Goal: Task Accomplishment & Management: Manage account settings

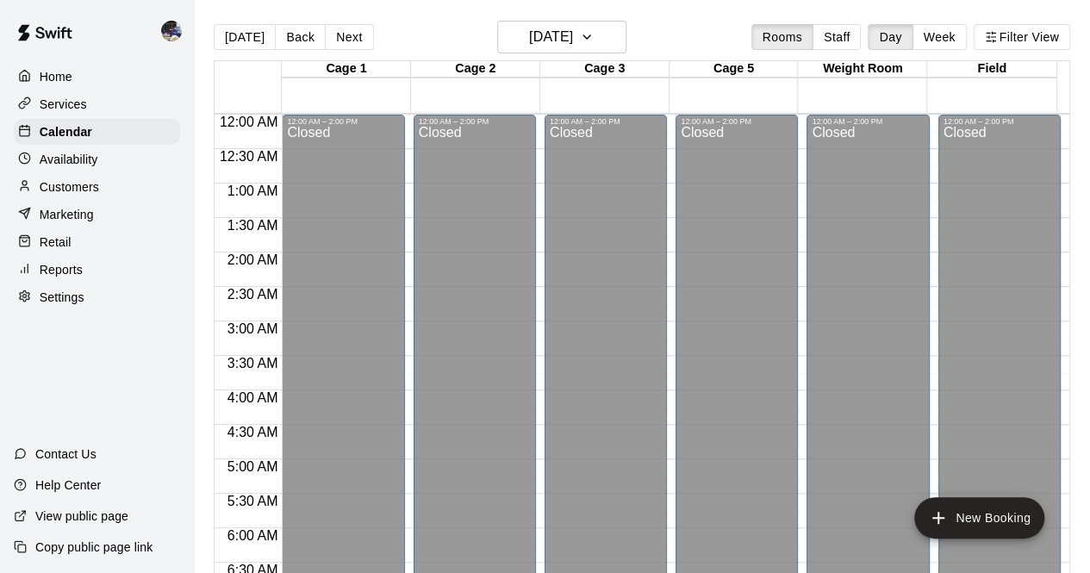
scroll to position [925, 0]
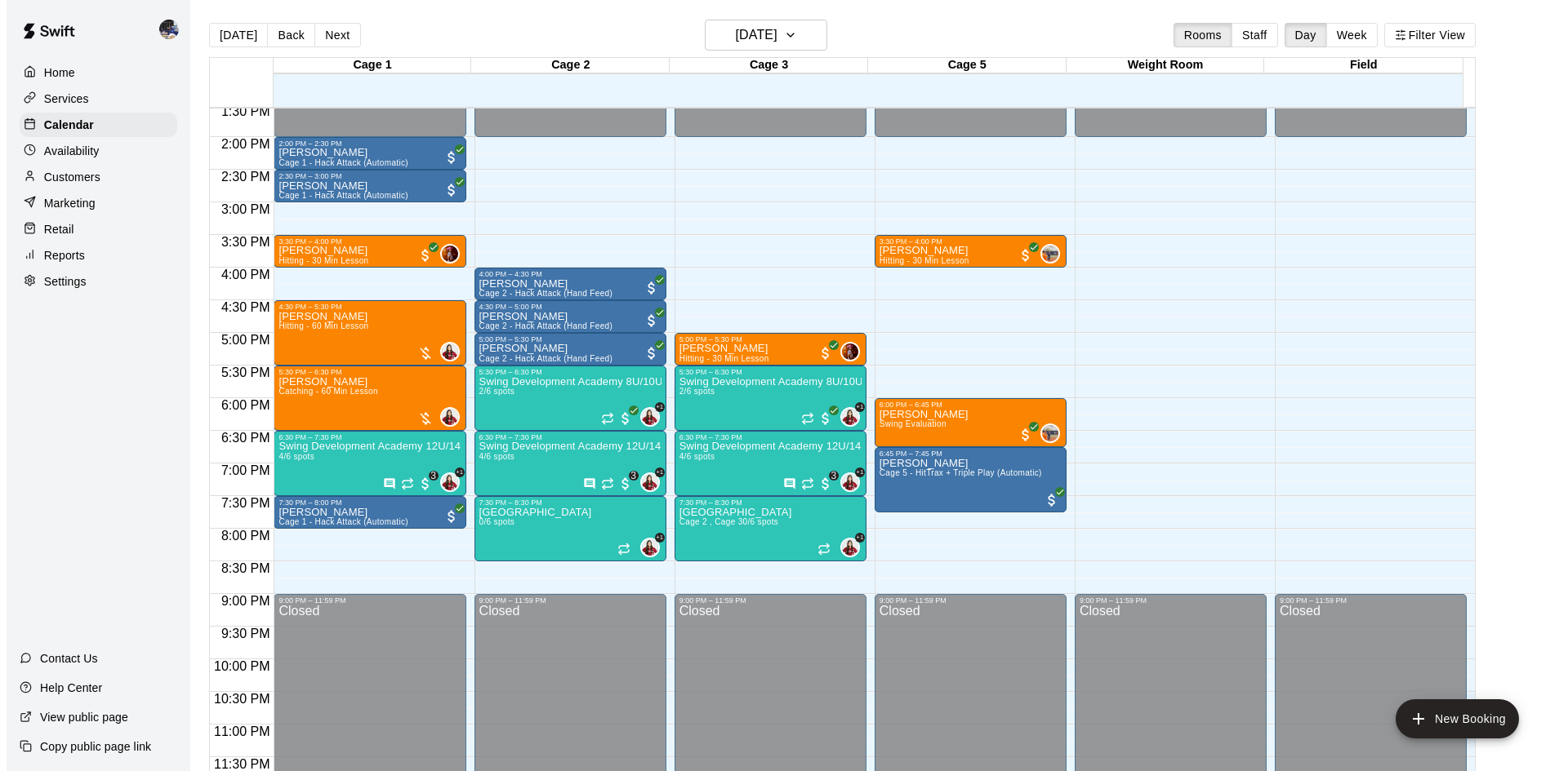
scroll to position [888, 0]
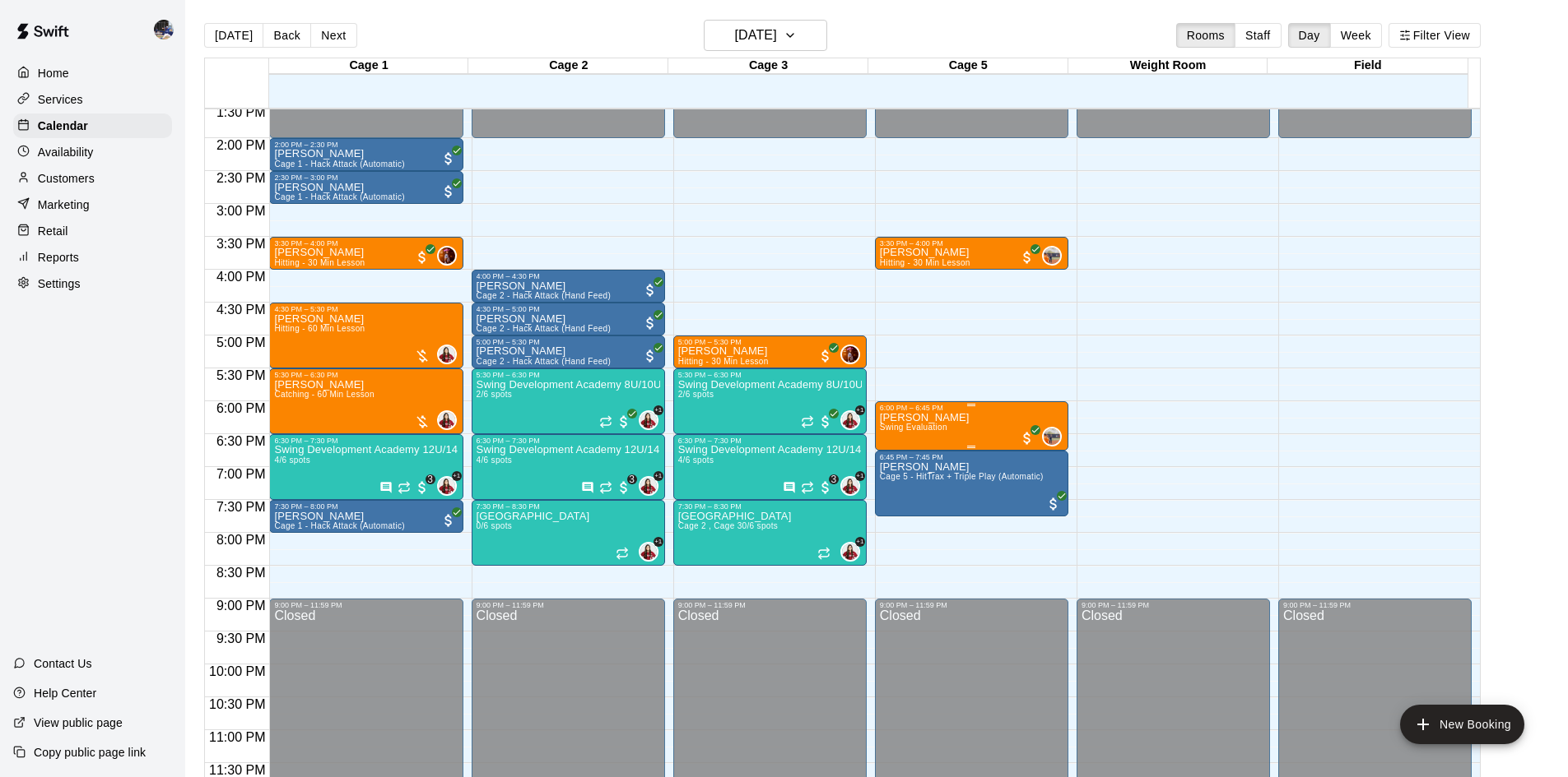
click at [948, 410] on div "6:00 PM – 6:45 PM" at bounding box center [971, 408] width 183 height 9
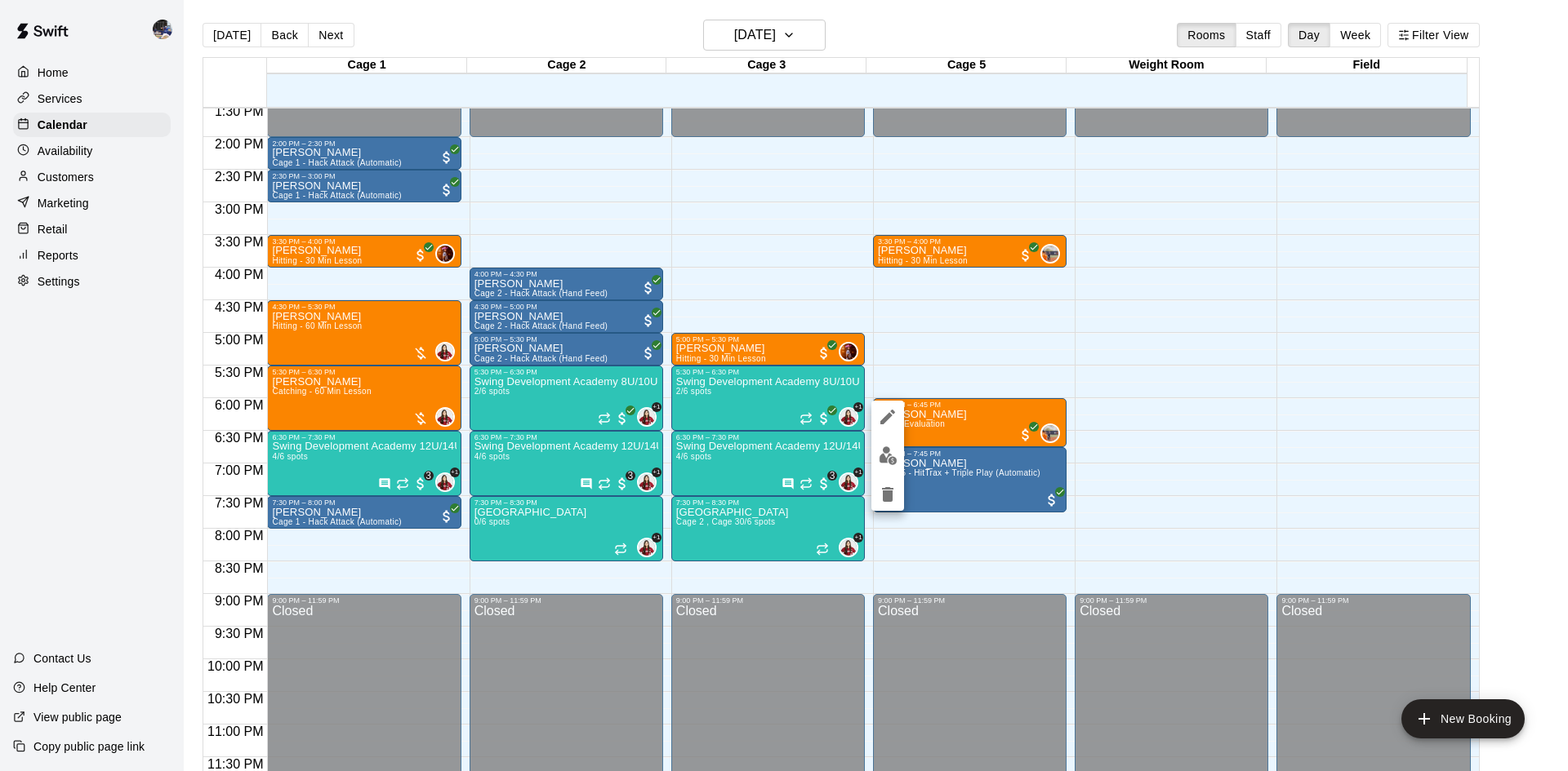
click at [889, 412] on icon "edit" at bounding box center [887, 417] width 20 height 20
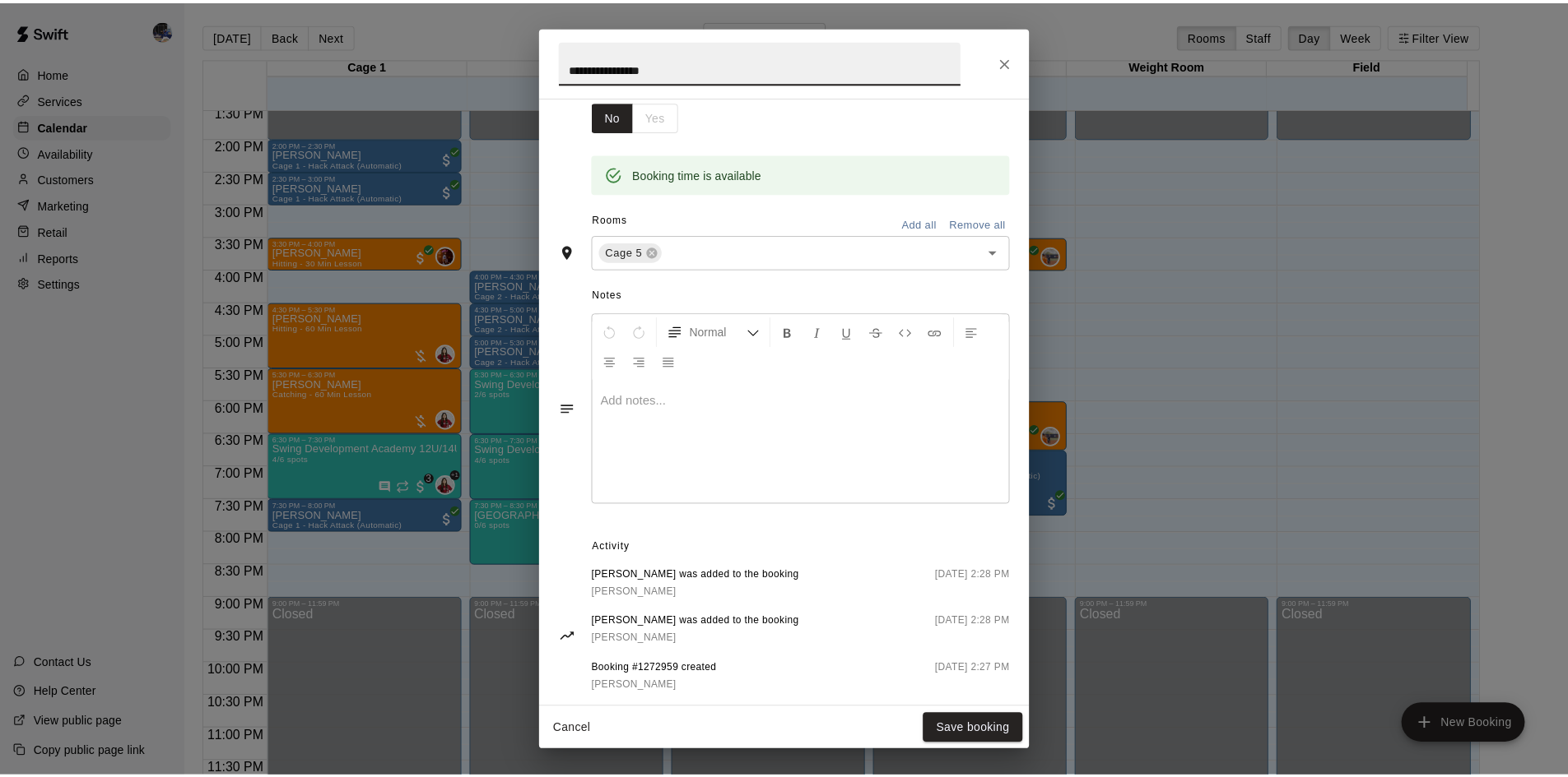
scroll to position [319, 0]
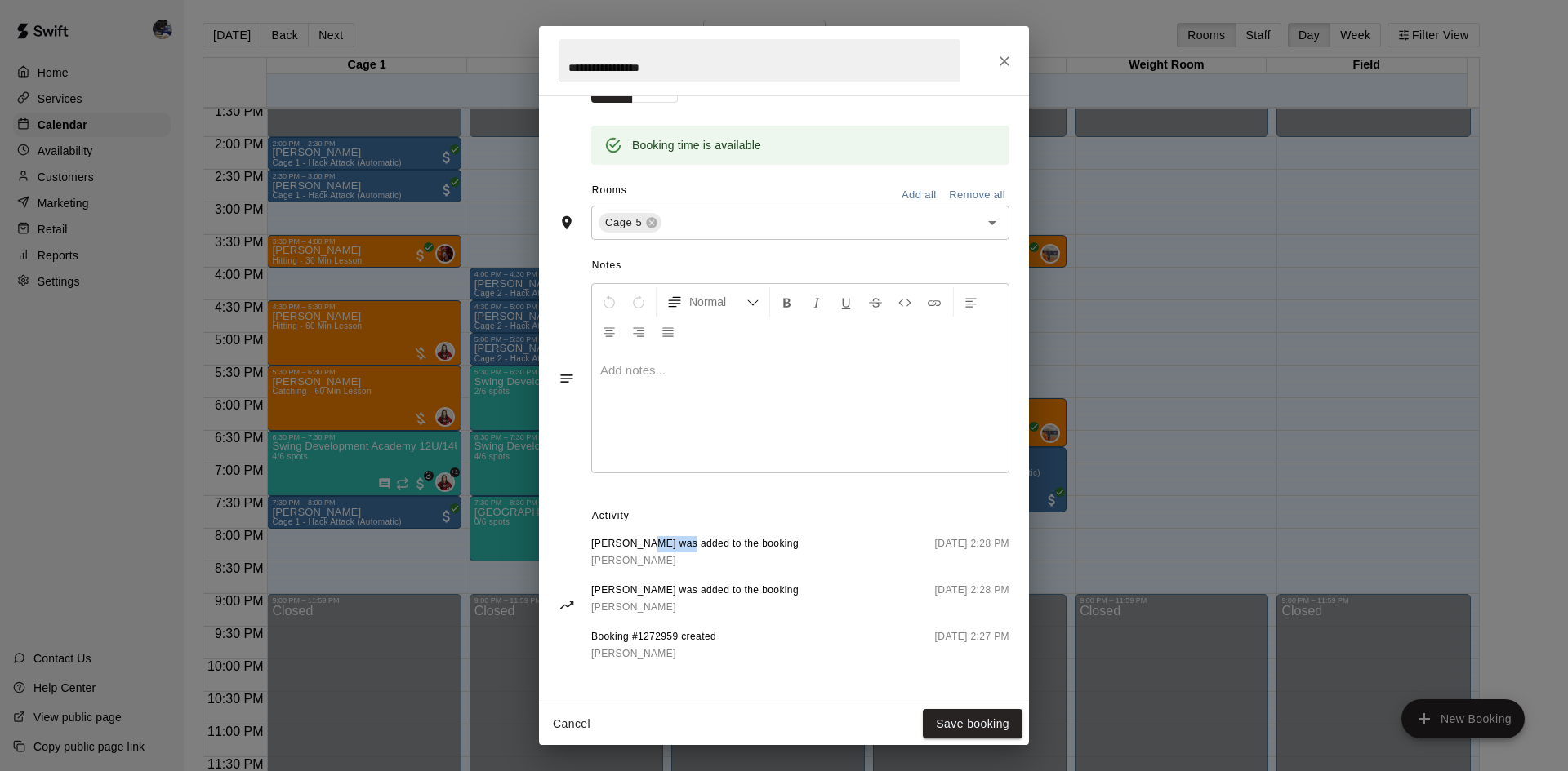
drag, startPoint x: 676, startPoint y: 538, endPoint x: 639, endPoint y: 538, distance: 37.0
click at [639, 538] on span "Francisco Chaidez was added to the booking" at bounding box center [694, 544] width 207 height 16
copy span "Chaidez"
click at [1000, 69] on button "Close" at bounding box center [1003, 61] width 29 height 29
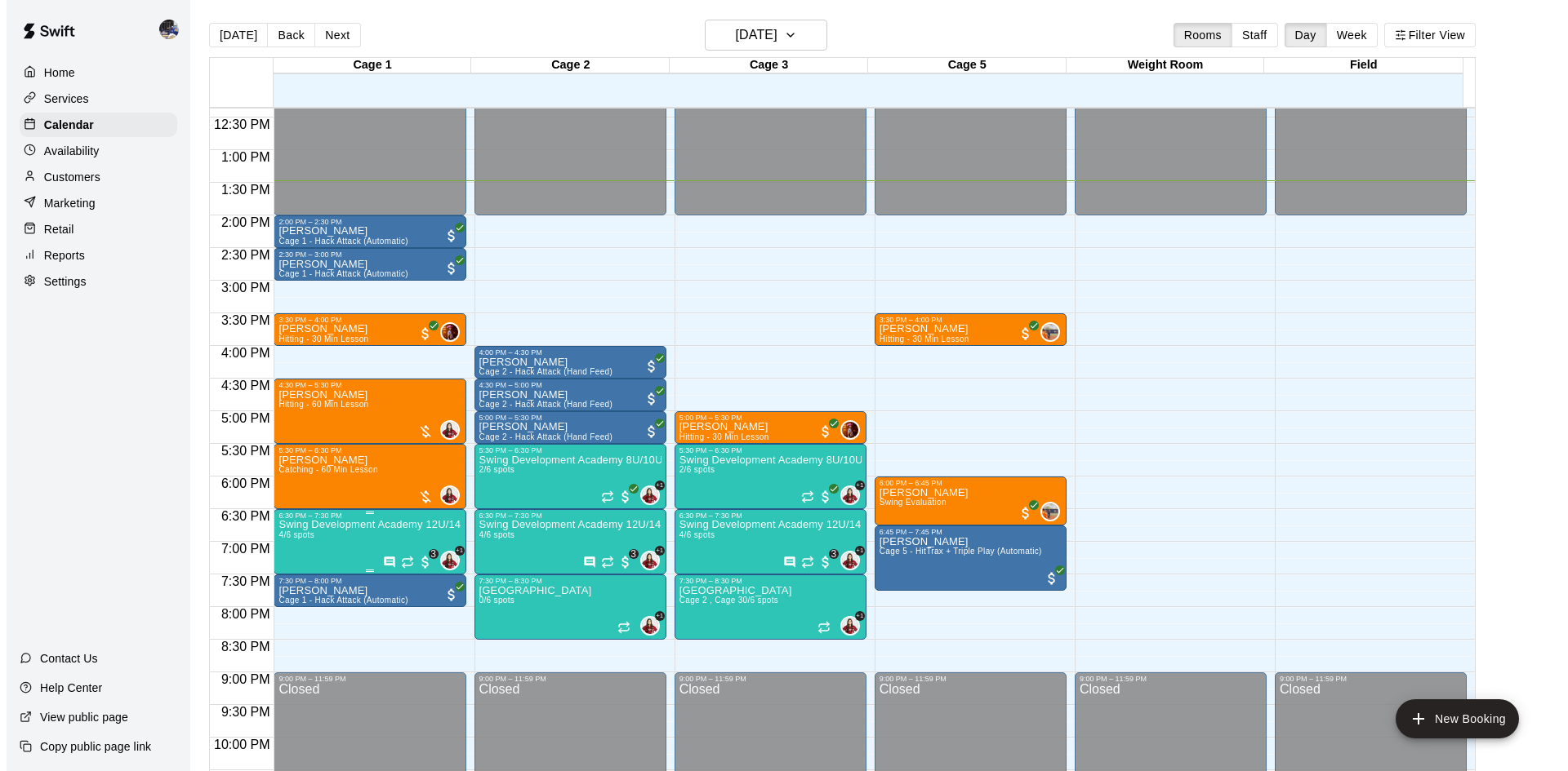
scroll to position [806, 0]
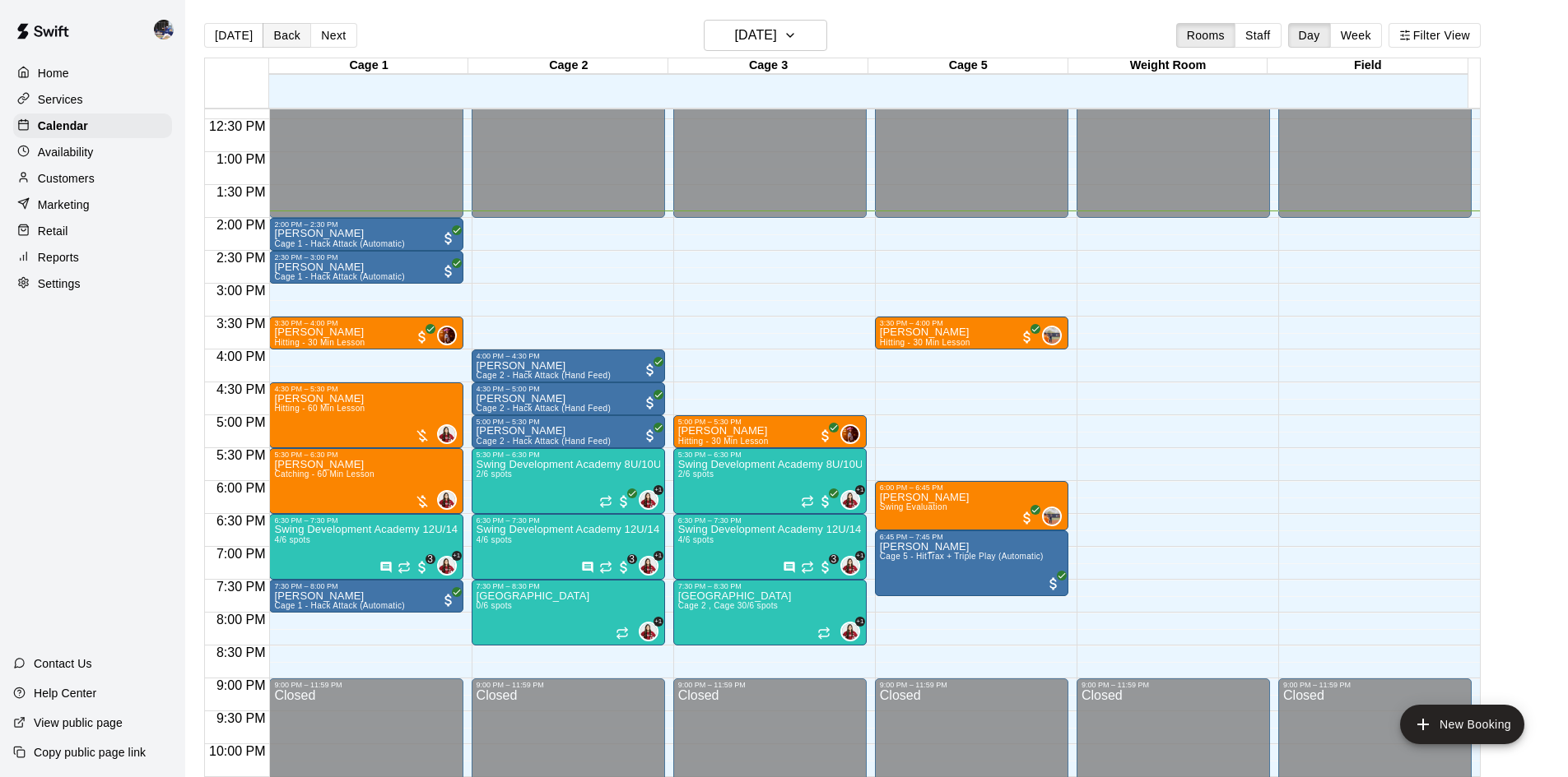
click at [274, 35] on button "Back" at bounding box center [286, 35] width 49 height 25
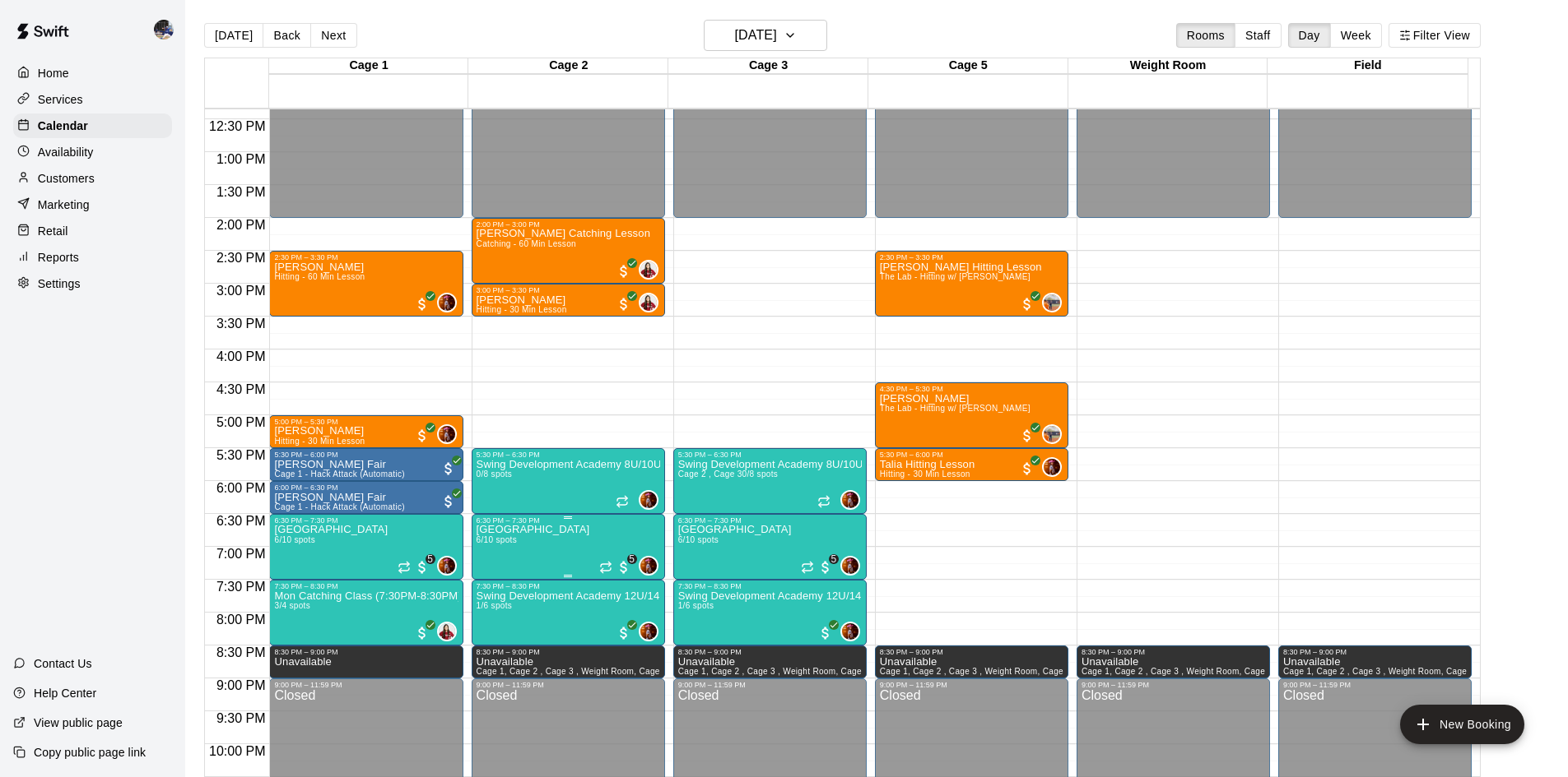
click at [554, 530] on p "[GEOGRAPHIC_DATA]" at bounding box center [533, 530] width 114 height 0
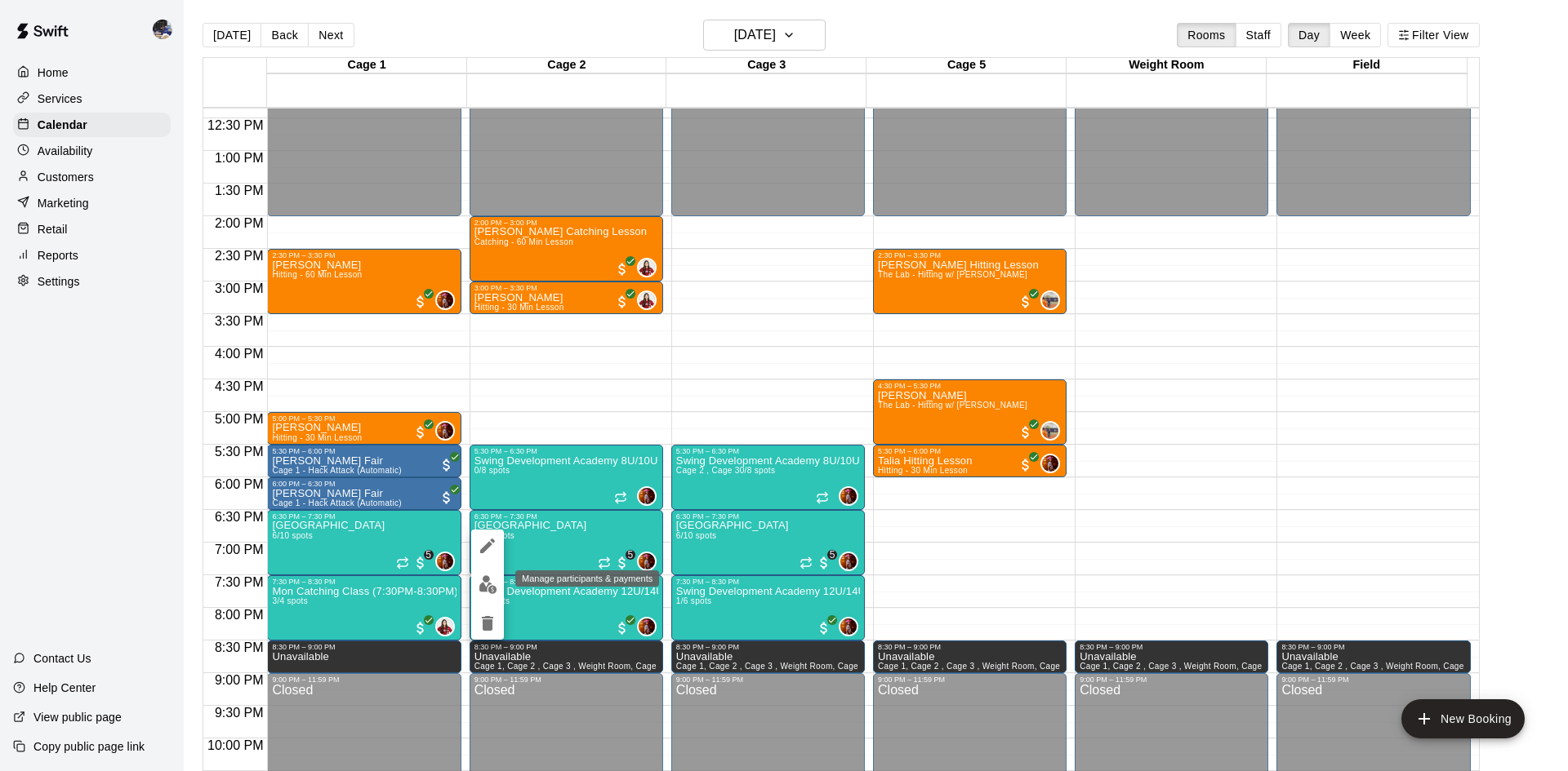
click at [481, 542] on img "edit" at bounding box center [488, 585] width 19 height 19
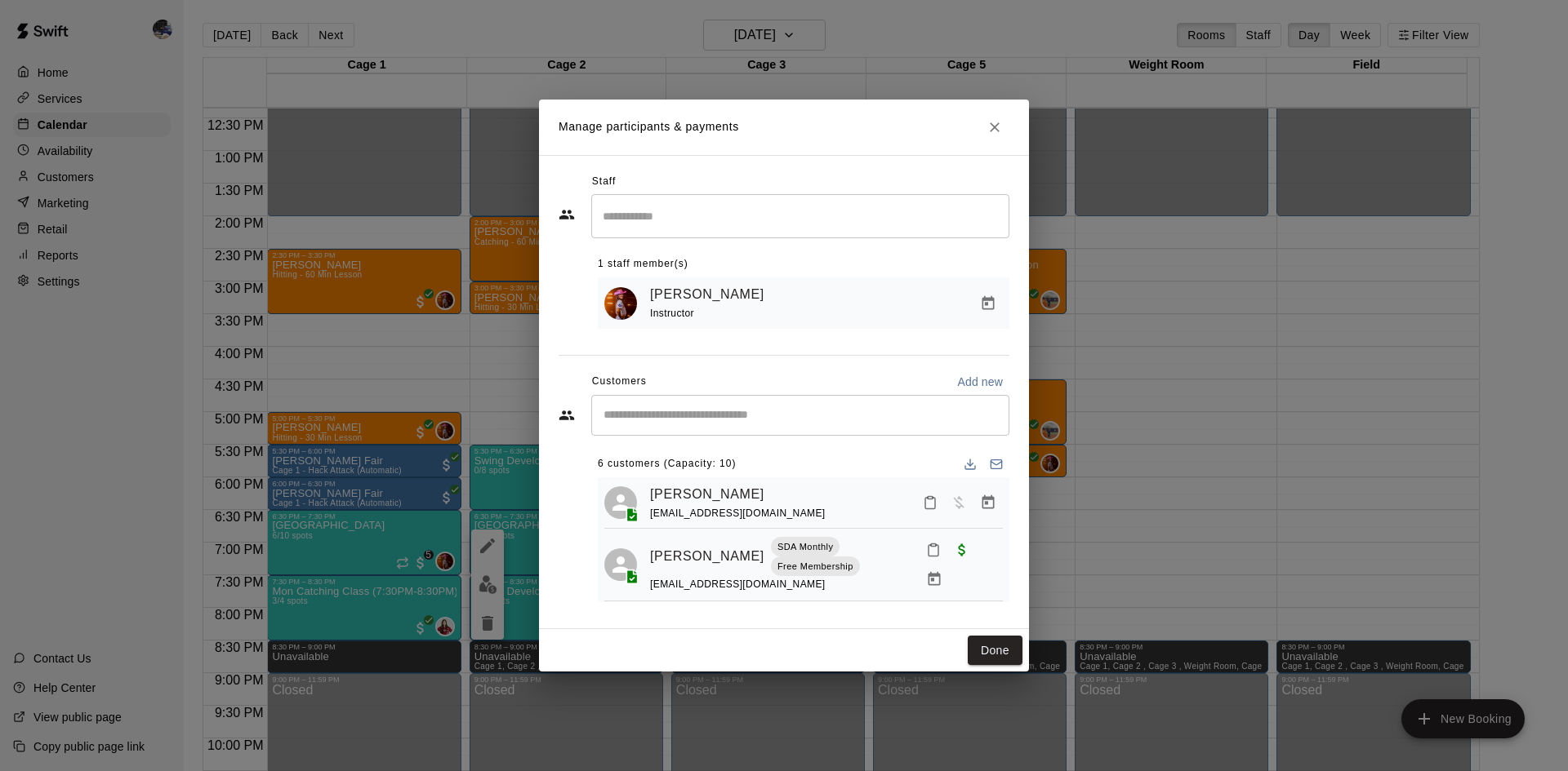
scroll to position [0, 0]
click at [982, 511] on icon "Manage bookings & payment" at bounding box center [988, 503] width 12 height 14
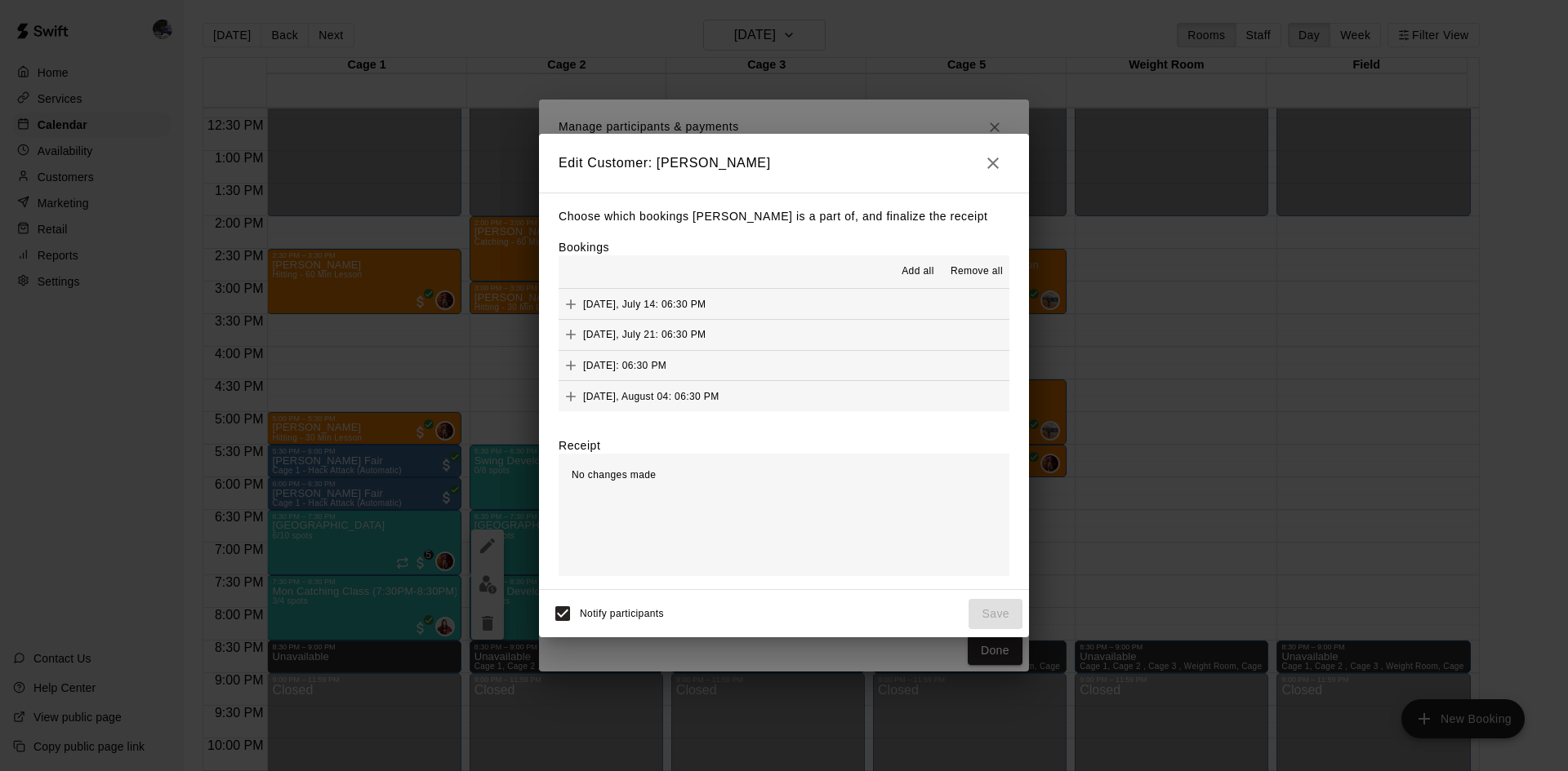
scroll to position [31, 0]
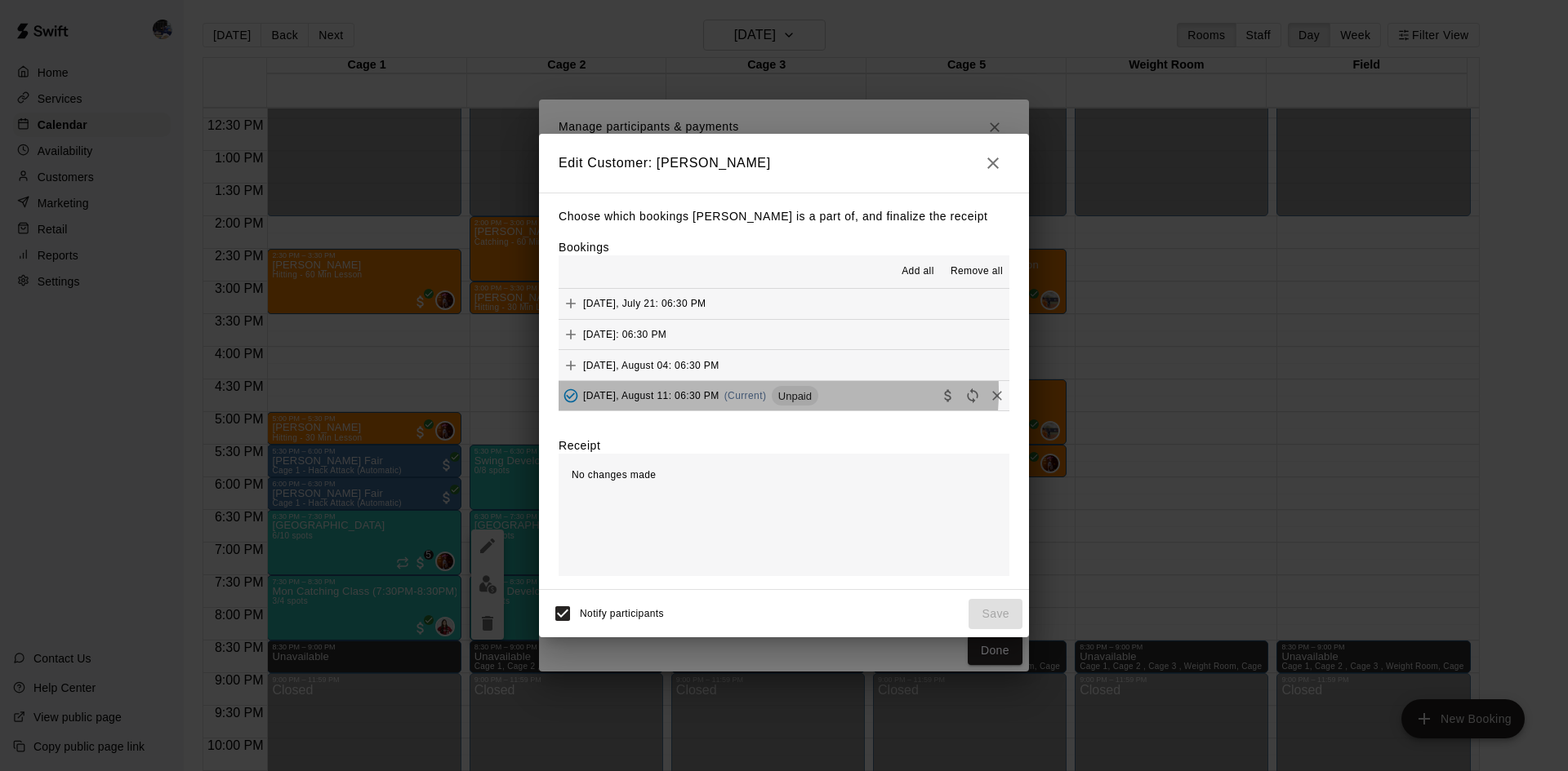
click at [736, 392] on span "(Current)" at bounding box center [745, 396] width 43 height 11
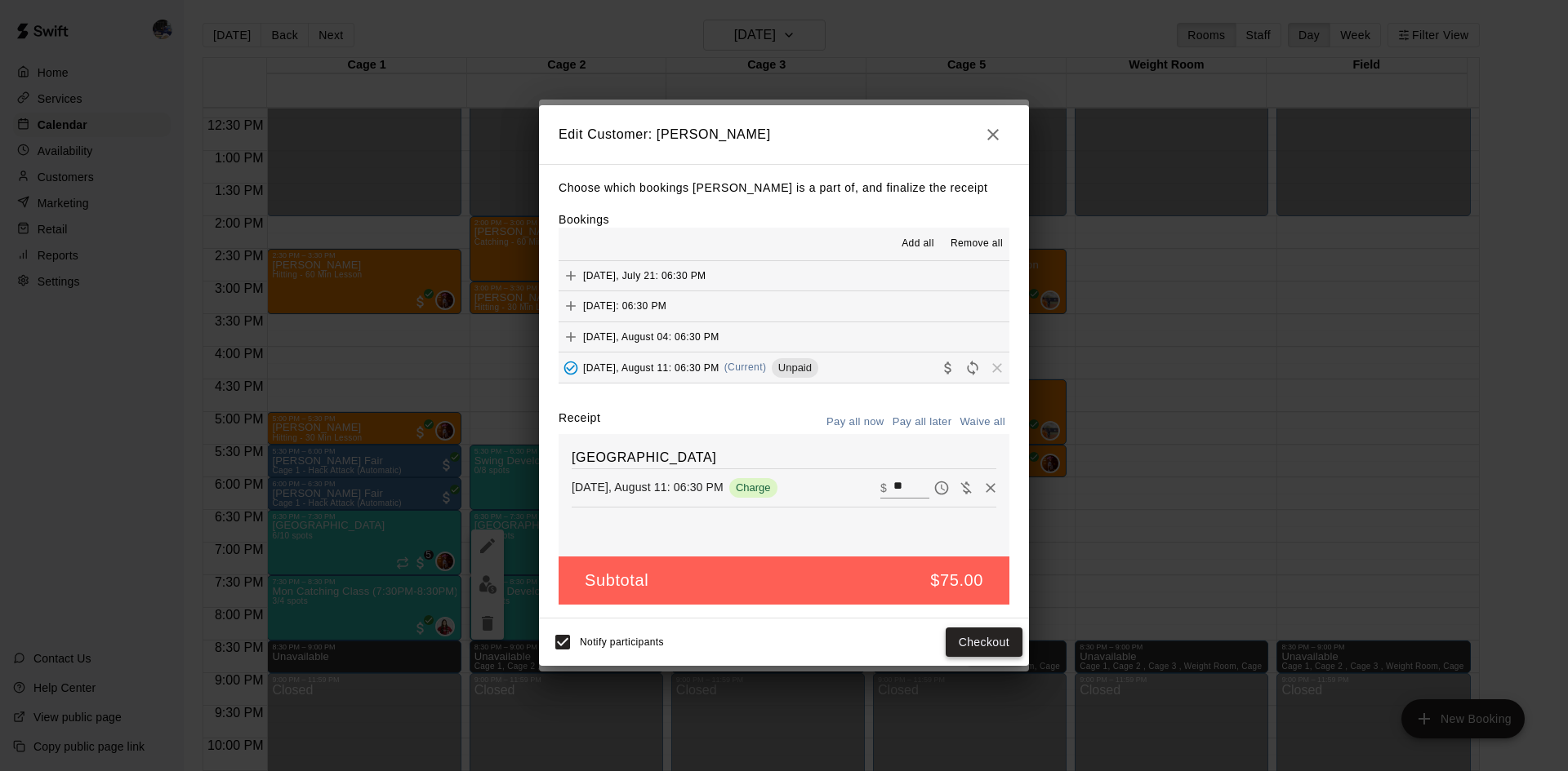
click at [972, 542] on button "Checkout" at bounding box center [983, 643] width 77 height 30
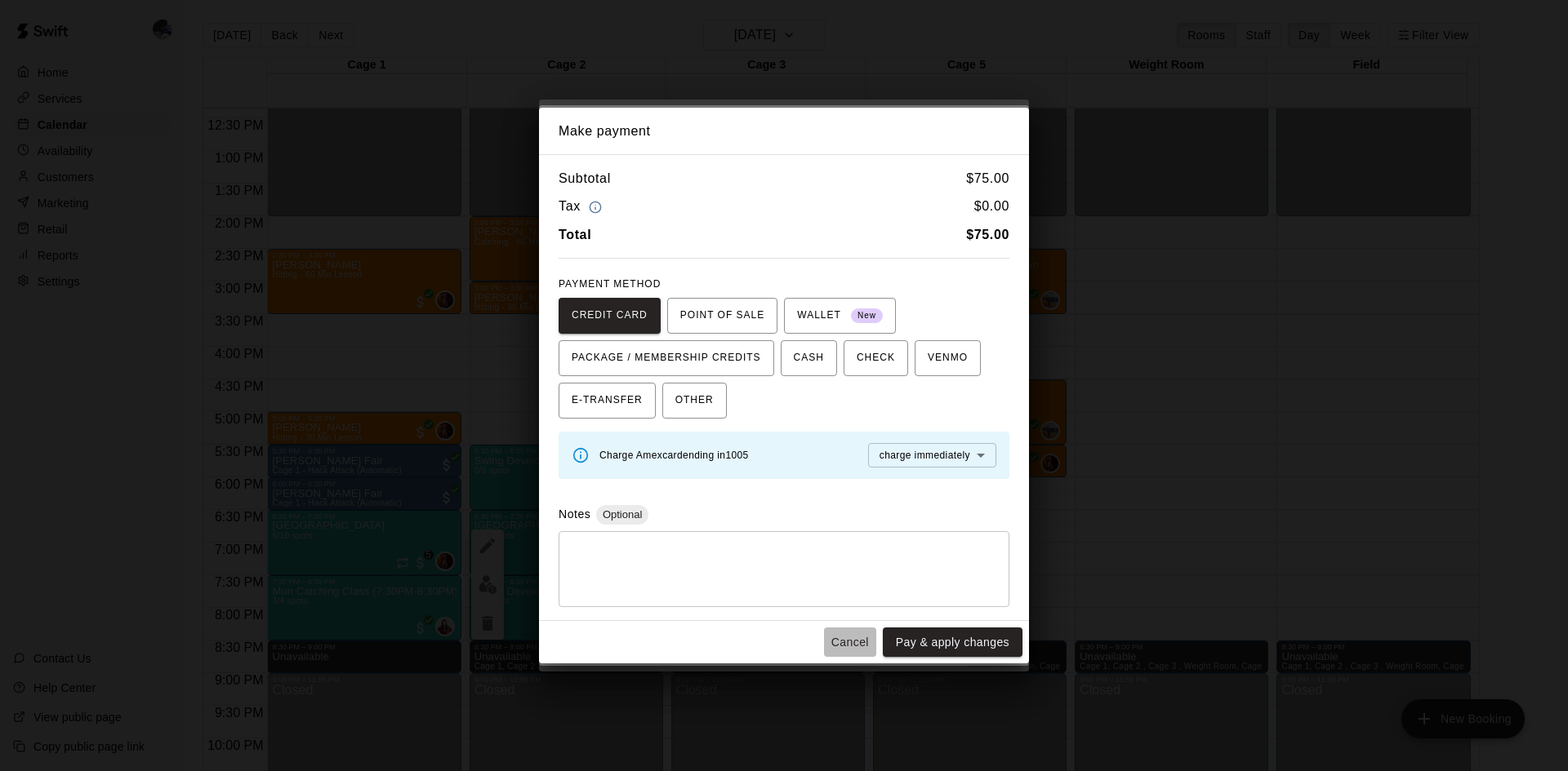
click at [854, 542] on button "Cancel" at bounding box center [849, 643] width 52 height 30
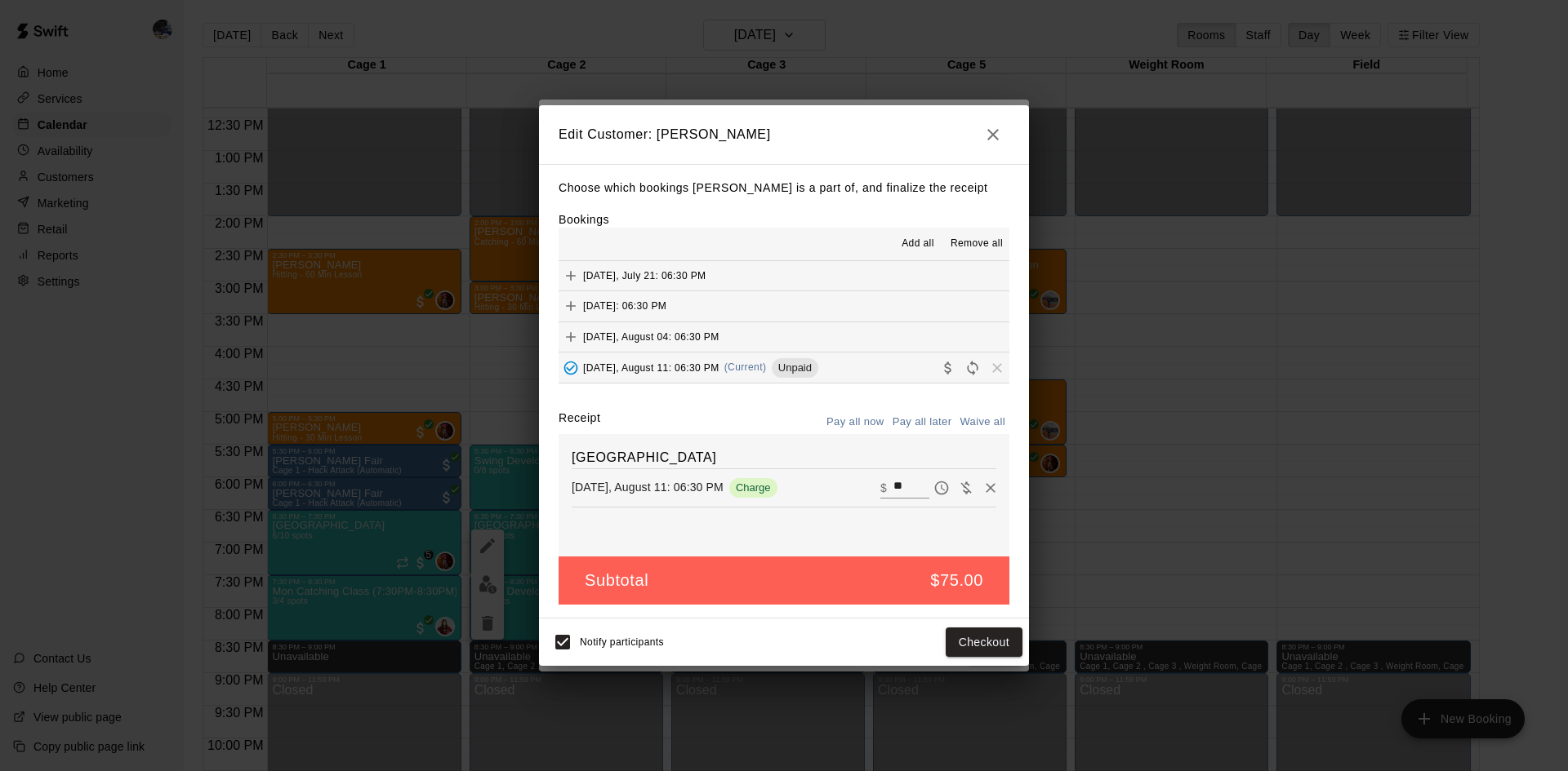
click at [996, 125] on icon "button" at bounding box center [993, 134] width 20 height 20
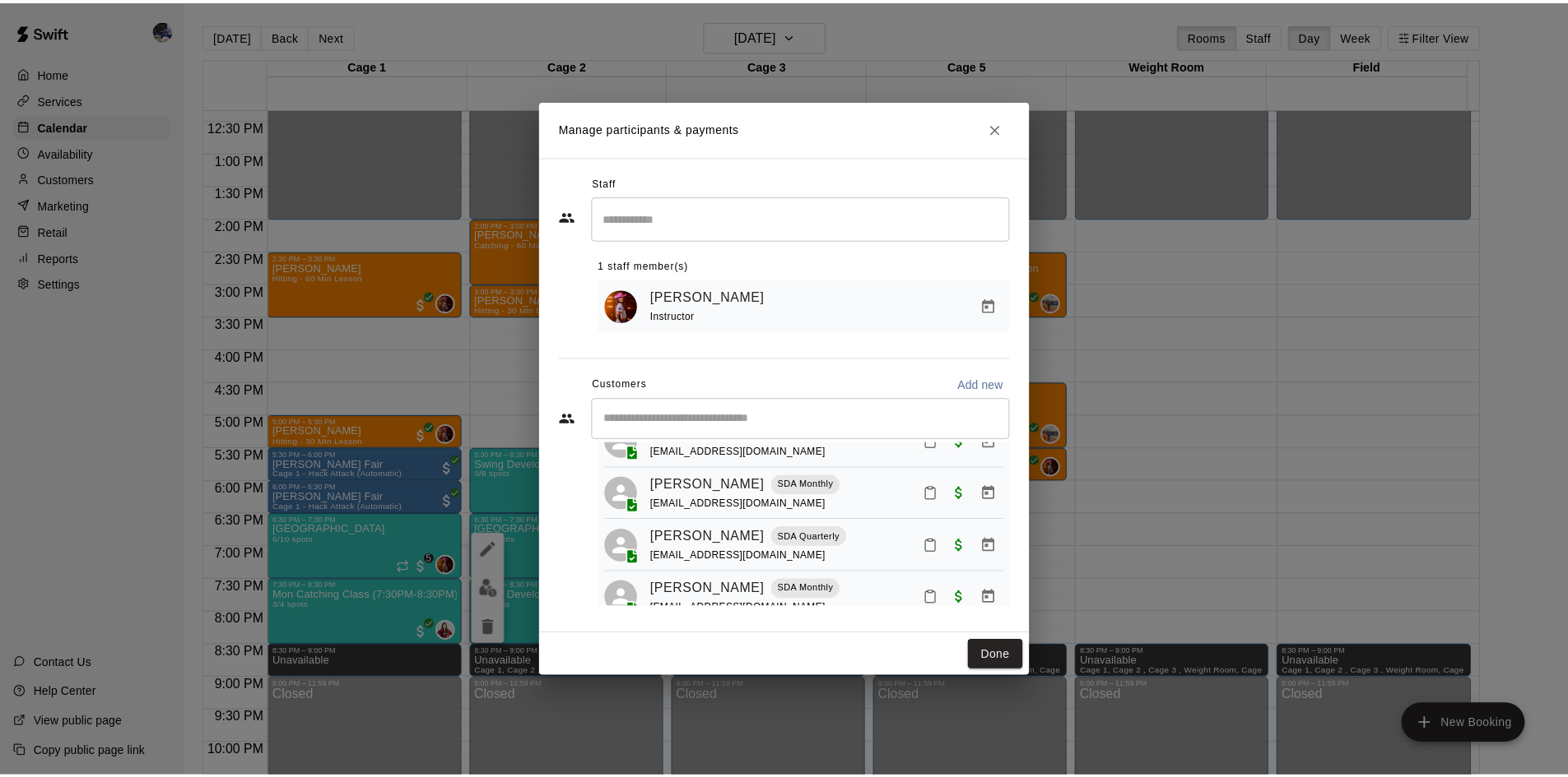
scroll to position [210, 0]
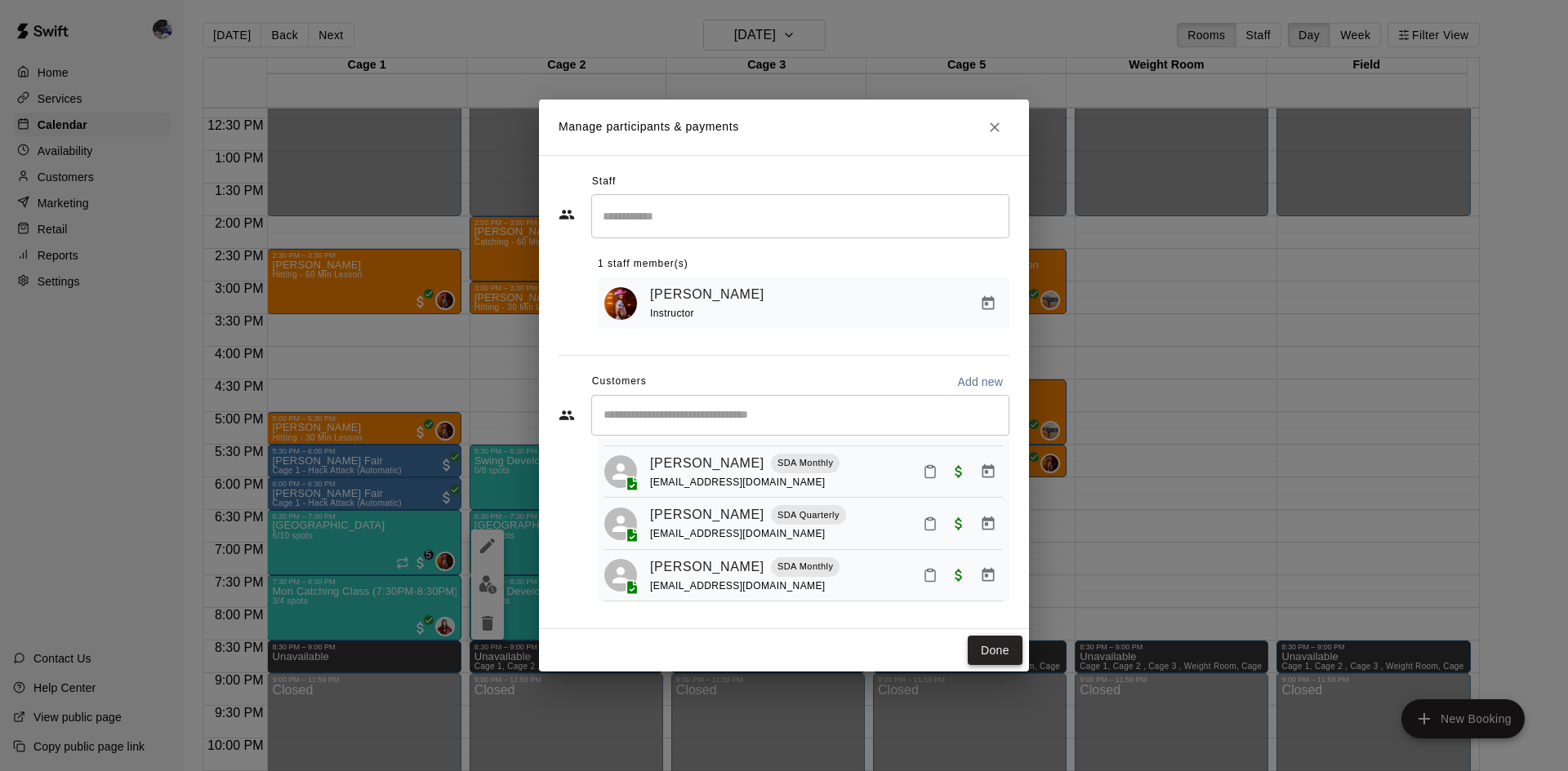
click at [1007, 542] on button "Done" at bounding box center [995, 651] width 55 height 30
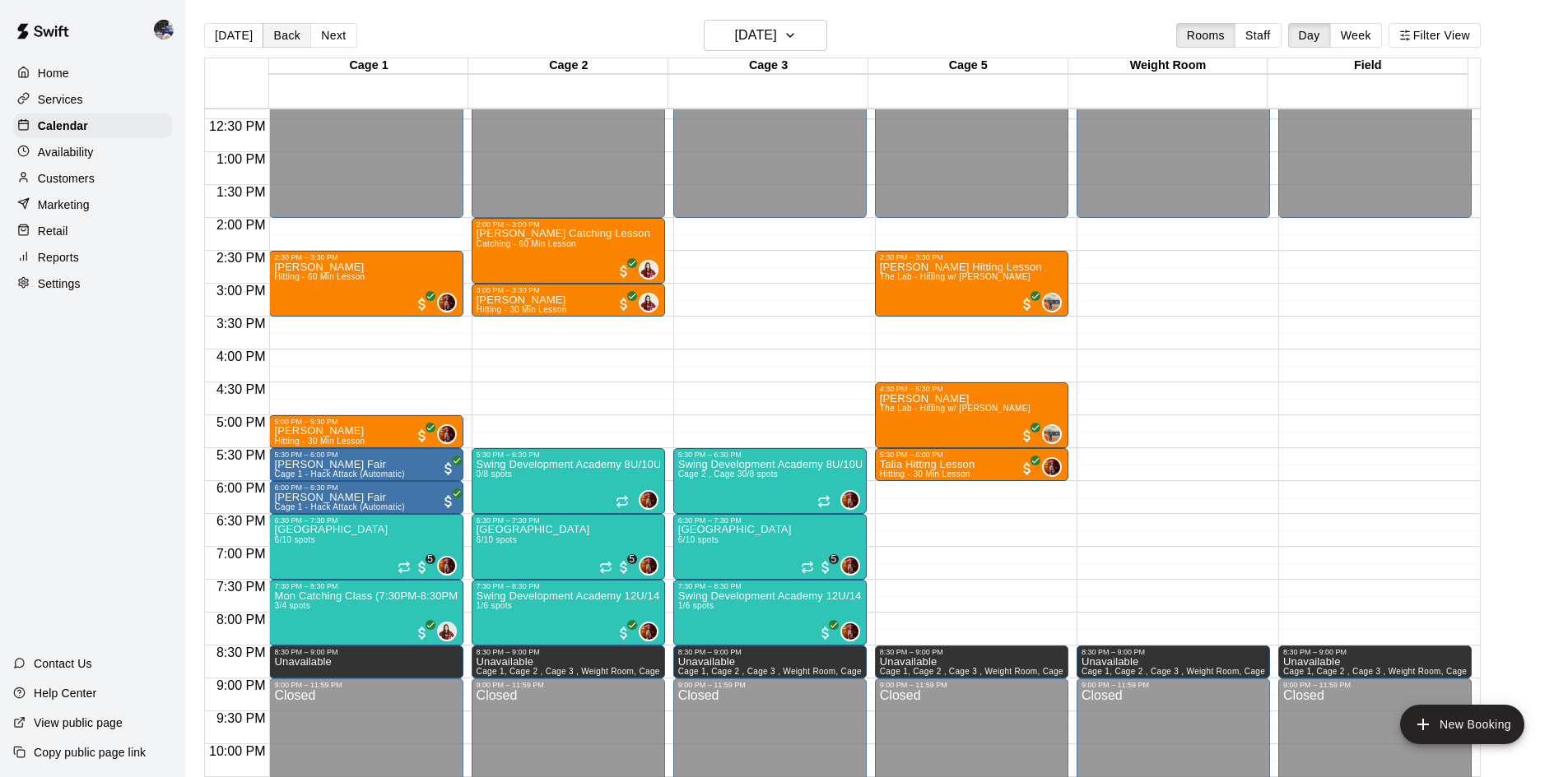
click at [275, 31] on button "Back" at bounding box center [286, 35] width 49 height 25
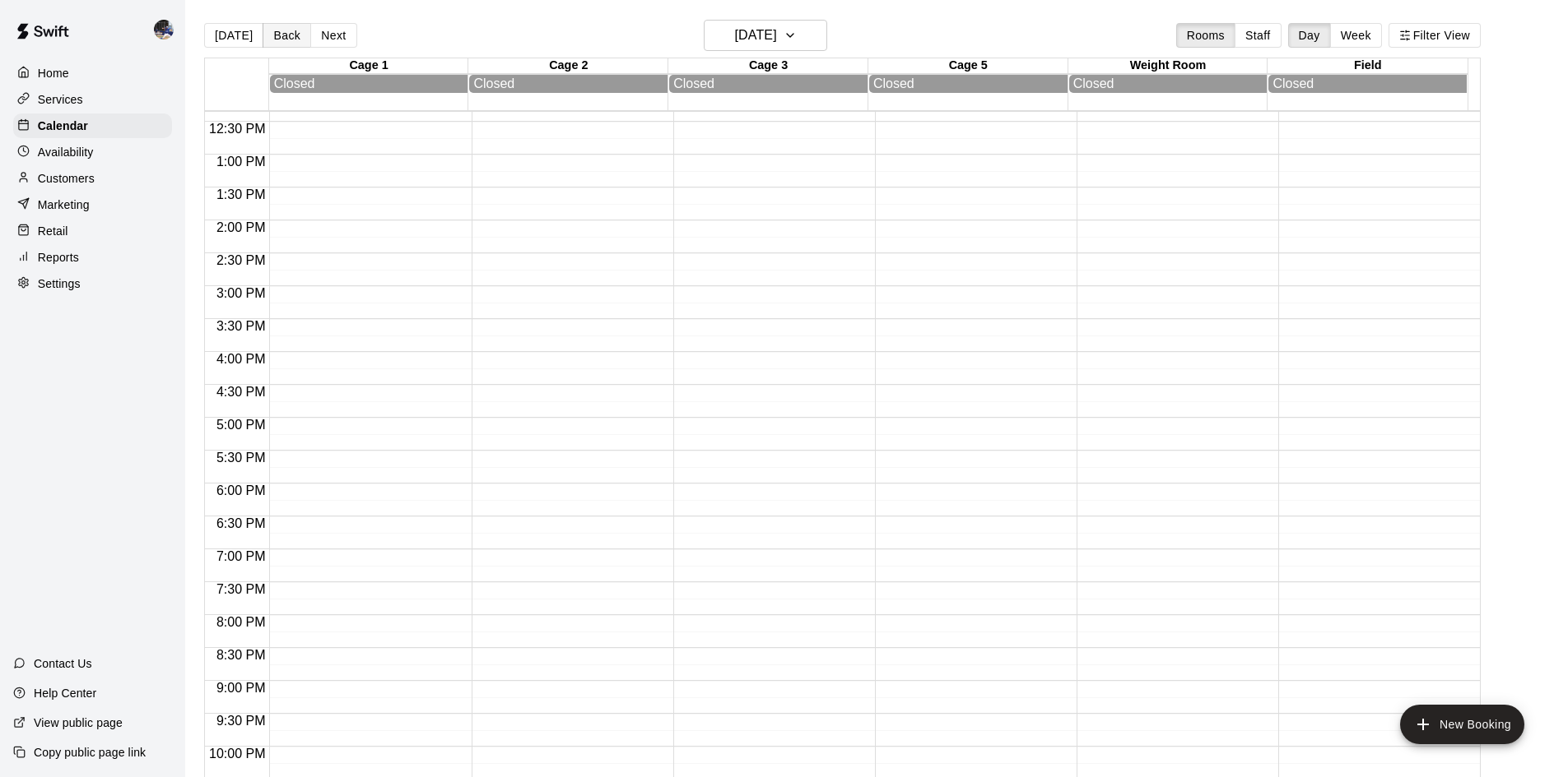
click at [279, 35] on button "Back" at bounding box center [286, 35] width 49 height 25
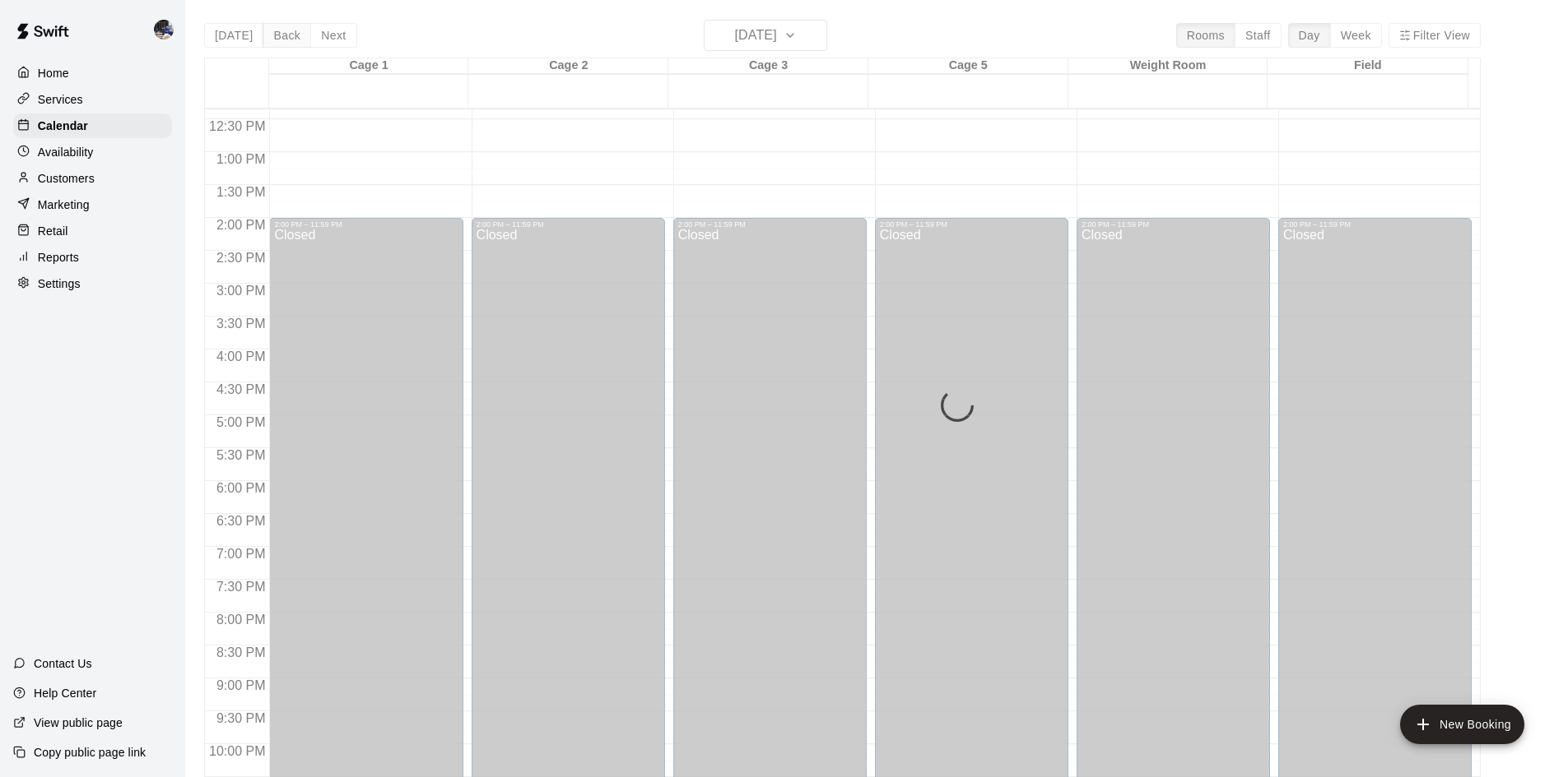
click at [279, 35] on div "Today Back Next Saturday Aug 09 Rooms Staff Day Week Filter View Cage 1 09 Sat …" at bounding box center [842, 409] width 1277 height 777
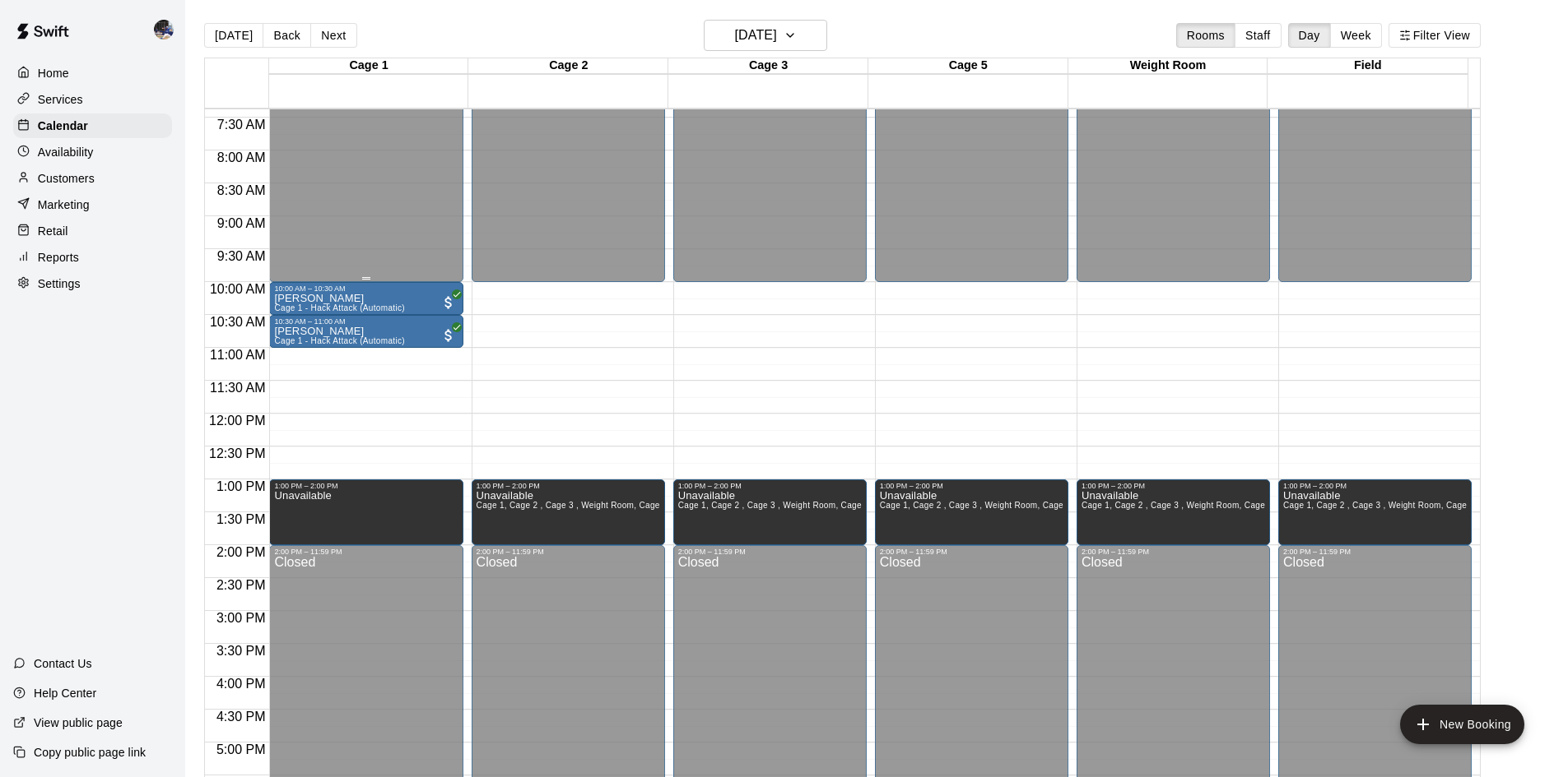
scroll to position [485, 0]
click at [268, 37] on button "Back" at bounding box center [286, 35] width 49 height 25
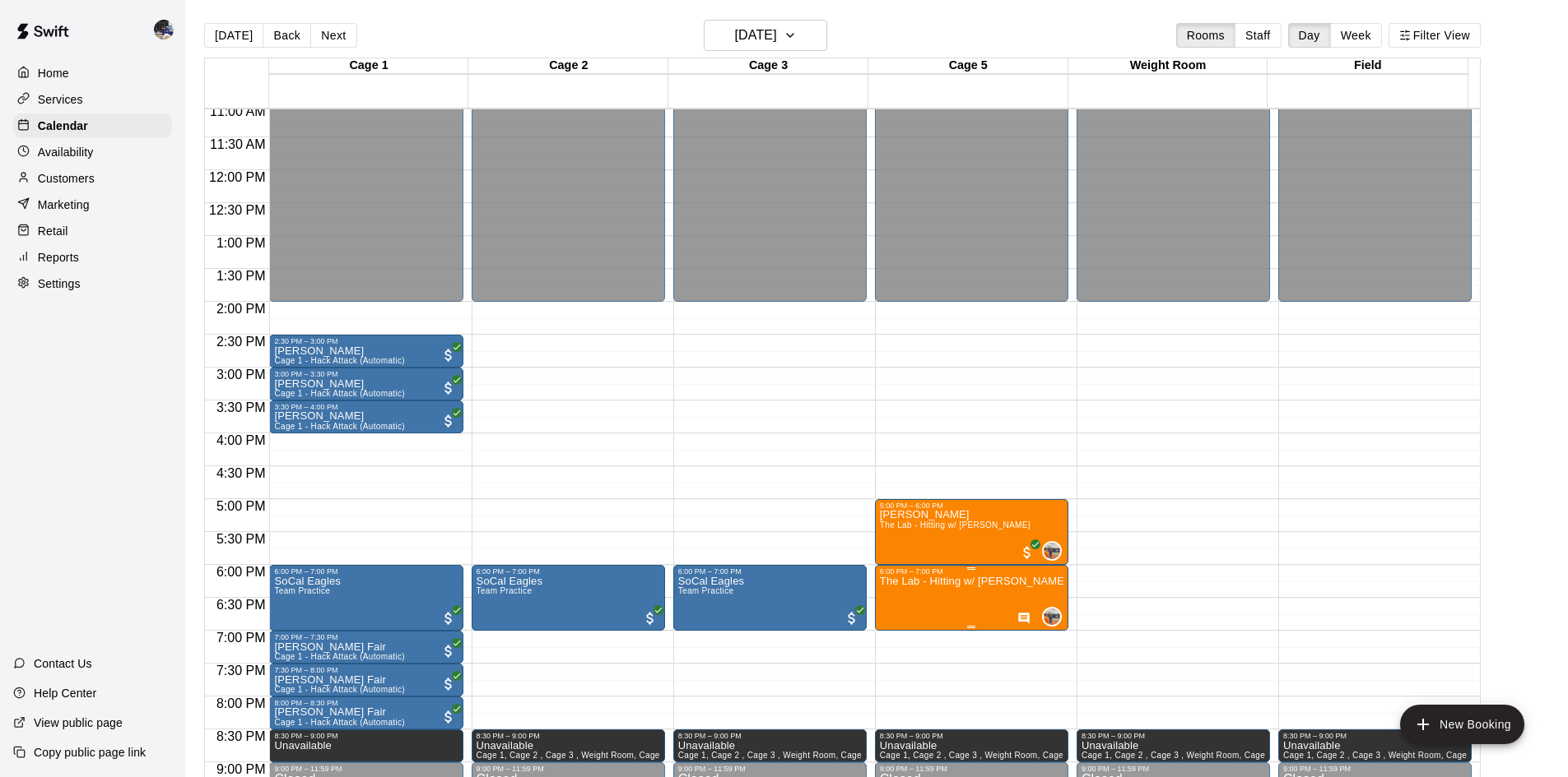
scroll to position [729, 0]
click at [946, 546] on p "The Lab - Hitting w/ Kailee Powell" at bounding box center [971, 580] width 183 height 0
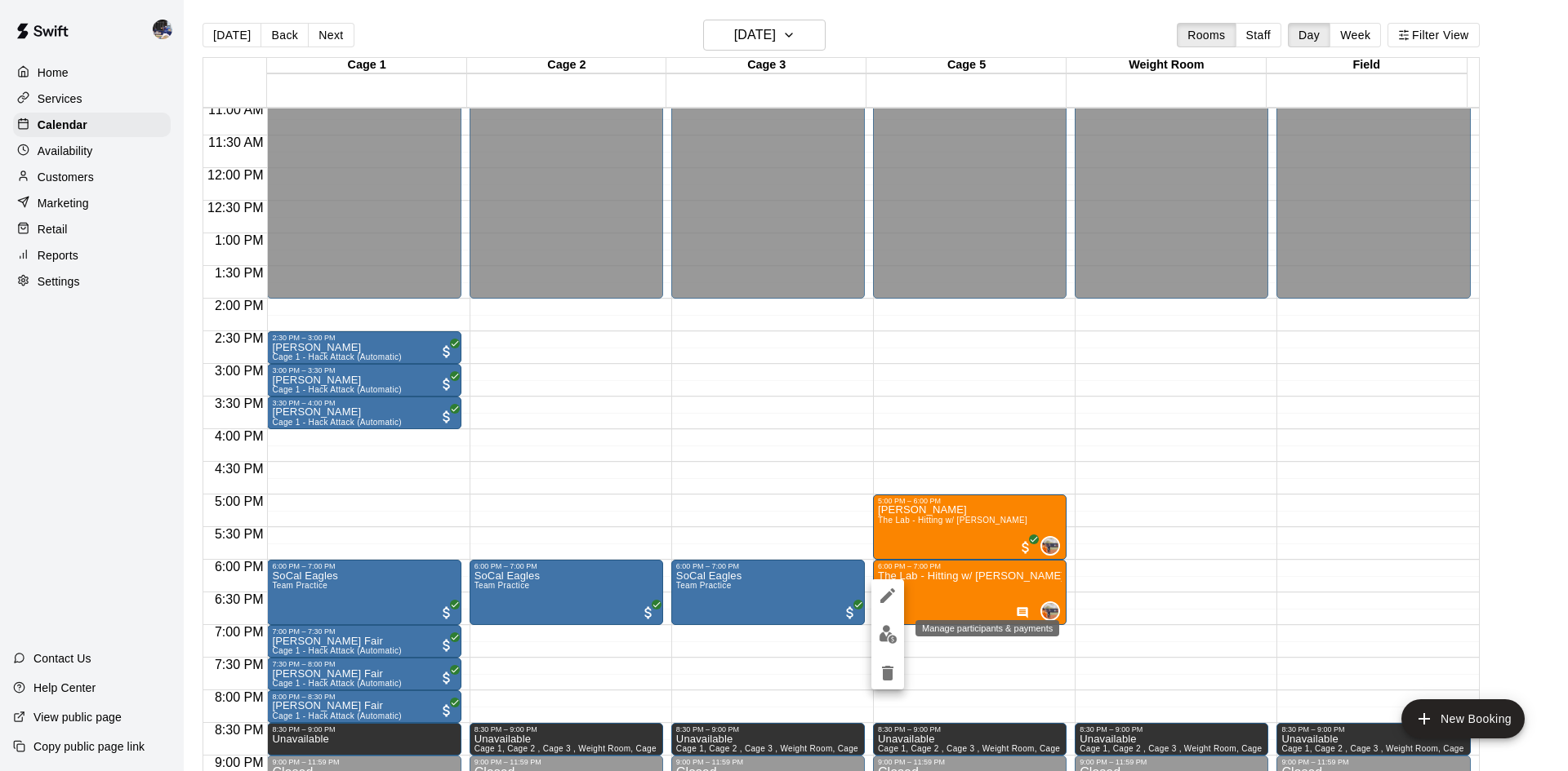
click at [886, 542] on button "edit" at bounding box center [887, 635] width 32 height 32
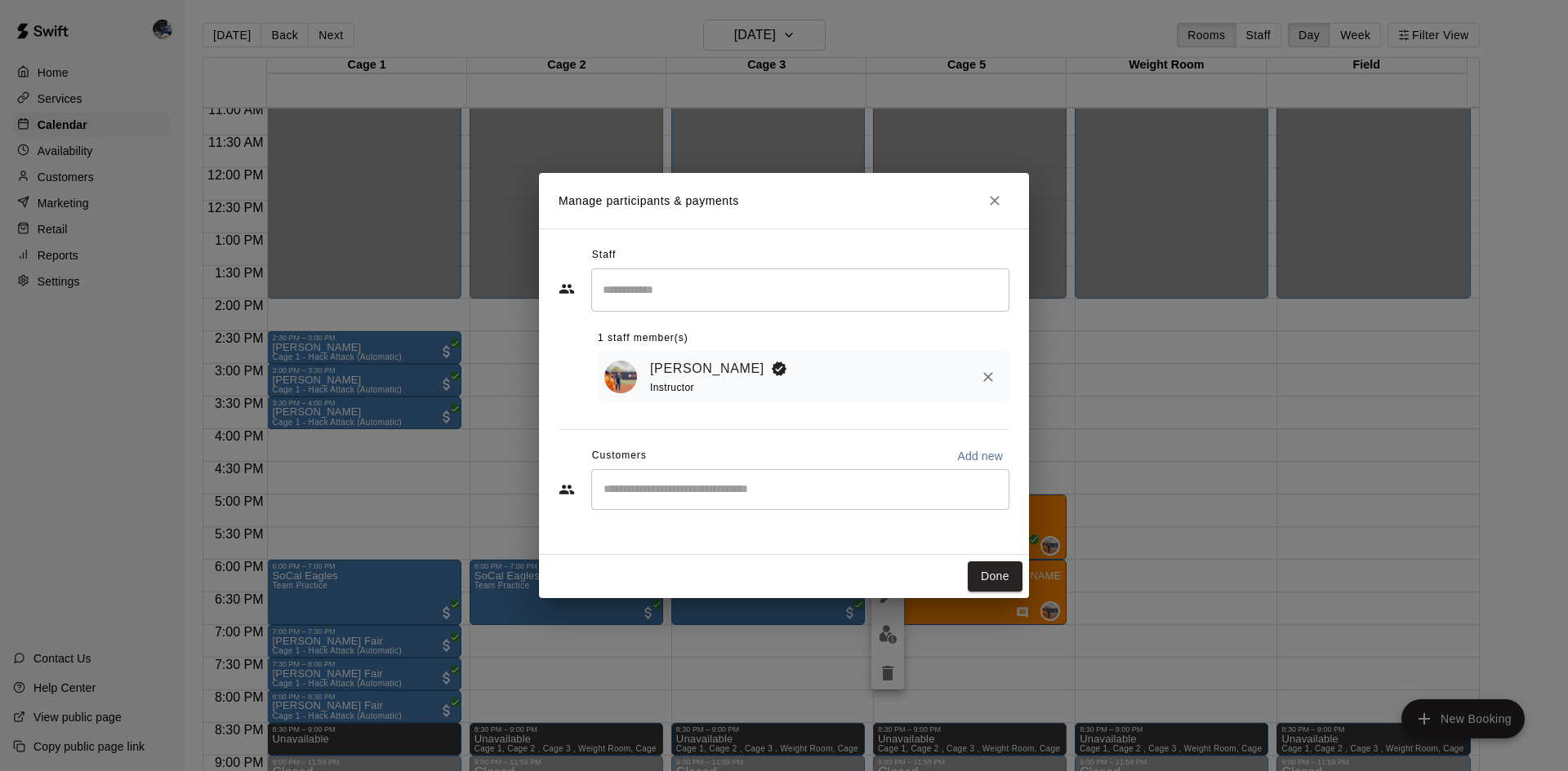
click at [753, 489] on input "Start typing to search customers..." at bounding box center [801, 489] width 404 height 16
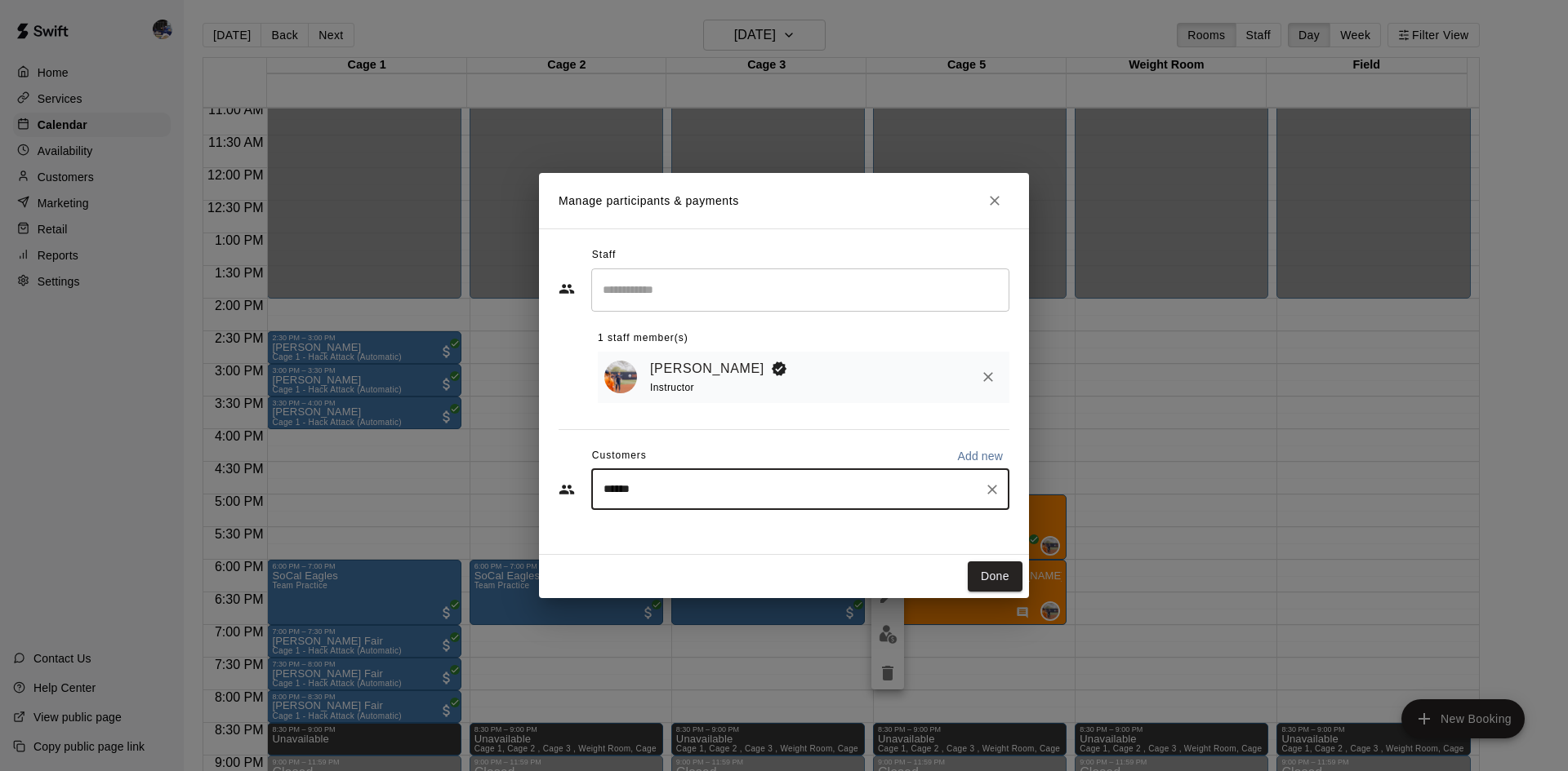
type input "*******"
click at [708, 540] on div "Mariana Patarroyo oscar.castro.21@icloud.com" at bounding box center [766, 539] width 260 height 35
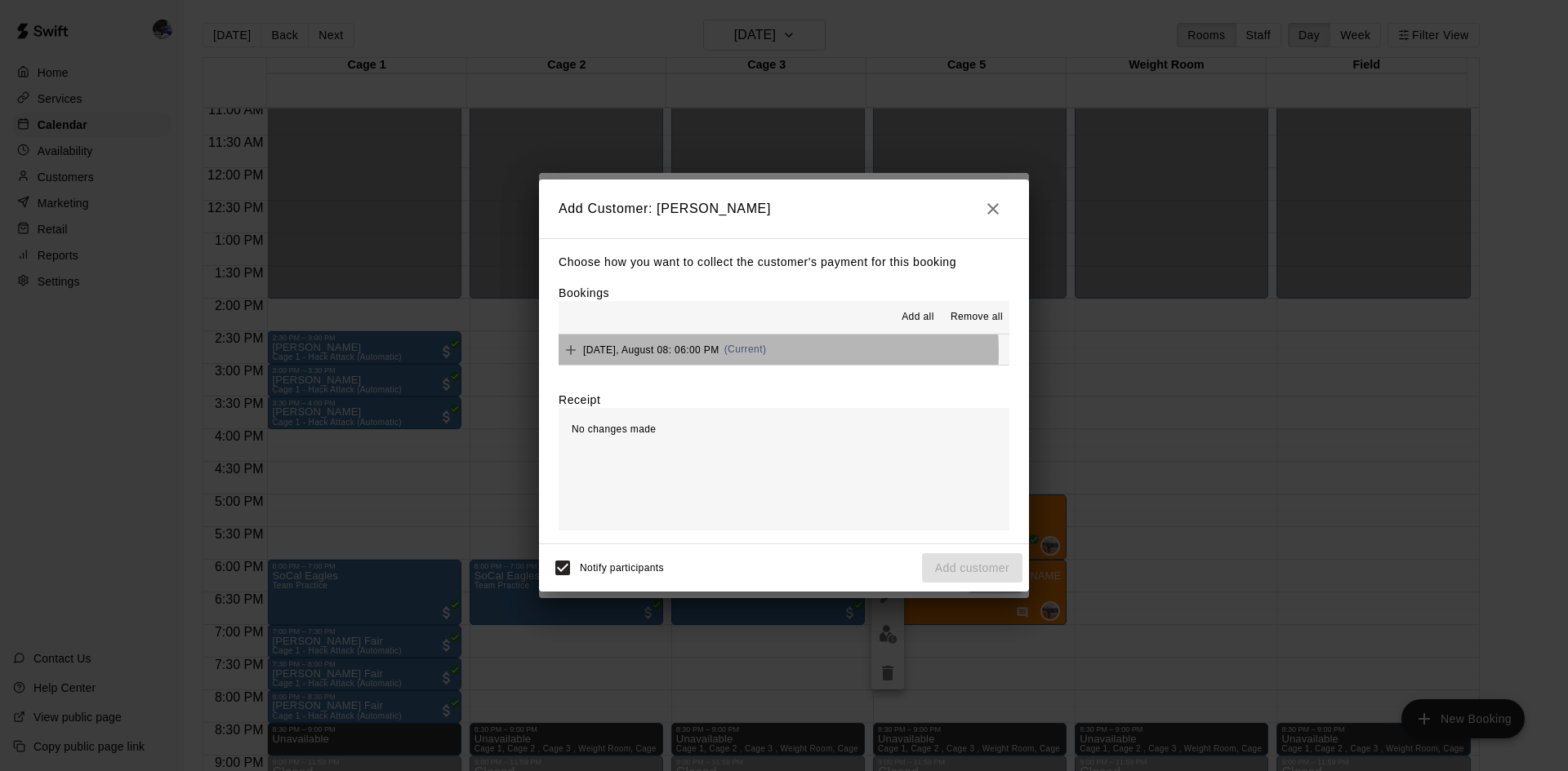
click at [708, 353] on span "Friday, August 08: 06:00 PM" at bounding box center [651, 350] width 136 height 11
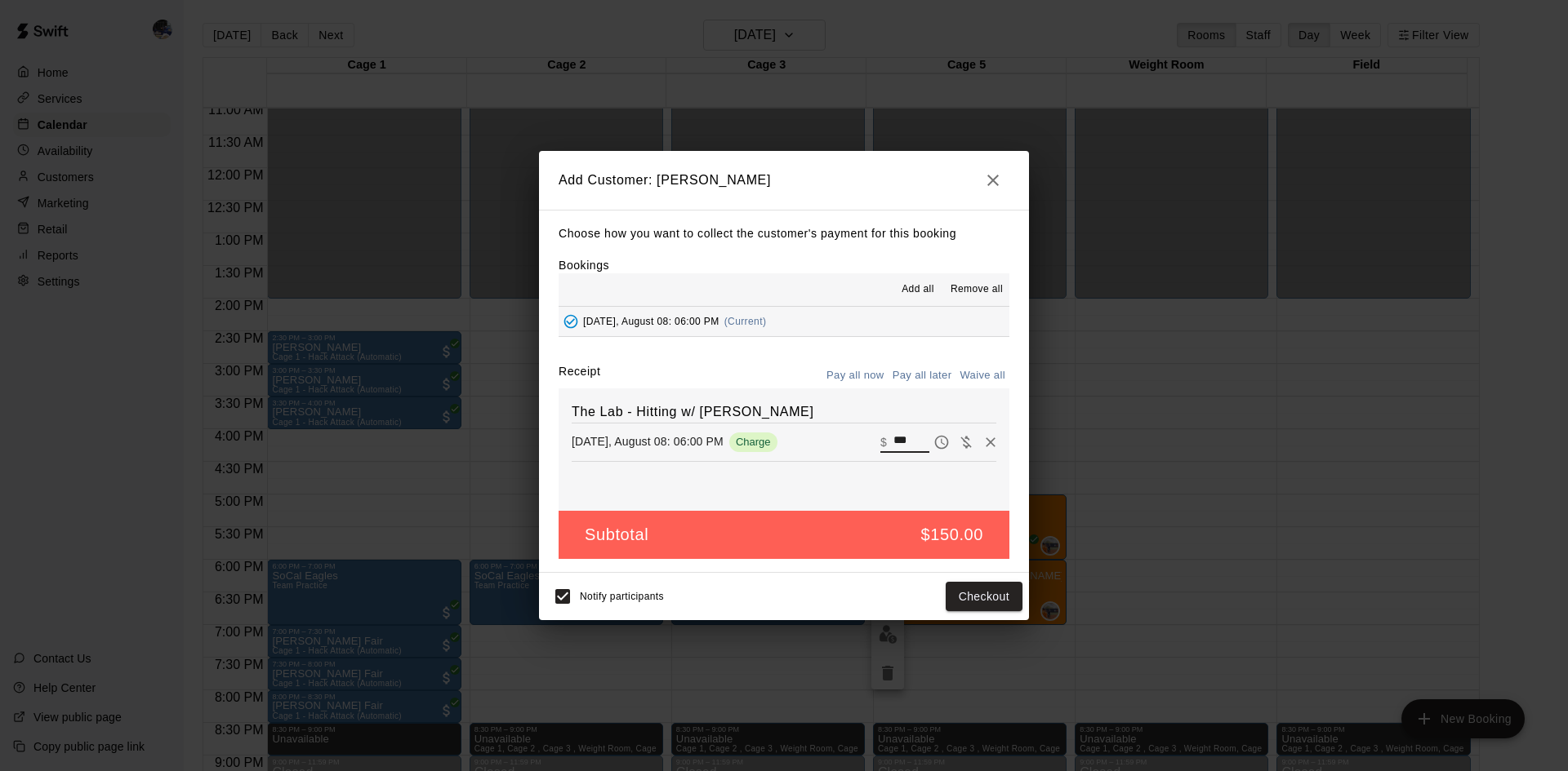
click at [893, 448] on input "***" at bounding box center [911, 442] width 36 height 21
type input "***"
click at [977, 542] on button "Checkout" at bounding box center [983, 597] width 77 height 30
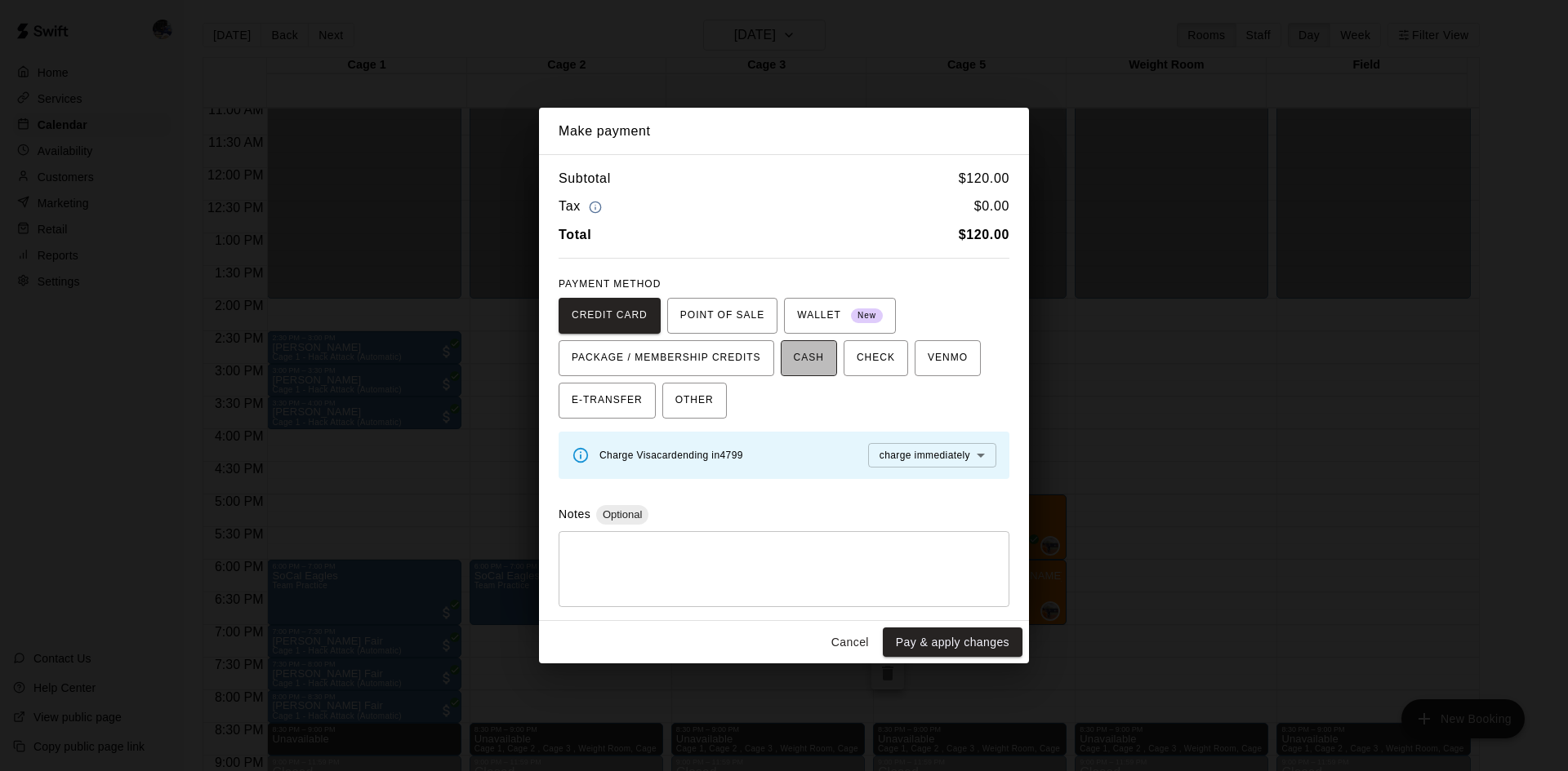
click at [804, 355] on span "CASH" at bounding box center [809, 359] width 30 height 27
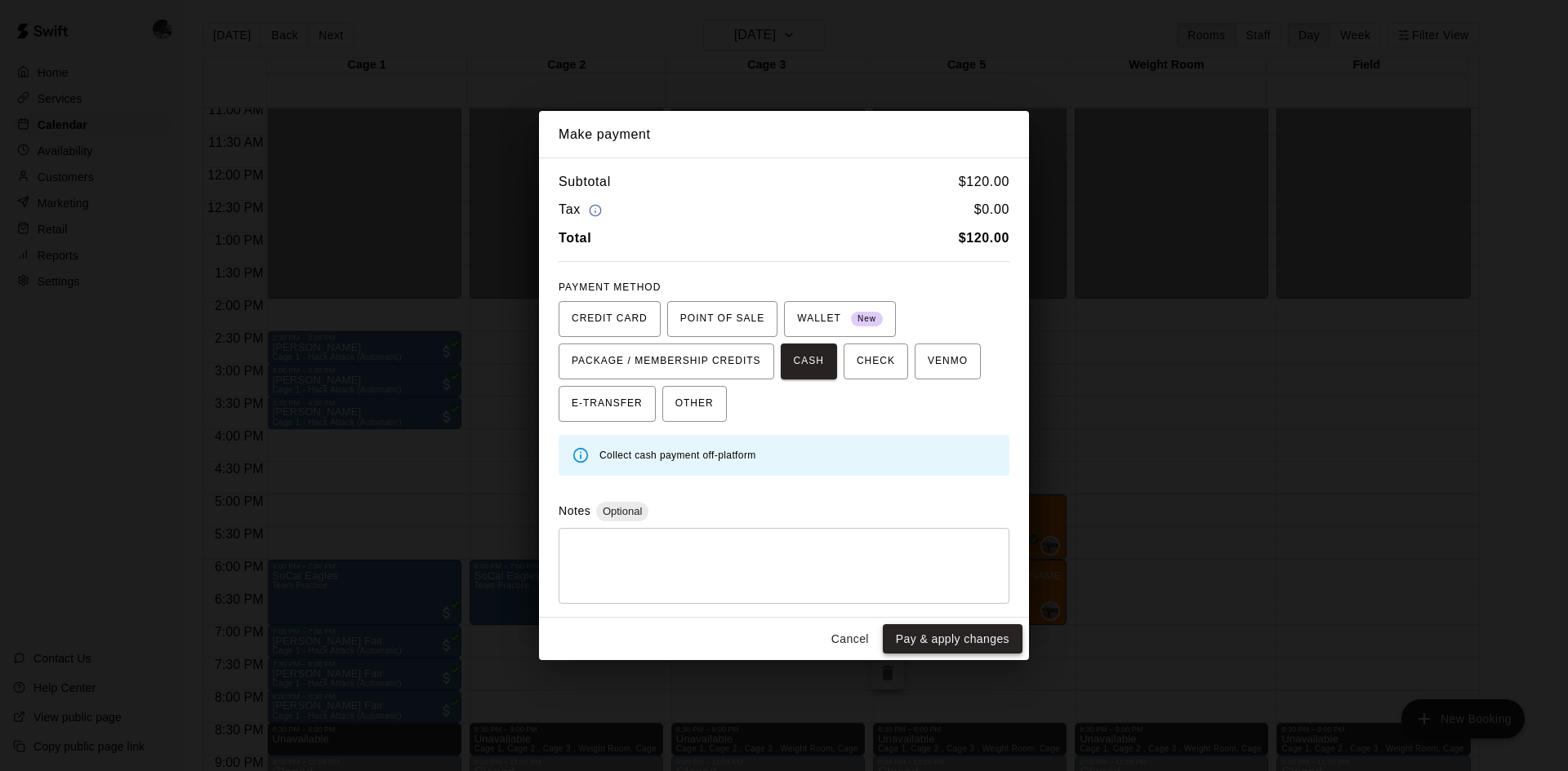
click at [916, 542] on button "Pay & apply changes" at bounding box center [952, 639] width 139 height 30
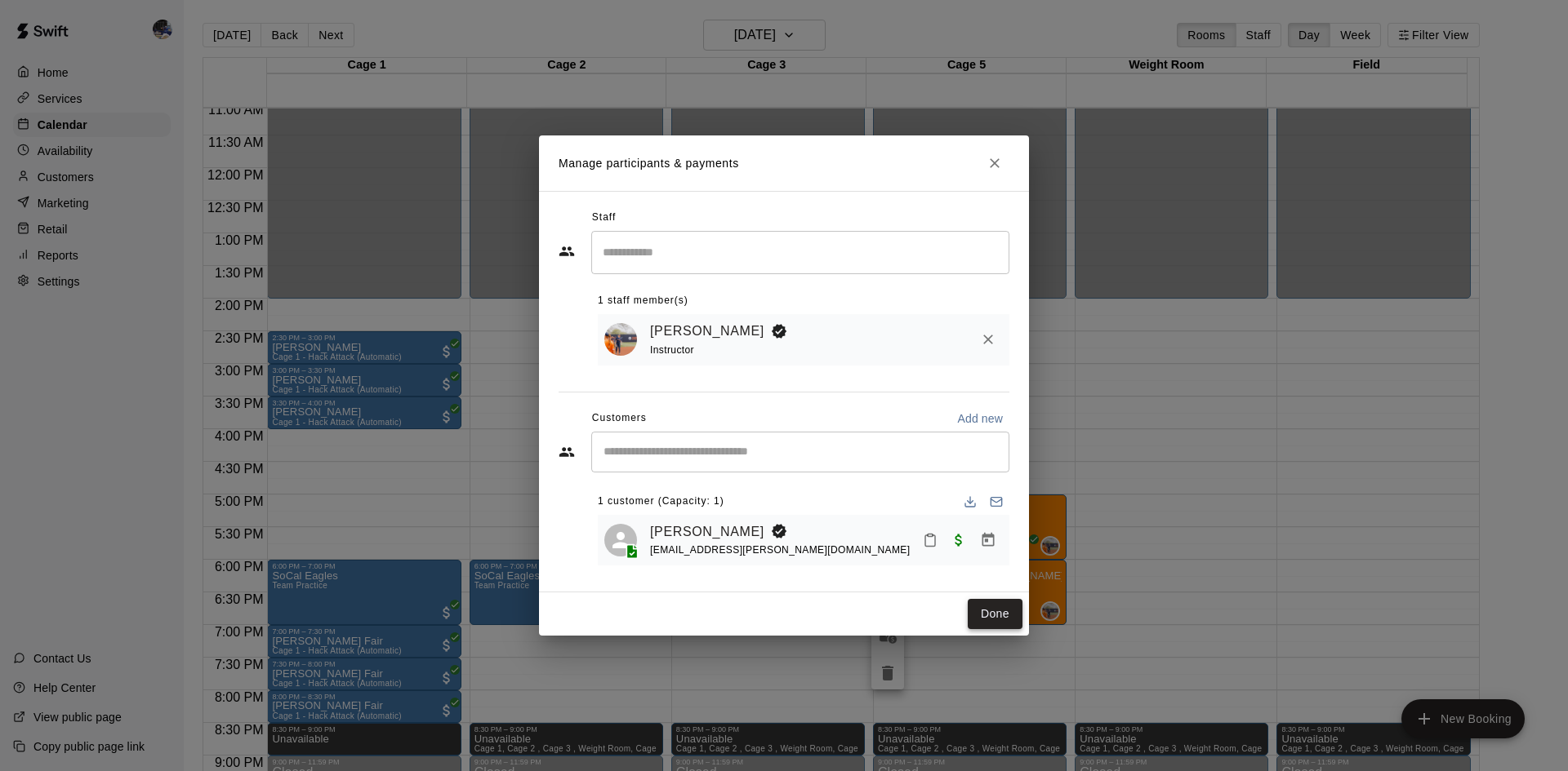
click at [986, 542] on button "Done" at bounding box center [995, 615] width 55 height 30
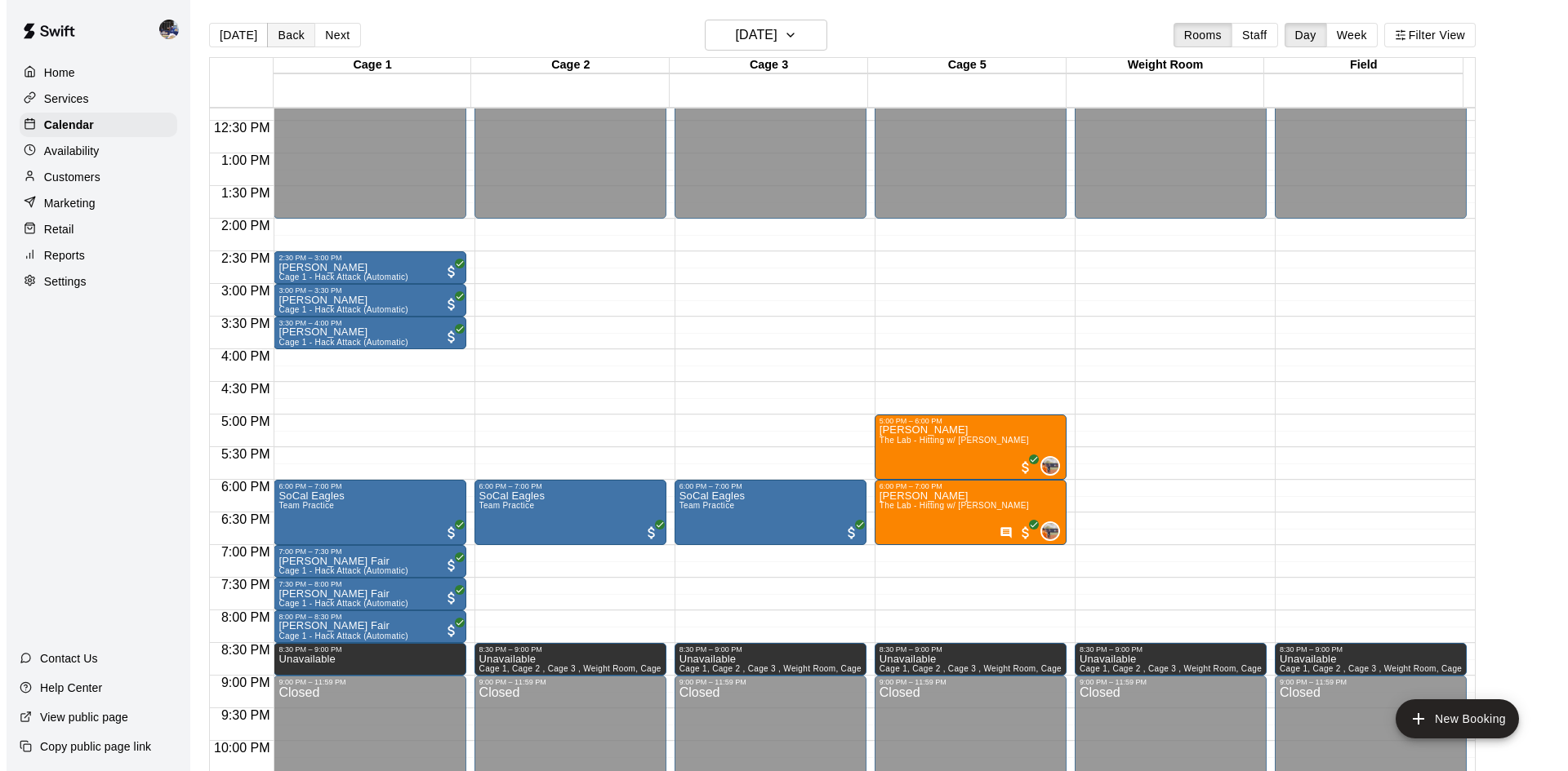
scroll to position [805, 0]
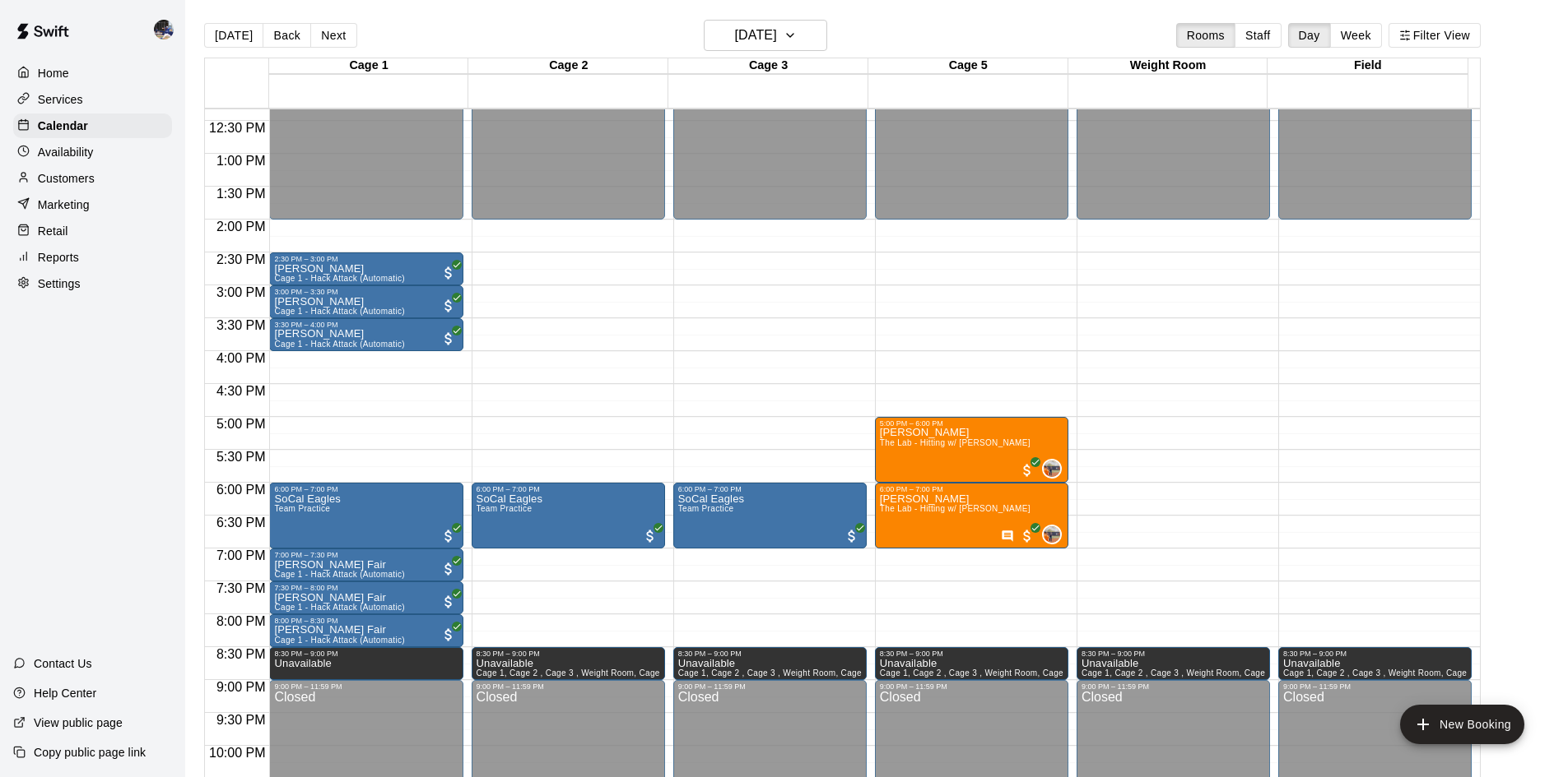
click at [288, 40] on button "Back" at bounding box center [286, 35] width 49 height 25
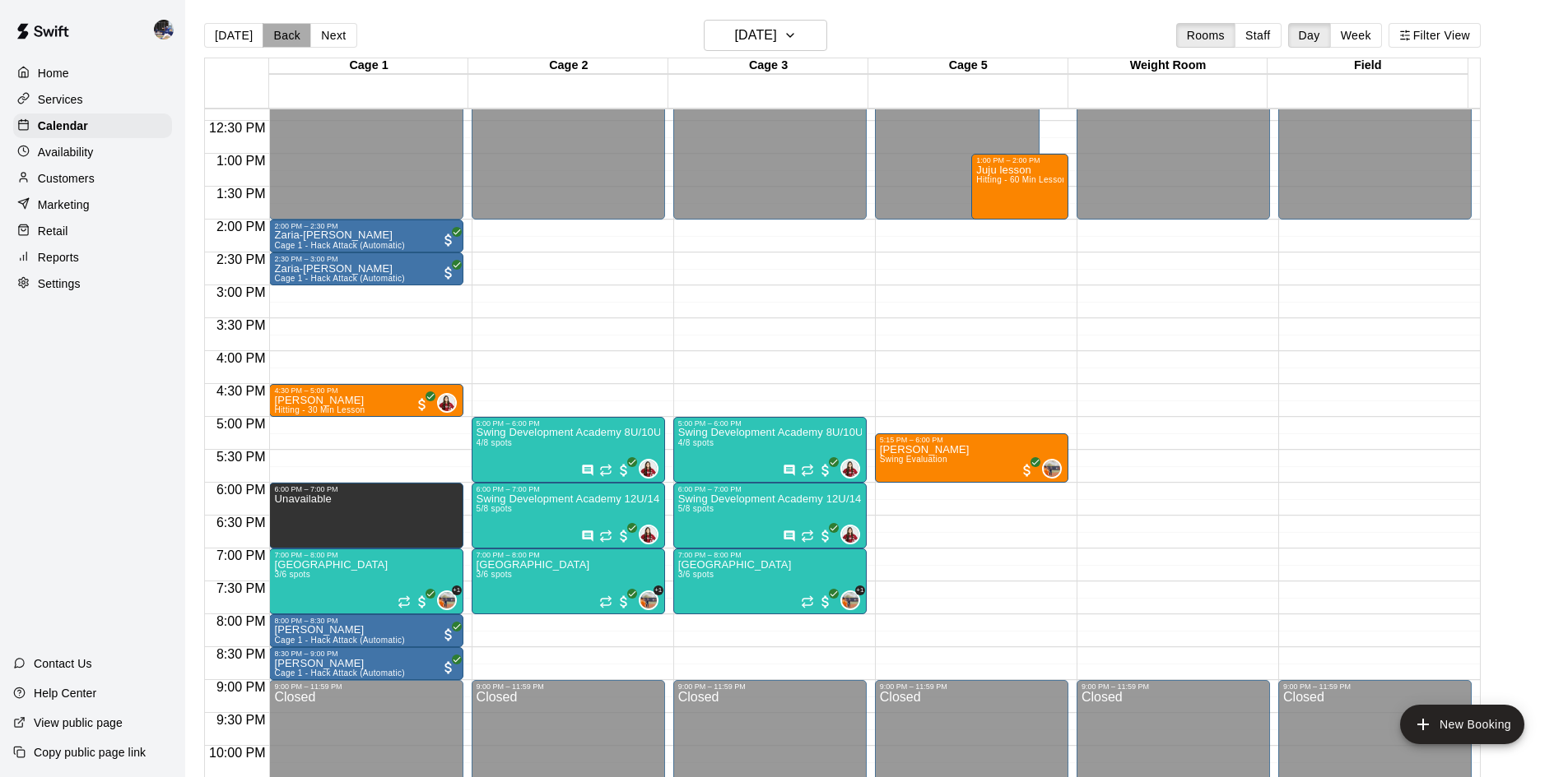
click at [277, 36] on button "Back" at bounding box center [286, 35] width 49 height 25
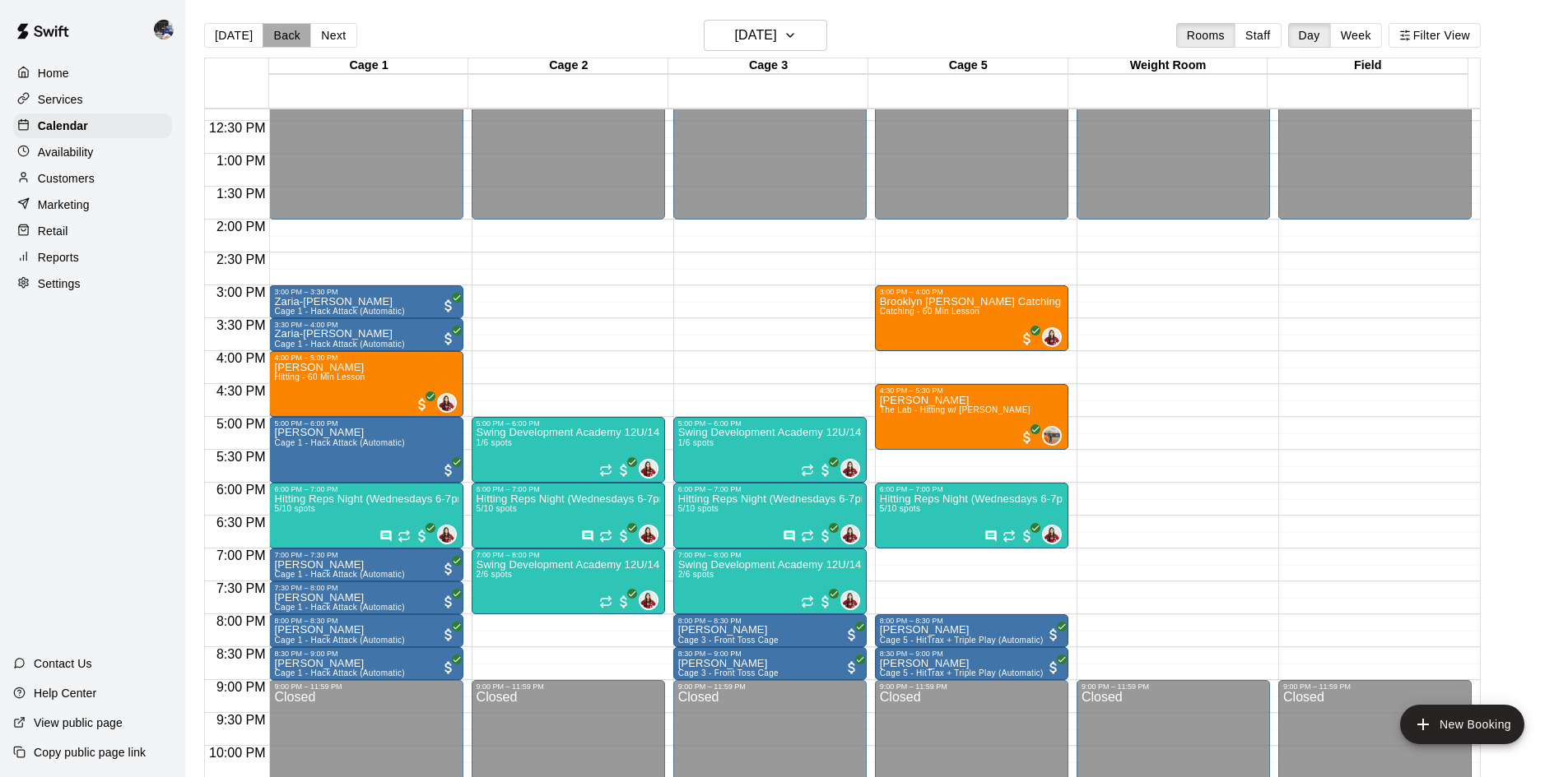
click at [277, 36] on button "Back" at bounding box center [286, 35] width 49 height 25
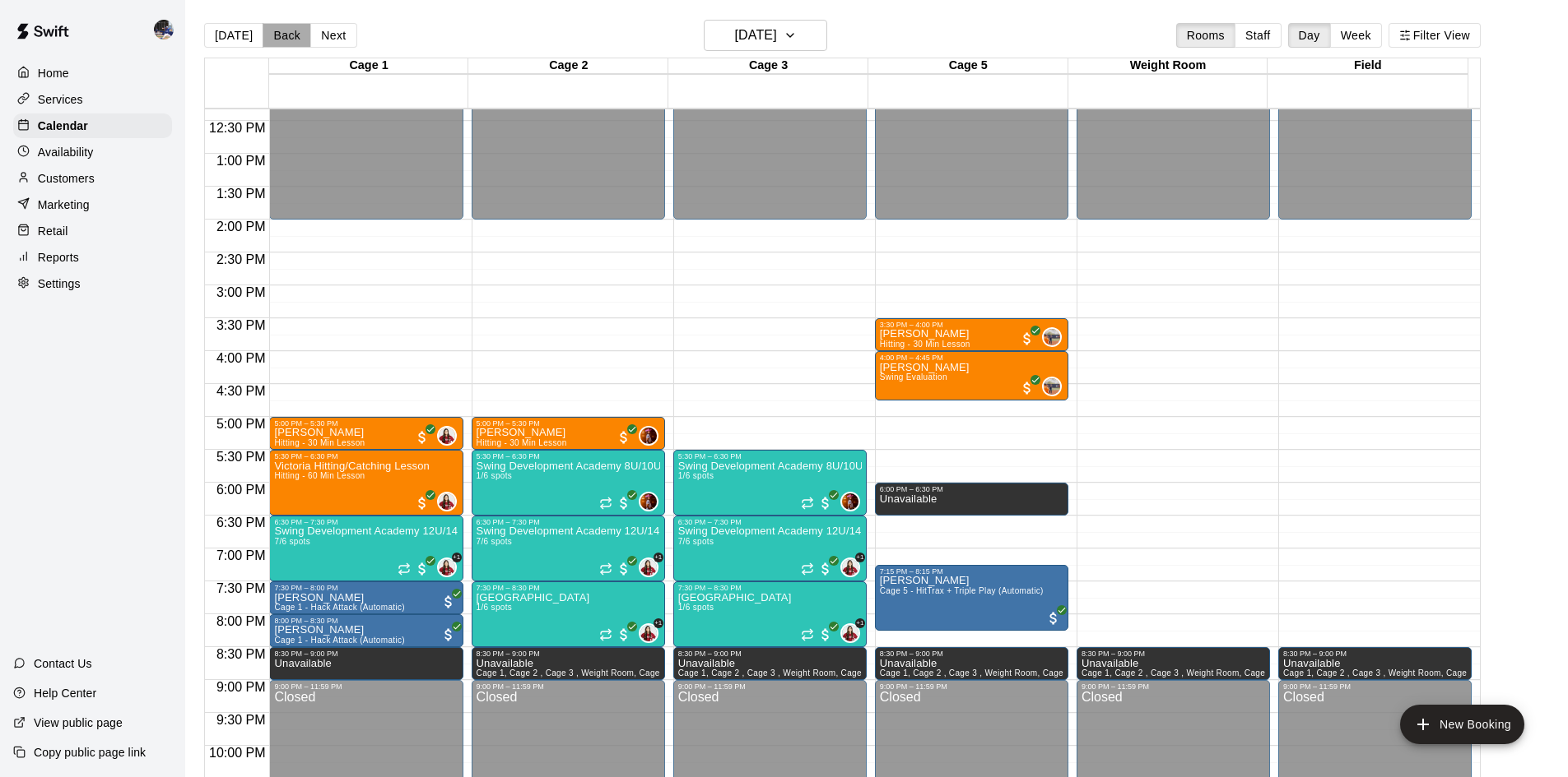
click at [277, 36] on button "Back" at bounding box center [286, 35] width 49 height 25
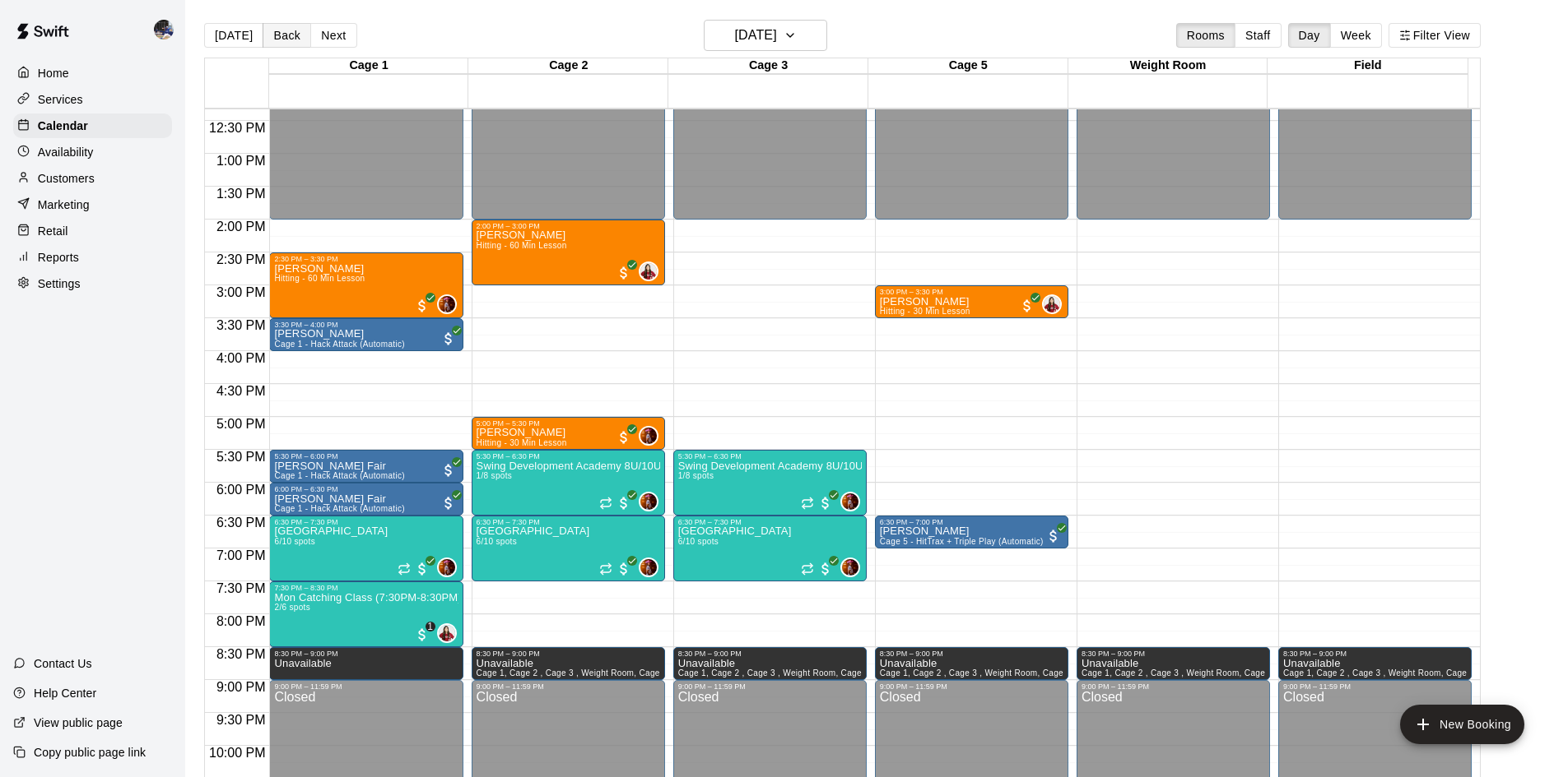
click at [277, 36] on button "Back" at bounding box center [286, 35] width 49 height 25
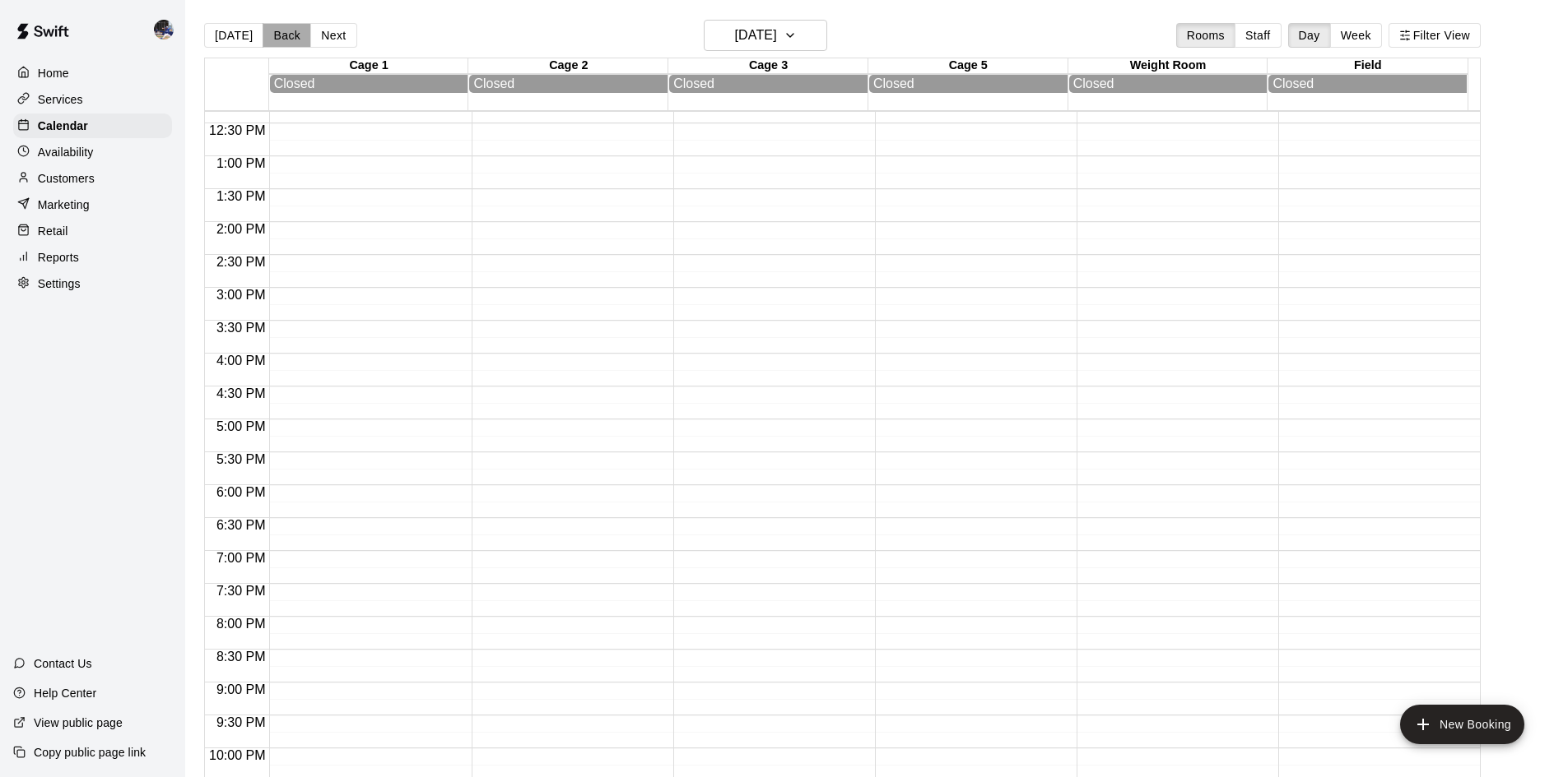
click at [286, 34] on button "Back" at bounding box center [286, 35] width 49 height 25
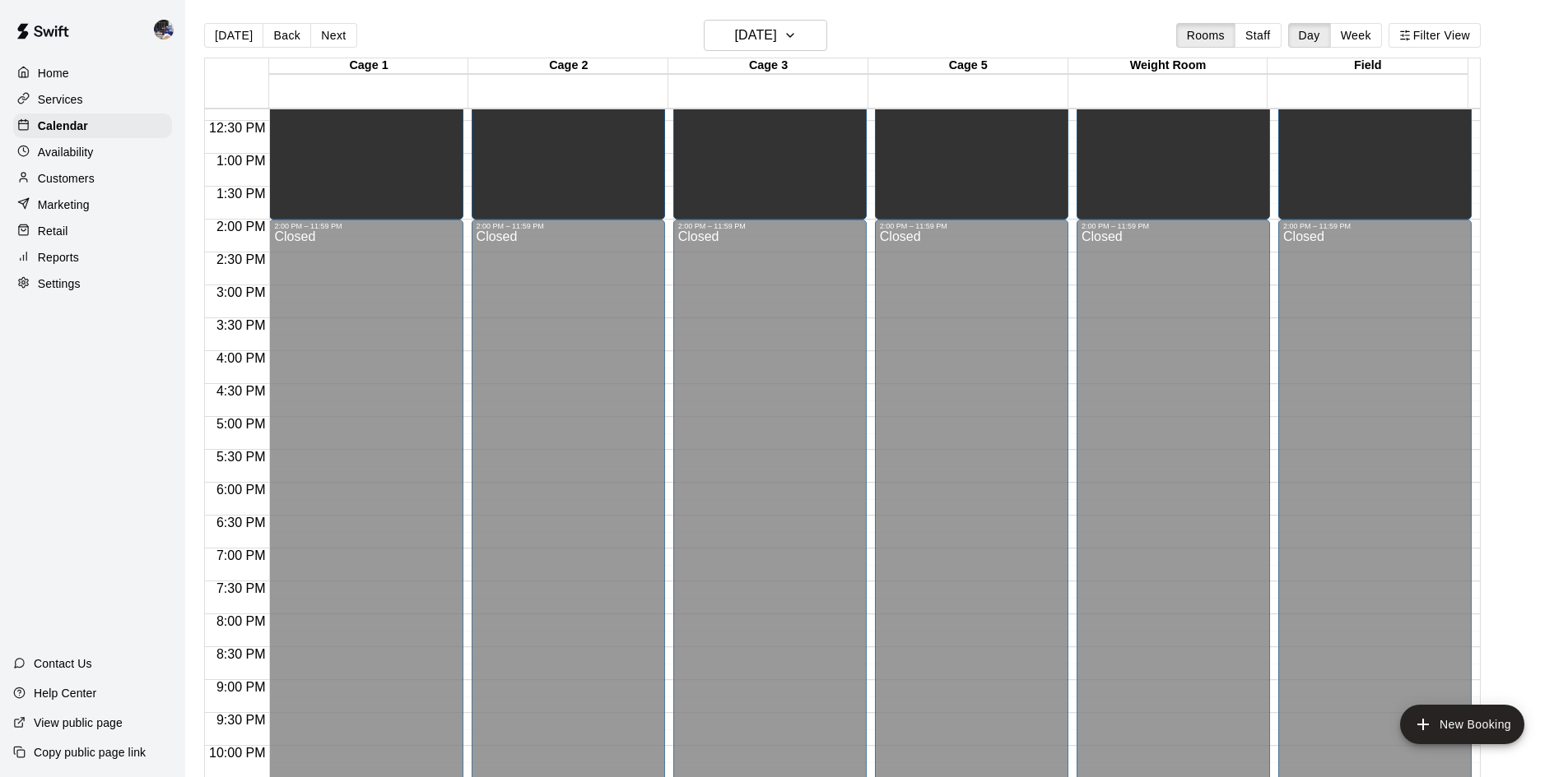
click at [281, 42] on button "Back" at bounding box center [286, 35] width 49 height 25
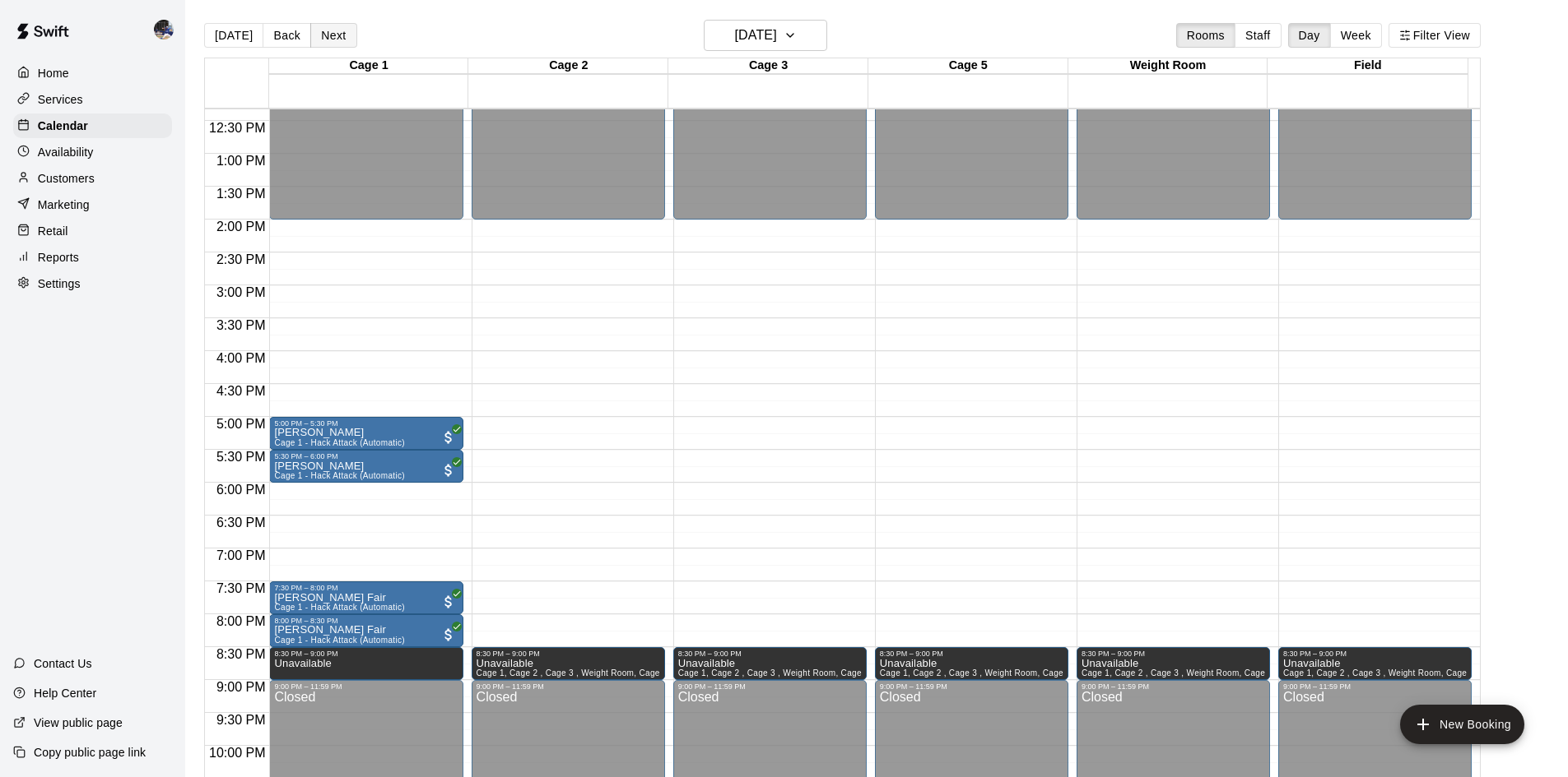
click at [345, 34] on button "Next" at bounding box center [333, 35] width 46 height 25
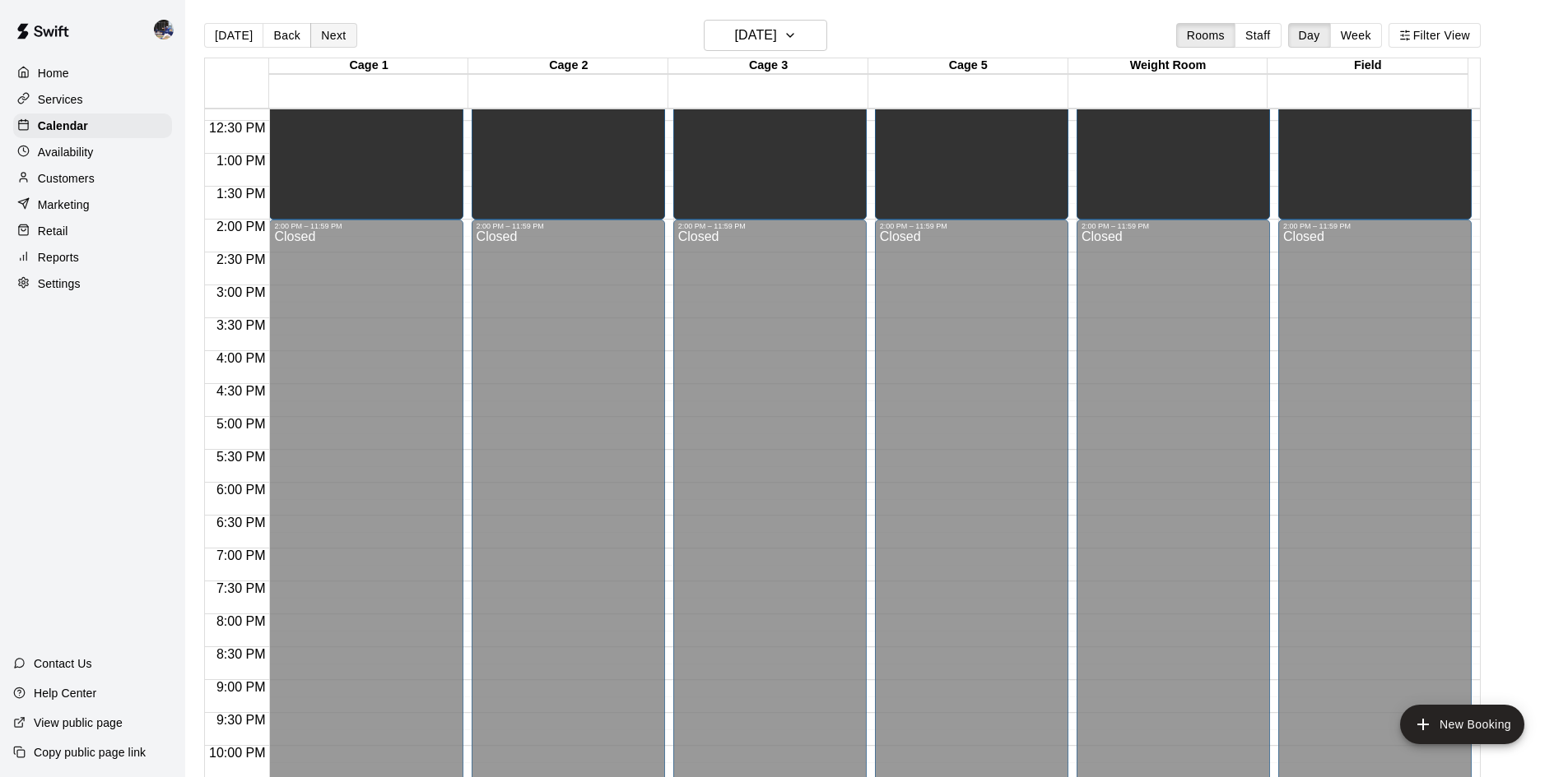
click at [343, 34] on button "Next" at bounding box center [333, 35] width 46 height 25
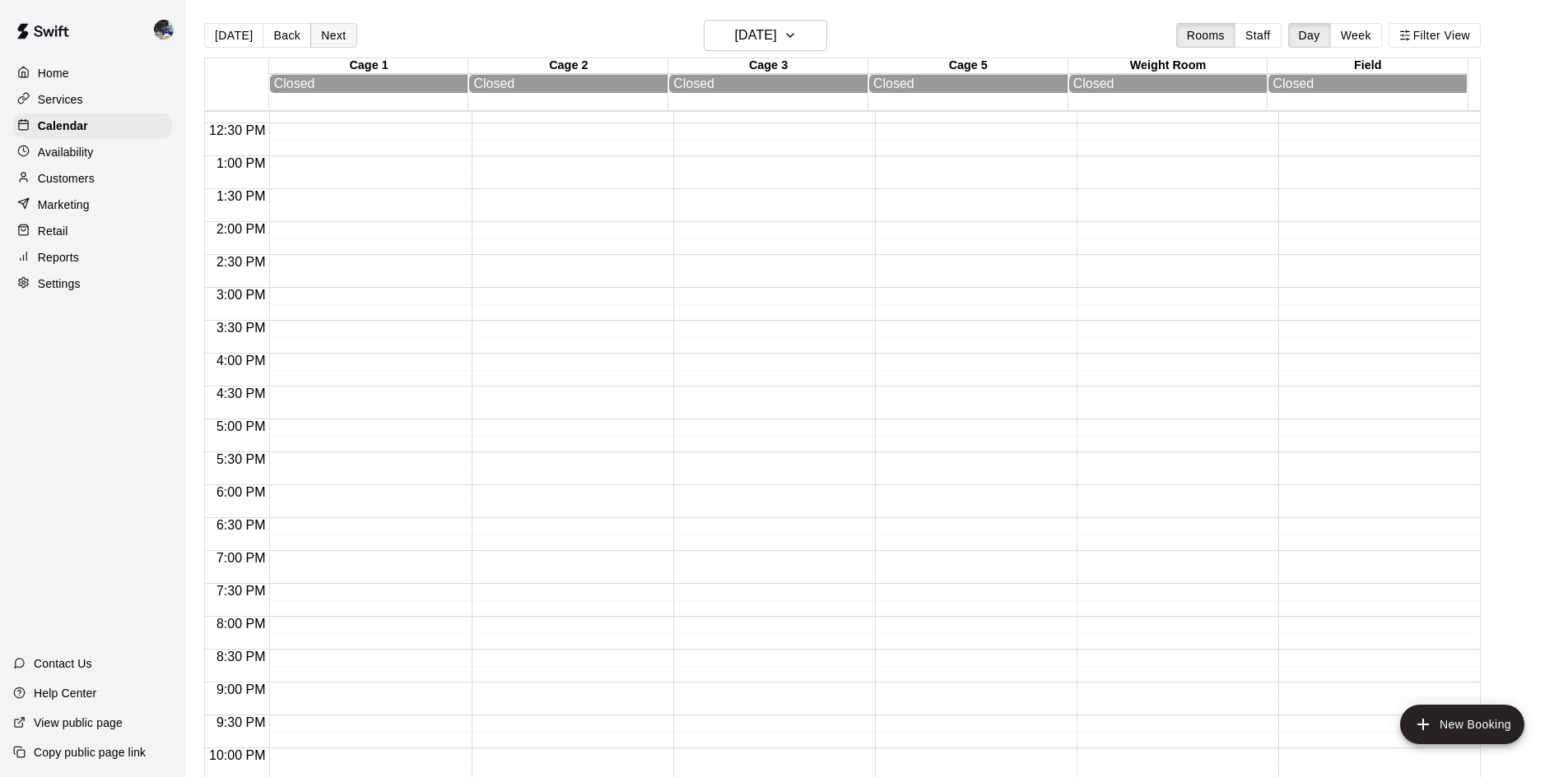
click at [343, 34] on button "Next" at bounding box center [333, 35] width 46 height 25
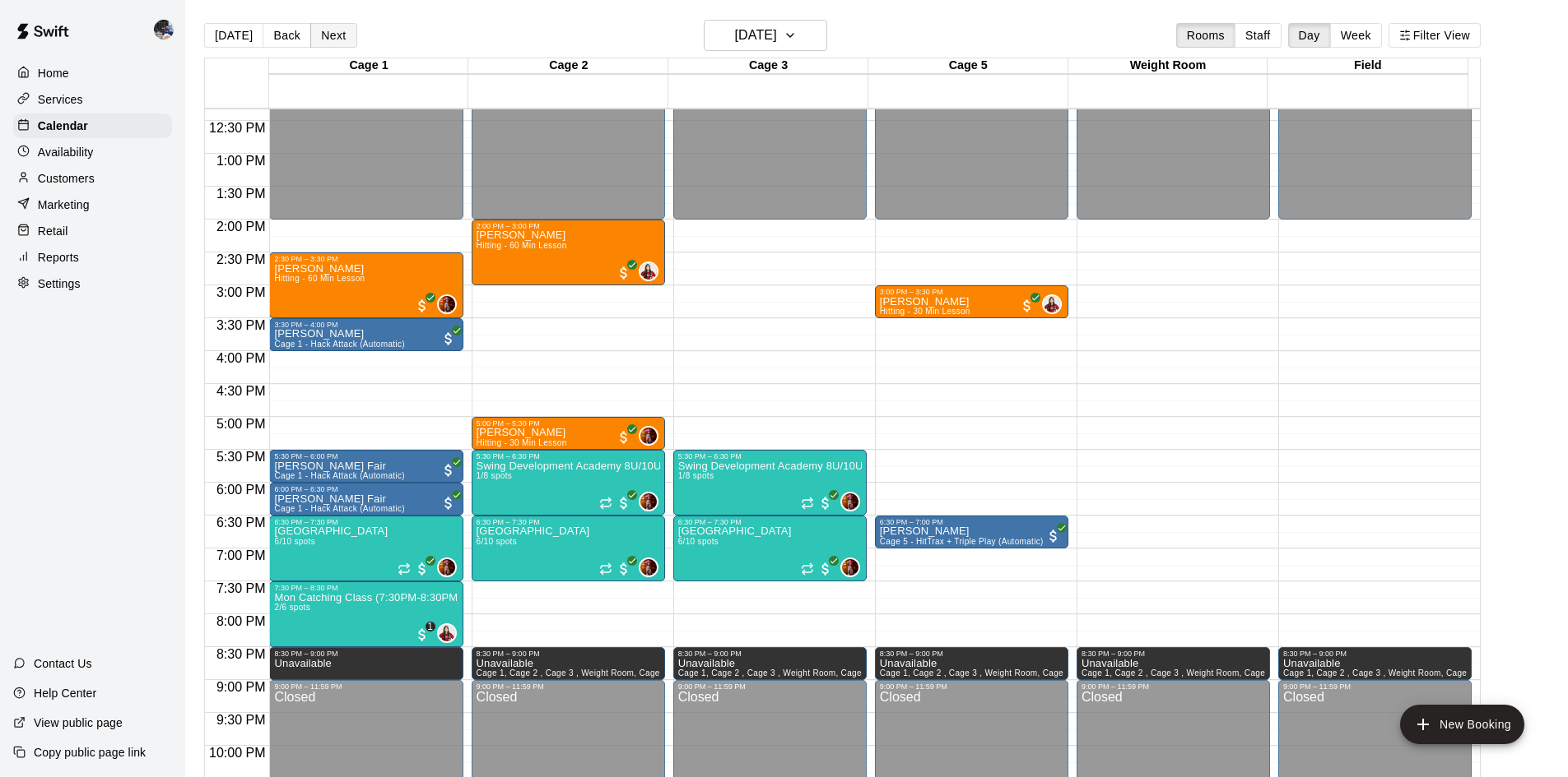
click at [343, 34] on button "Next" at bounding box center [333, 35] width 46 height 25
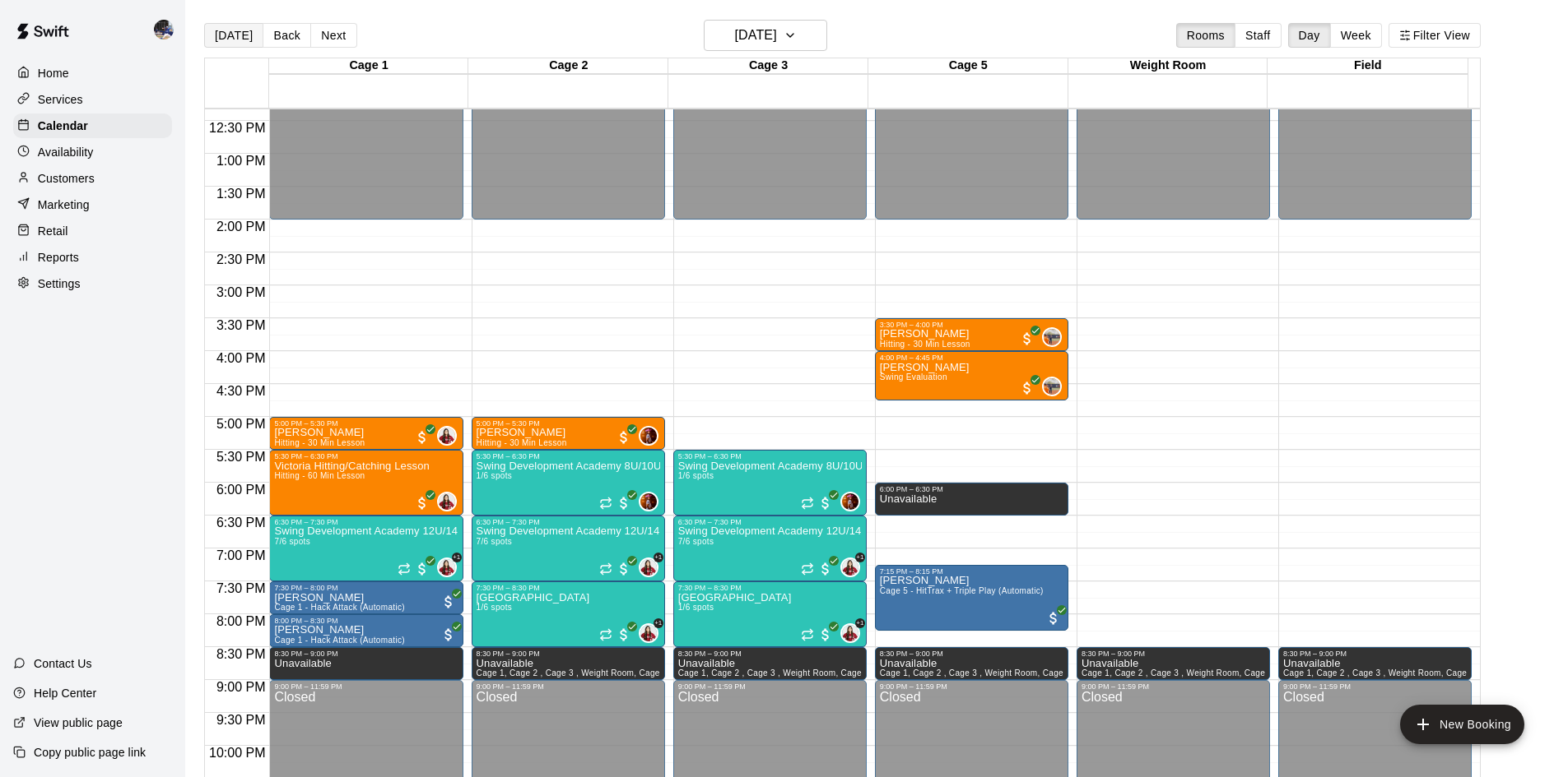
click at [237, 38] on button "[DATE]" at bounding box center [234, 35] width 59 height 25
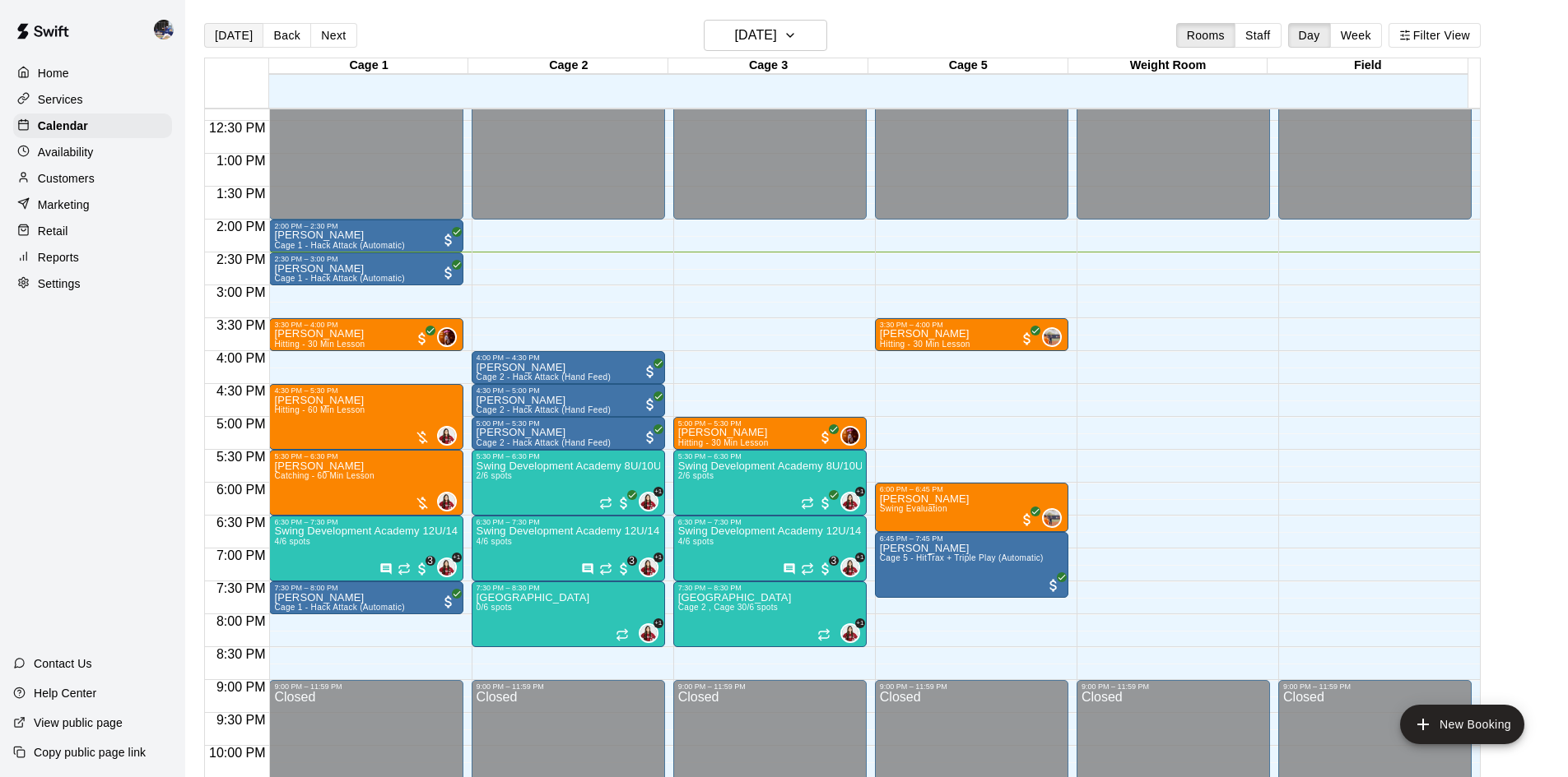
click at [214, 39] on button "[DATE]" at bounding box center [234, 35] width 59 height 25
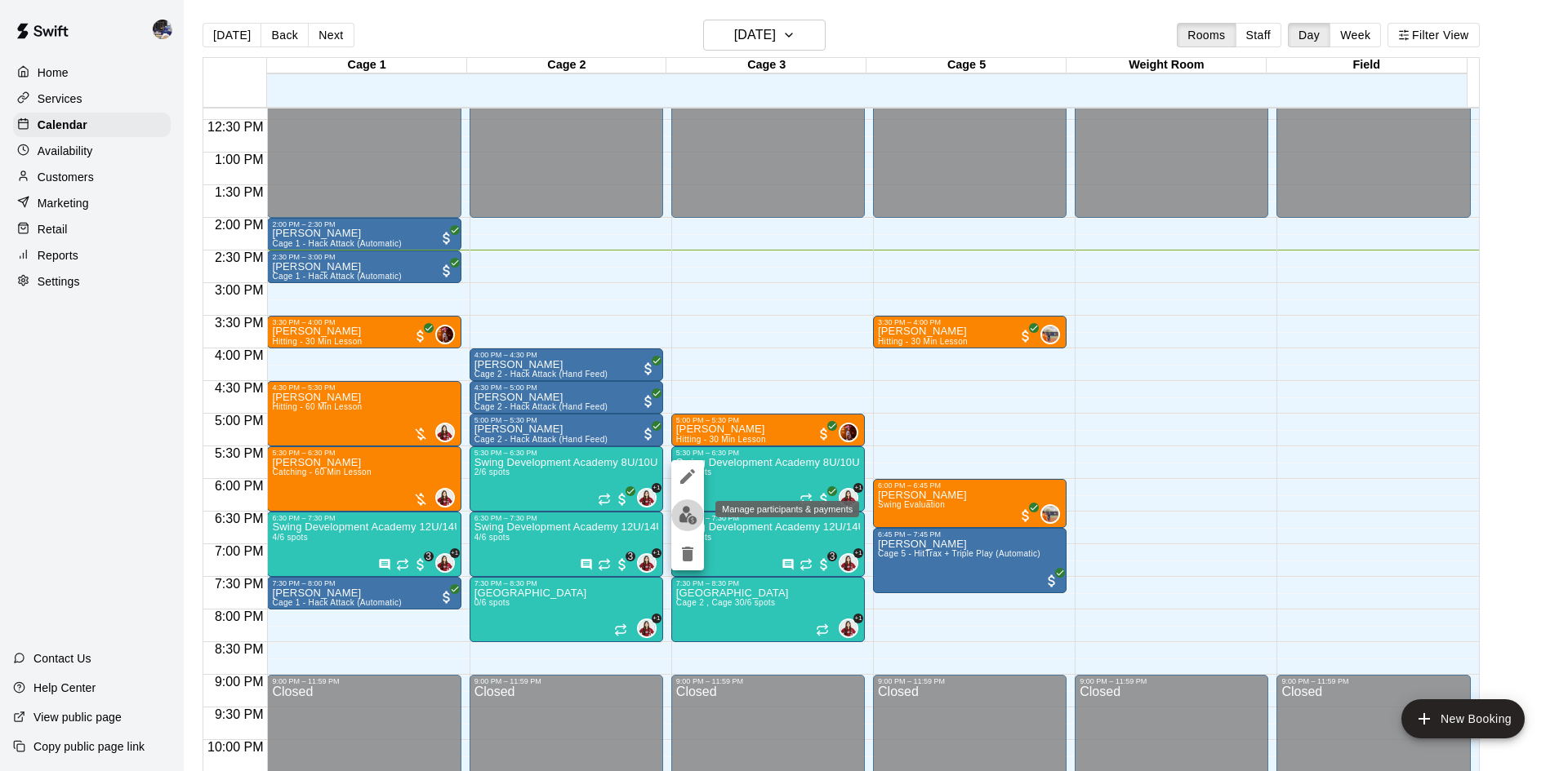
click at [691, 516] on img "edit" at bounding box center [688, 515] width 19 height 19
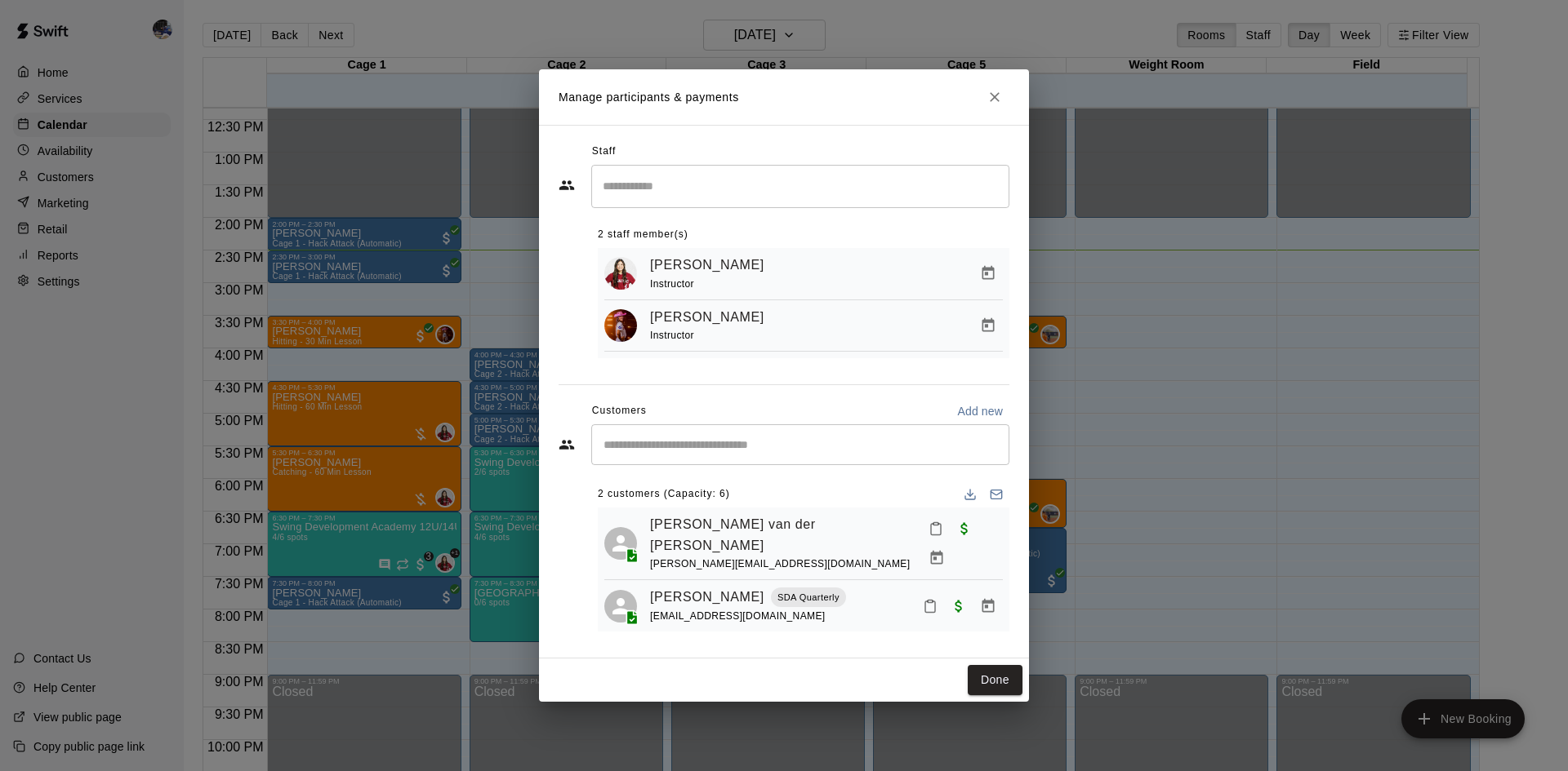
click at [702, 461] on div "​" at bounding box center [800, 444] width 418 height 41
type input "*****"
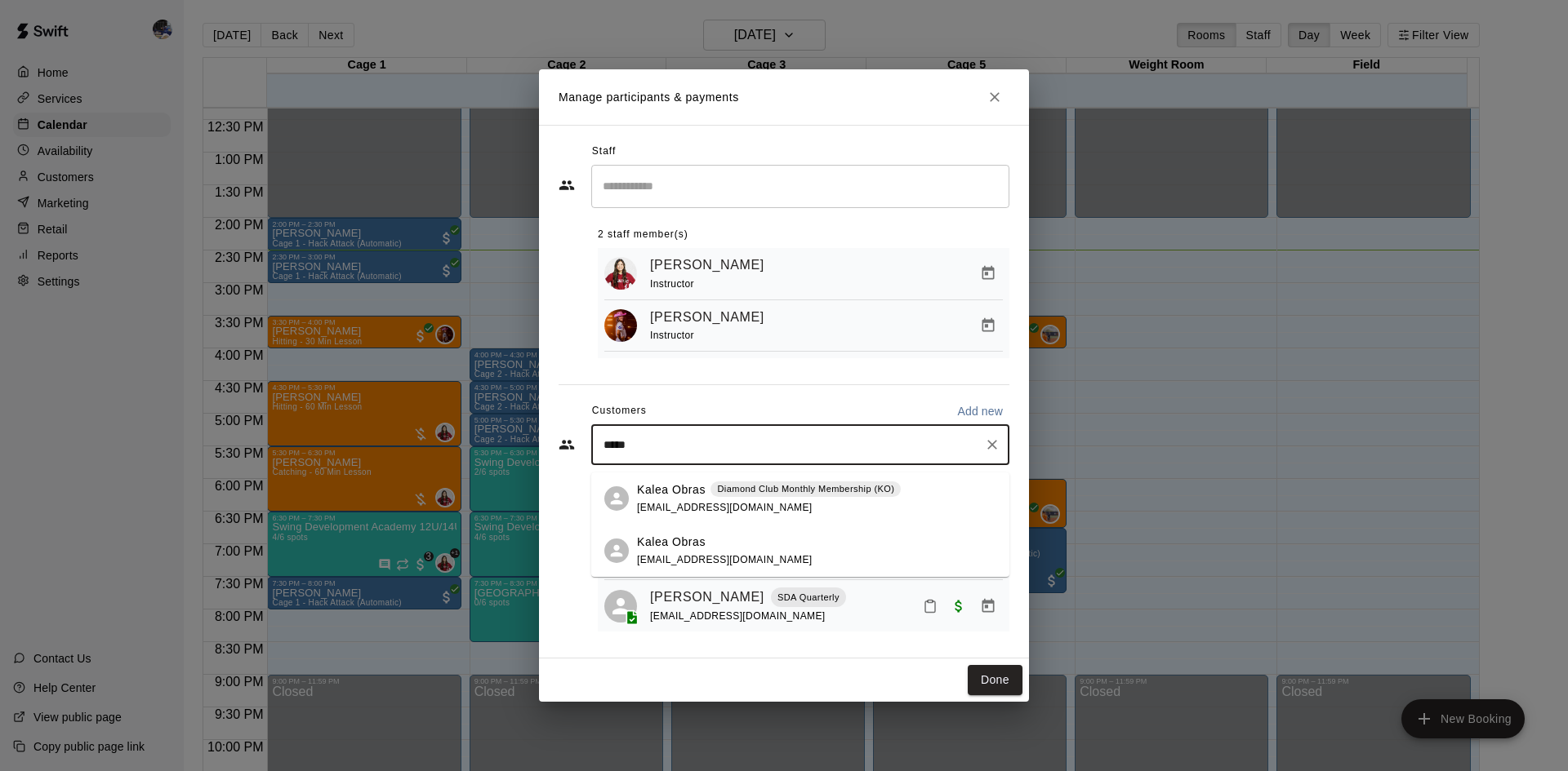
click at [654, 505] on span "joe4video@gmail.com" at bounding box center [724, 508] width 175 height 11
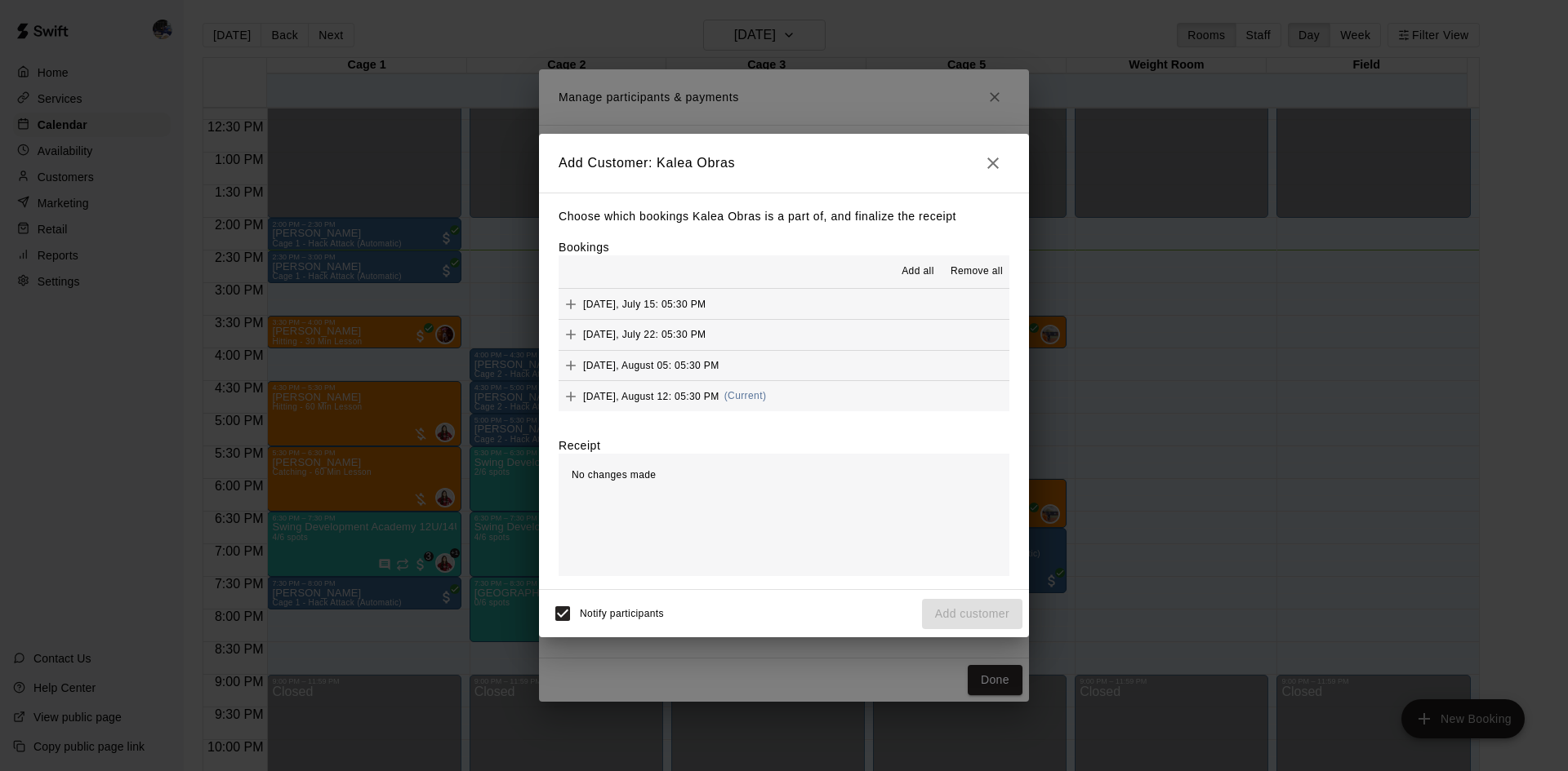
click at [693, 402] on span "Tuesday, August 12: 05:30 PM" at bounding box center [651, 396] width 136 height 11
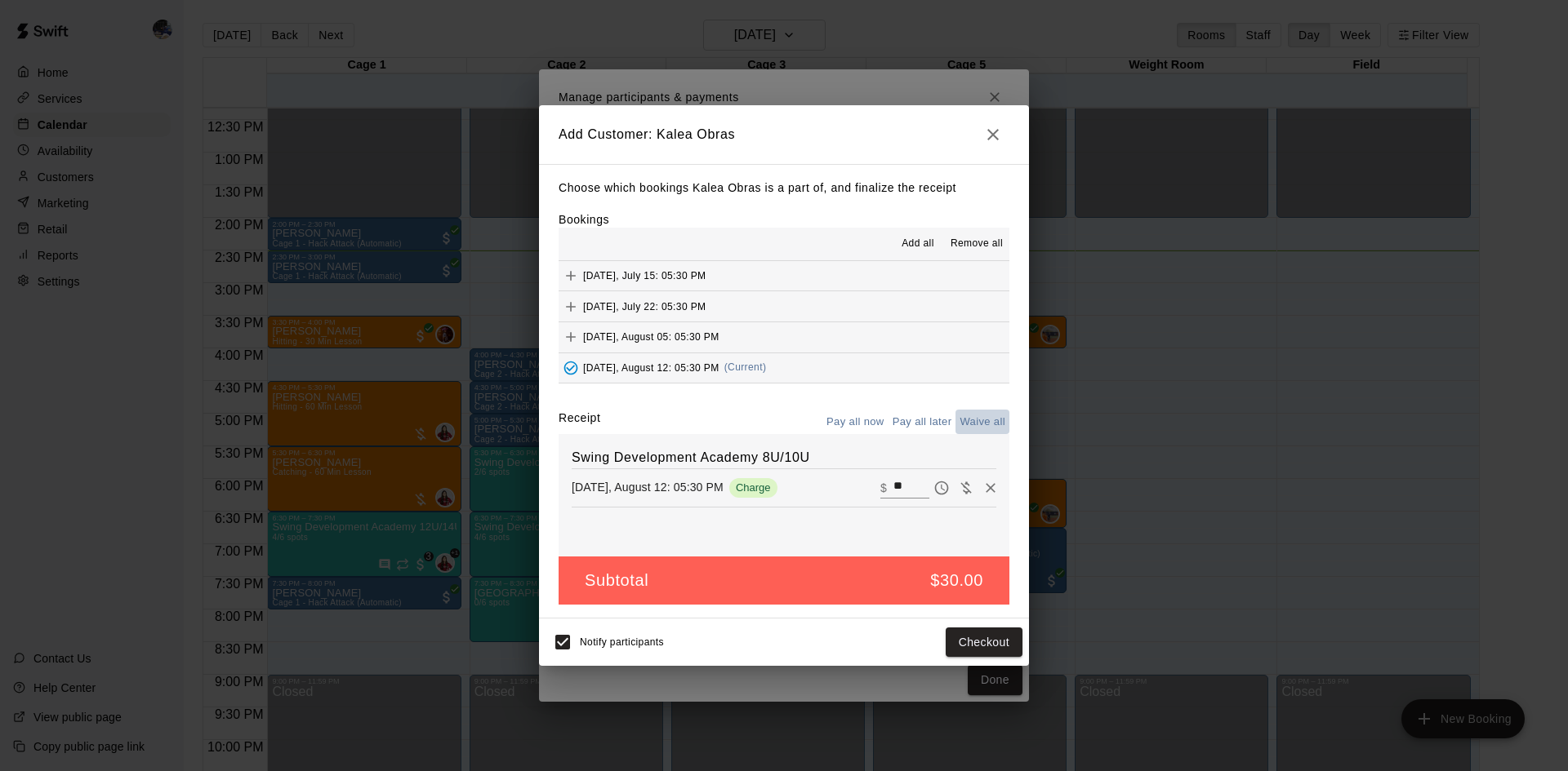
click at [981, 423] on button "Waive all" at bounding box center [982, 422] width 54 height 26
type input "*"
click at [953, 542] on button "Add customer" at bounding box center [972, 643] width 100 height 30
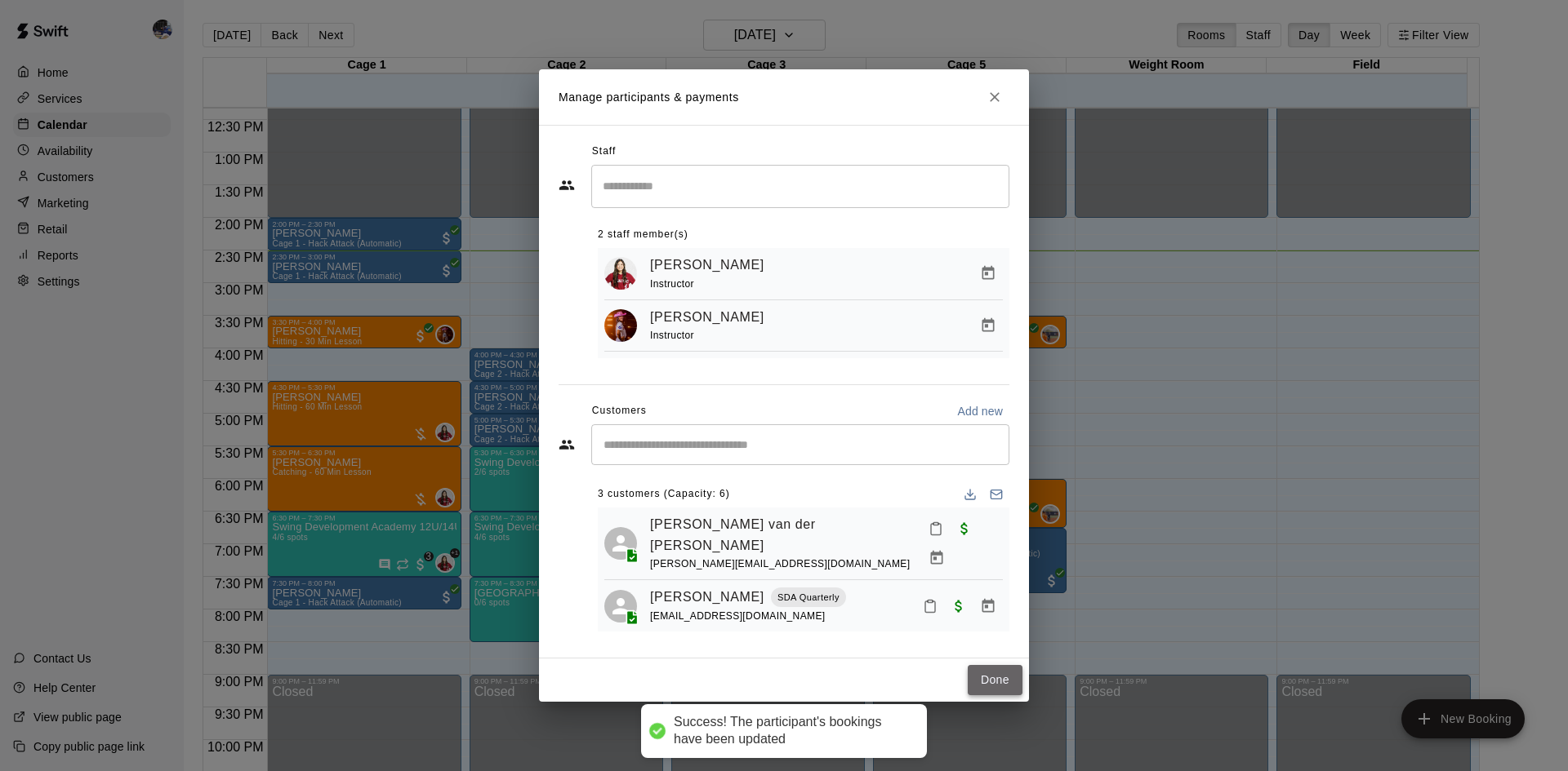
click at [986, 542] on button "Done" at bounding box center [995, 680] width 55 height 30
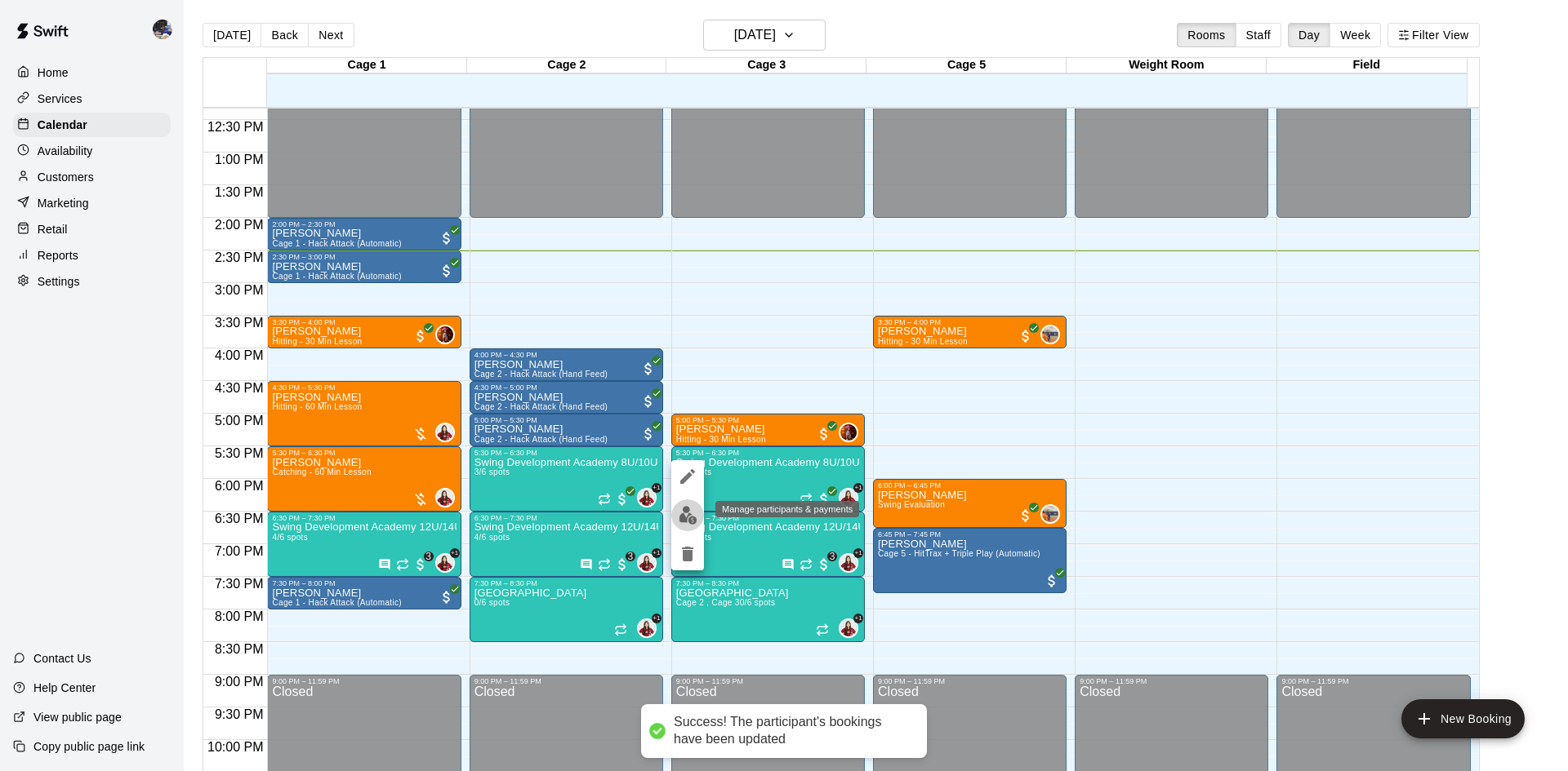
click at [682, 520] on img "edit" at bounding box center [688, 515] width 19 height 19
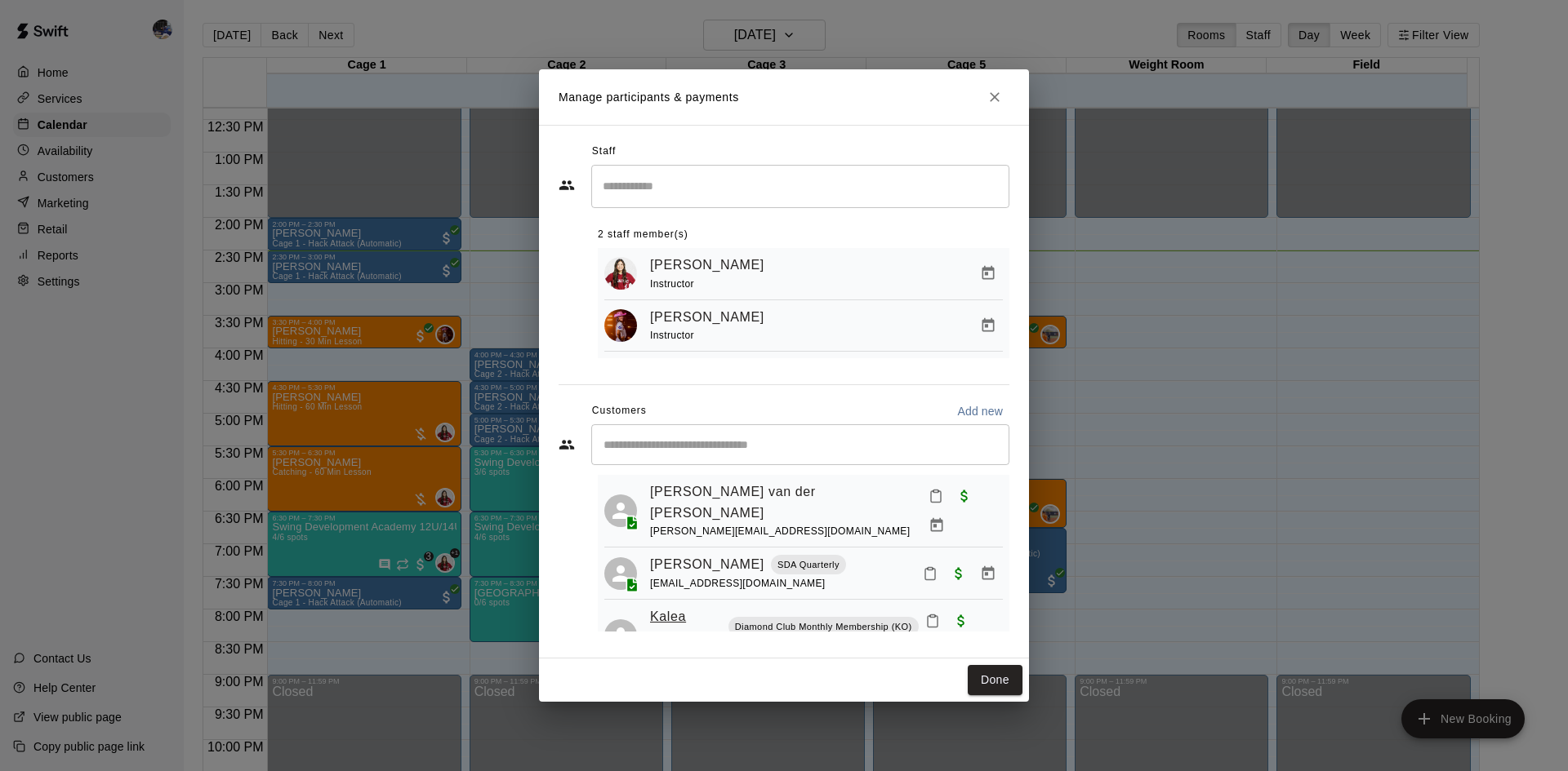
scroll to position [66, 0]
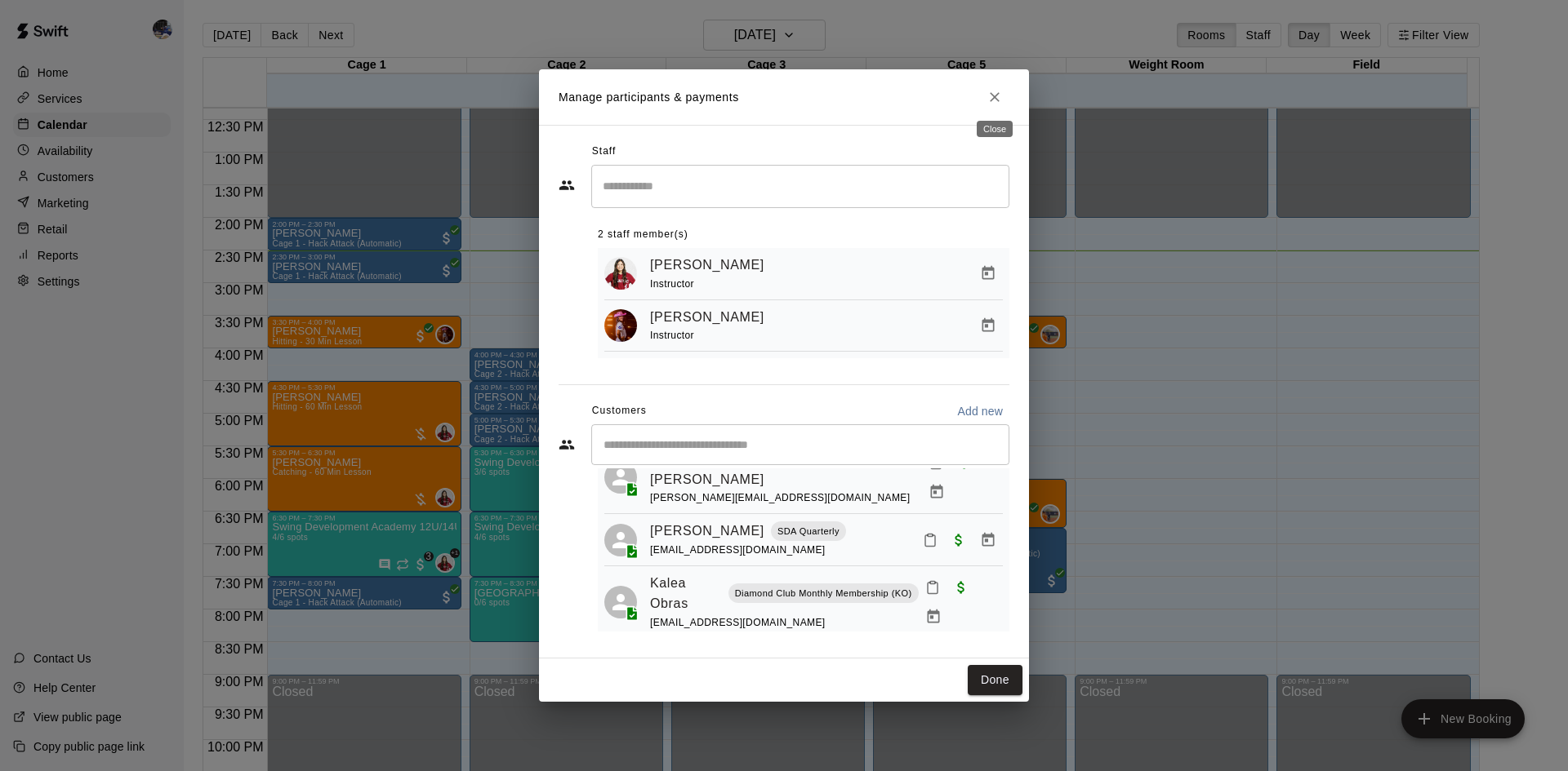
click at [989, 99] on icon "Close" at bounding box center [994, 97] width 16 height 16
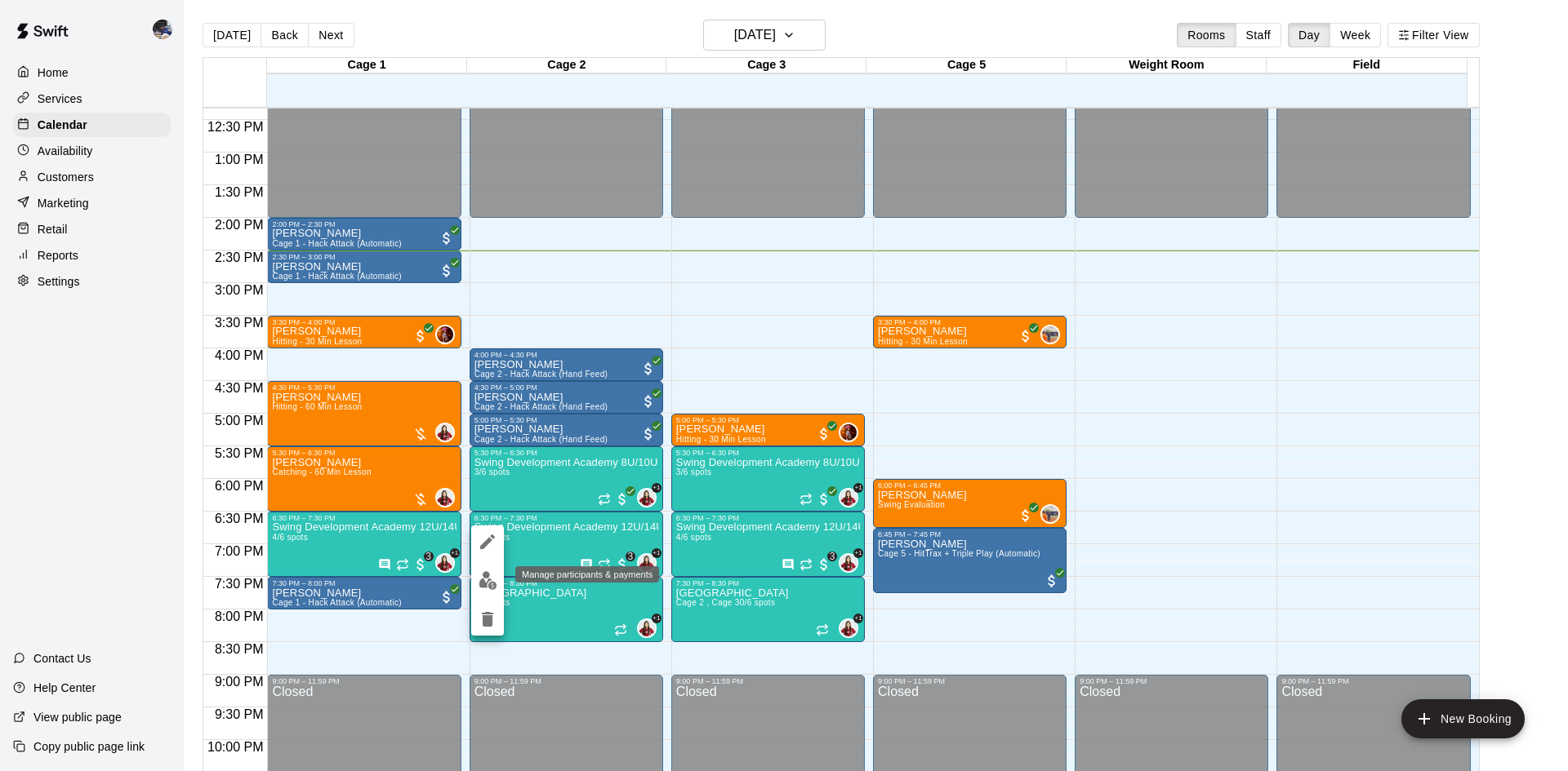
click at [484, 542] on img "edit" at bounding box center [488, 581] width 19 height 19
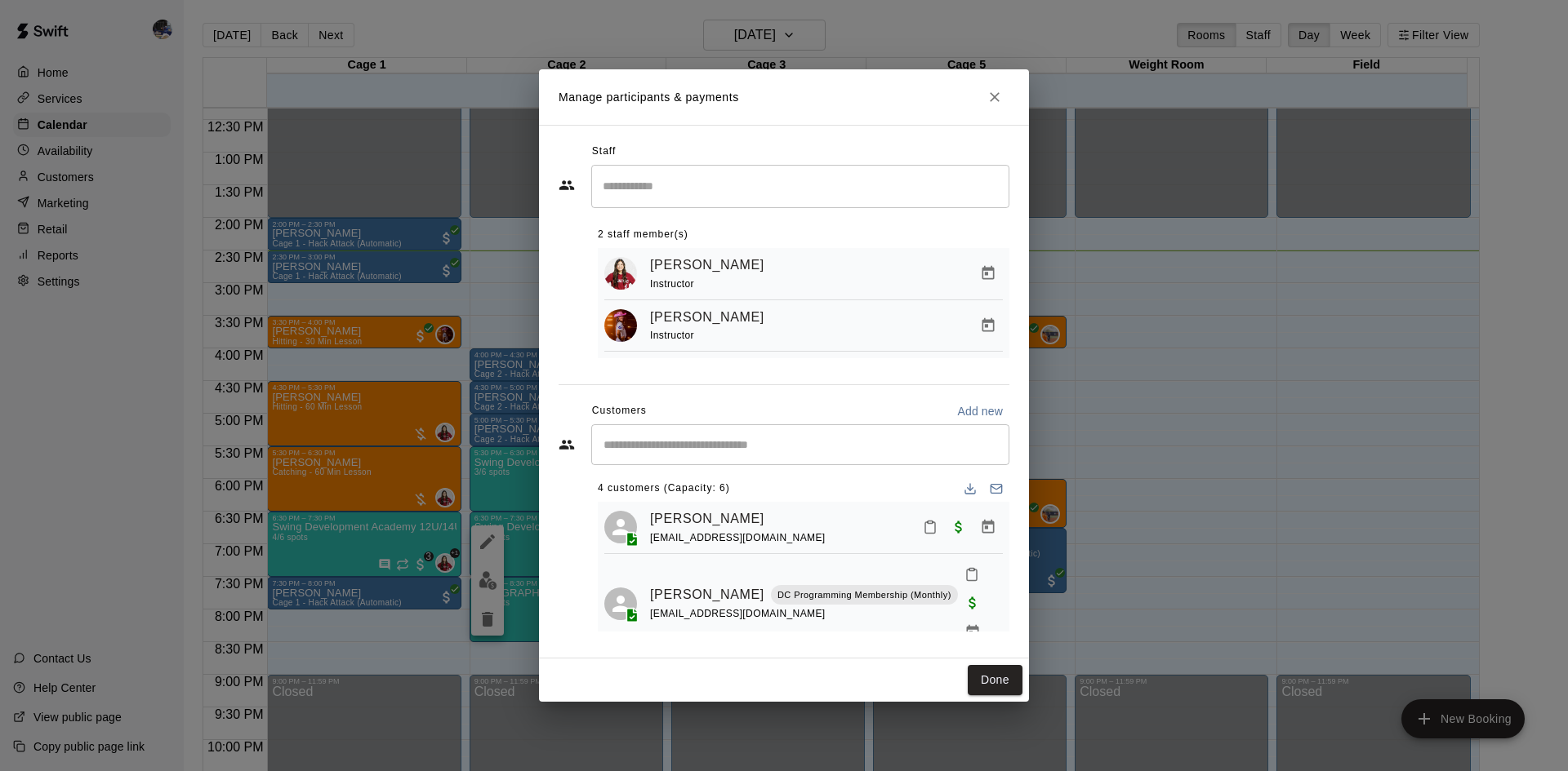
scroll to position [0, 0]
click at [992, 99] on icon "Close" at bounding box center [994, 97] width 16 height 16
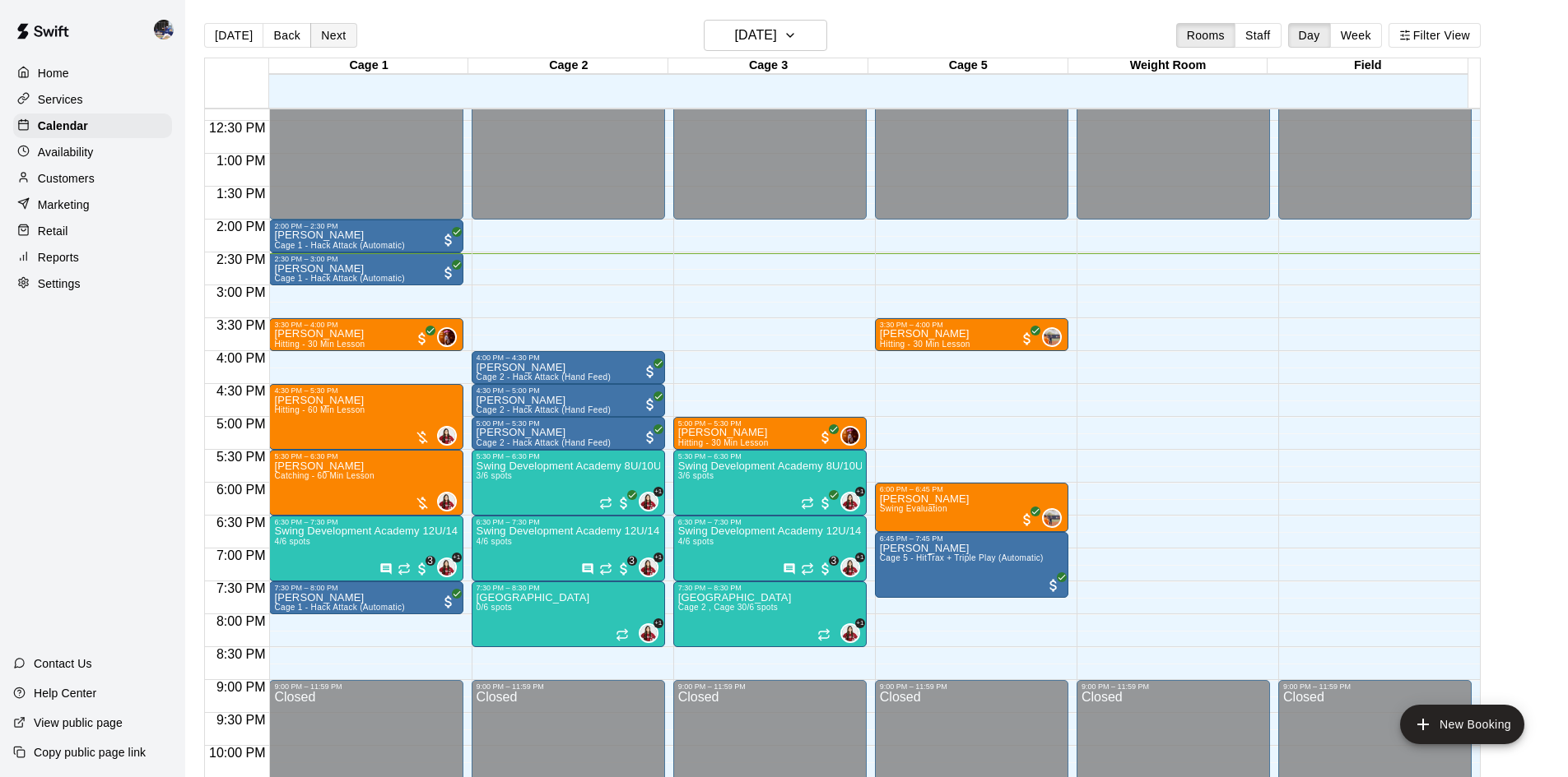
click at [329, 31] on button "Next" at bounding box center [333, 35] width 46 height 25
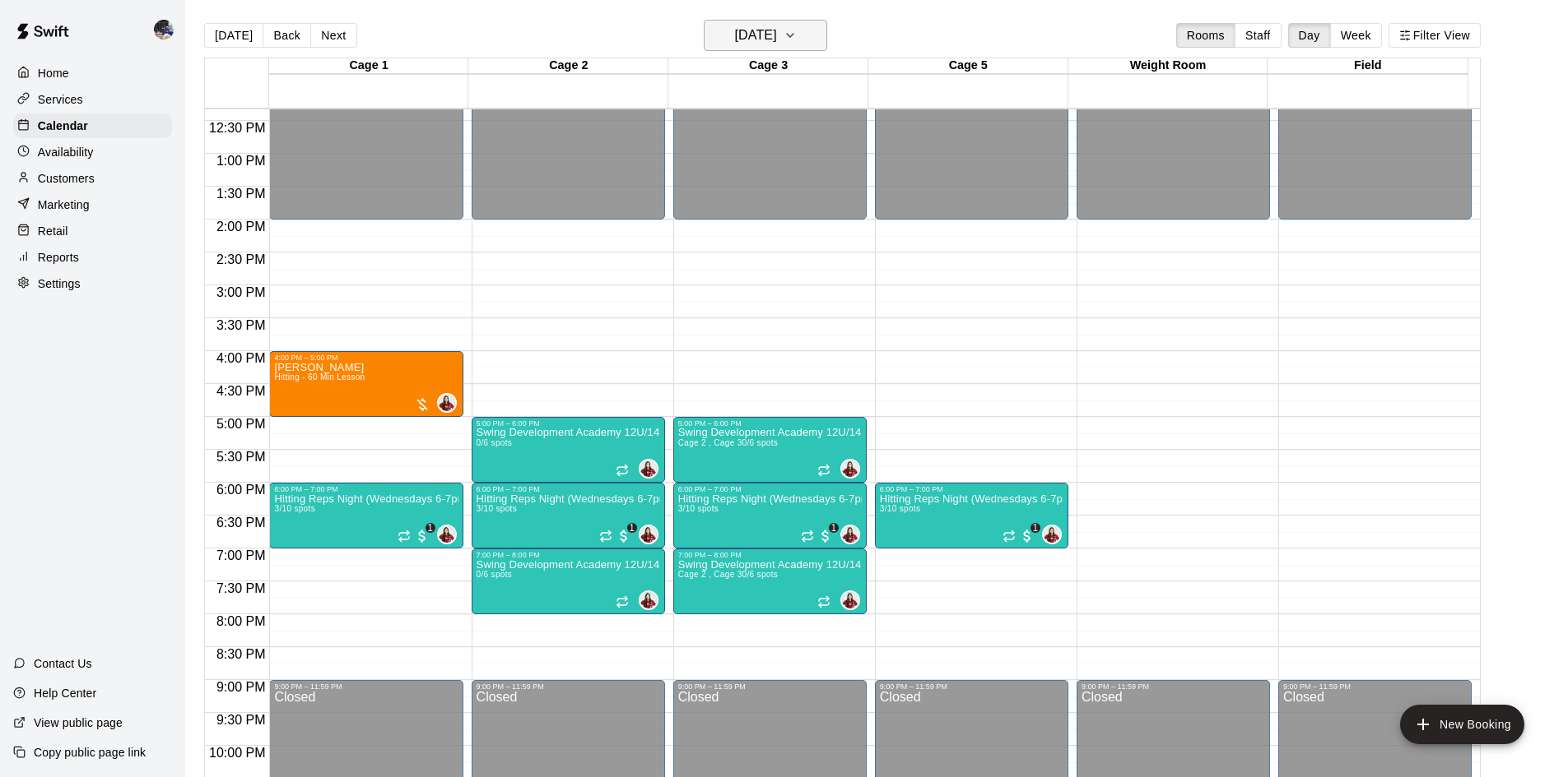
click at [737, 26] on h6 "Wednesday Aug 13" at bounding box center [756, 35] width 42 height 23
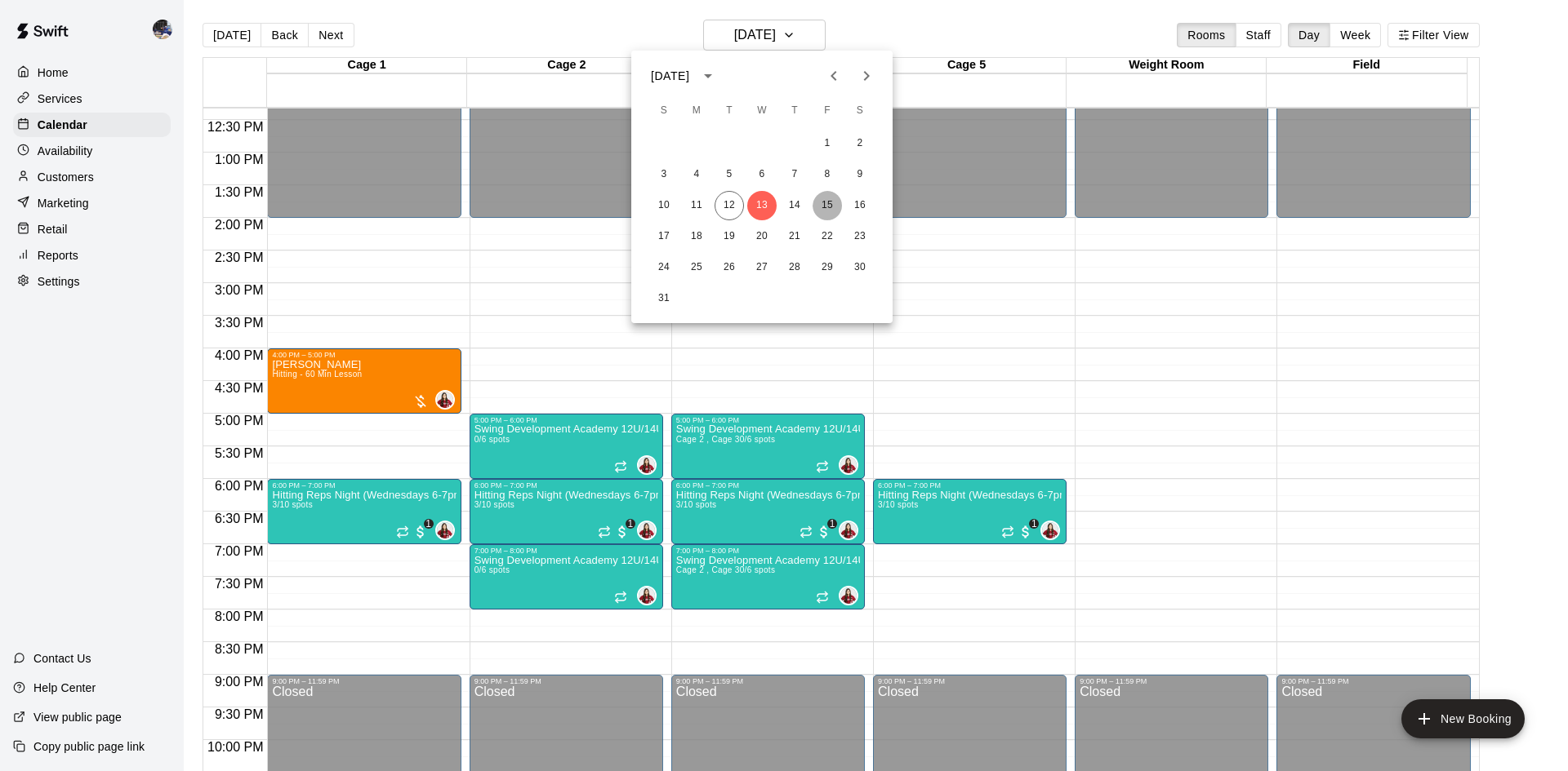
click at [823, 206] on button "15" at bounding box center [826, 206] width 29 height 29
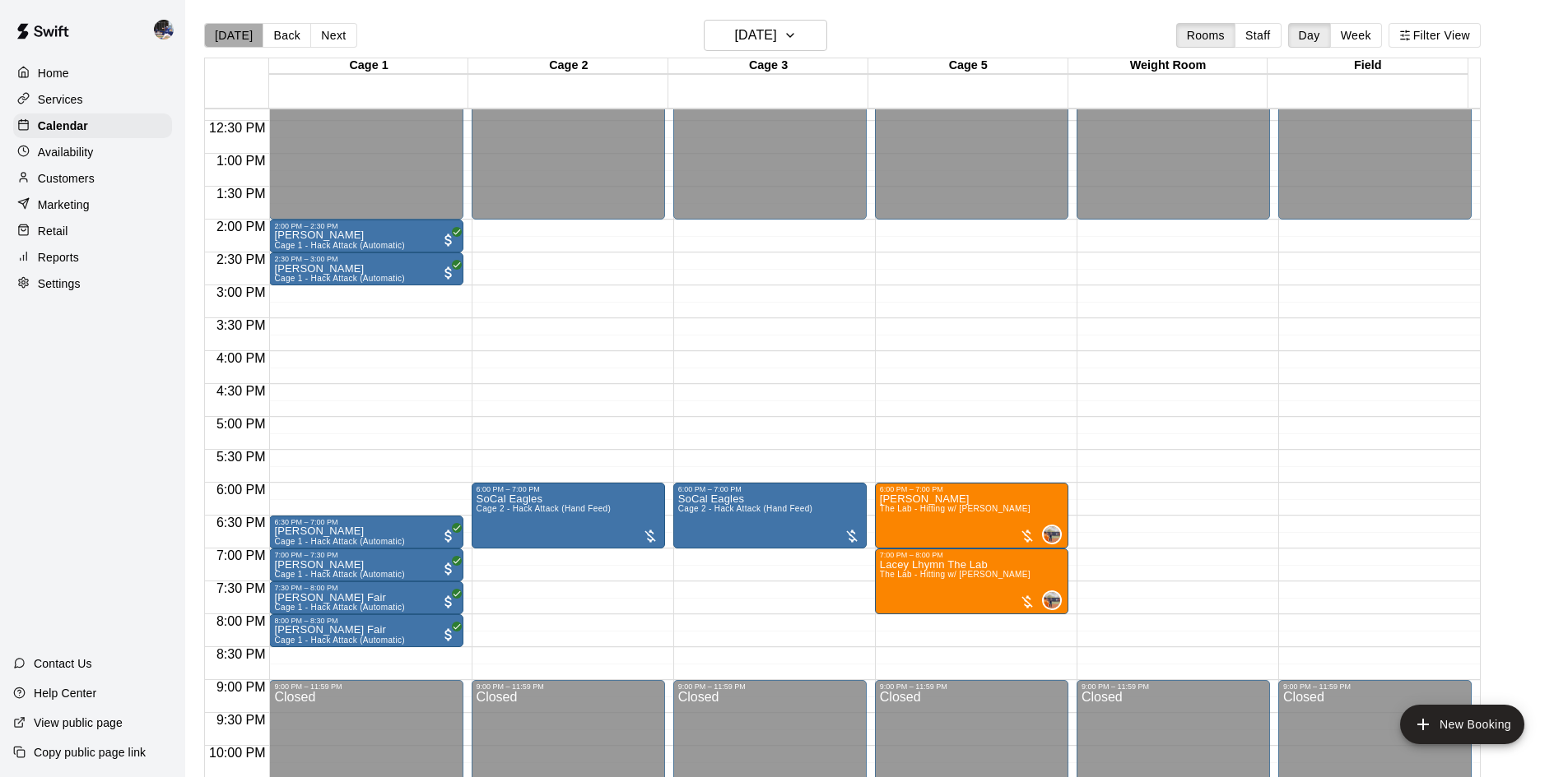
click at [237, 43] on button "[DATE]" at bounding box center [234, 35] width 59 height 25
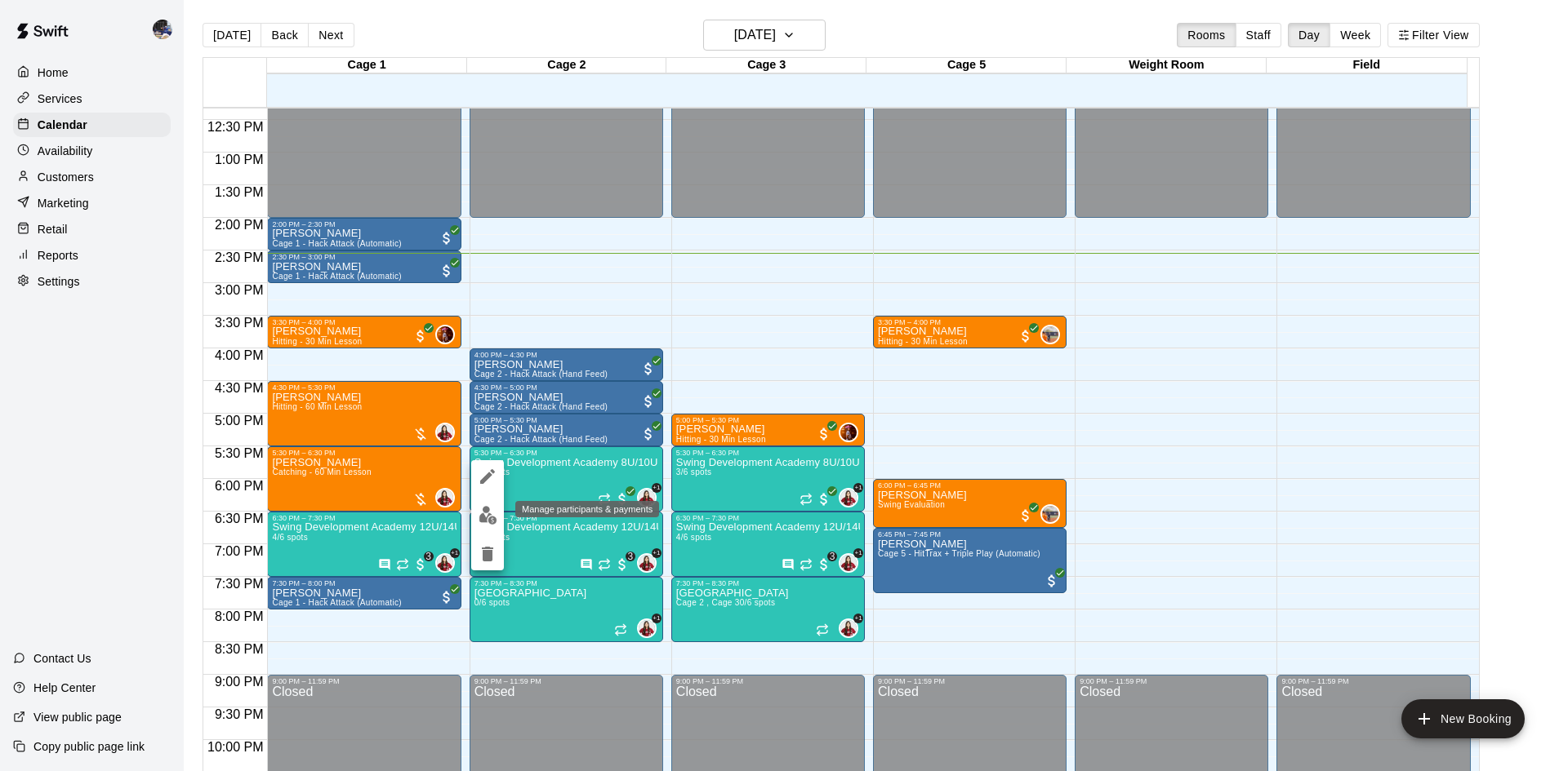
click at [488, 511] on img "edit" at bounding box center [488, 515] width 19 height 19
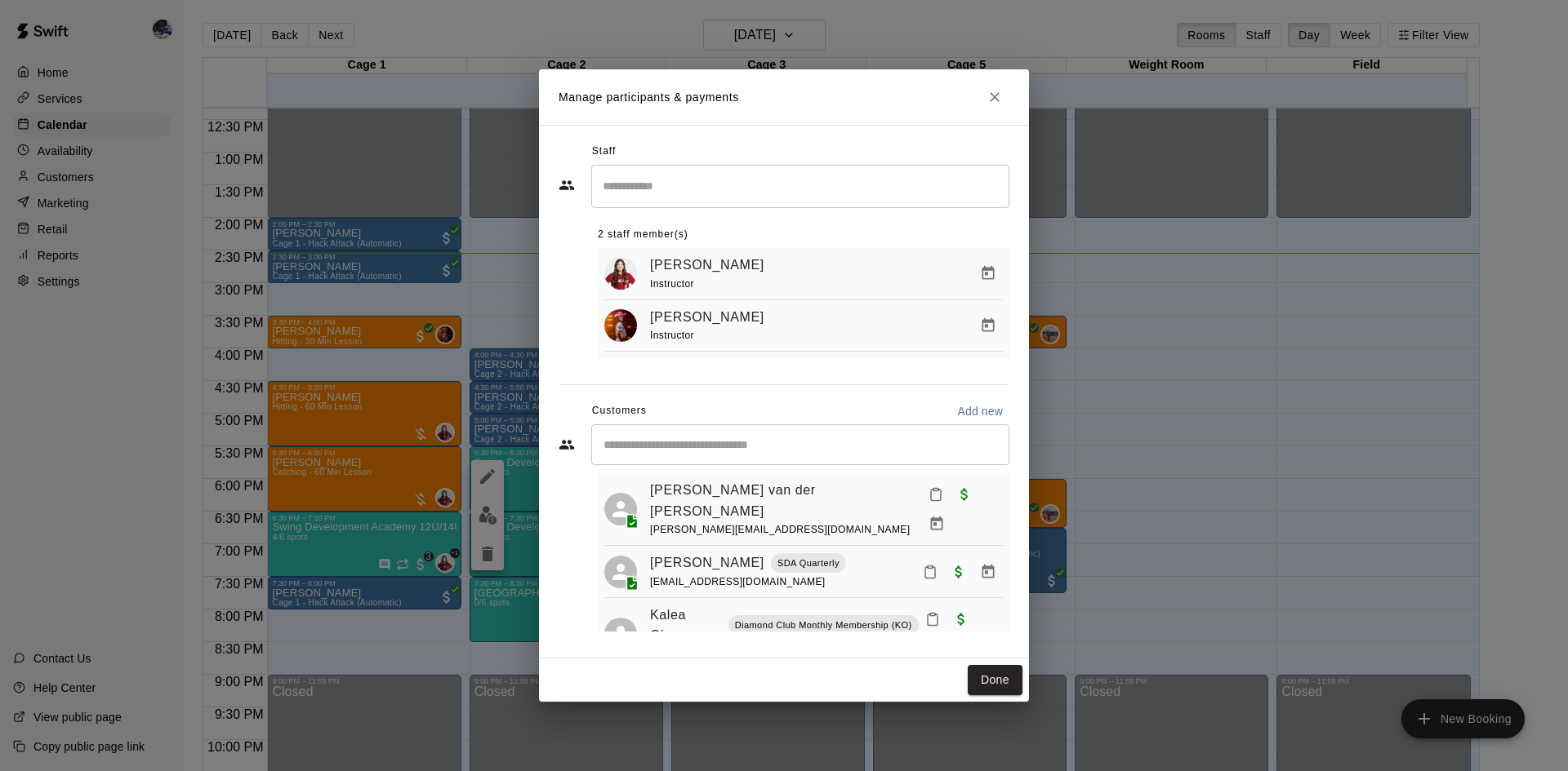
scroll to position [66, 0]
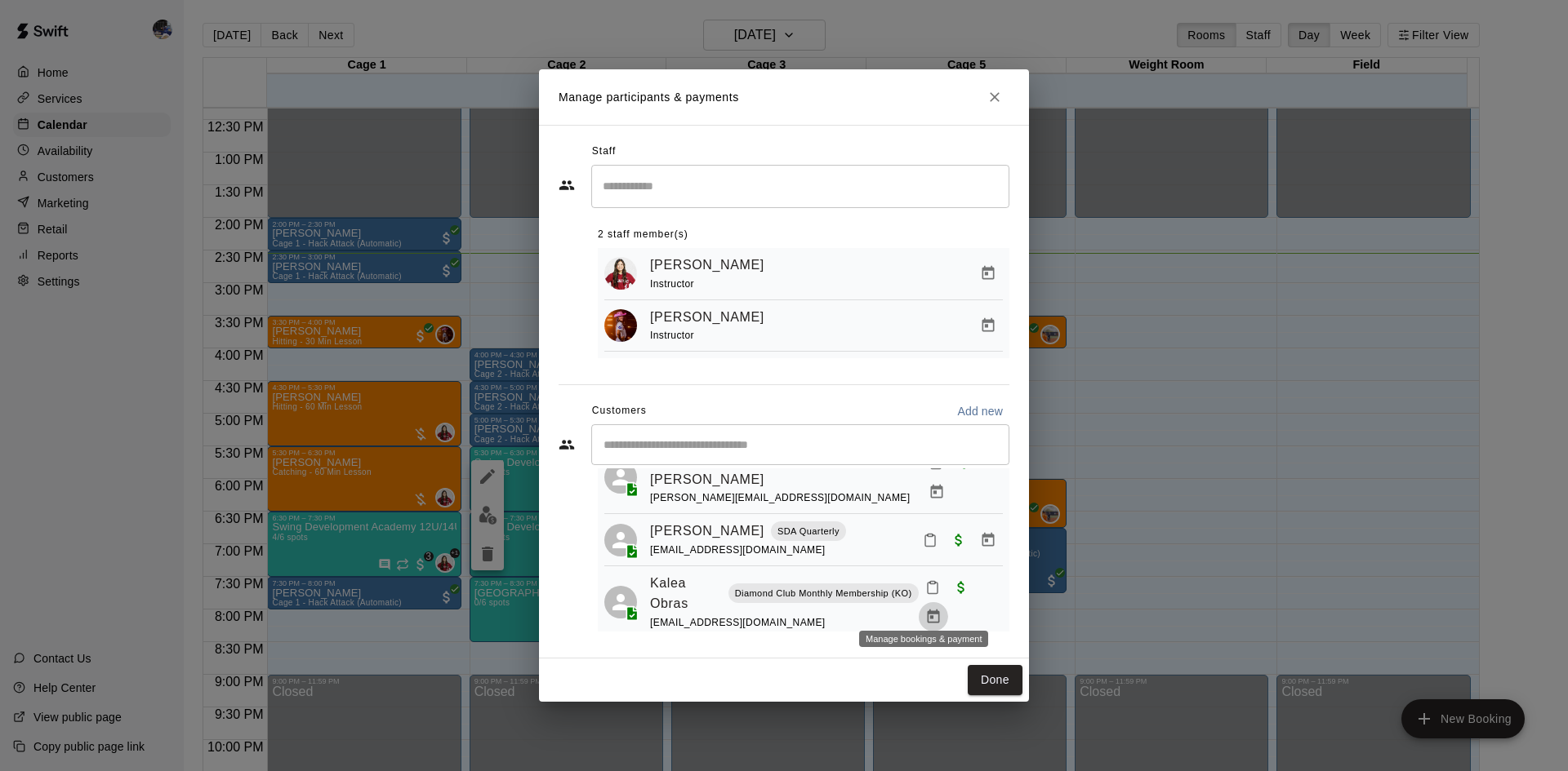
click at [925, 542] on icon "Manage bookings & payment" at bounding box center [932, 617] width 16 height 16
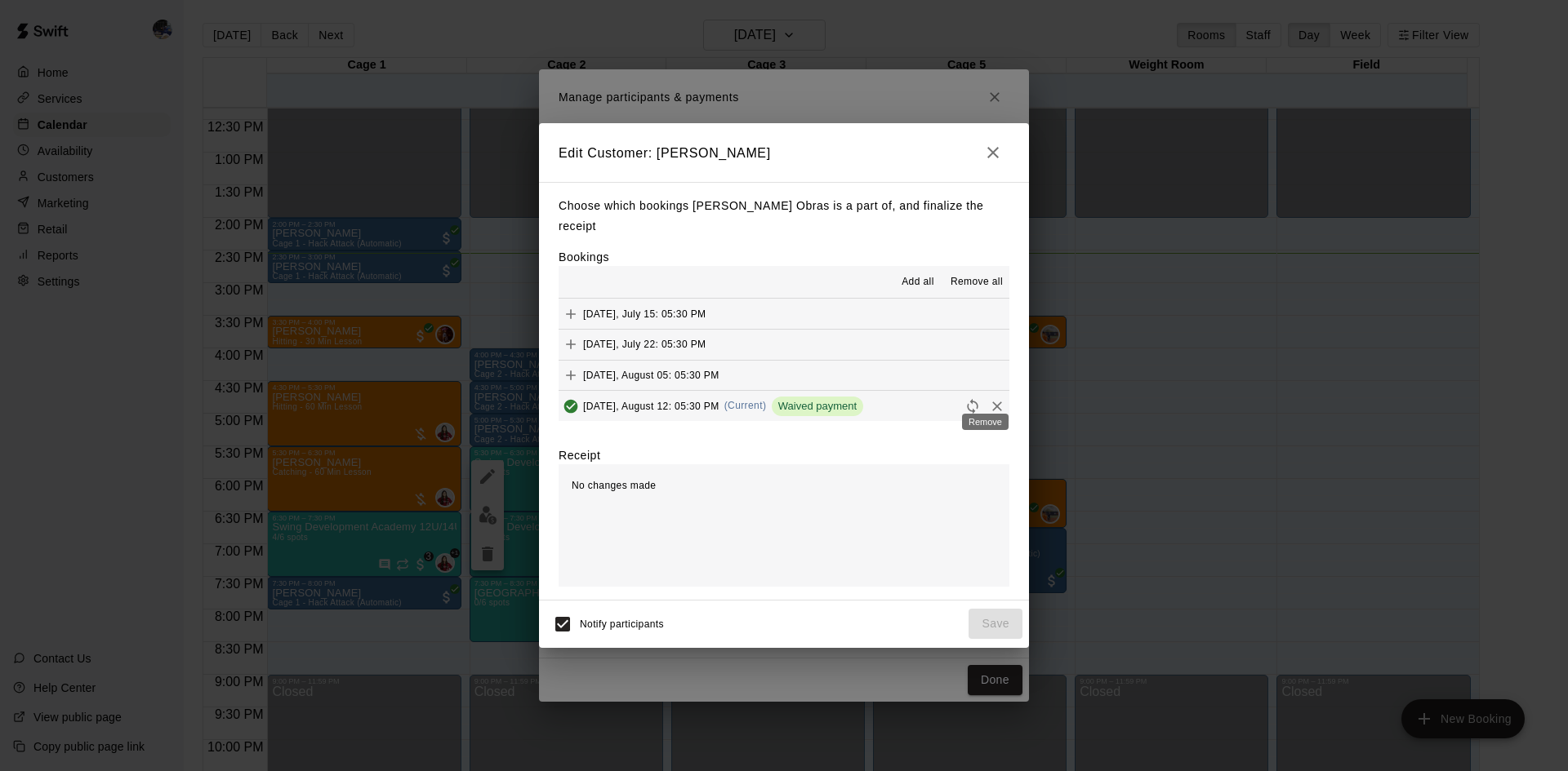
click at [989, 399] on icon "Remove" at bounding box center [997, 406] width 16 height 16
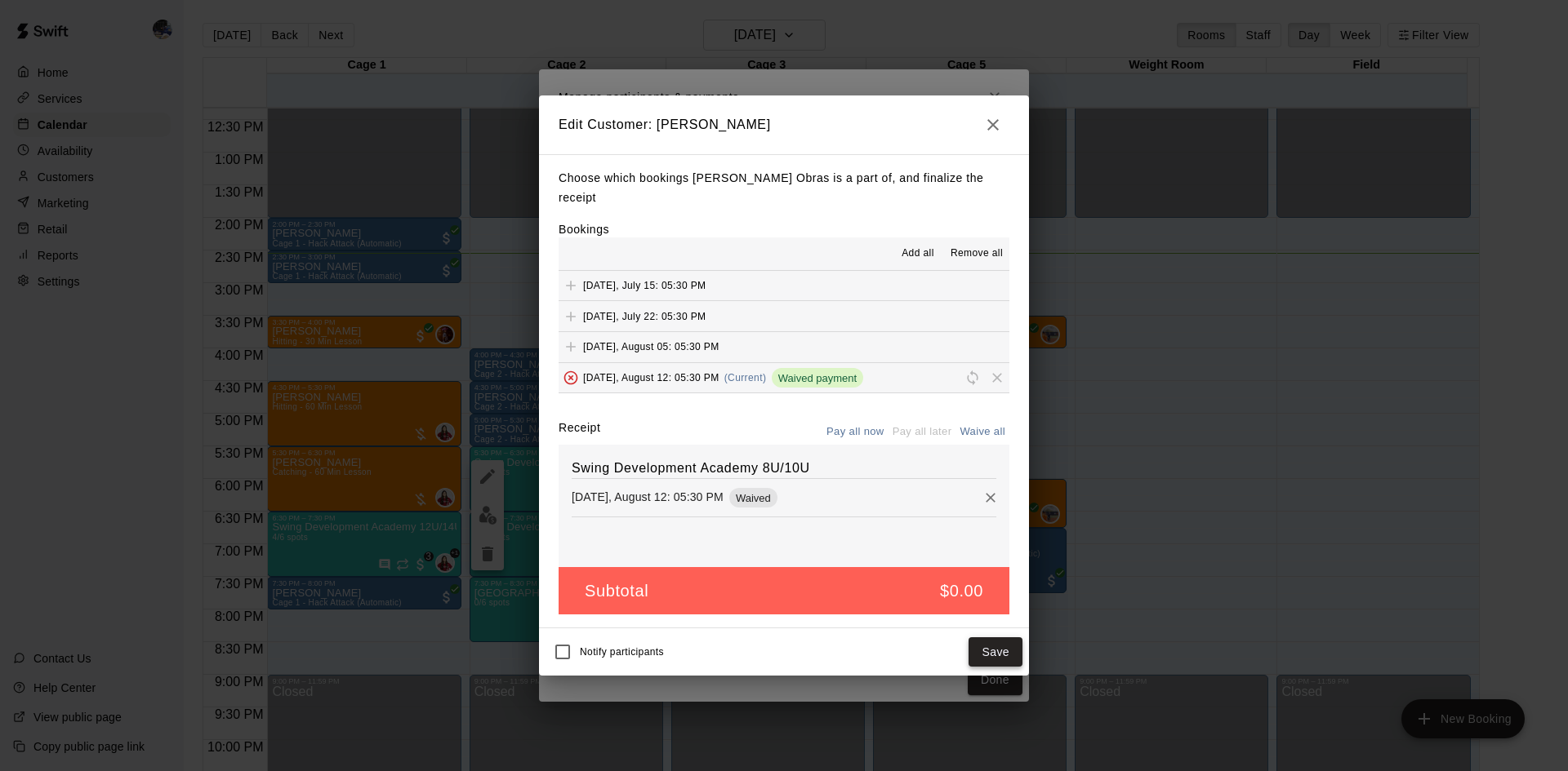
click at [989, 542] on button "Save" at bounding box center [995, 653] width 54 height 30
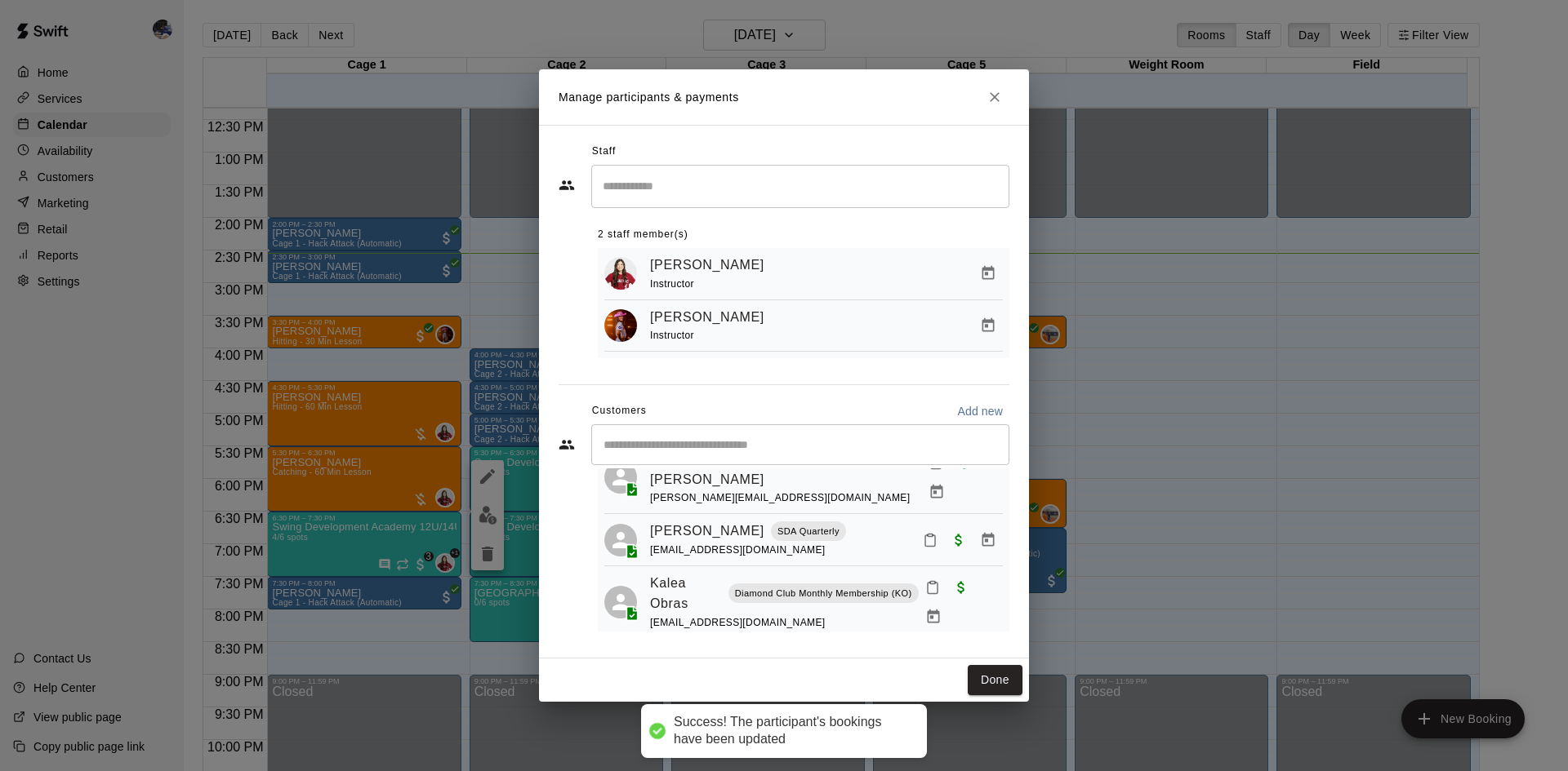
scroll to position [0, 0]
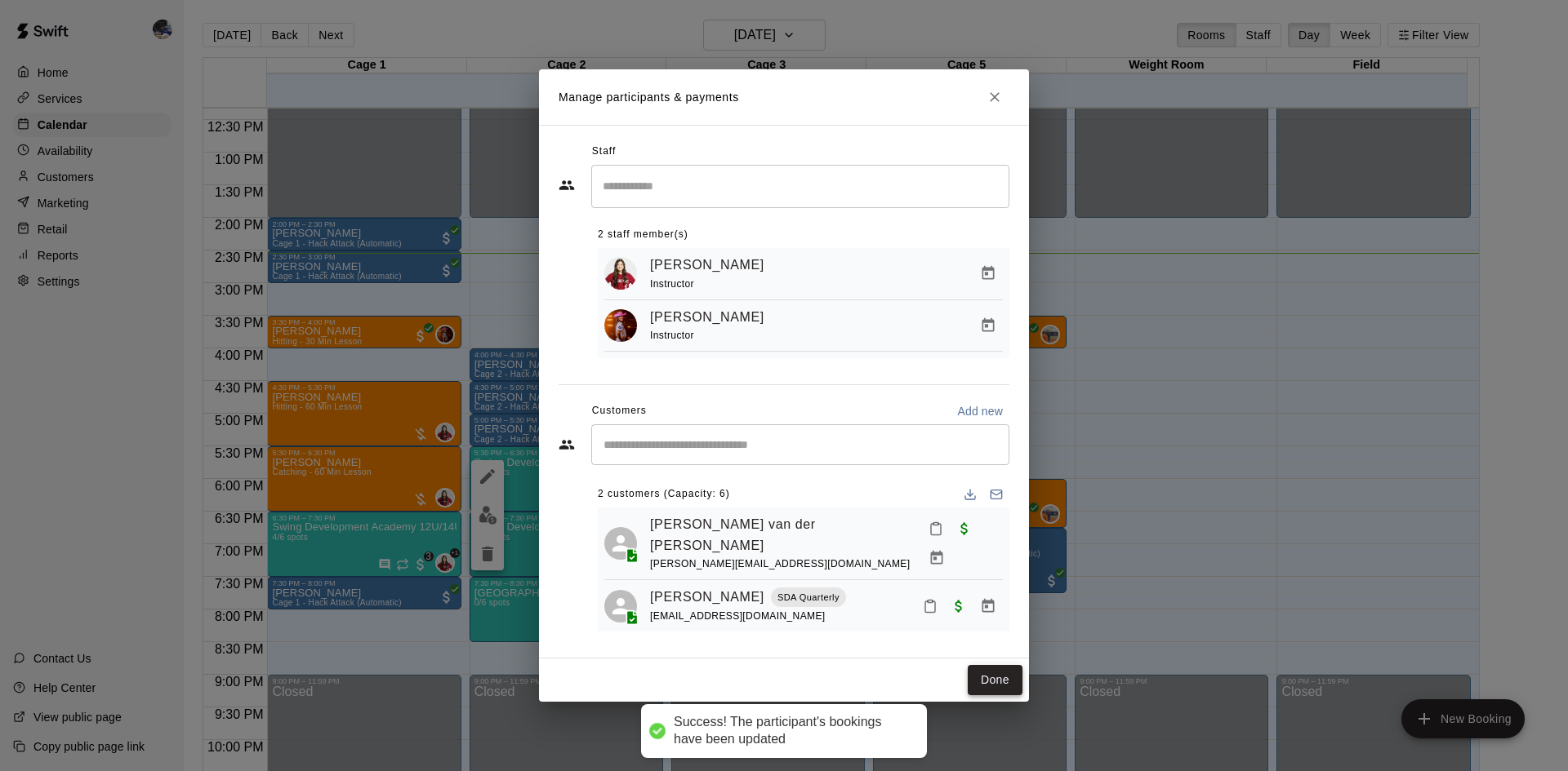
click at [995, 542] on button "Done" at bounding box center [995, 680] width 55 height 30
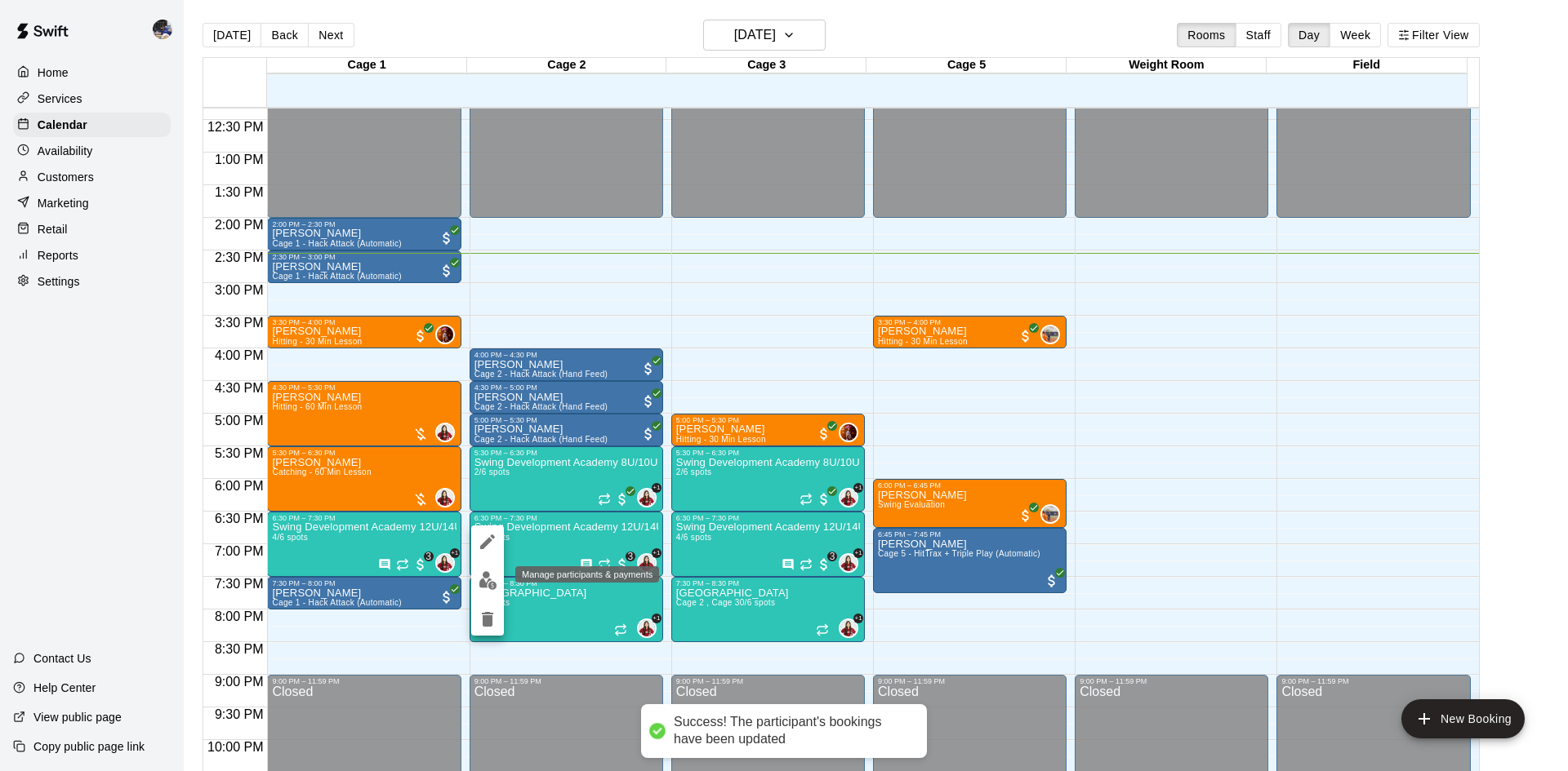
click at [483, 542] on img "edit" at bounding box center [488, 581] width 19 height 19
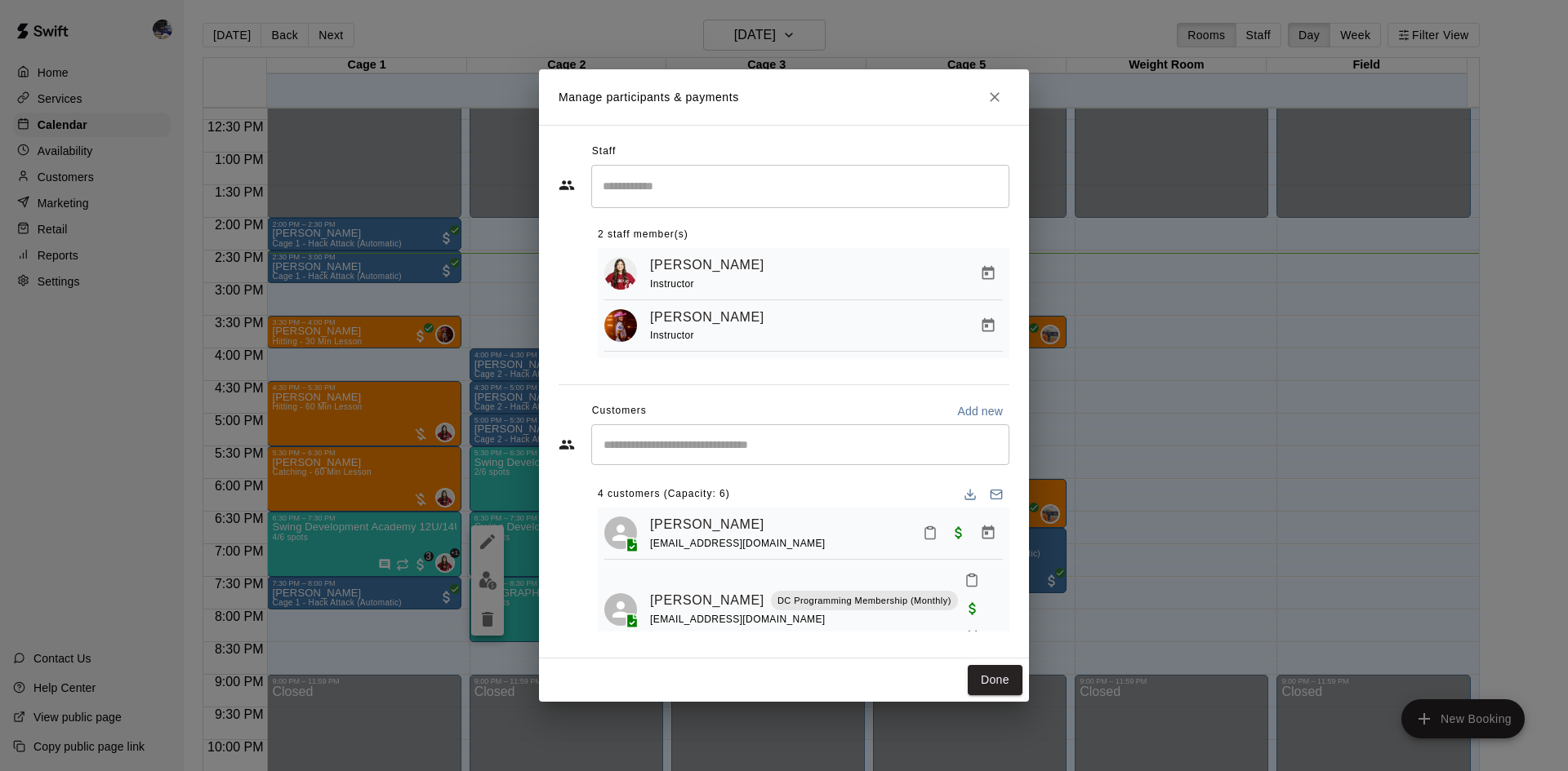
click at [648, 444] on input "Start typing to search customers..." at bounding box center [801, 444] width 404 height 16
type input "*"
type input "*****"
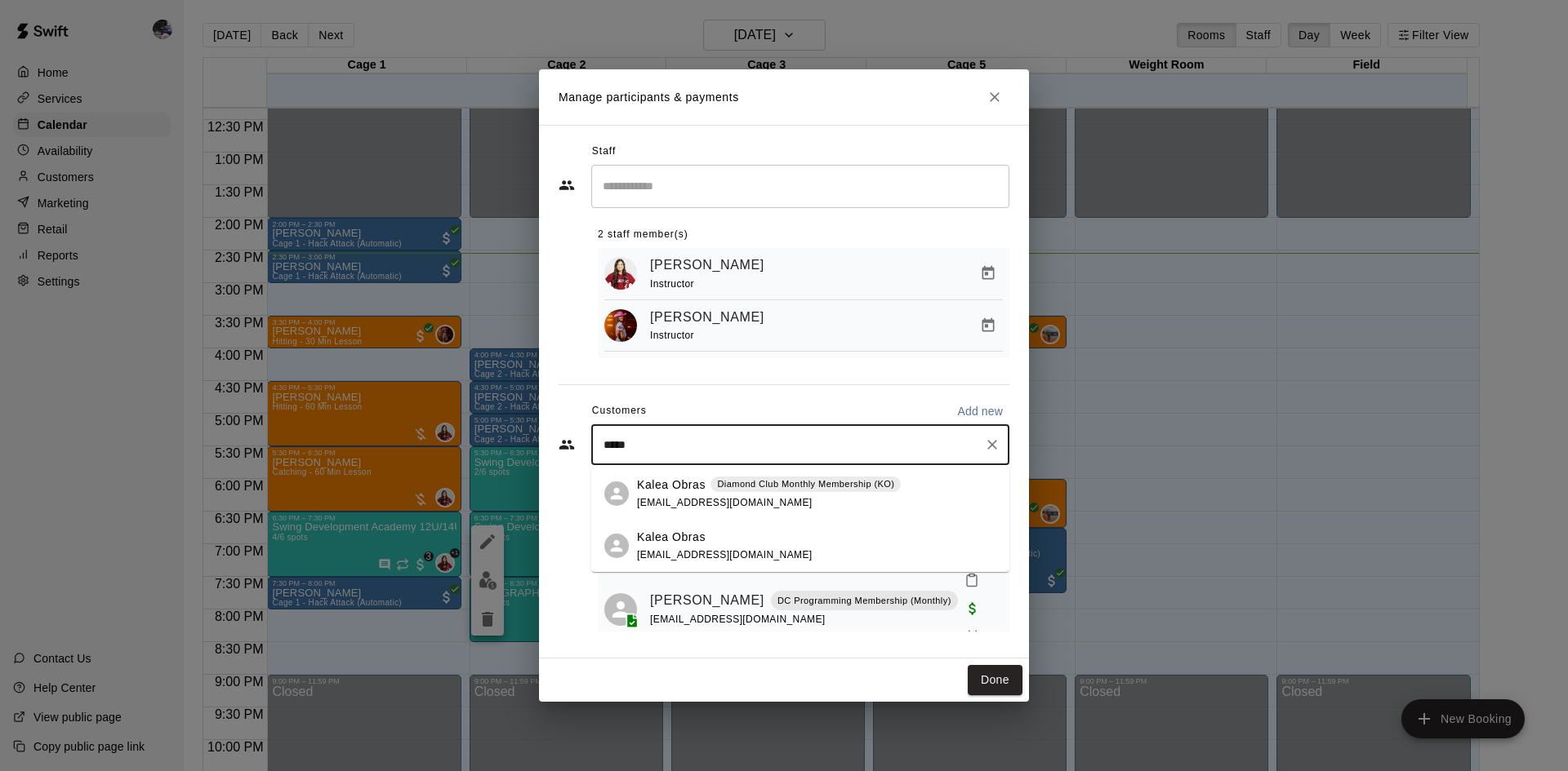
click at [676, 499] on span "joe4video@gmail.com" at bounding box center [724, 503] width 175 height 11
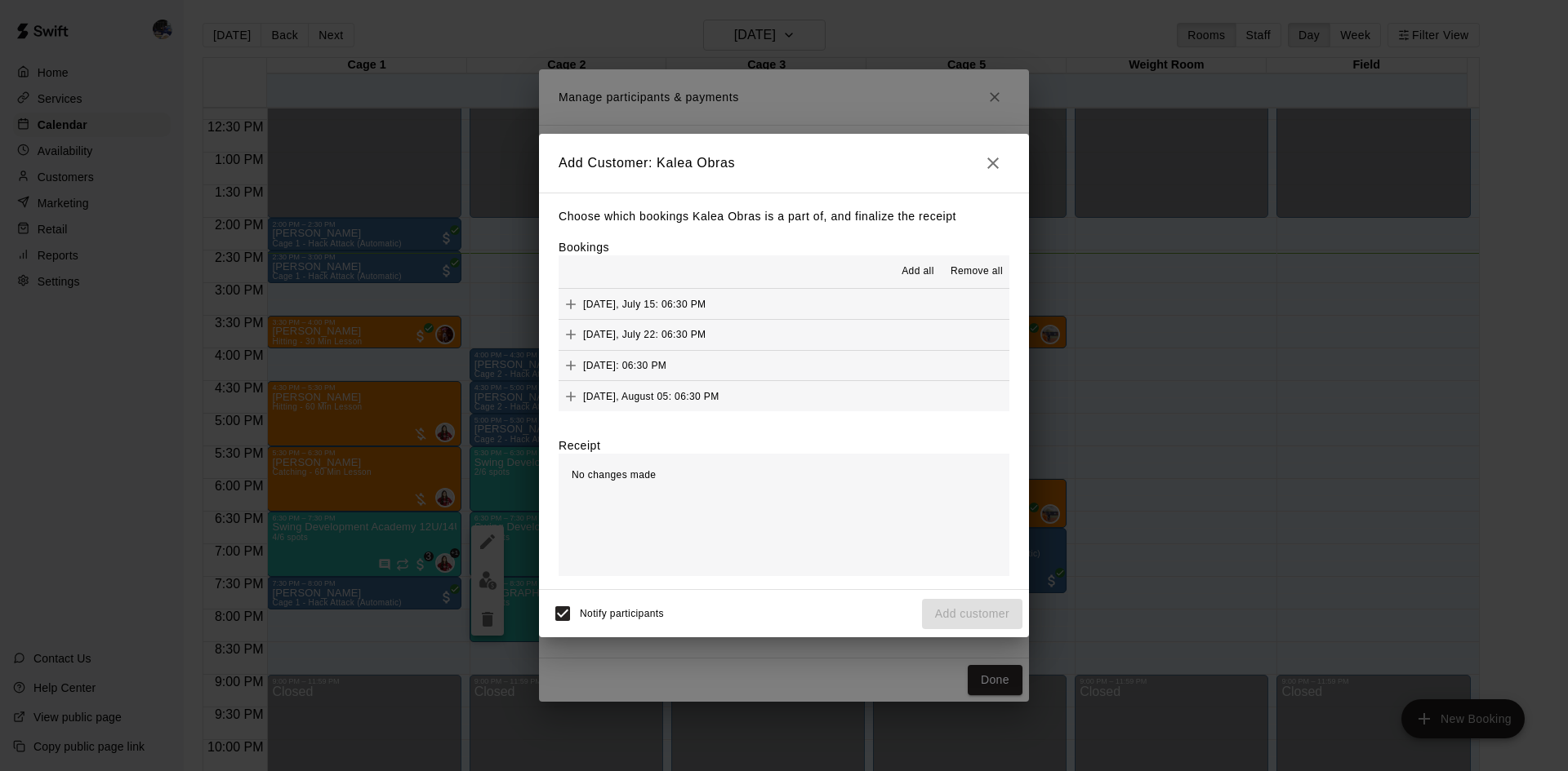
scroll to position [31, 0]
click at [678, 388] on div "Tuesday, August 12: 06:30 PM (Current)" at bounding box center [661, 396] width 207 height 25
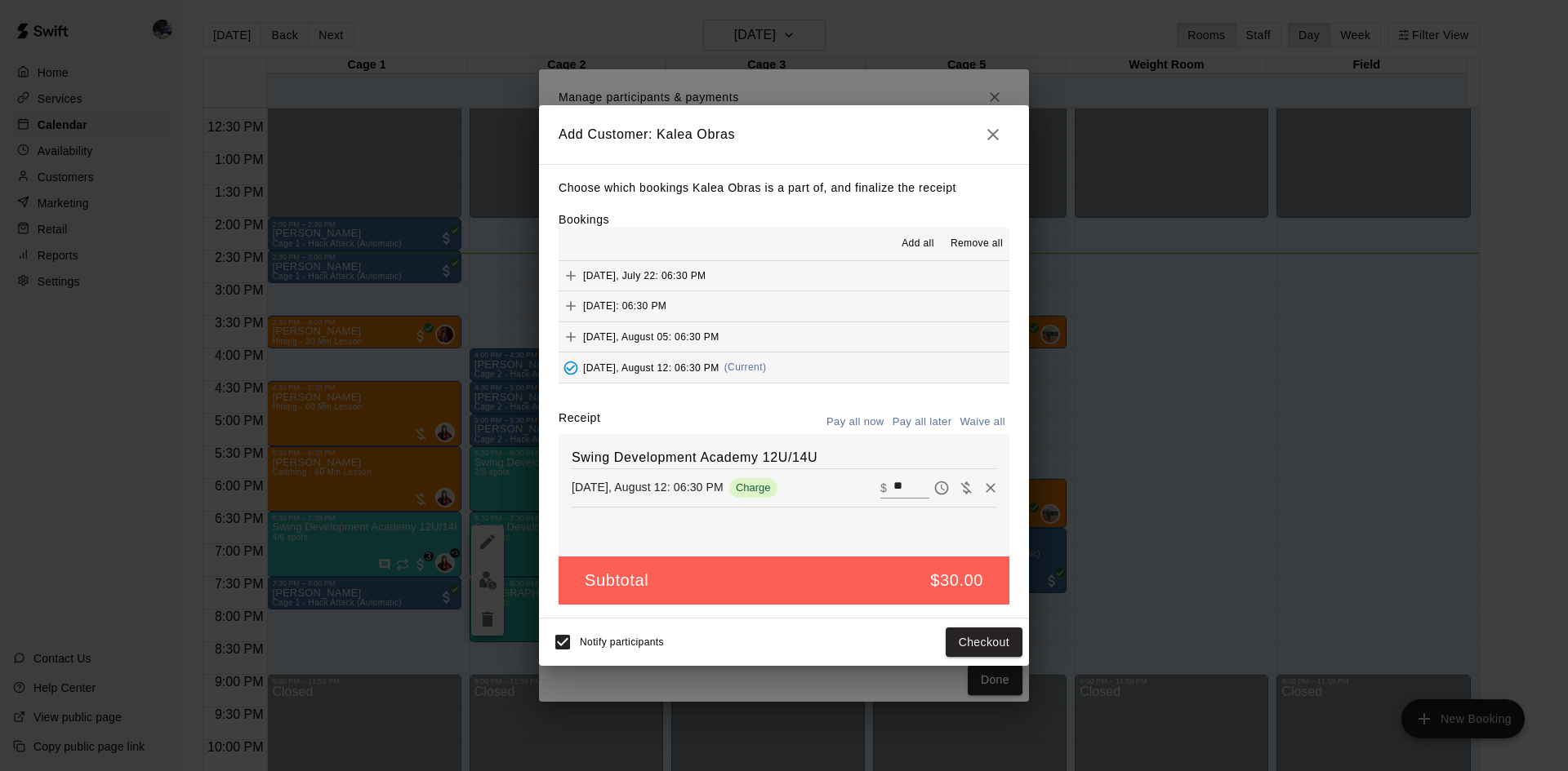
click at [973, 424] on button "Waive all" at bounding box center [982, 422] width 54 height 26
type input "*"
click at [953, 542] on button "Add customer" at bounding box center [972, 643] width 100 height 30
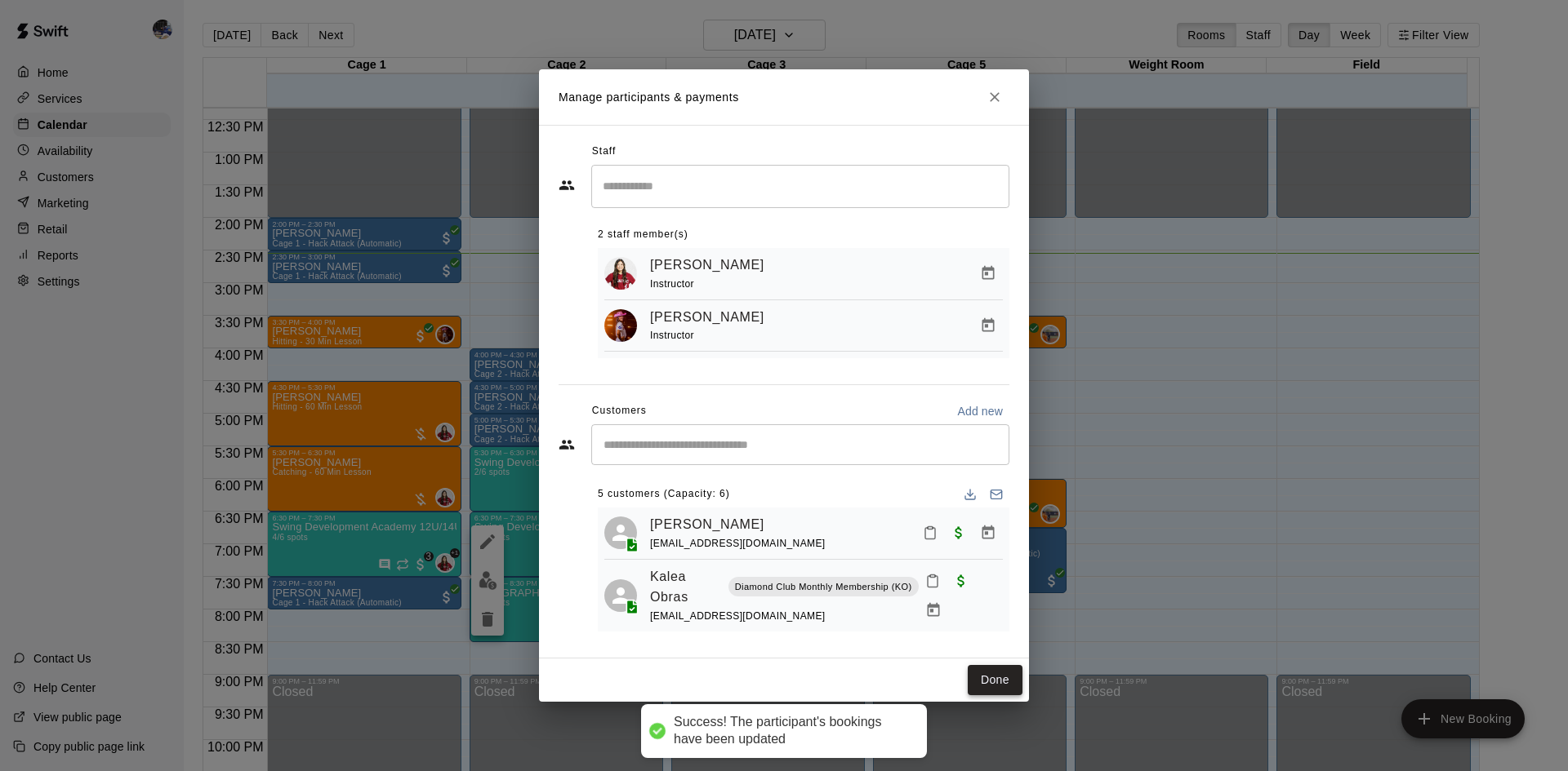
click at [981, 542] on button "Done" at bounding box center [995, 680] width 55 height 30
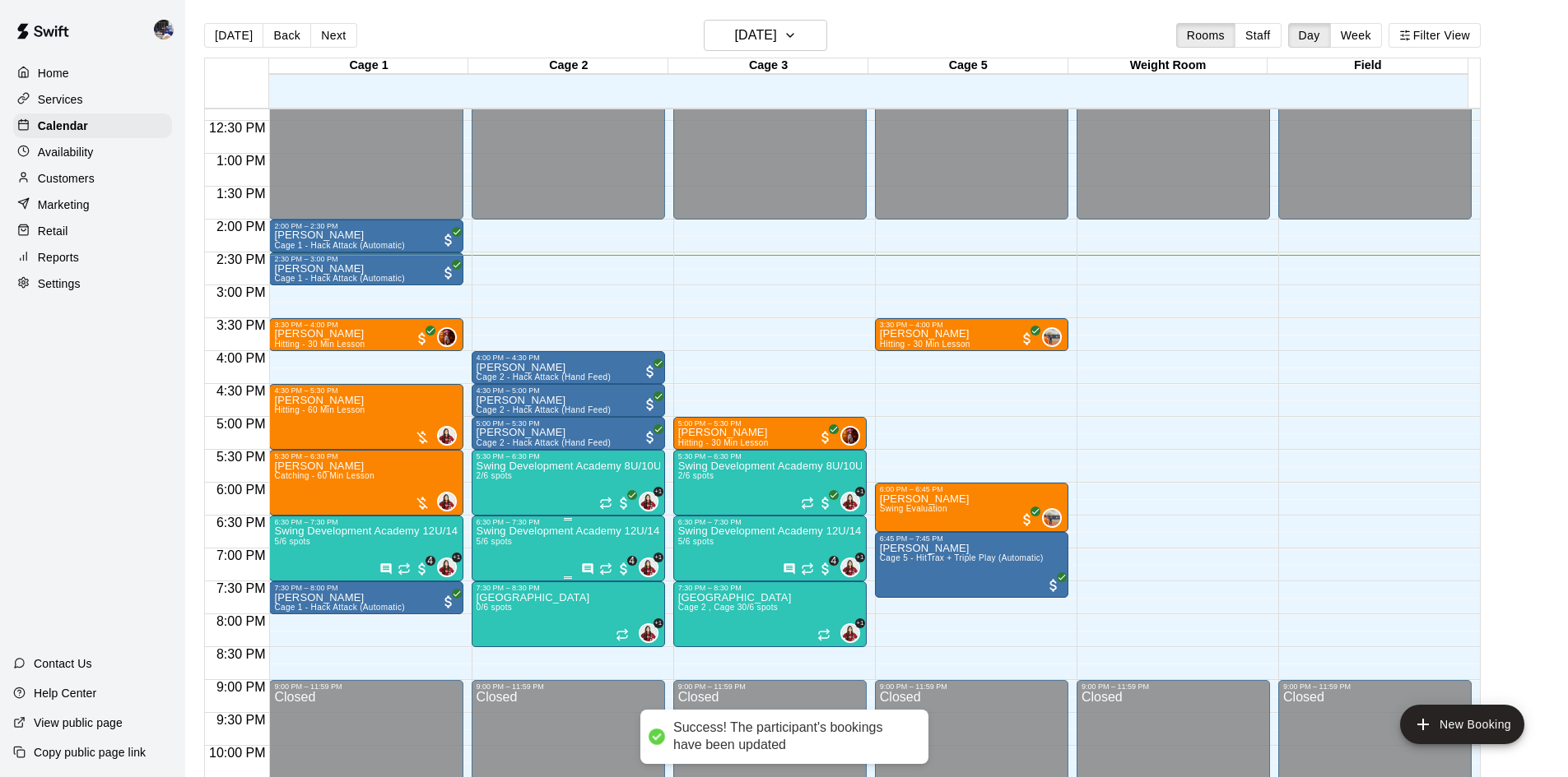
click at [534, 532] on p "Swing Development Academy 12U/14U" at bounding box center [568, 532] width 183 height 0
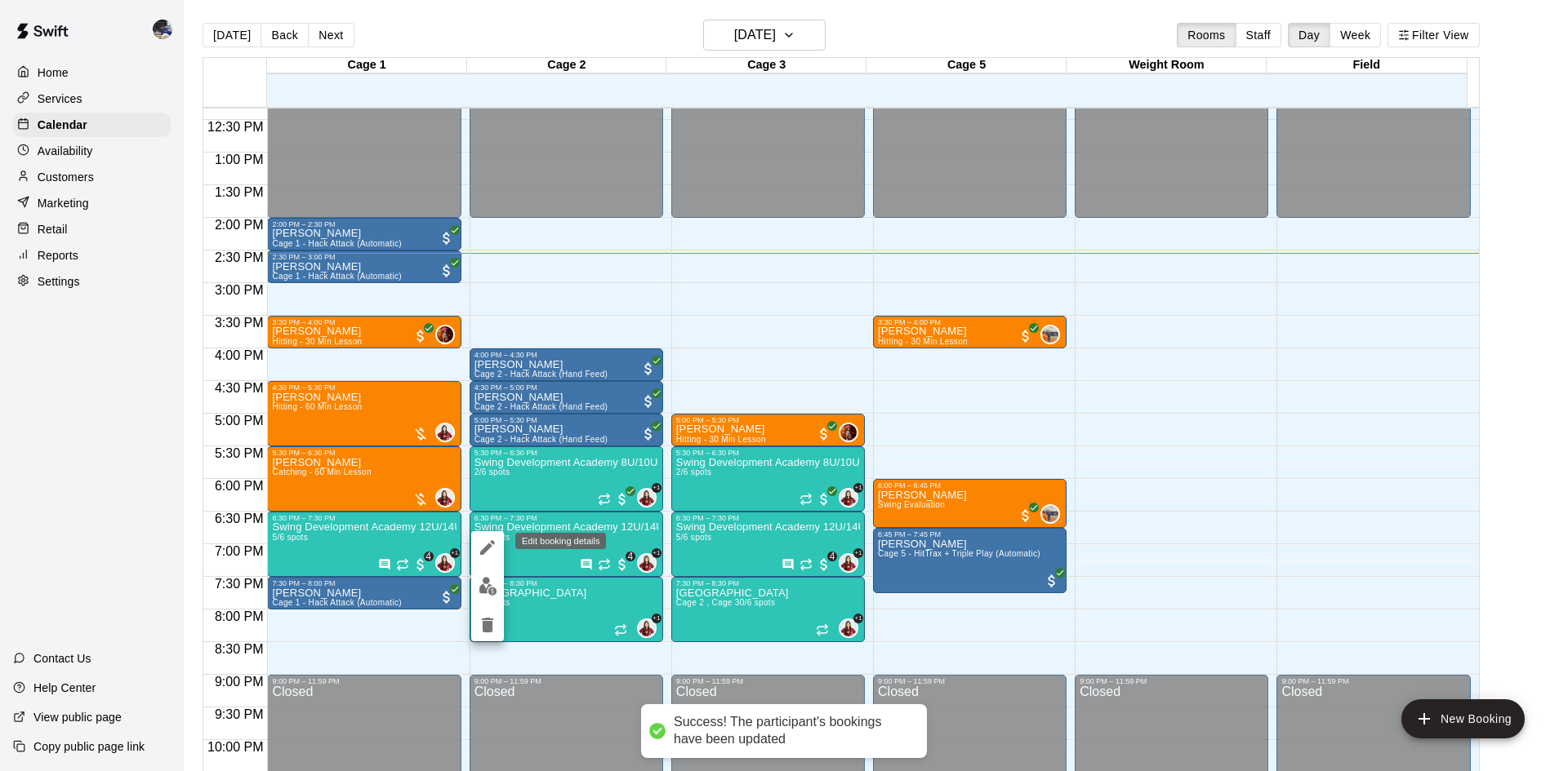
click at [477, 542] on button "edit" at bounding box center [487, 547] width 32 height 32
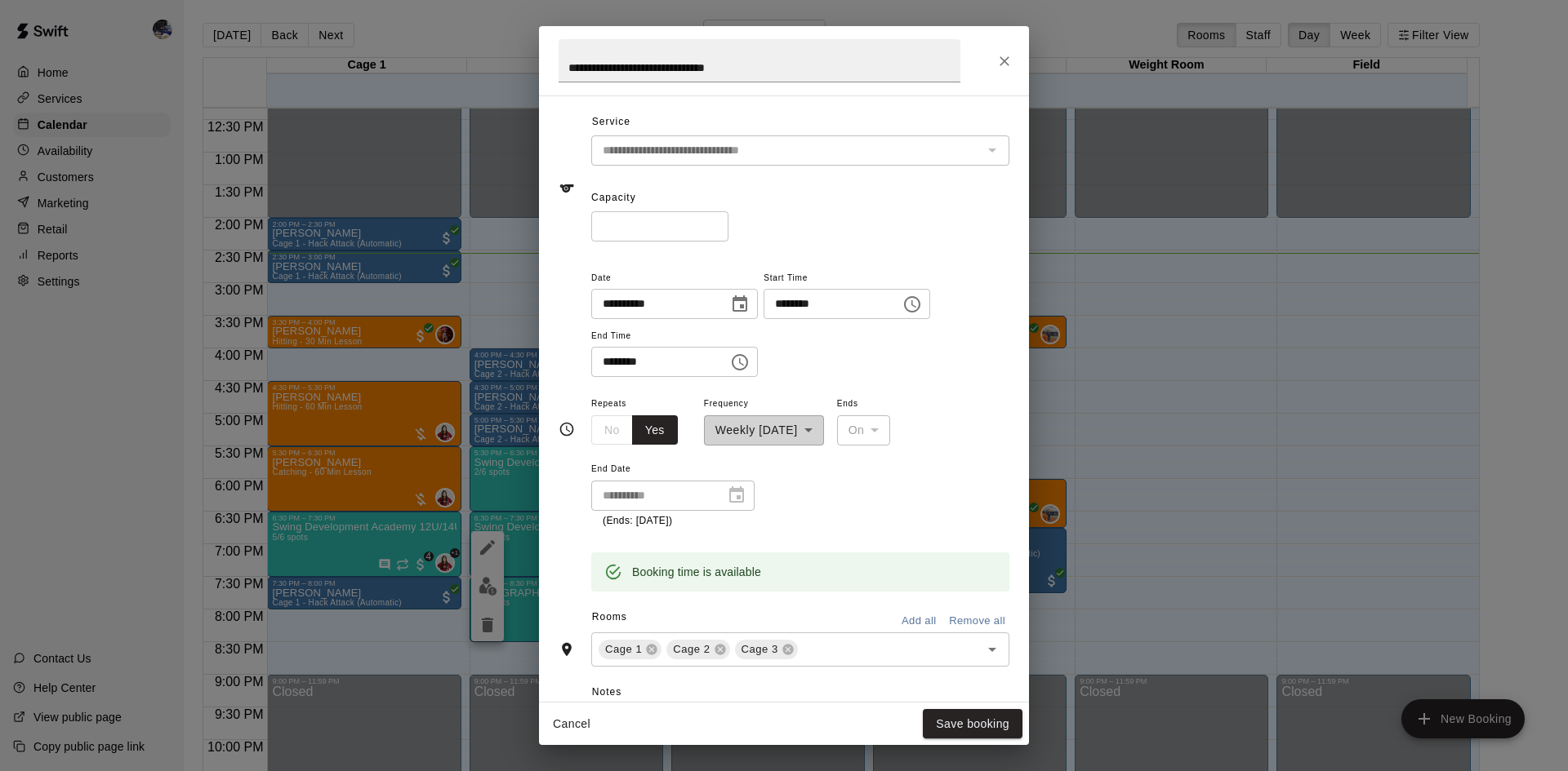
scroll to position [0, 0]
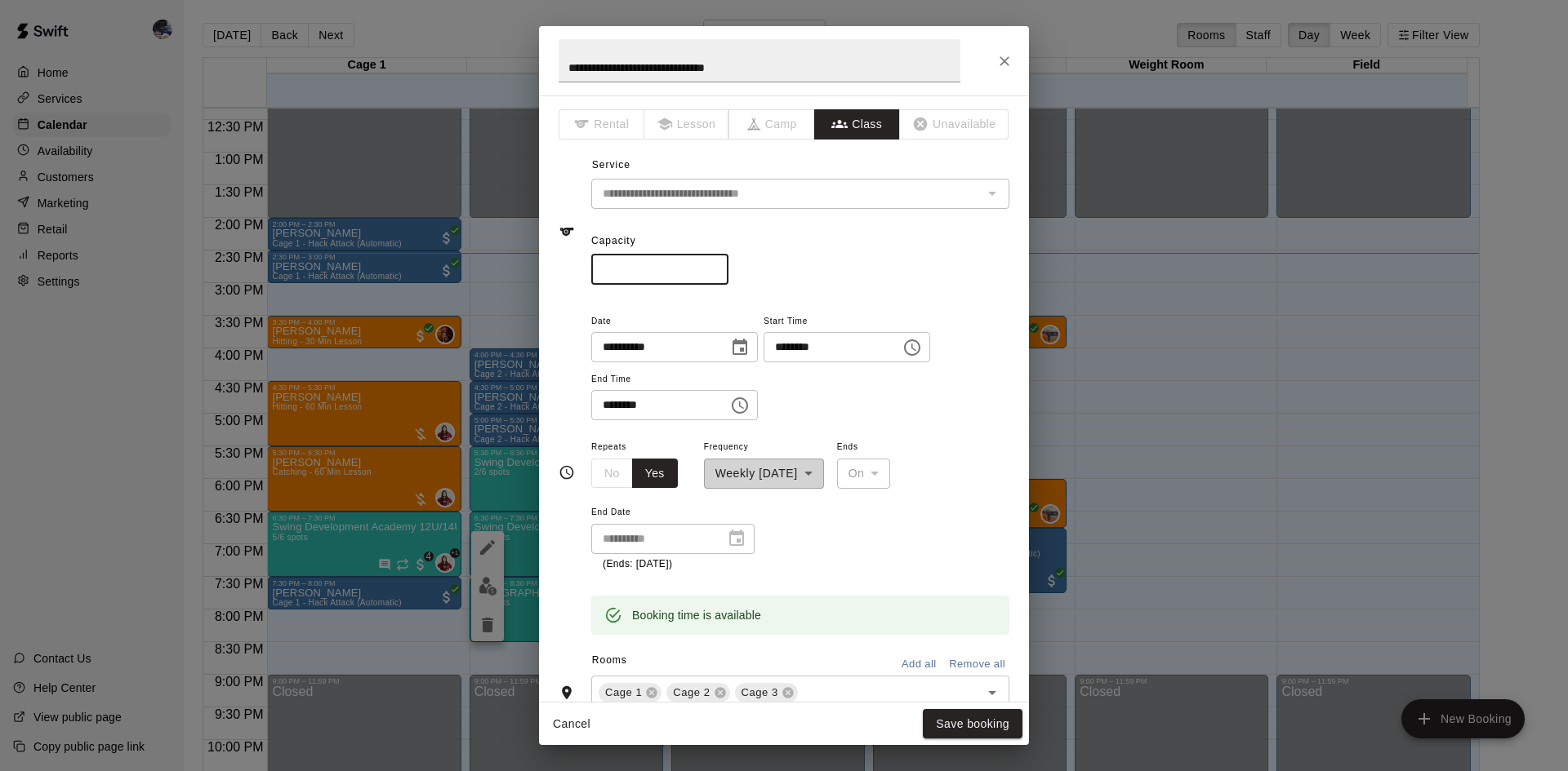
click at [729, 264] on input "*" at bounding box center [659, 270] width 137 height 30
type input "*"
click at [729, 264] on input "*" at bounding box center [659, 270] width 137 height 30
click at [938, 542] on button "Save booking" at bounding box center [972, 725] width 99 height 30
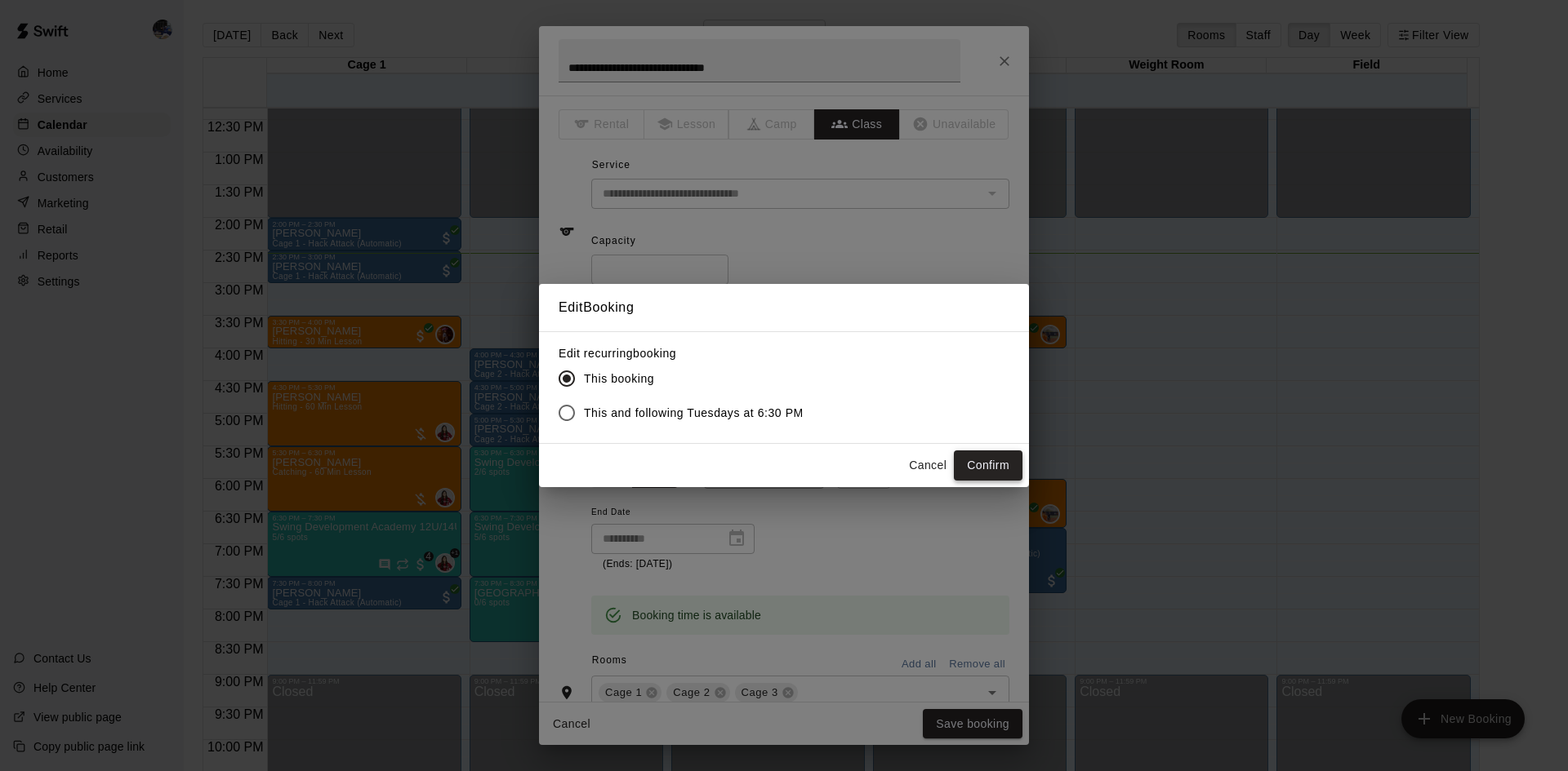
click at [985, 465] on button "Confirm" at bounding box center [987, 466] width 68 height 30
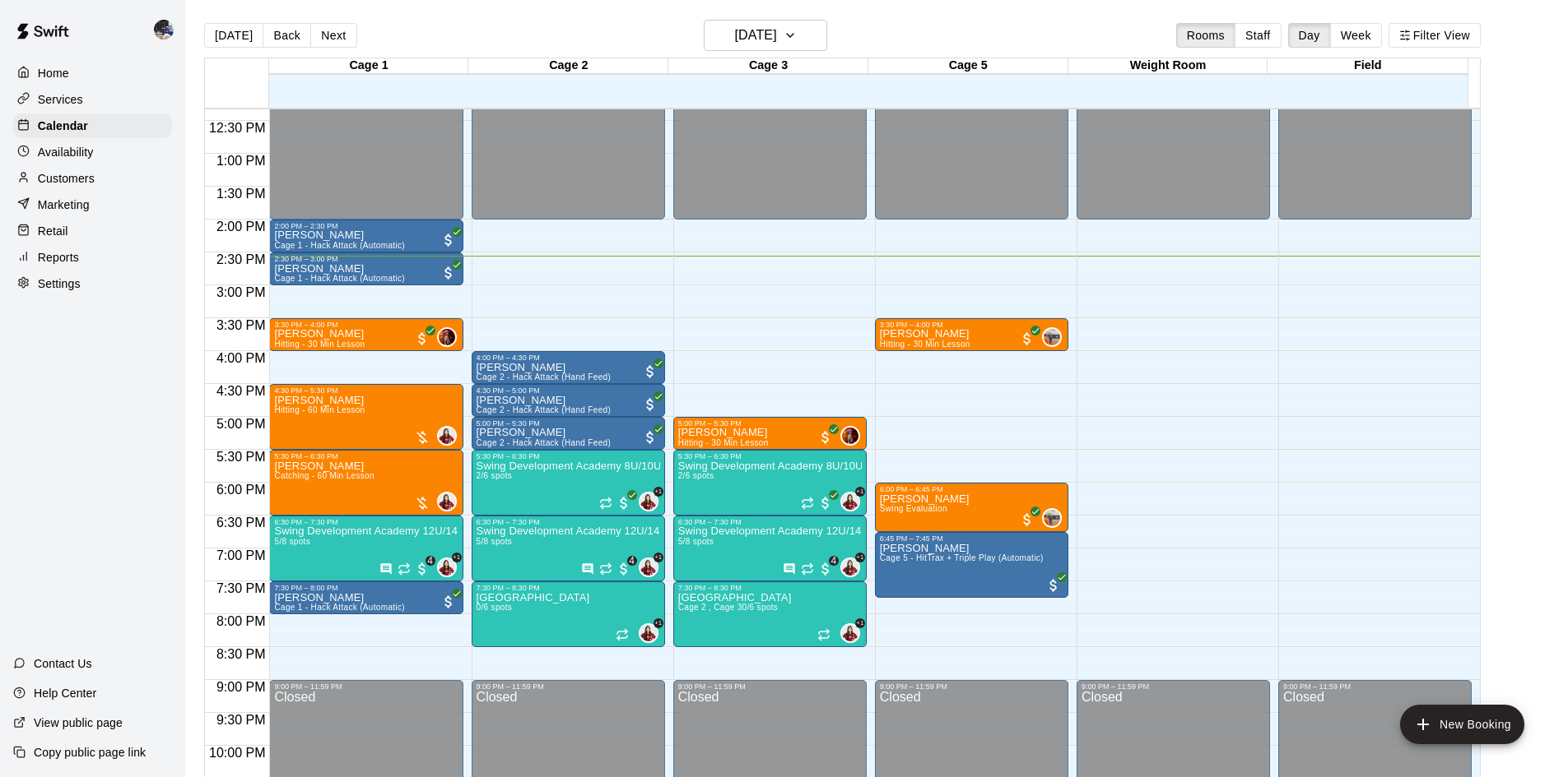
drag, startPoint x: 223, startPoint y: 20, endPoint x: 223, endPoint y: 51, distance: 31.0
click at [224, 52] on div "Today Back Next Tuesday Aug 12 Rooms Staff Day Week Filter View" at bounding box center [842, 39] width 1277 height 38
click at [223, 45] on button "[DATE]" at bounding box center [234, 35] width 59 height 25
click at [318, 38] on button "Next" at bounding box center [333, 35] width 46 height 25
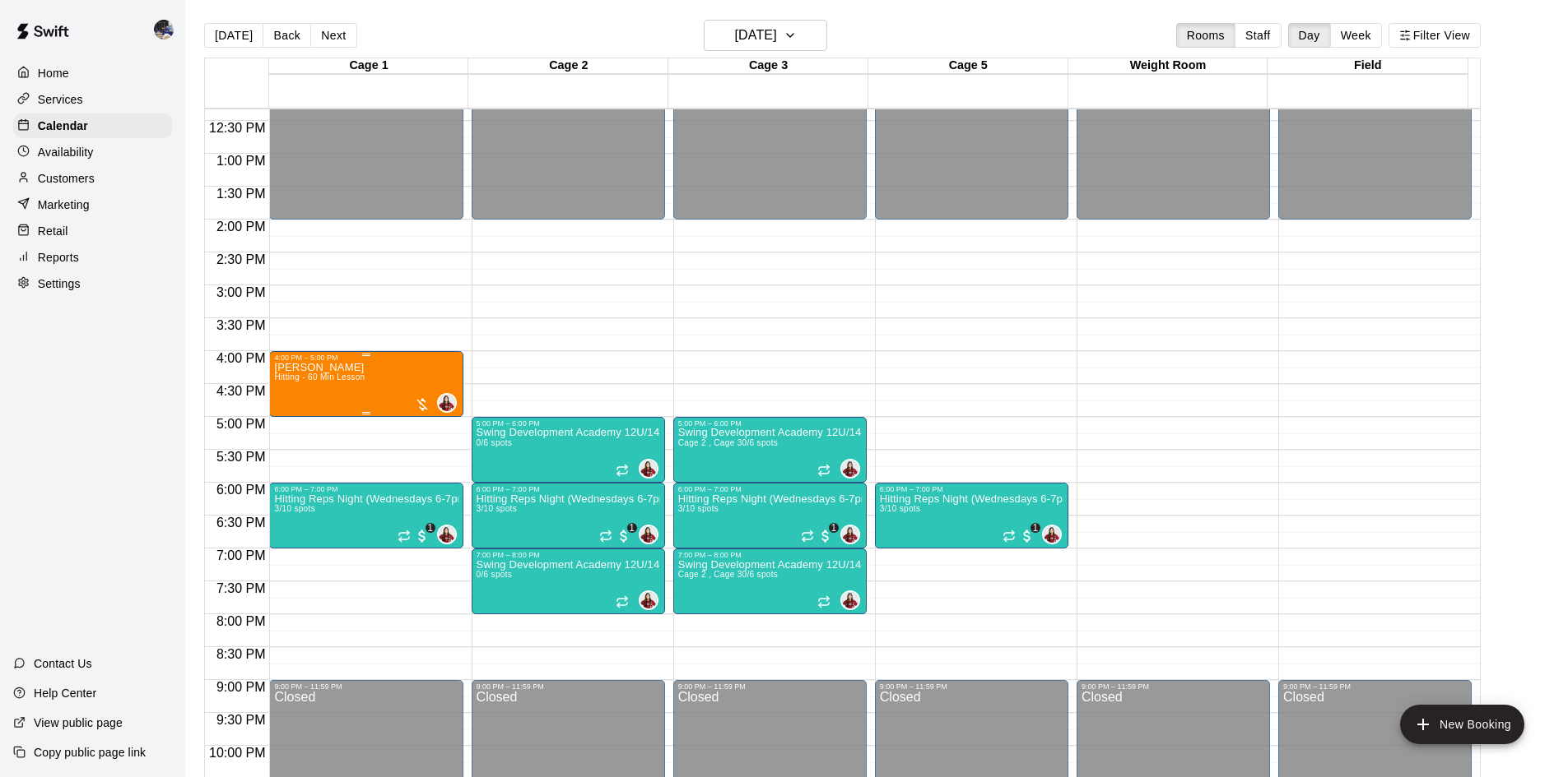
click at [364, 389] on div "Gianna Valencia Hitting - 60 Min Lesson 0" at bounding box center [366, 750] width 183 height 777
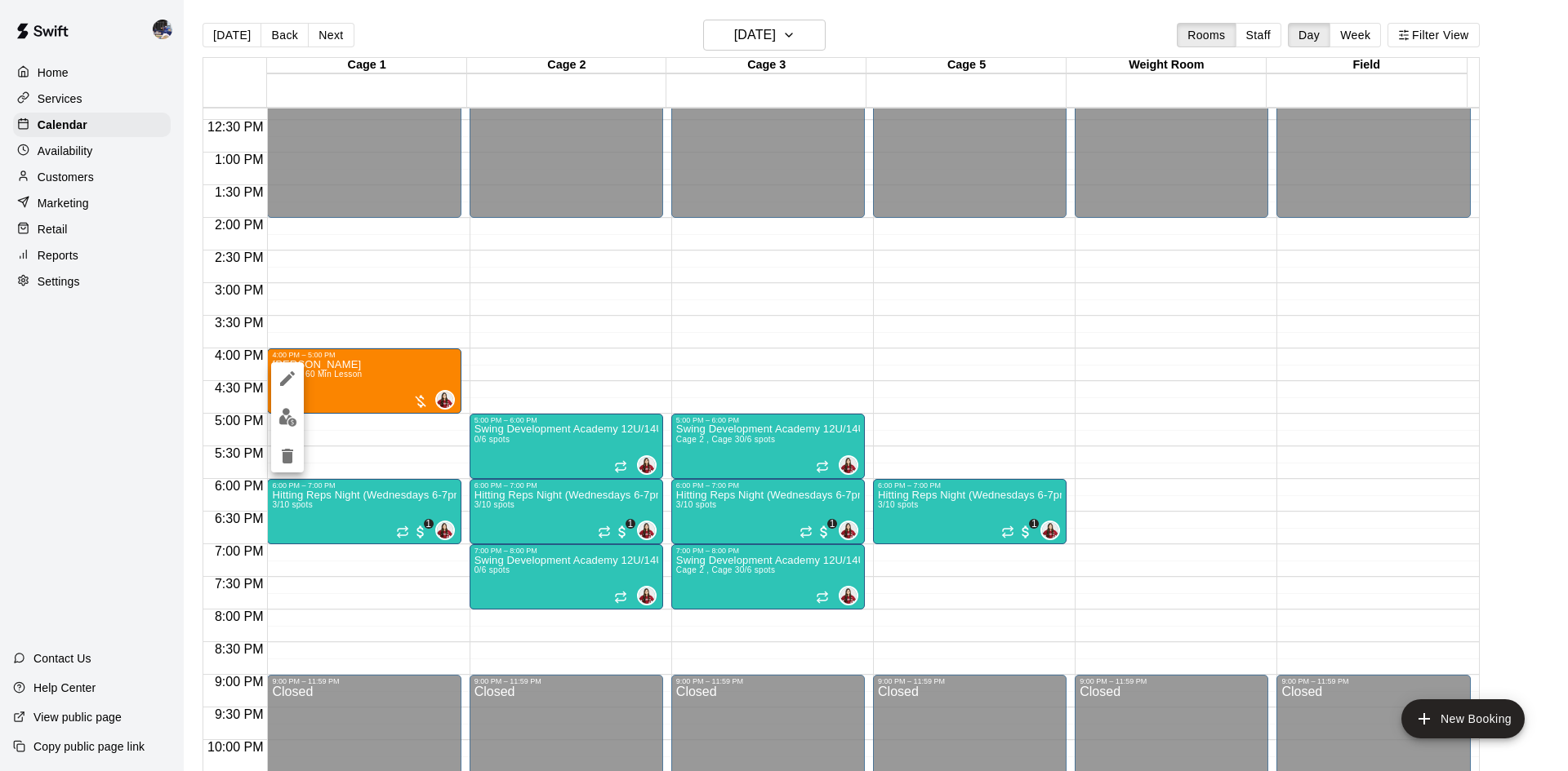
click at [289, 376] on icon "edit" at bounding box center [288, 379] width 15 height 15
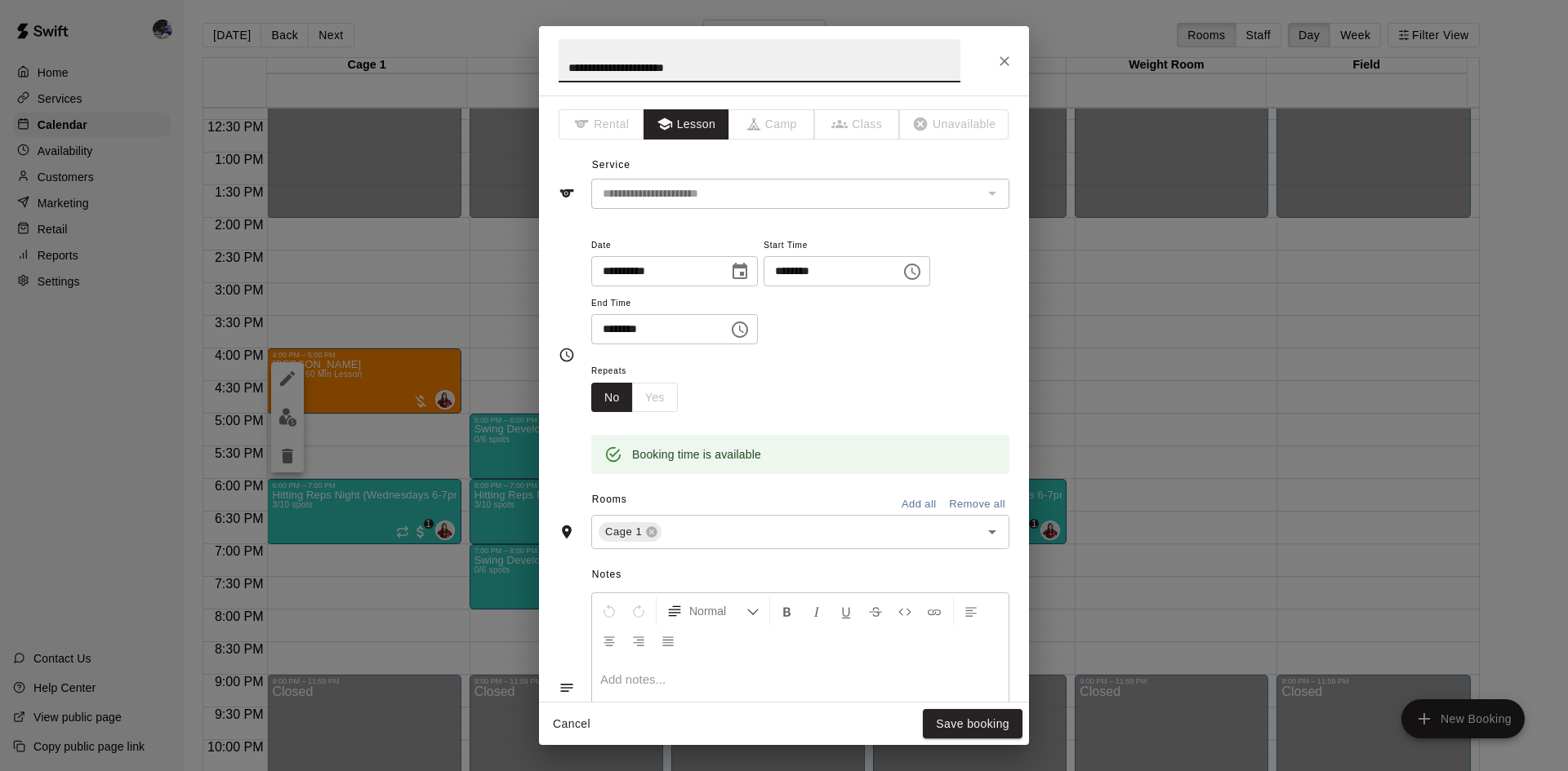
click at [749, 269] on icon "Choose date, selected date is Aug 13, 2025" at bounding box center [739, 272] width 20 height 20
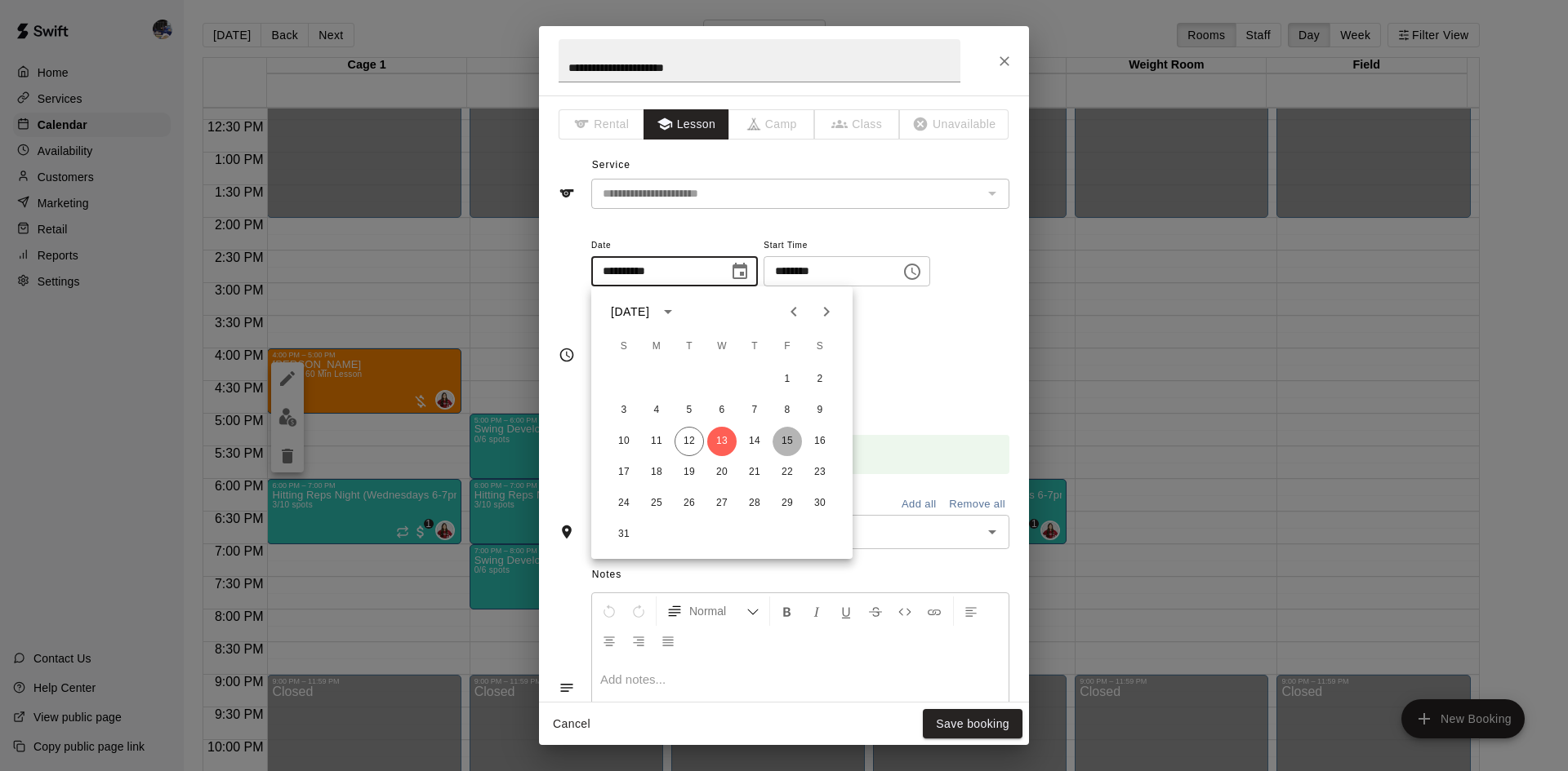
click at [784, 440] on button "15" at bounding box center [786, 441] width 29 height 29
type input "**********"
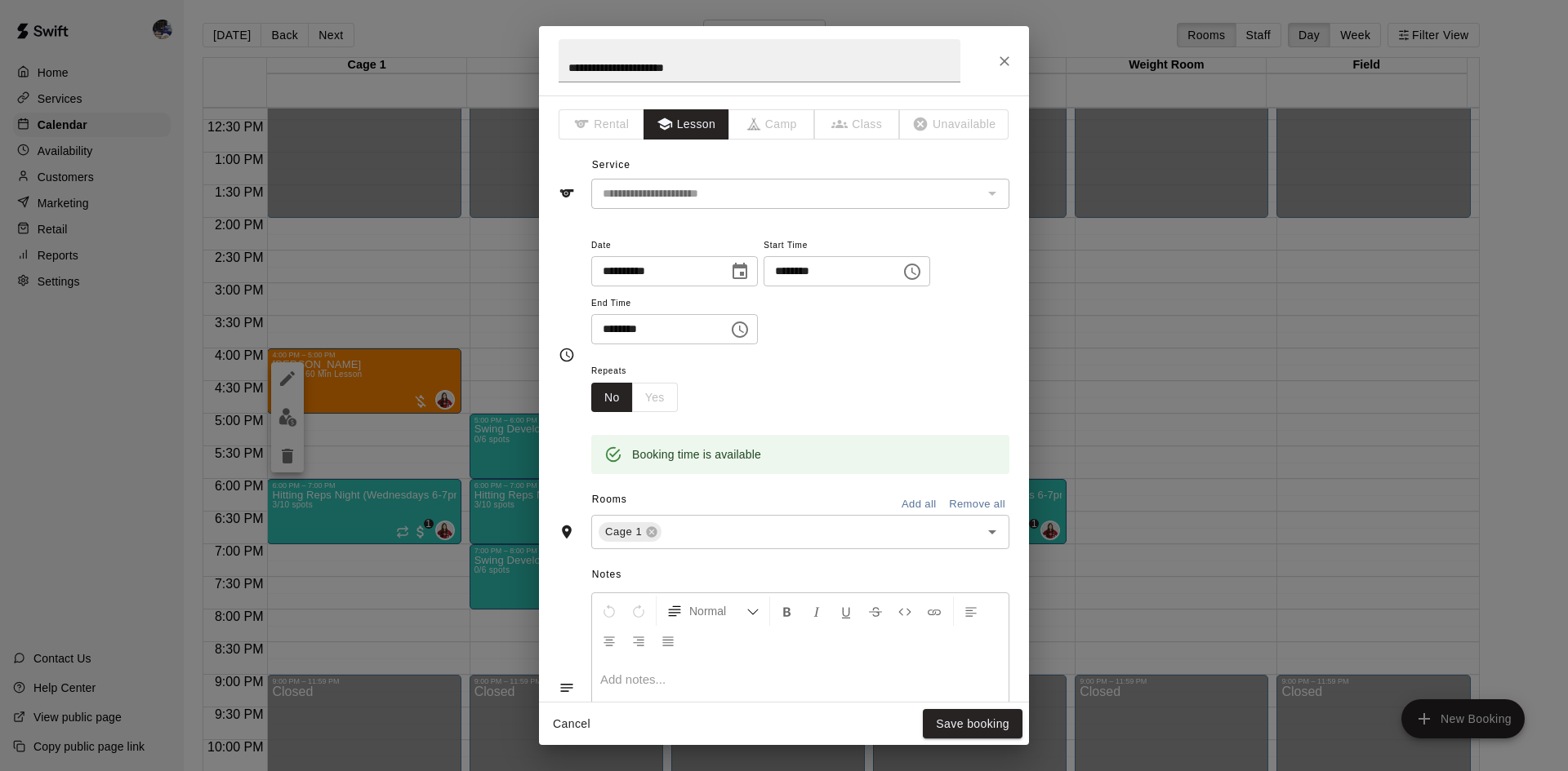
click at [812, 275] on input "********" at bounding box center [826, 272] width 126 height 30
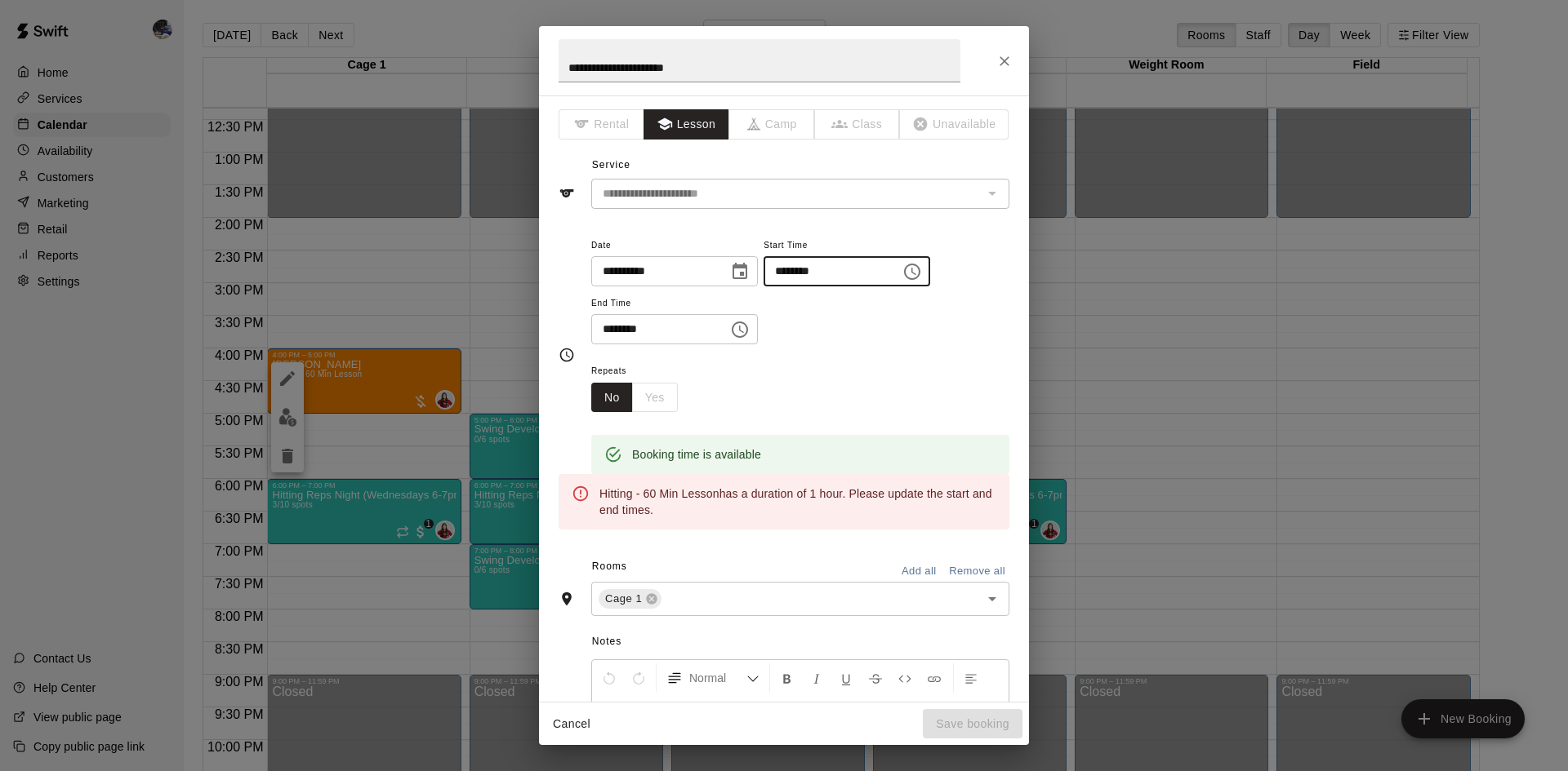
type input "********"
click at [610, 330] on input "********" at bounding box center [654, 330] width 126 height 30
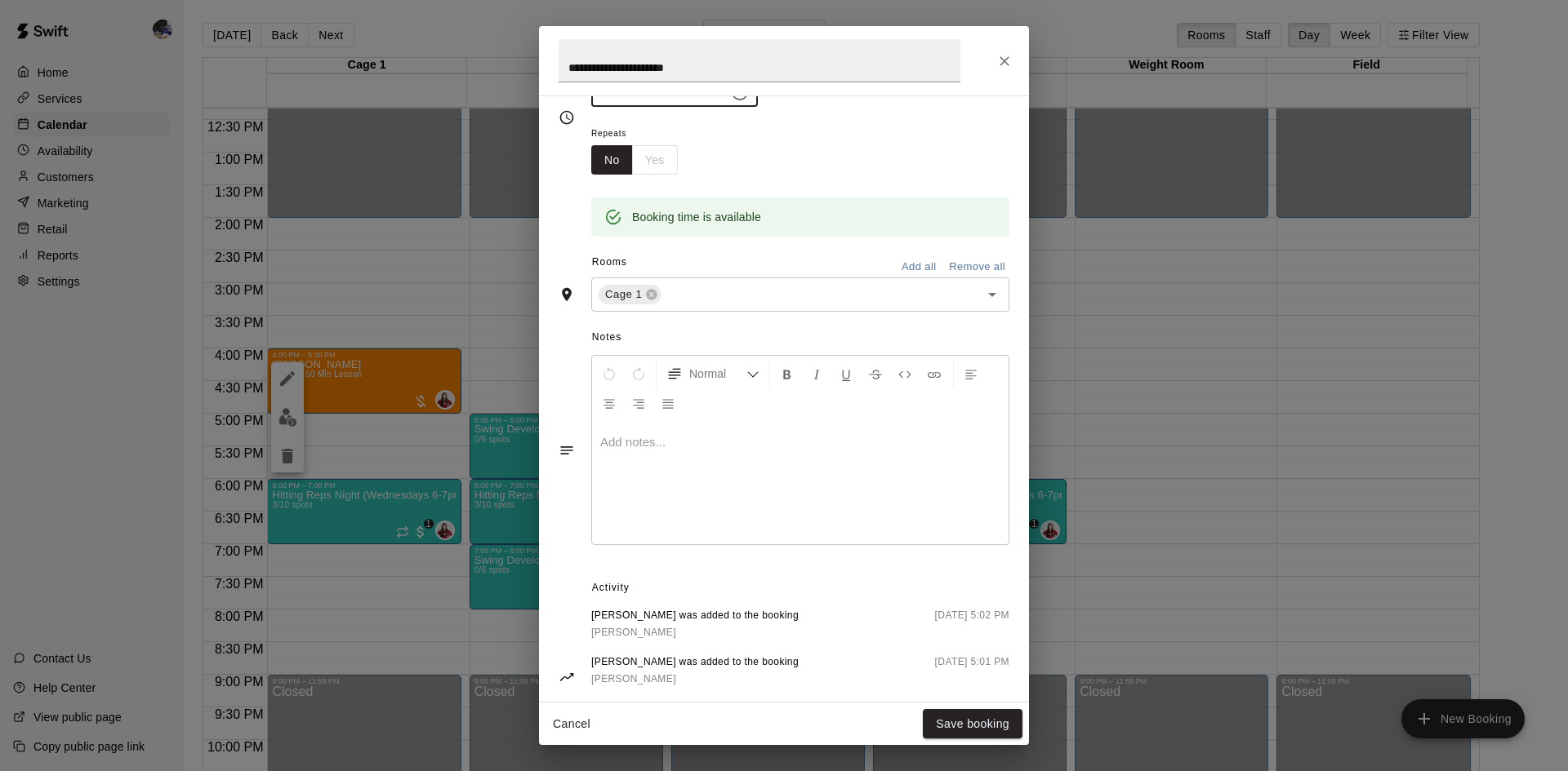
scroll to position [316, 0]
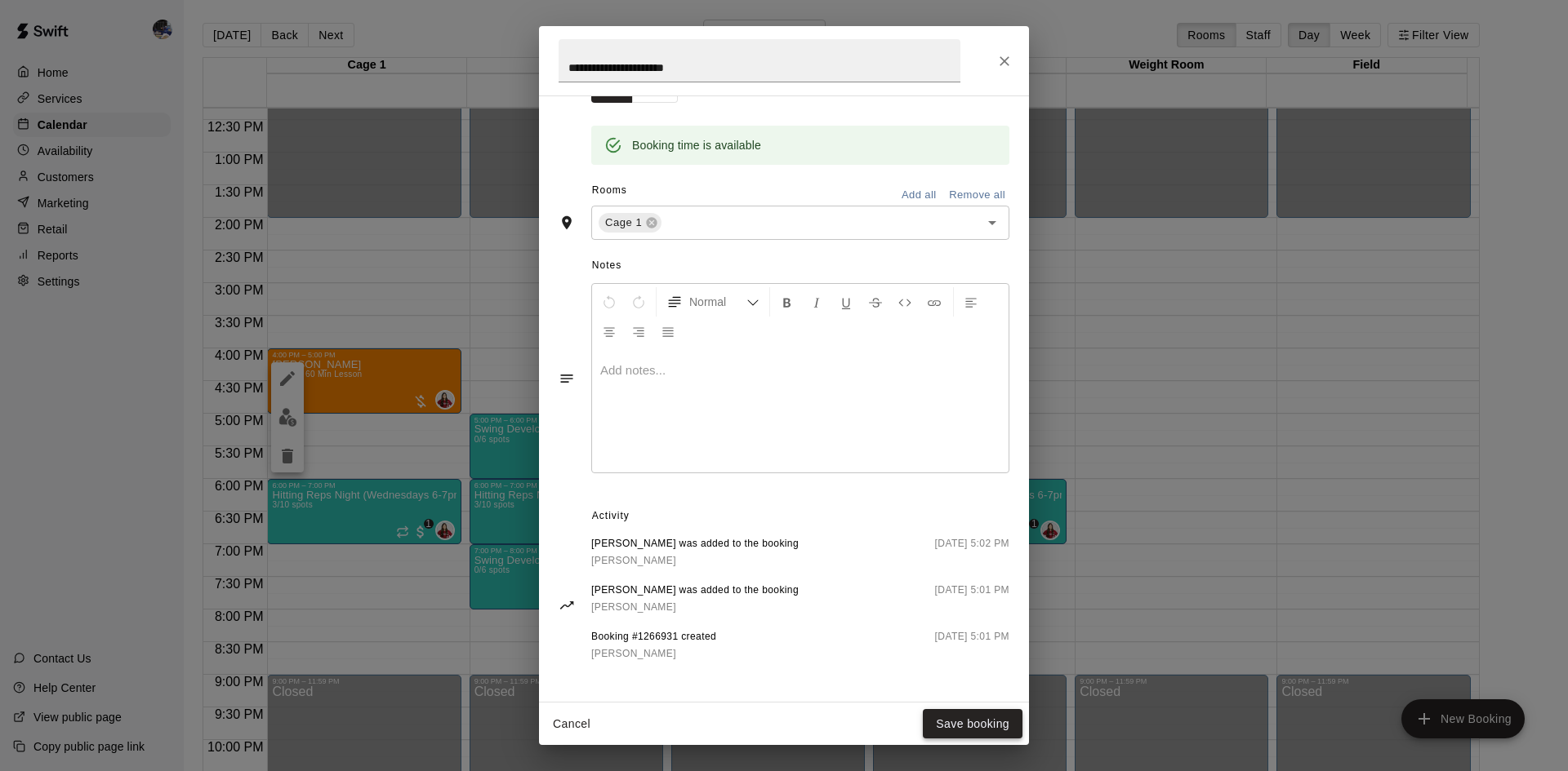
type input "********"
click at [968, 542] on button "Save booking" at bounding box center [972, 725] width 99 height 30
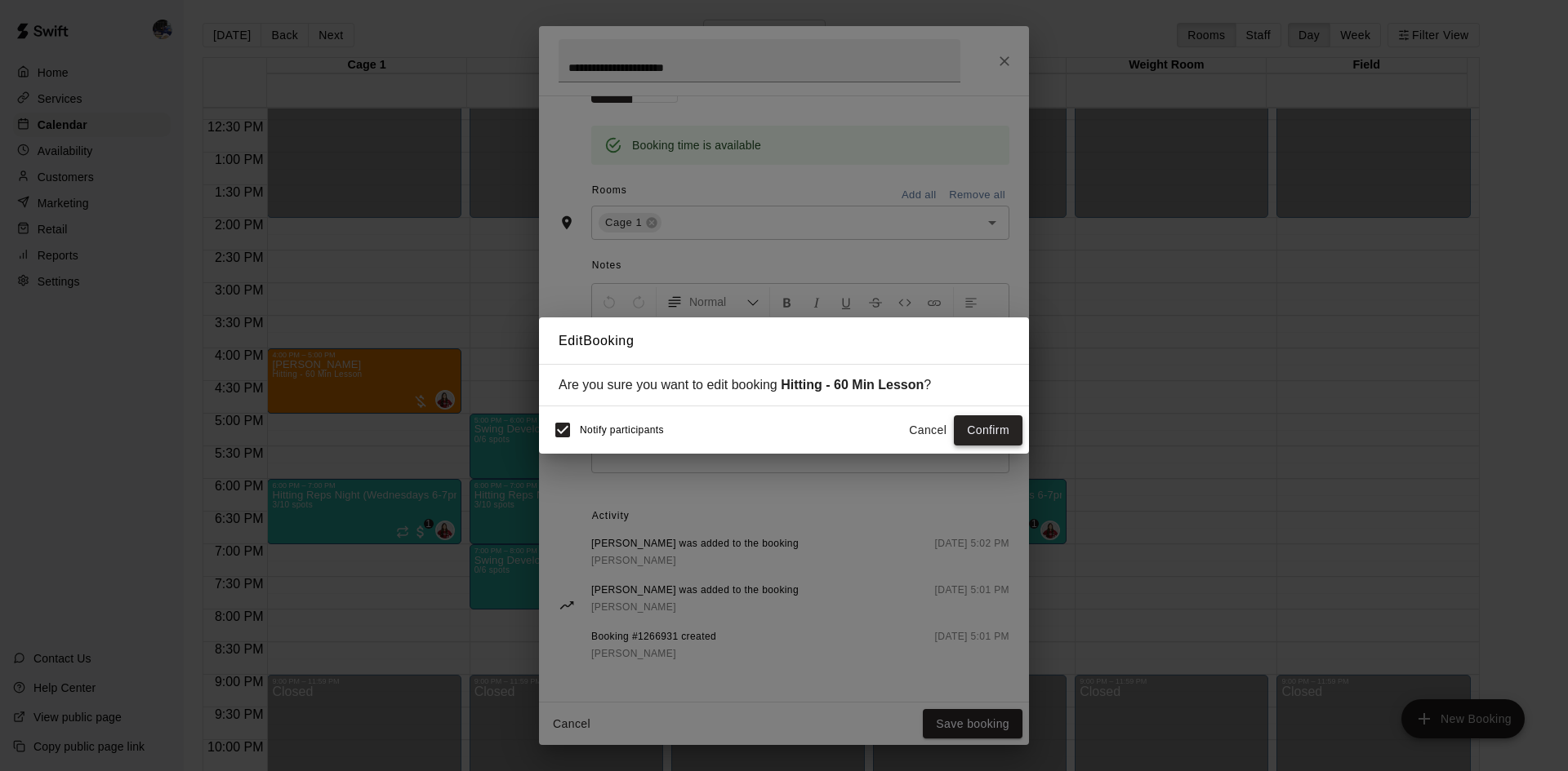
click at [975, 430] on button "Confirm" at bounding box center [987, 431] width 68 height 30
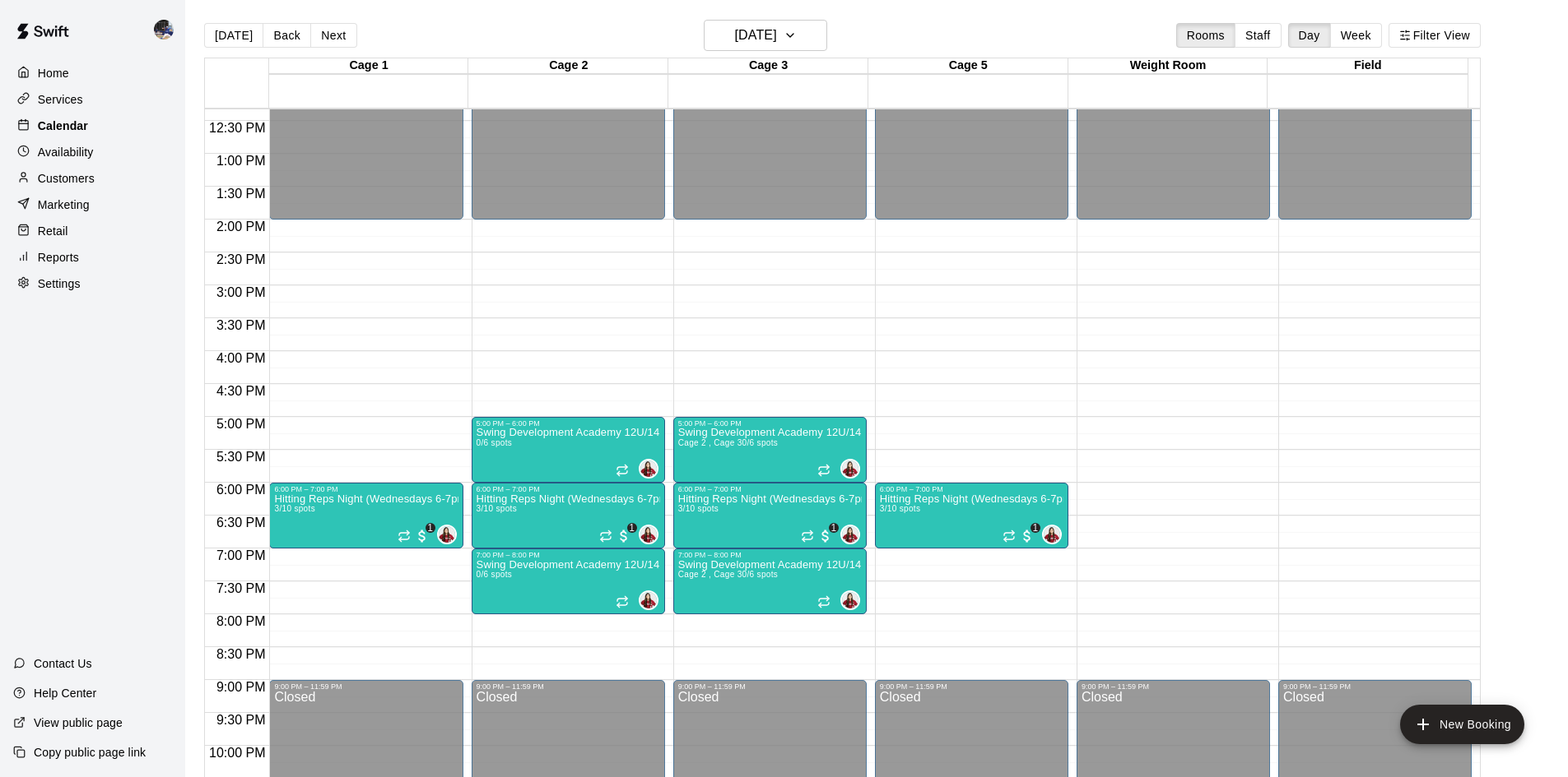
click at [84, 127] on p "Calendar" at bounding box center [63, 125] width 51 height 16
click at [227, 35] on button "[DATE]" at bounding box center [234, 35] width 59 height 25
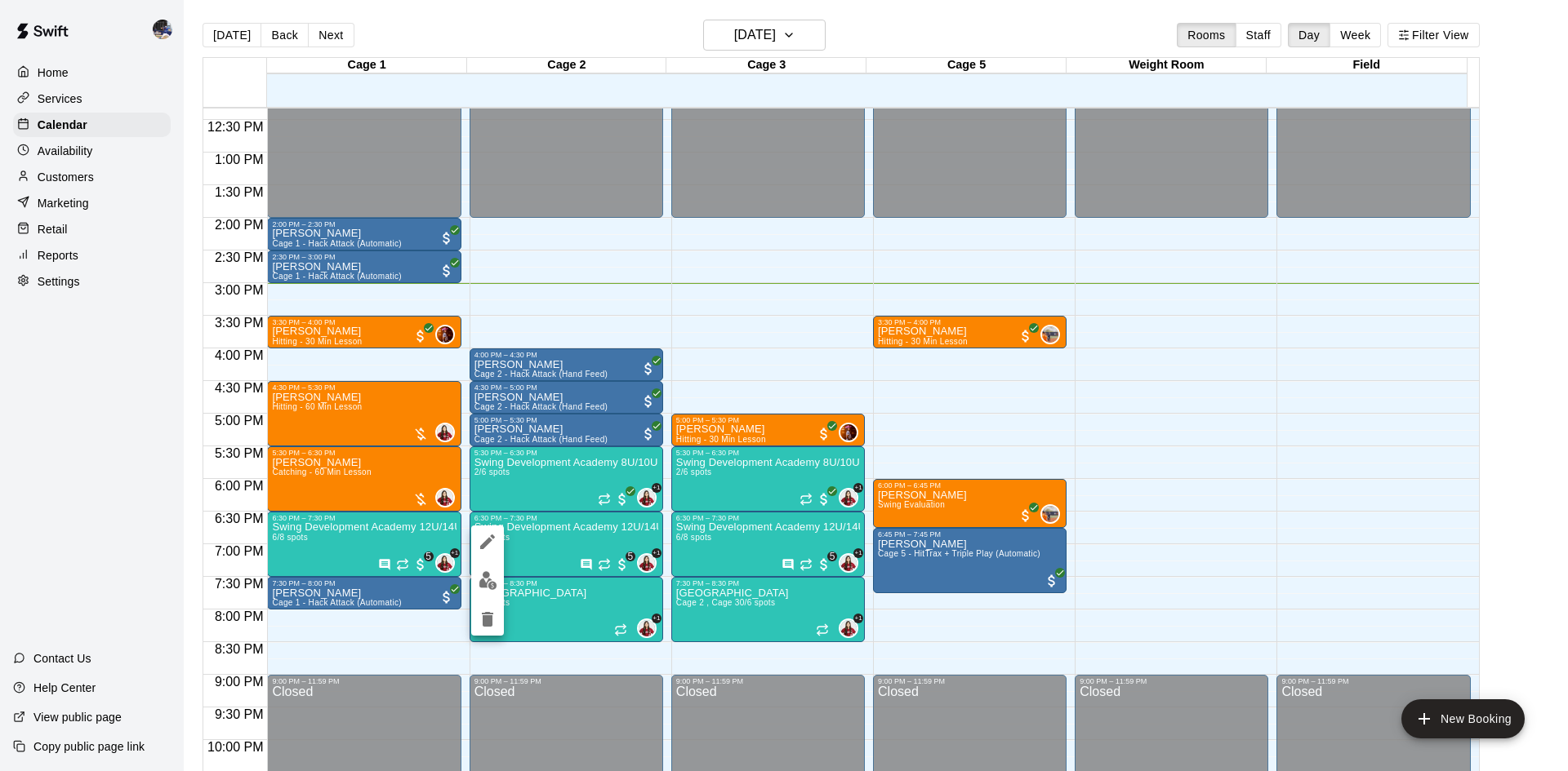
click at [482, 542] on img "edit" at bounding box center [488, 581] width 19 height 19
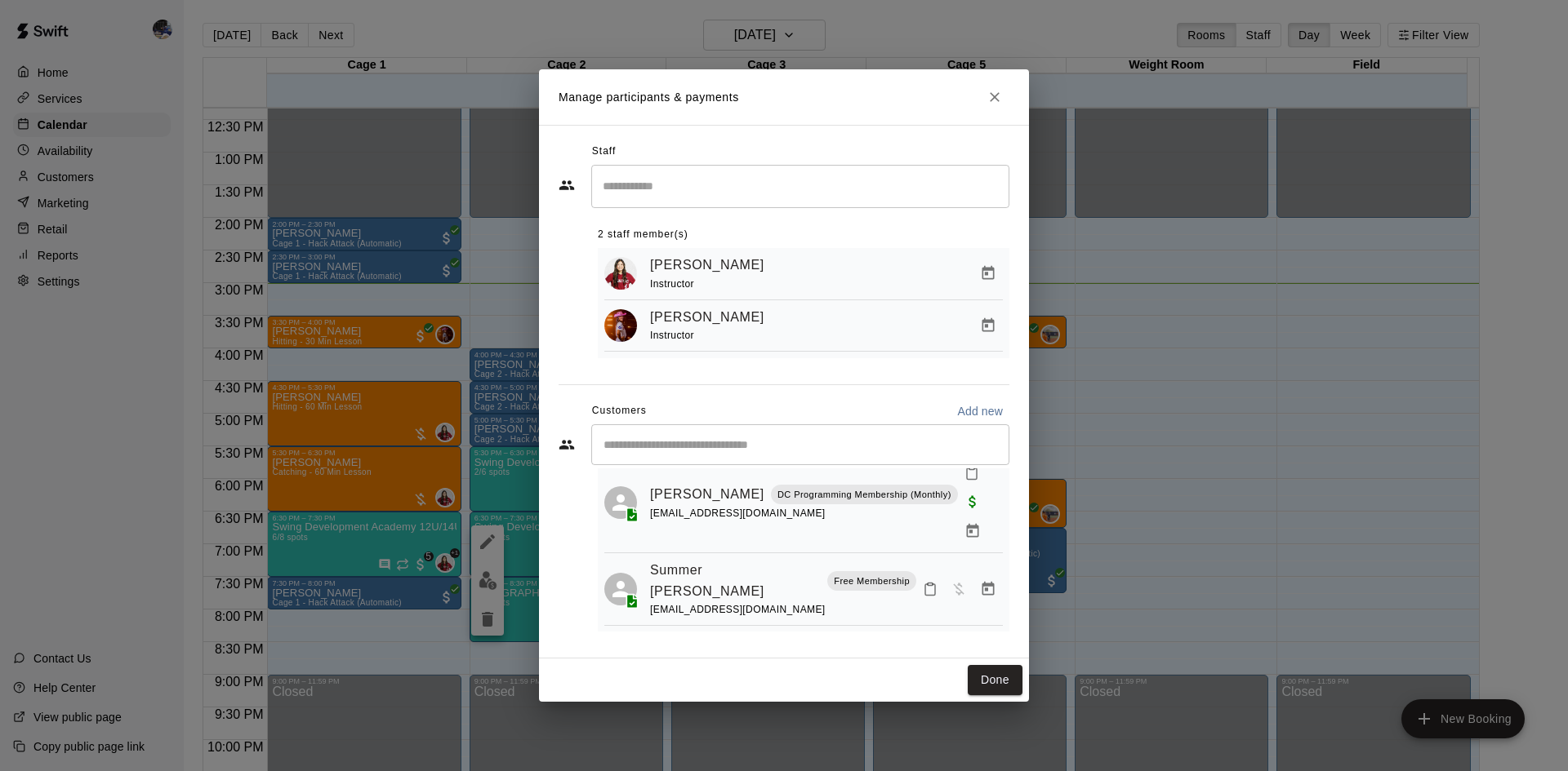
scroll to position [250, 0]
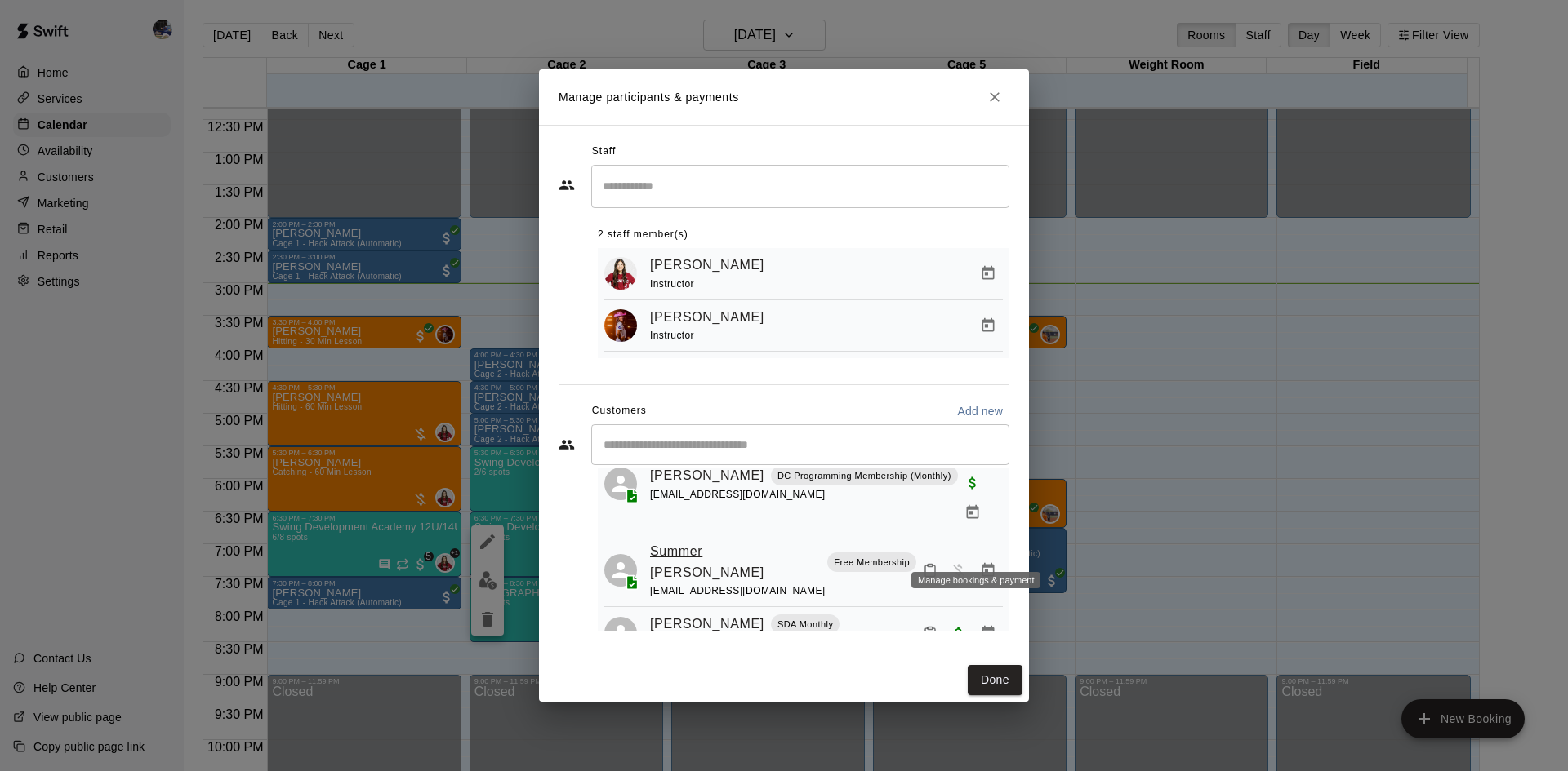
drag, startPoint x: 972, startPoint y: 546, endPoint x: 688, endPoint y: 540, distance: 284.1
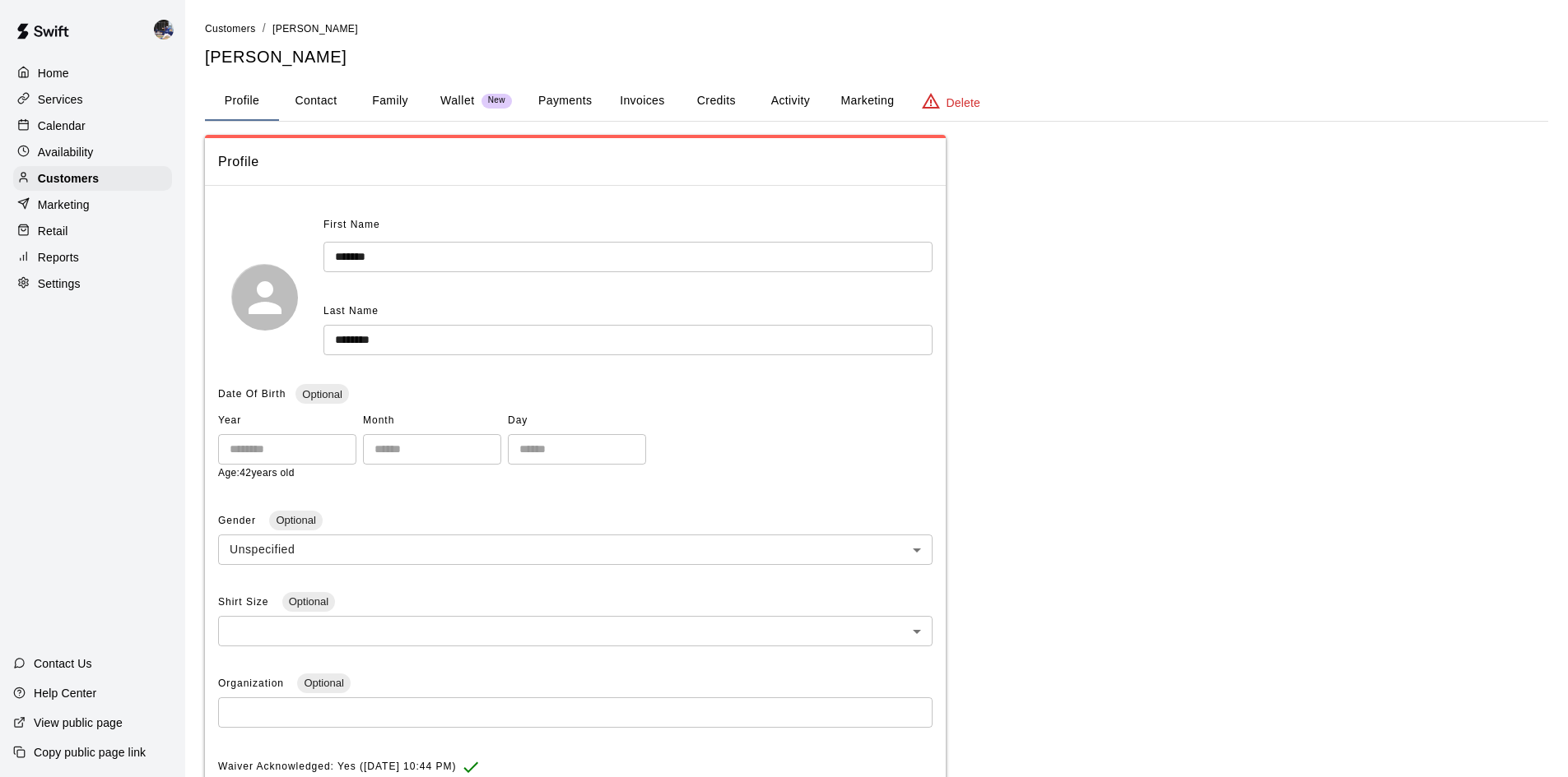
click at [585, 106] on button "Payments" at bounding box center [565, 100] width 80 height 39
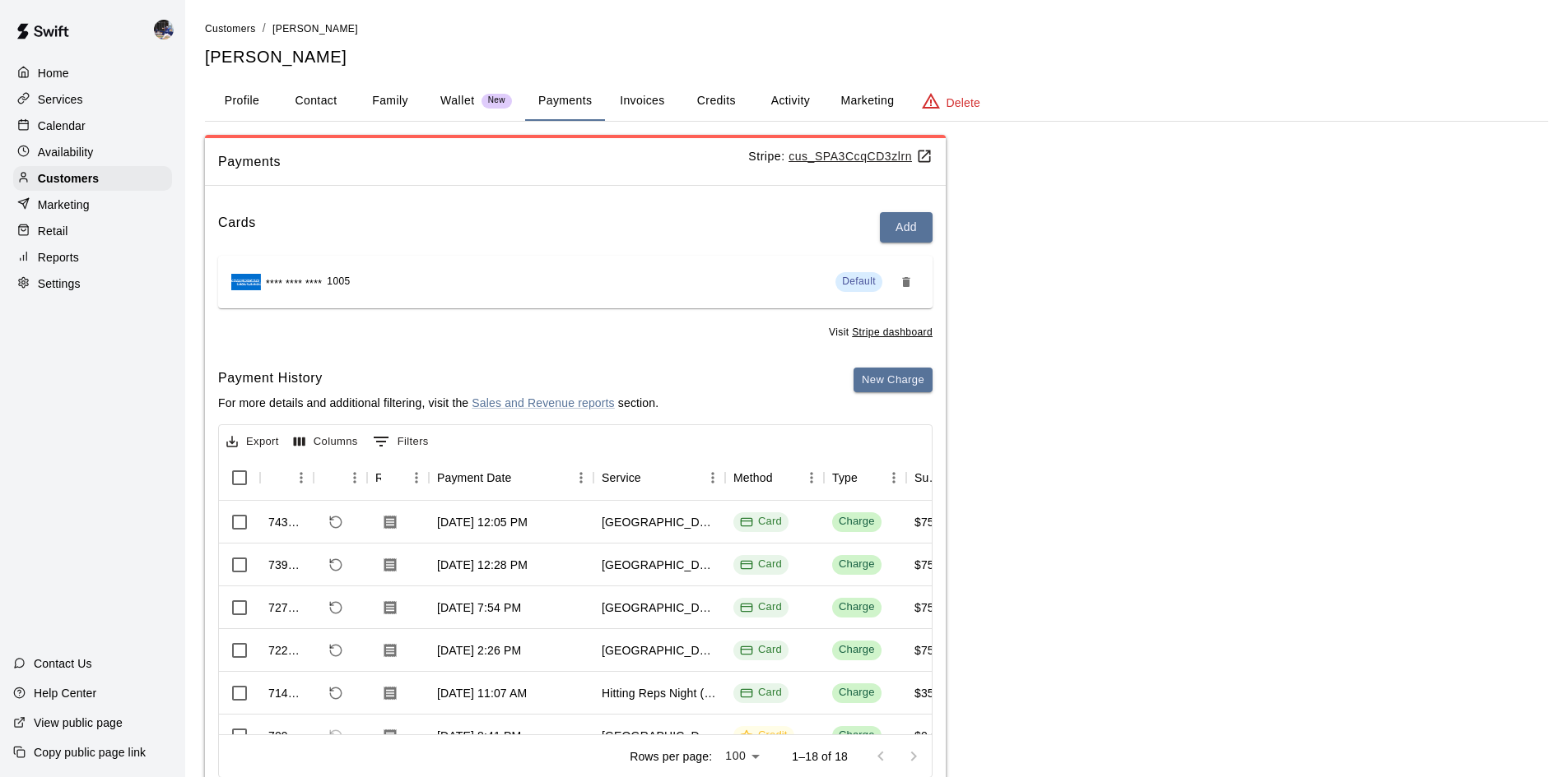
scroll to position [78, 0]
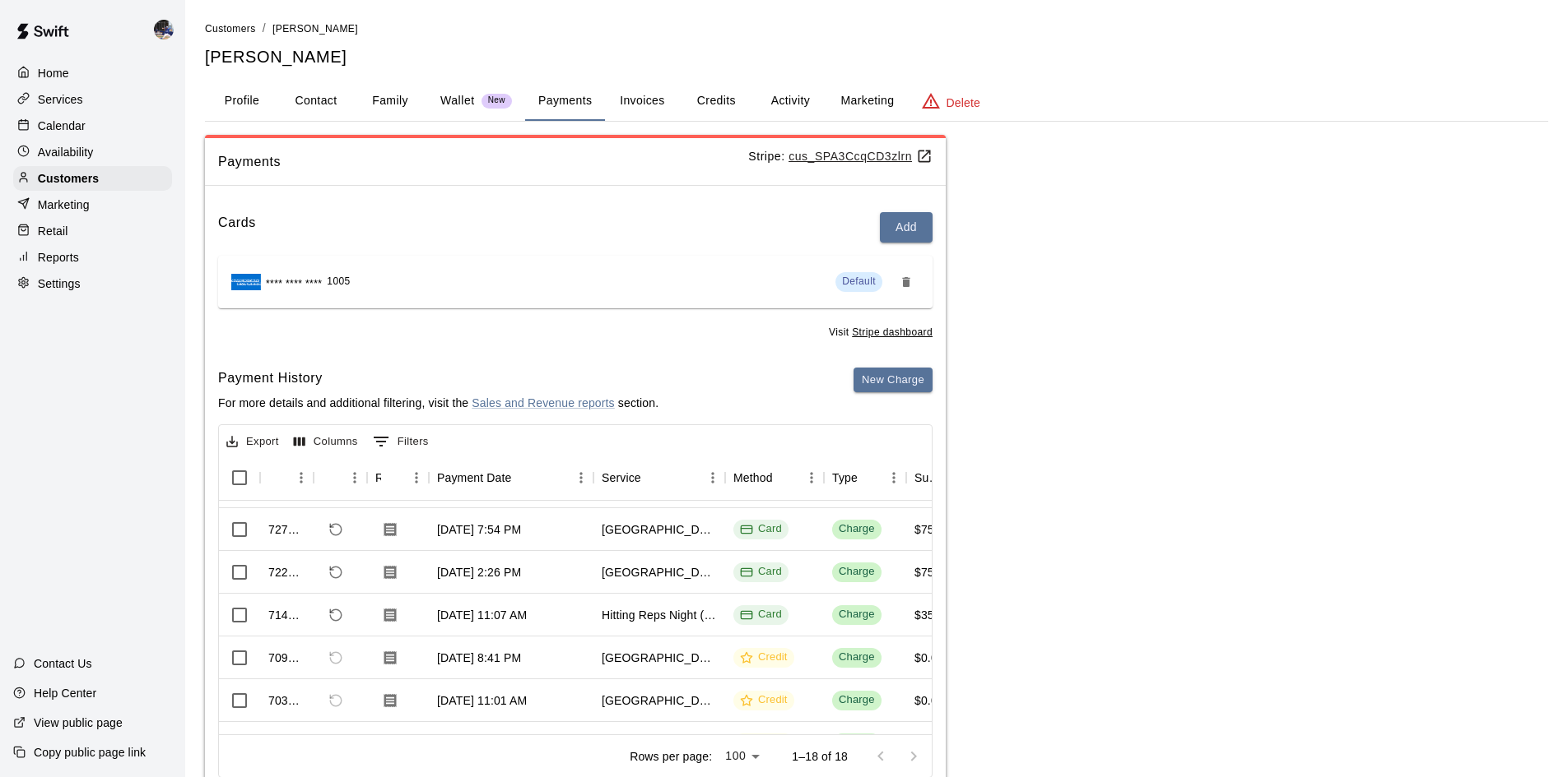
drag, startPoint x: 684, startPoint y: 91, endPoint x: 694, endPoint y: 96, distance: 11.2
click at [689, 93] on button "Credits" at bounding box center [716, 100] width 74 height 39
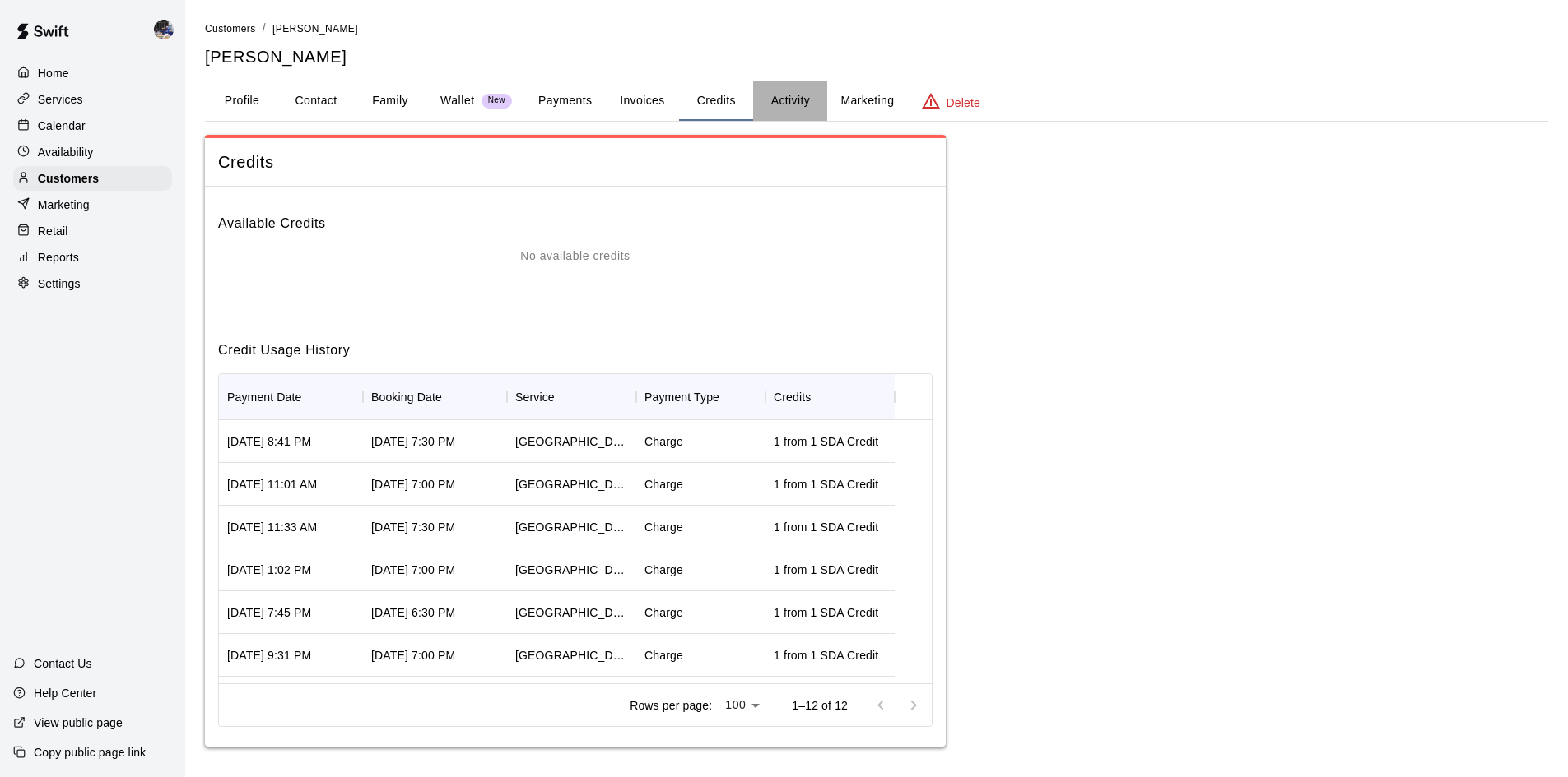
click at [789, 104] on button "Activity" at bounding box center [790, 100] width 74 height 39
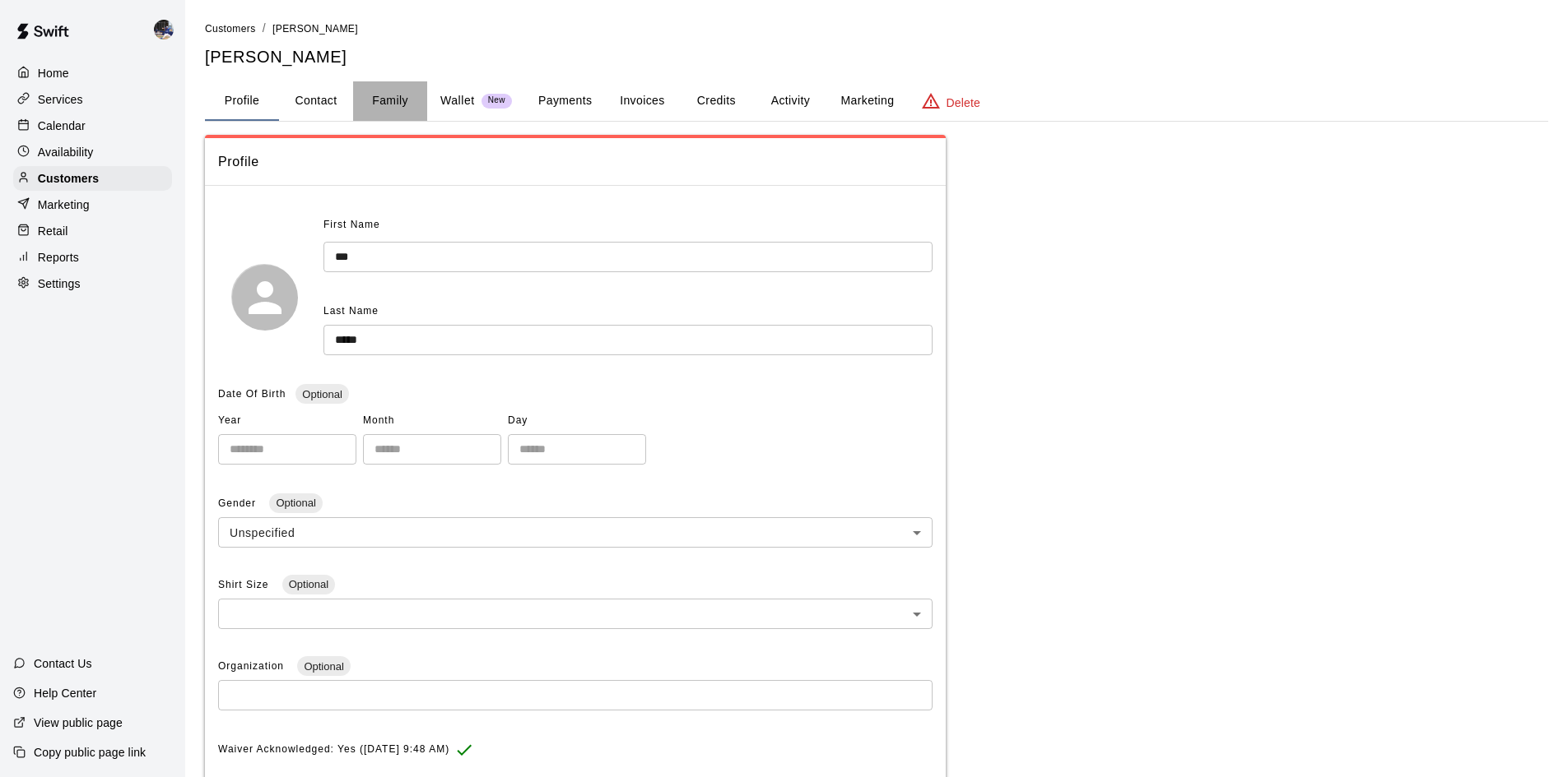
click at [387, 97] on button "Family" at bounding box center [391, 100] width 74 height 39
click at [76, 127] on p "Calendar" at bounding box center [62, 125] width 48 height 16
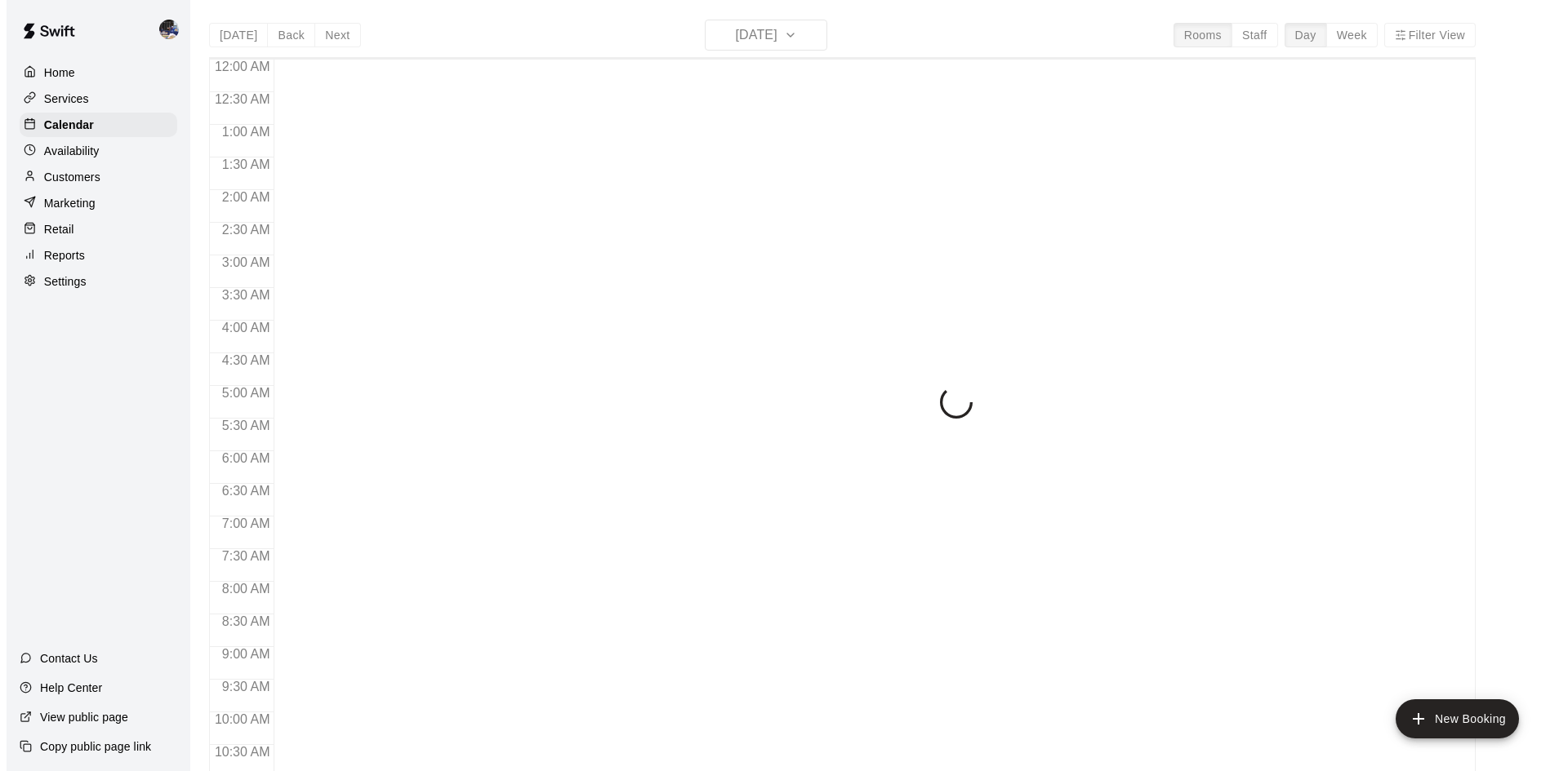
scroll to position [836, 0]
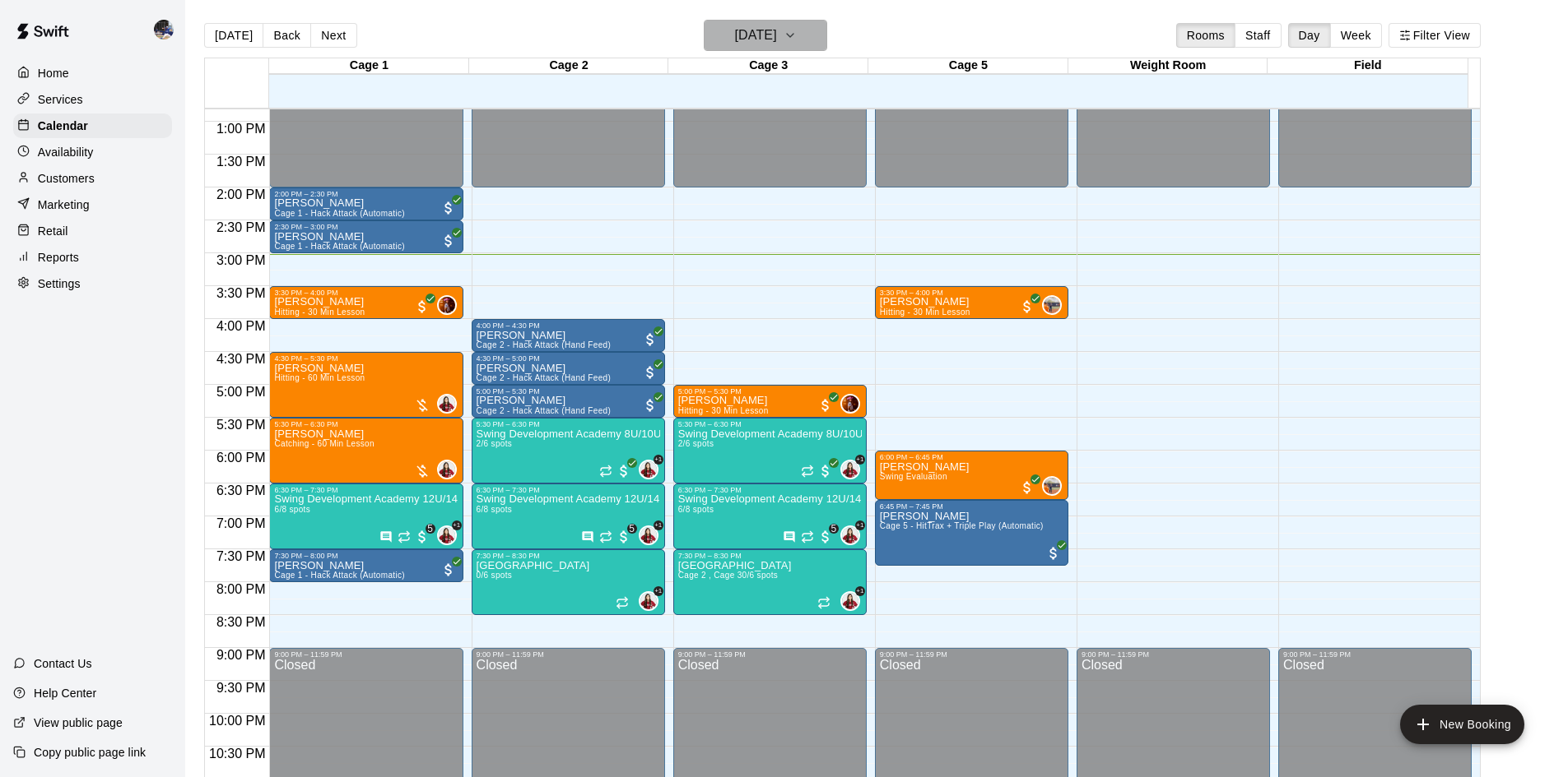
click at [738, 32] on h6 "[DATE]" at bounding box center [756, 35] width 42 height 23
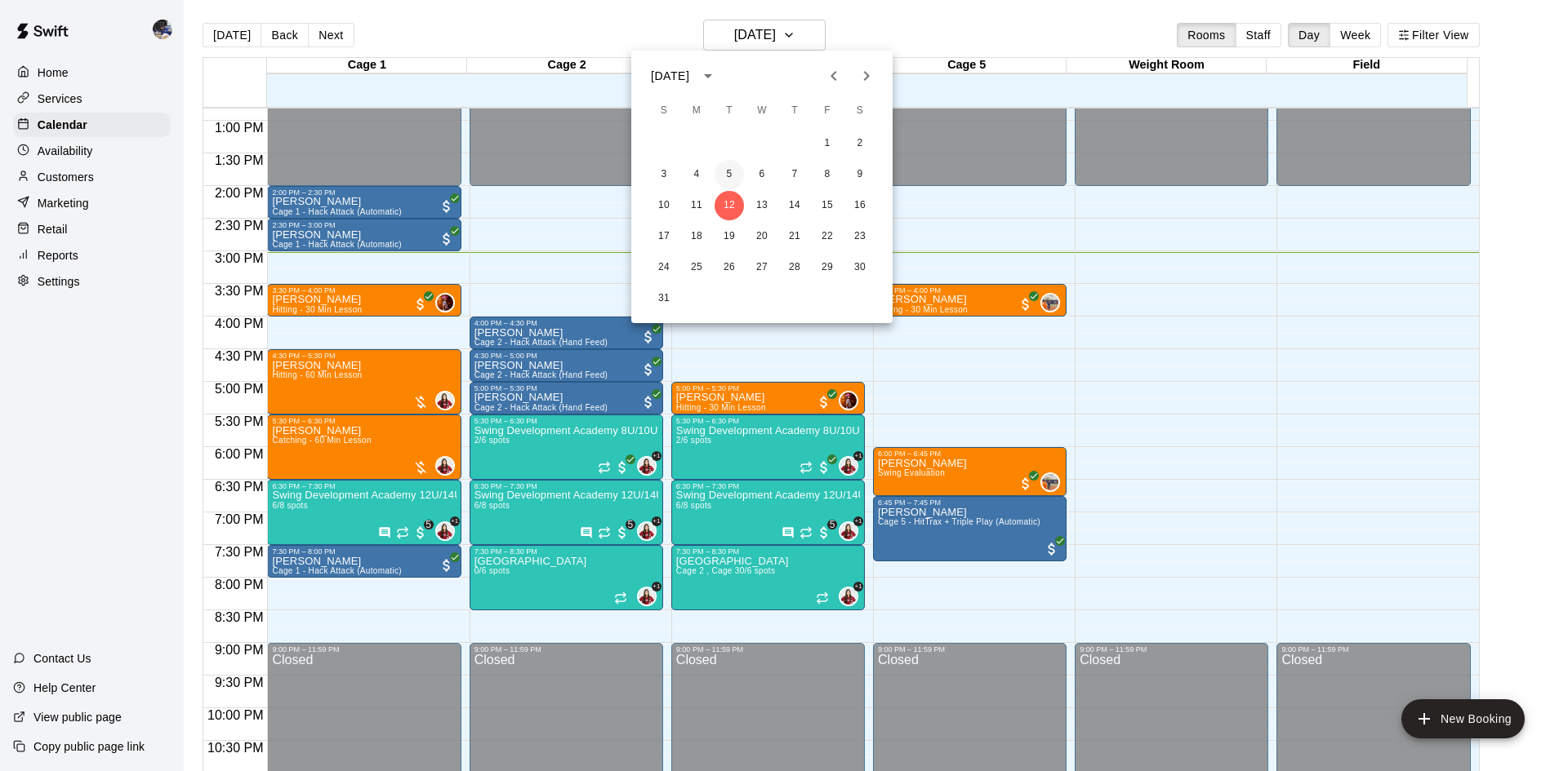
click at [730, 170] on button "5" at bounding box center [729, 174] width 29 height 29
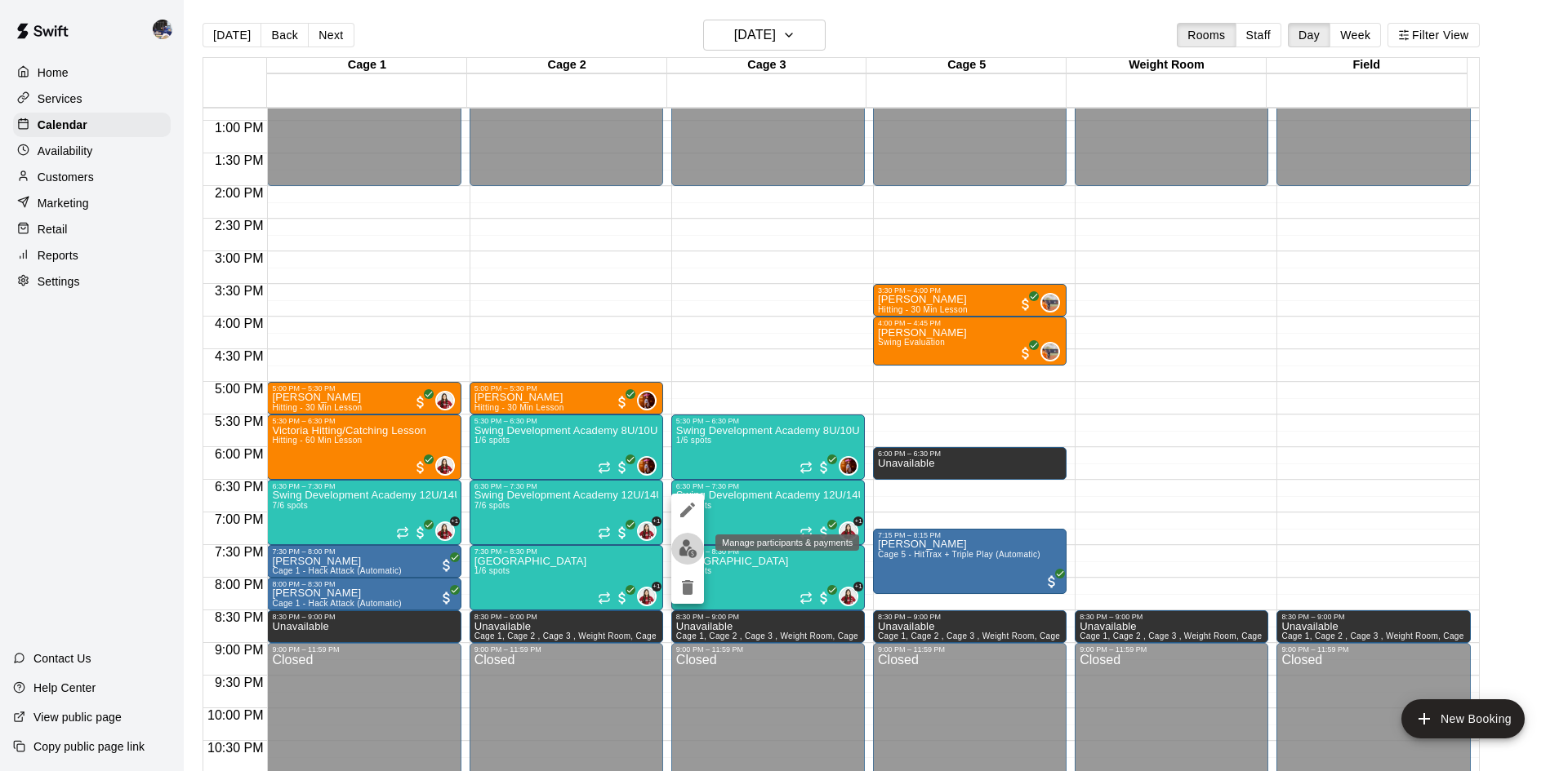
click at [682, 548] on img "edit" at bounding box center [688, 549] width 19 height 19
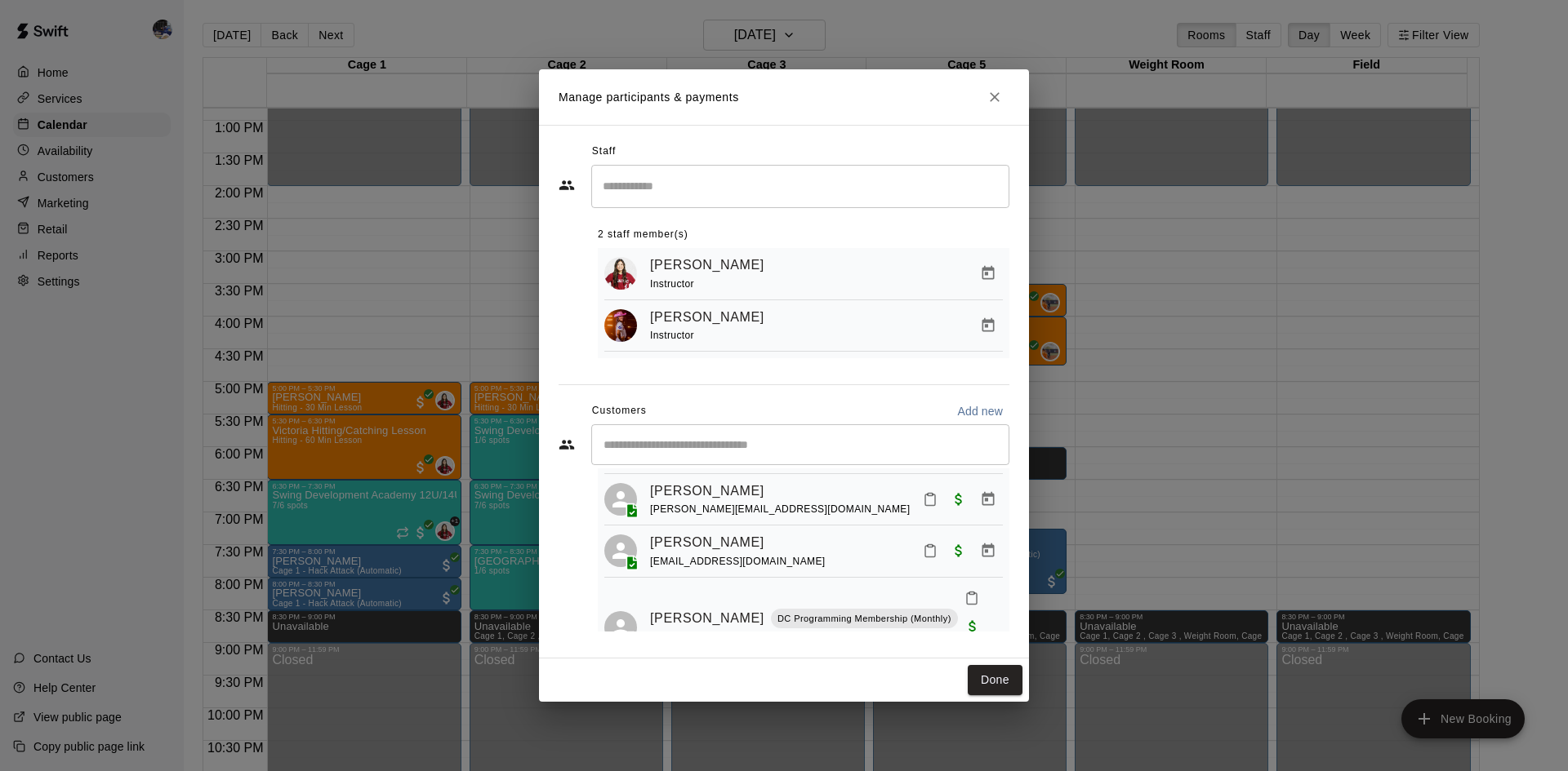
scroll to position [283, 0]
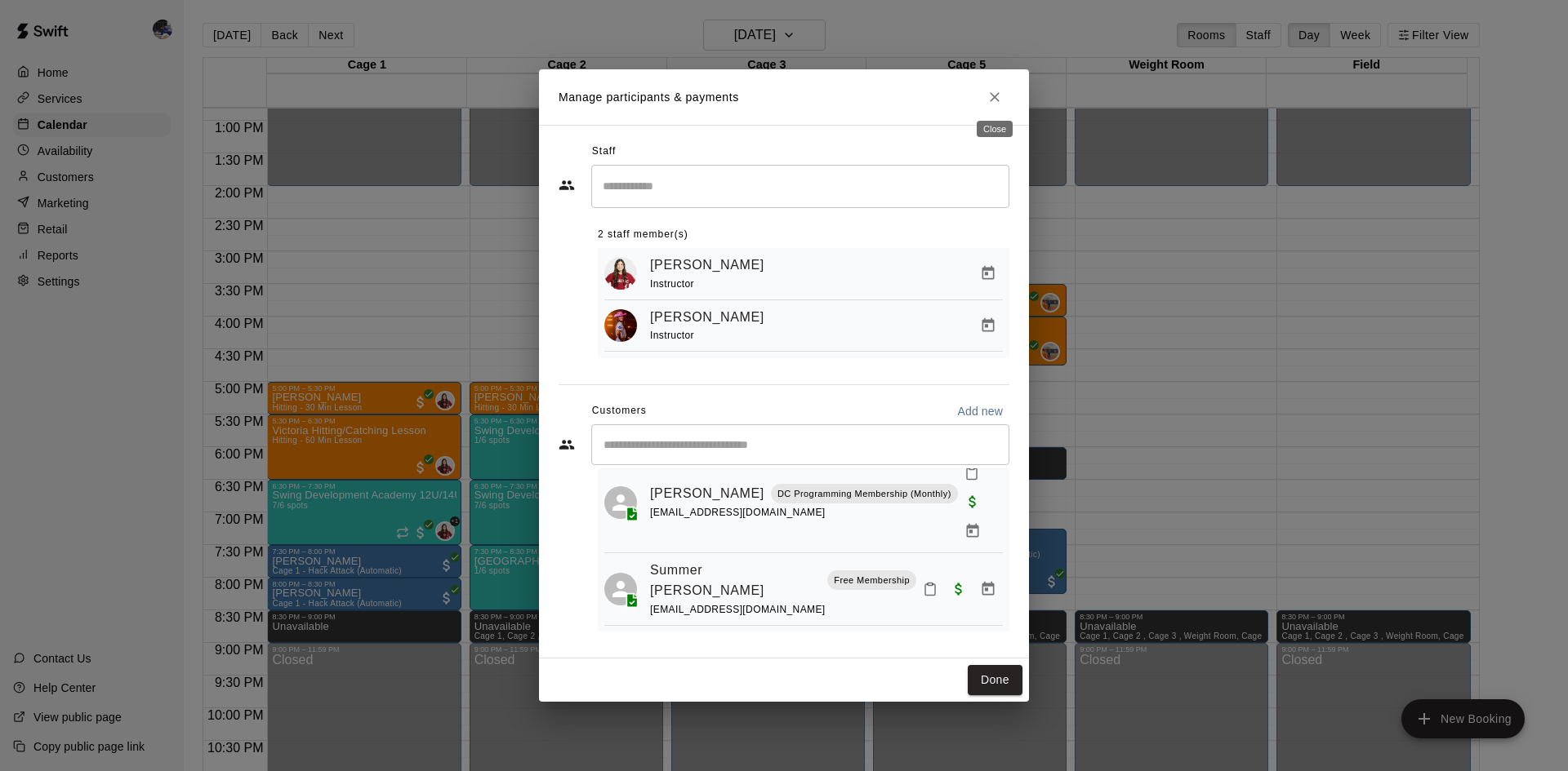
click at [993, 90] on icon "Close" at bounding box center [994, 97] width 16 height 16
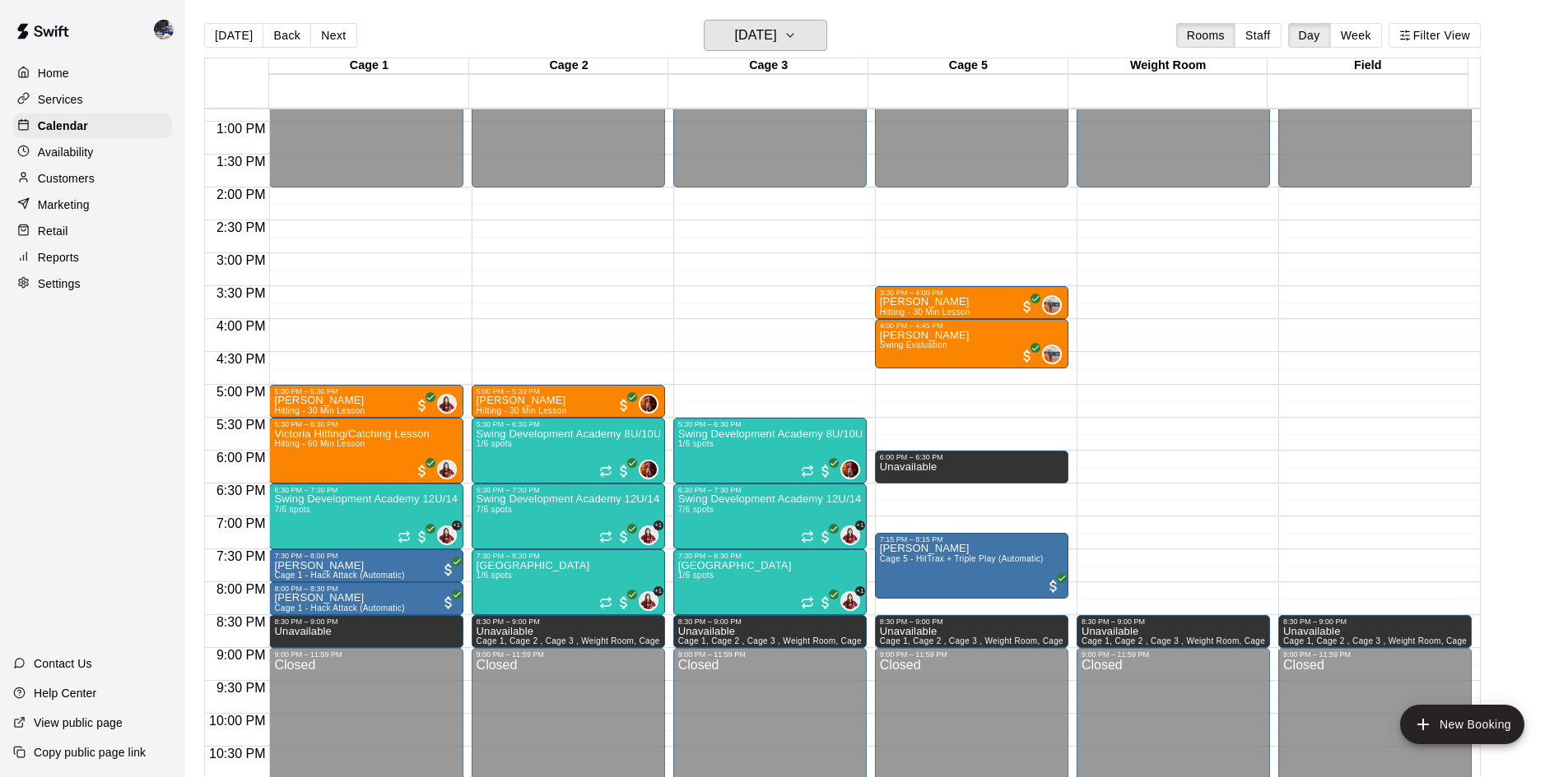
click at [764, 37] on h6 "Tuesday Aug 05" at bounding box center [756, 35] width 42 height 23
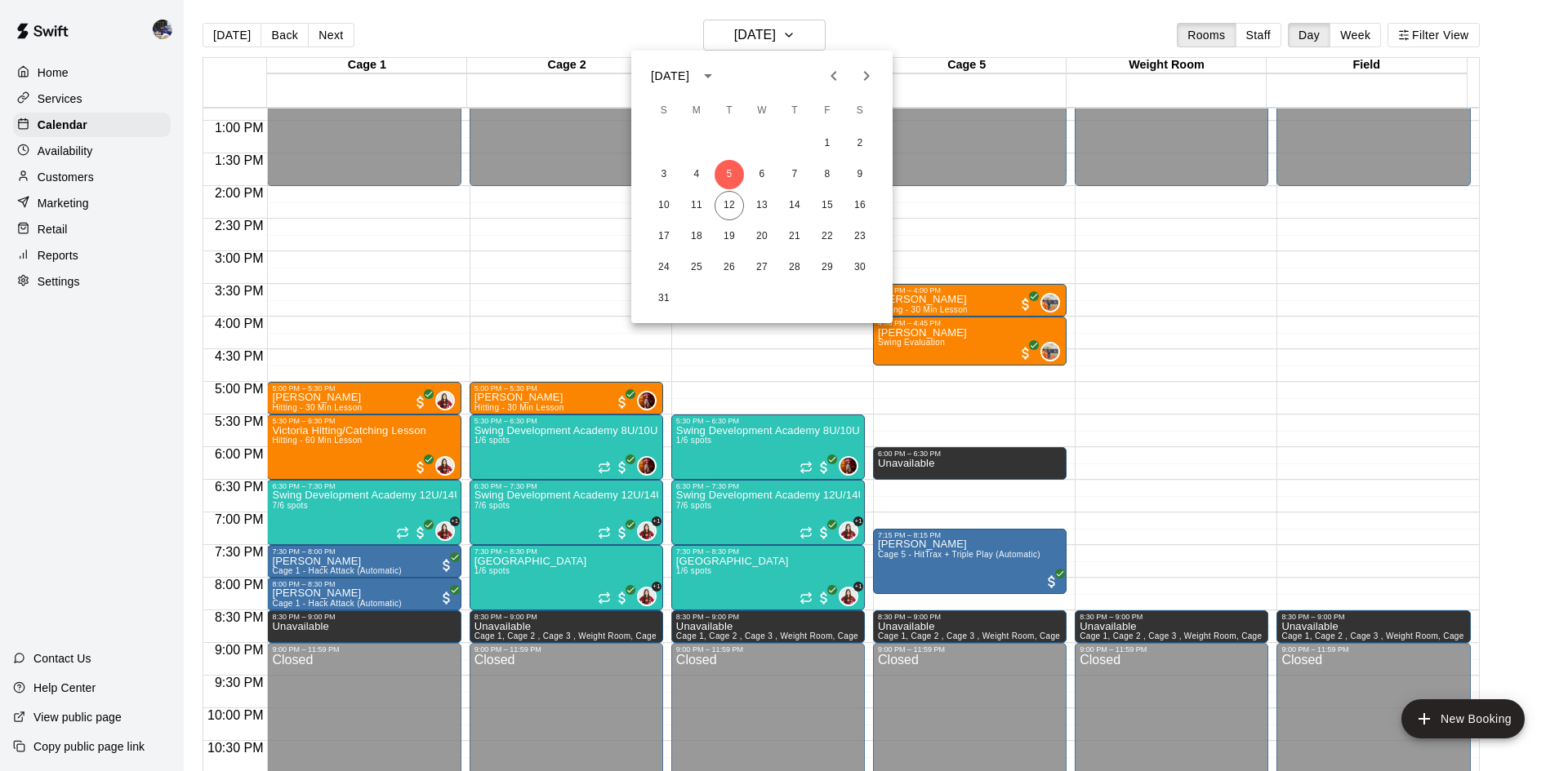
click at [829, 77] on icon "Previous month" at bounding box center [833, 76] width 20 height 20
click at [729, 268] on button "29" at bounding box center [729, 267] width 29 height 29
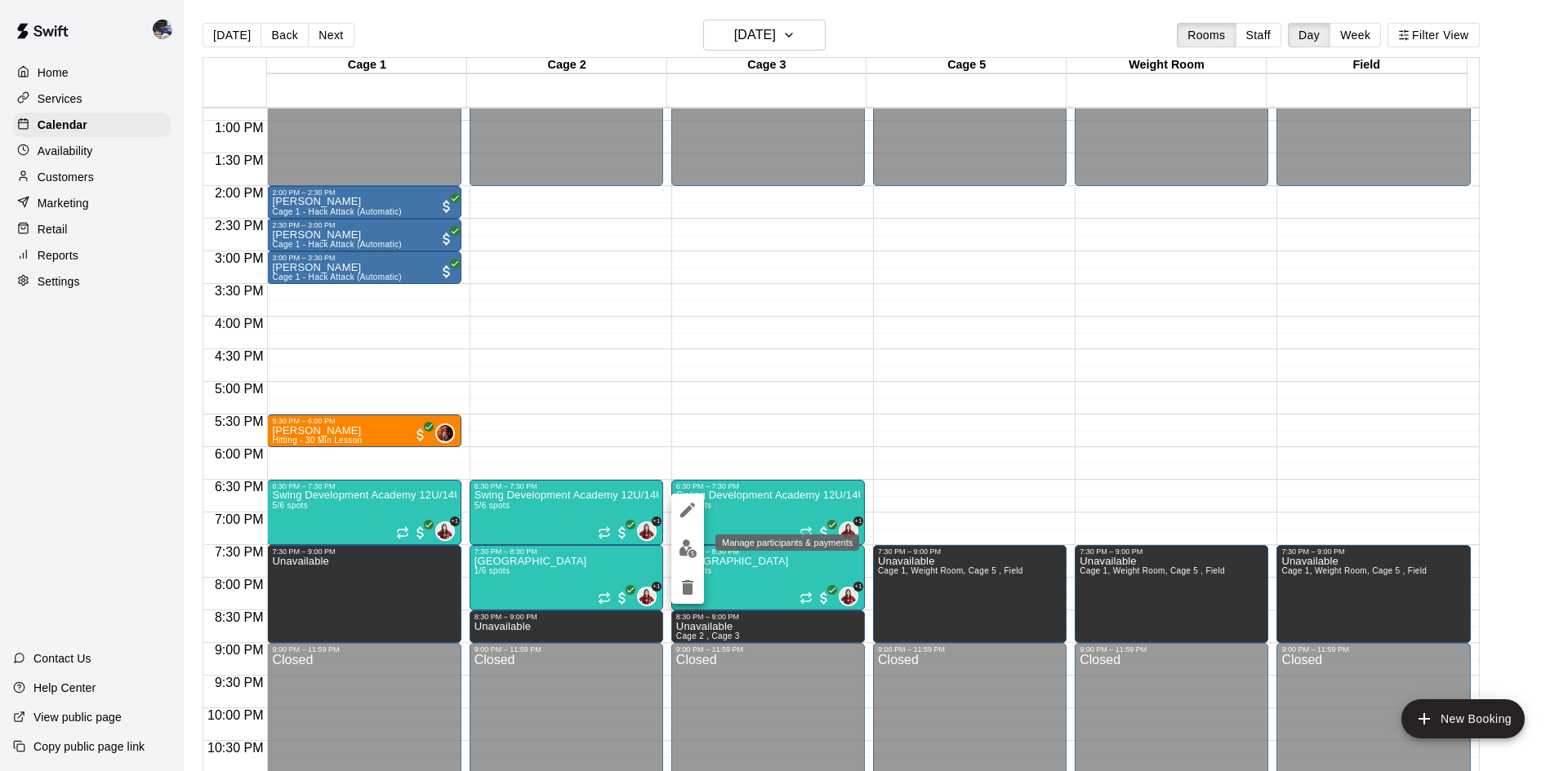
click at [684, 540] on img "edit" at bounding box center [688, 549] width 19 height 19
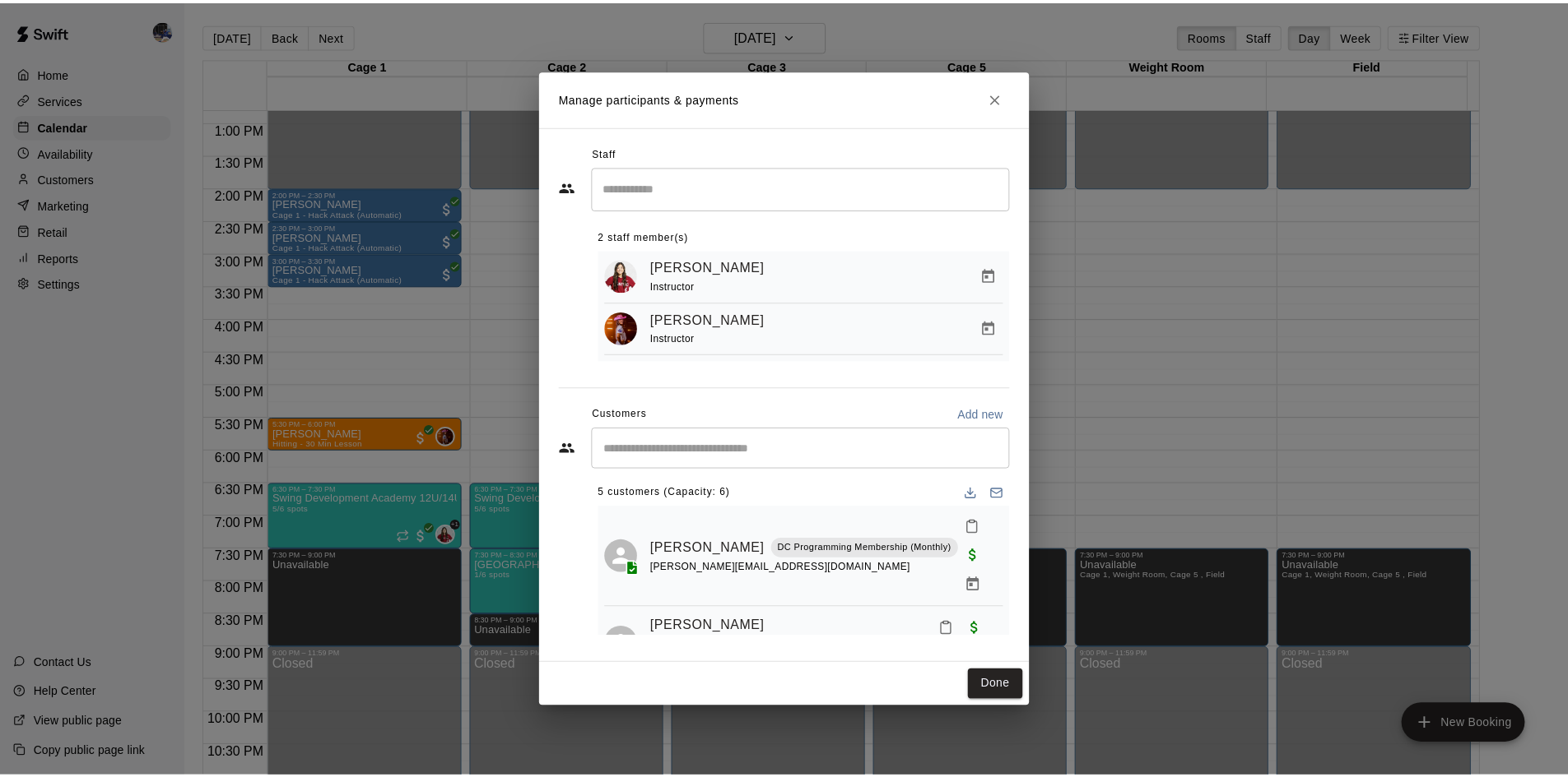
scroll to position [0, 0]
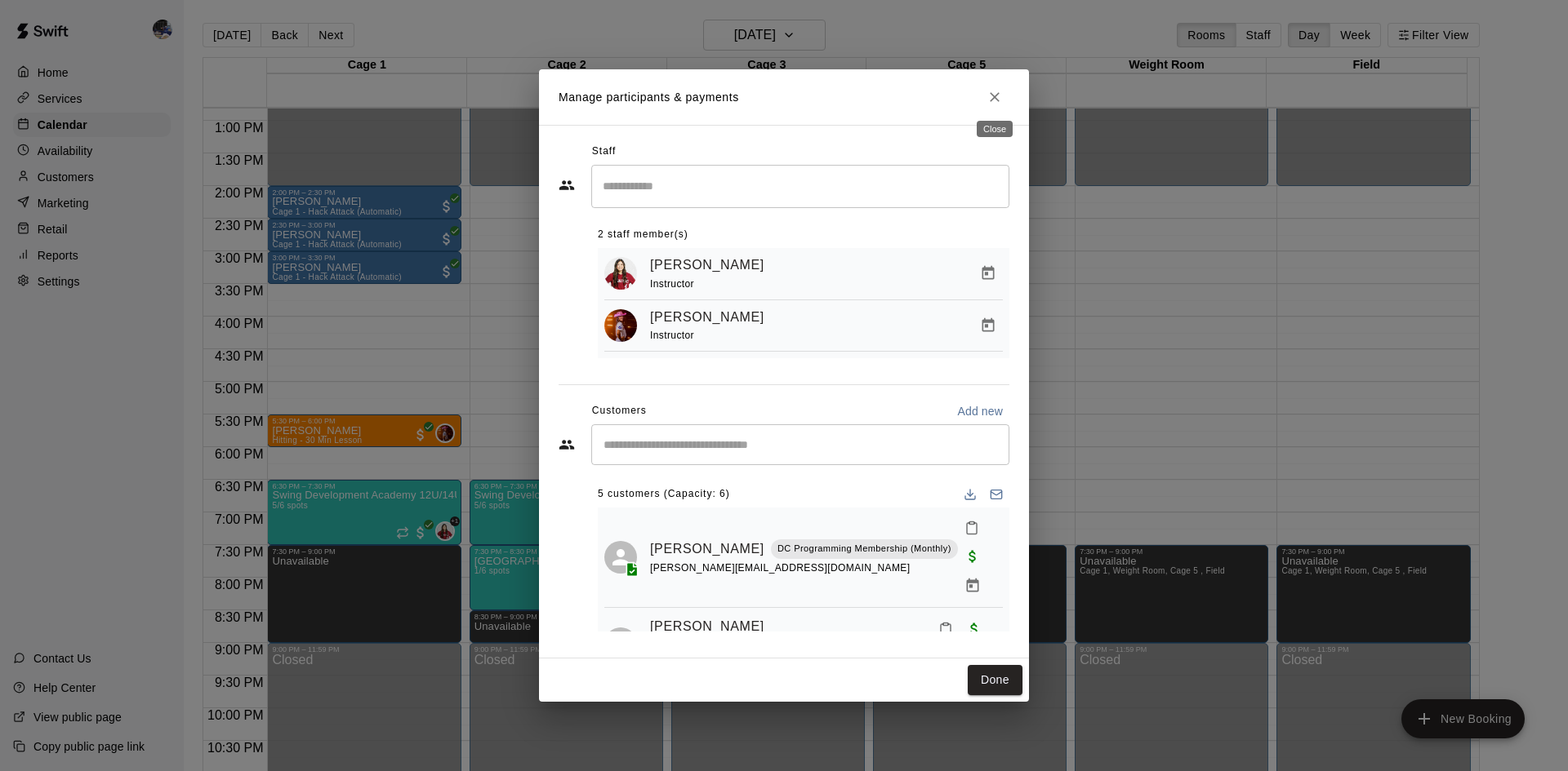
click at [994, 97] on icon "Close" at bounding box center [994, 97] width 9 height 9
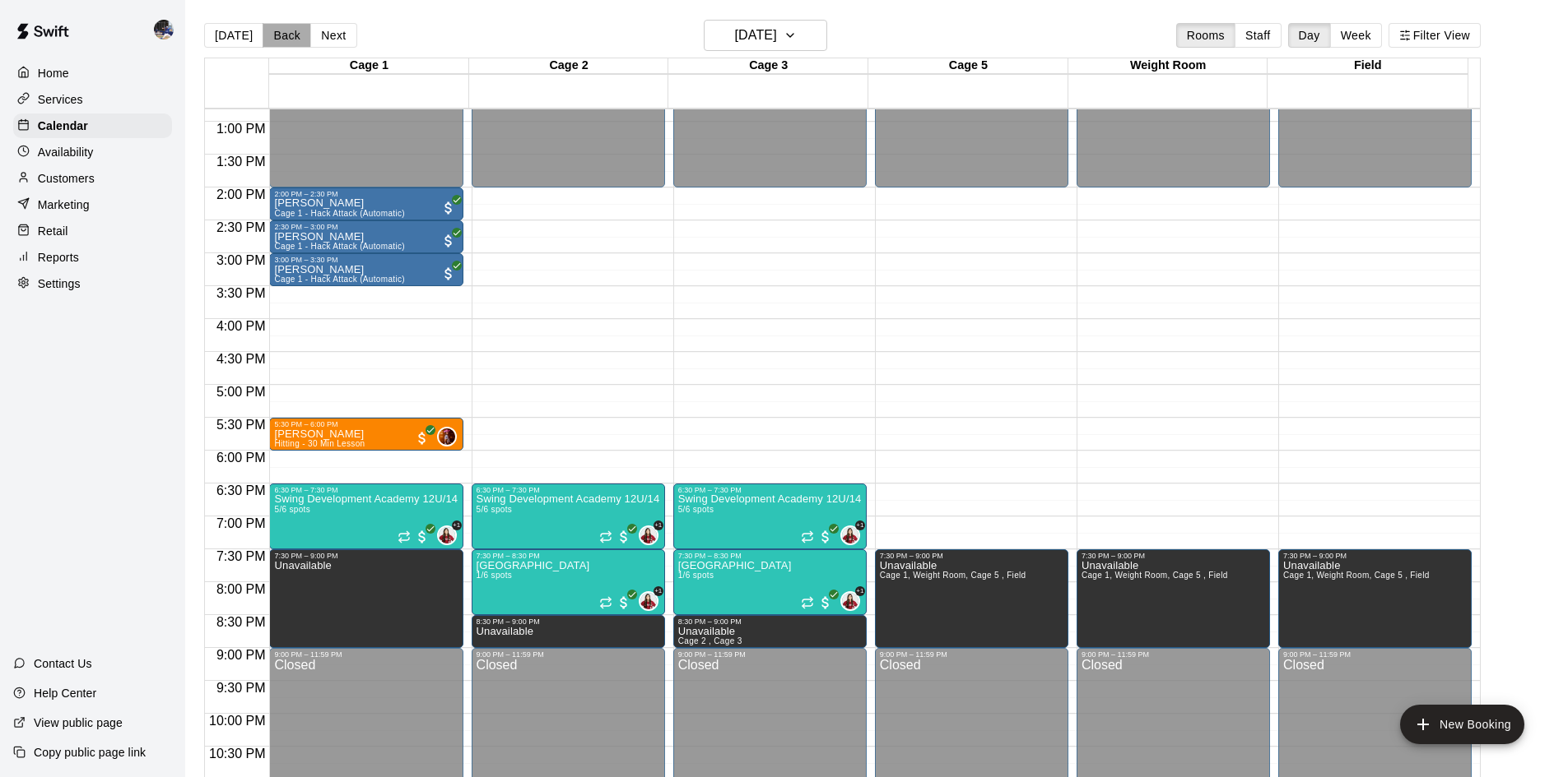
click at [277, 29] on button "Back" at bounding box center [286, 35] width 49 height 25
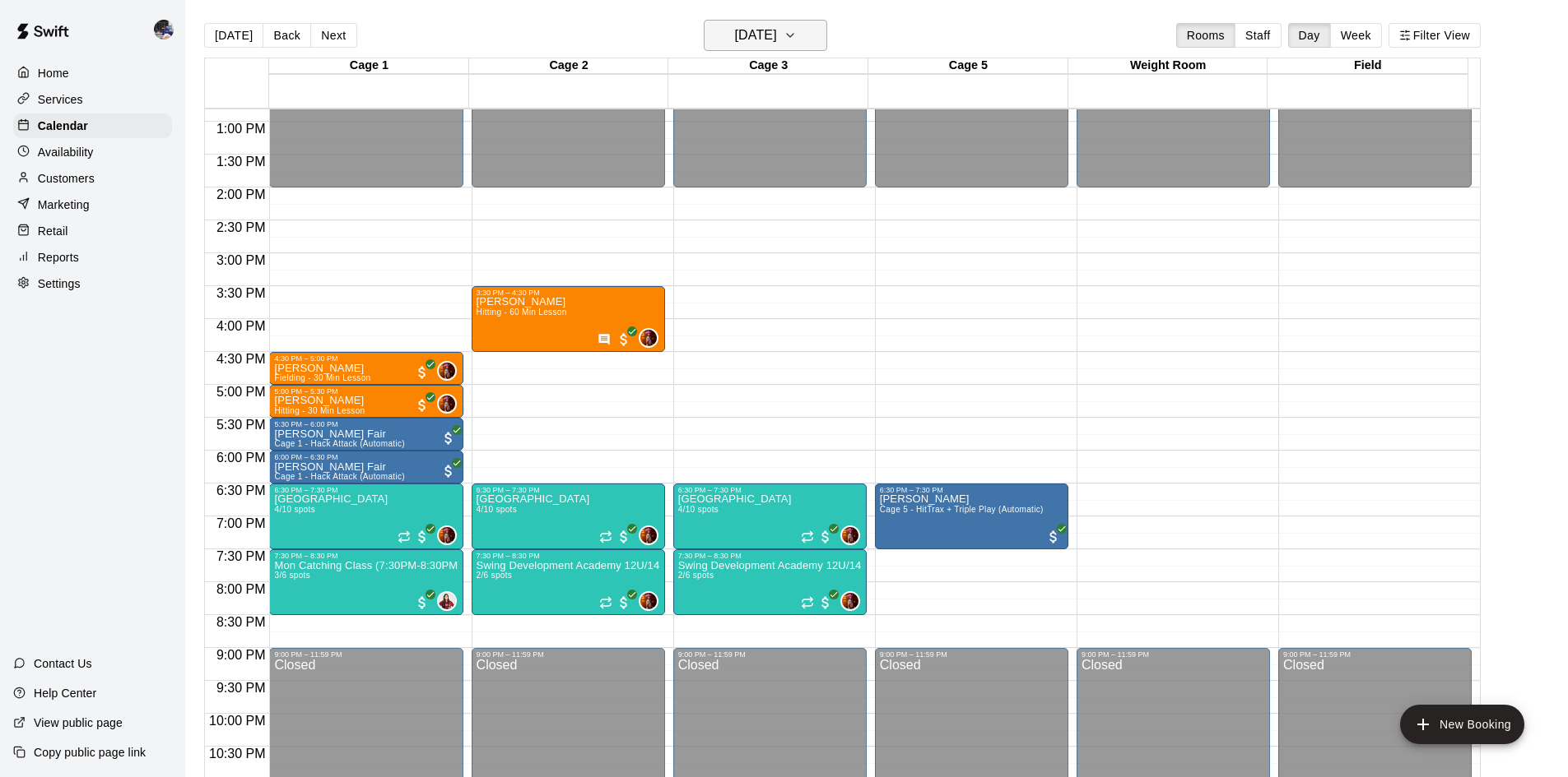
click at [747, 49] on button "Monday Jul 28" at bounding box center [765, 35] width 123 height 32
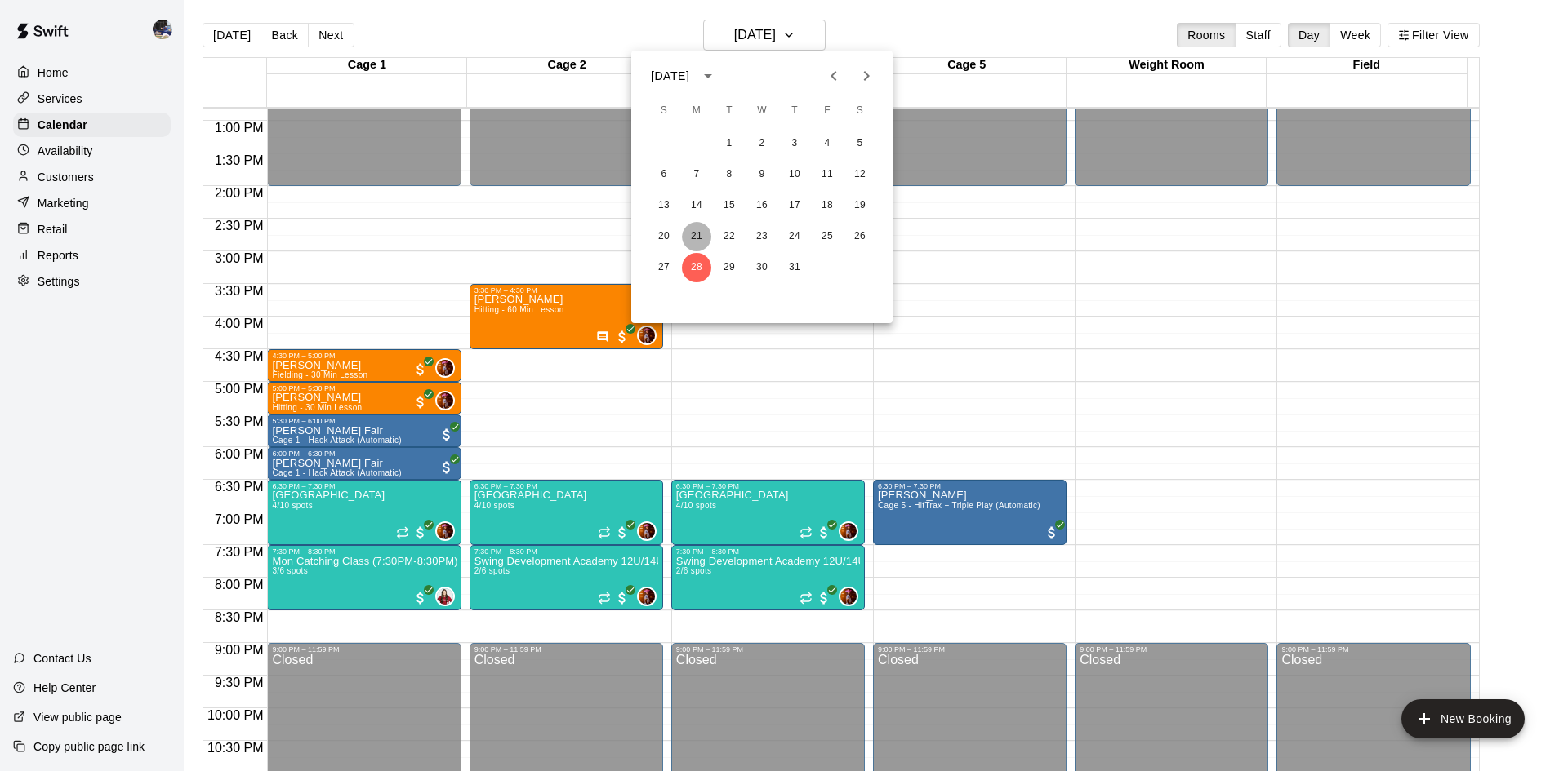
click at [696, 233] on button "21" at bounding box center [696, 236] width 29 height 29
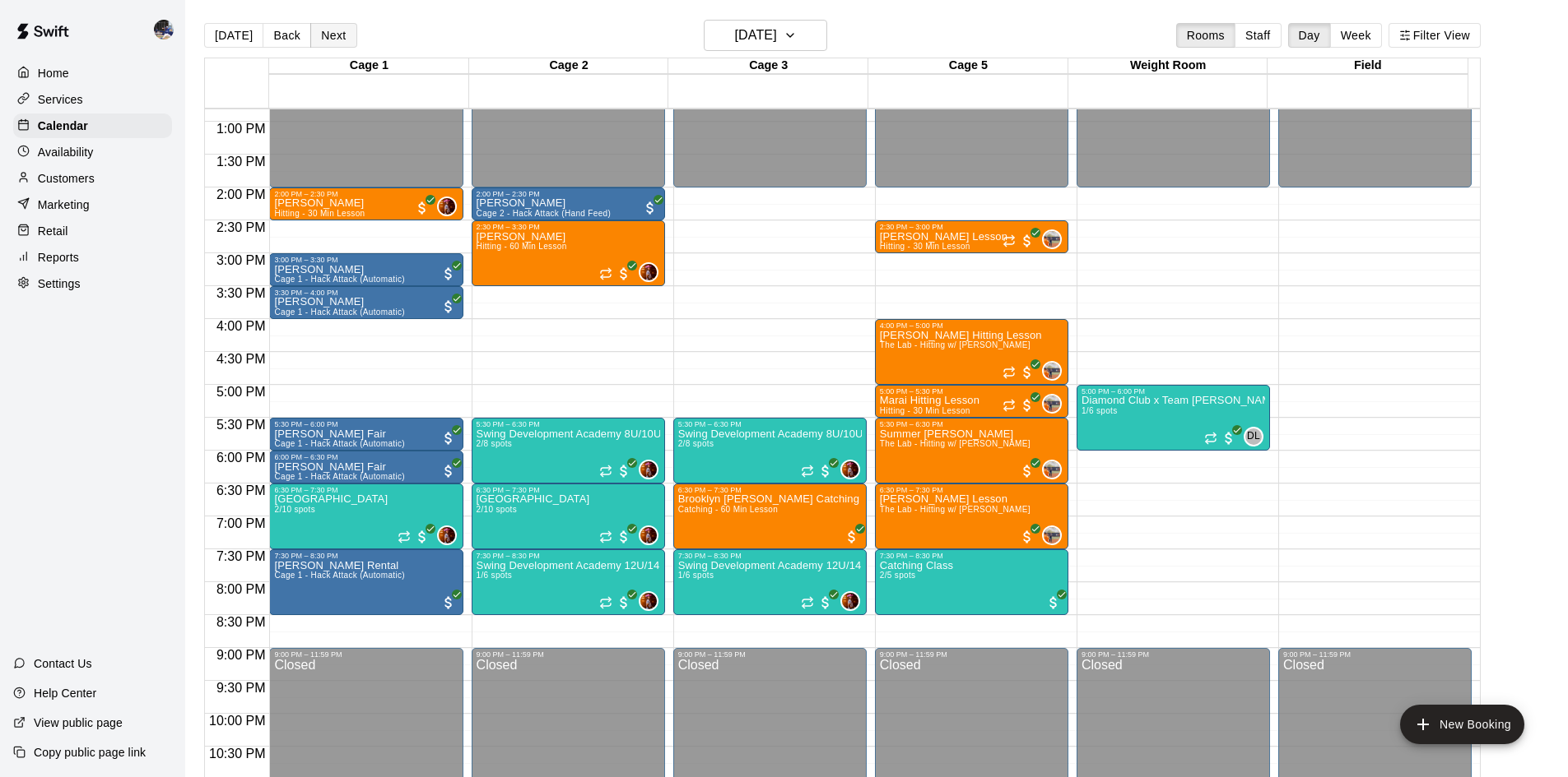
click at [348, 42] on button "Next" at bounding box center [333, 35] width 46 height 25
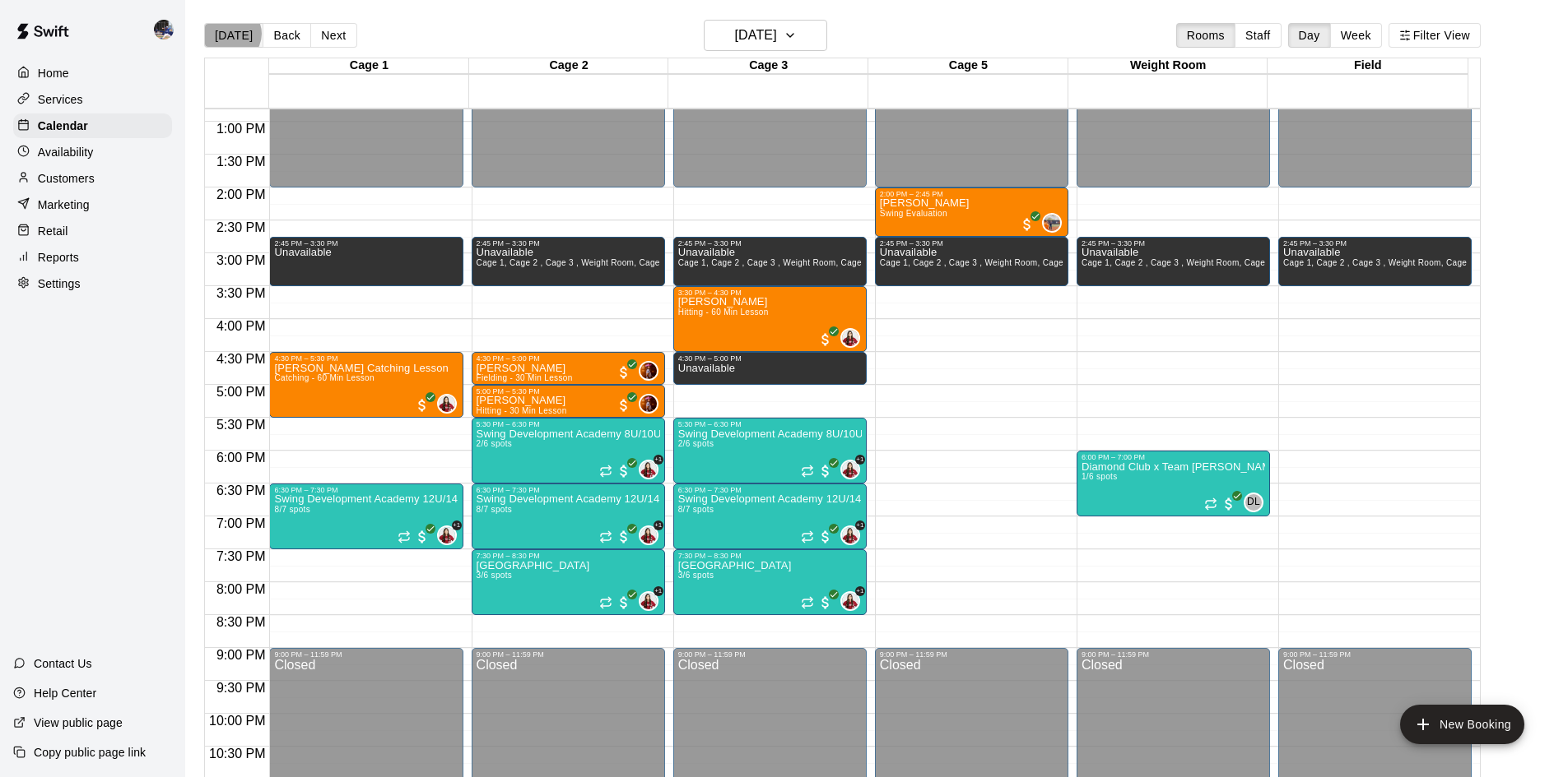
click at [231, 33] on button "[DATE]" at bounding box center [234, 35] width 59 height 25
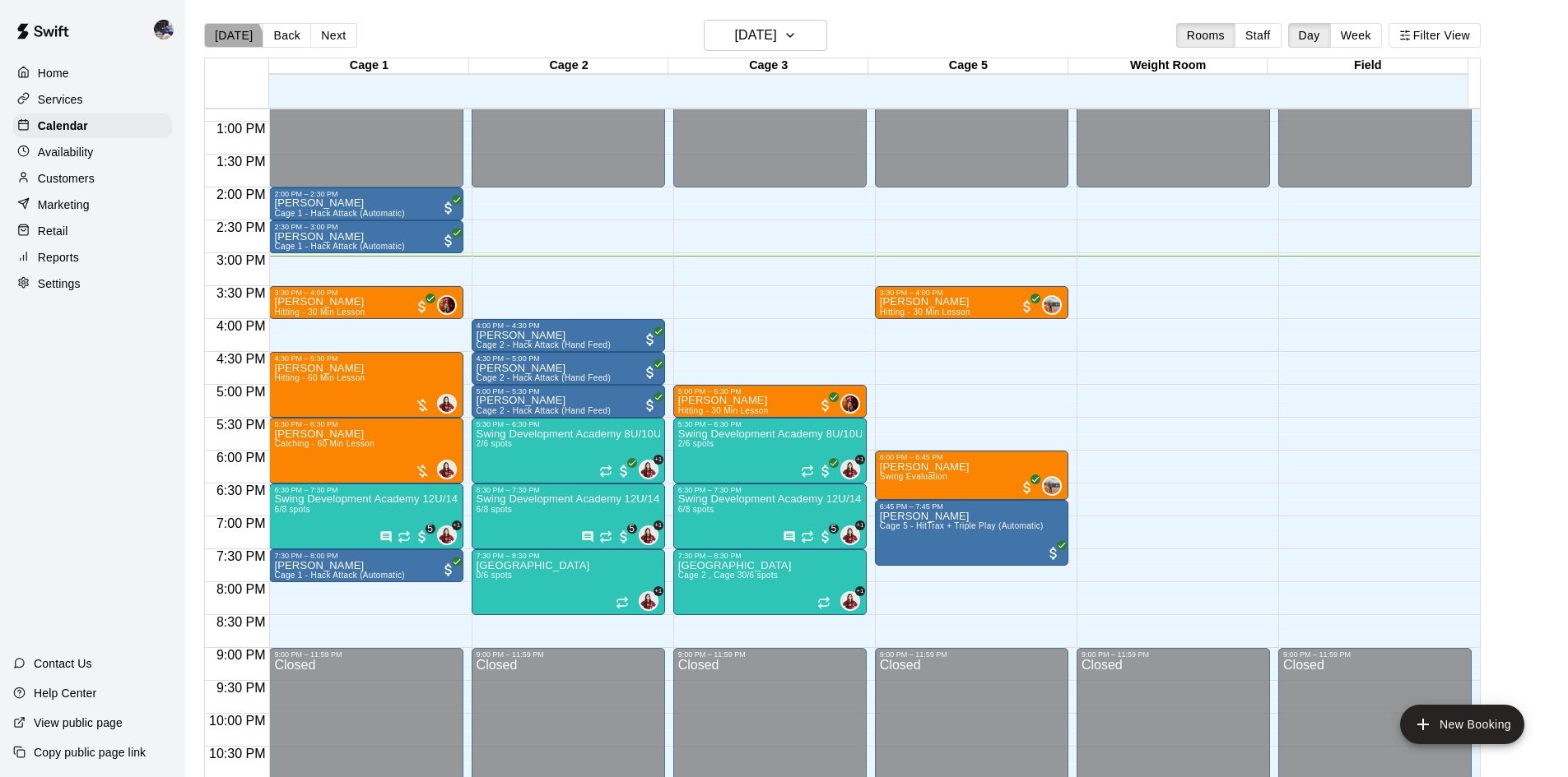
click at [231, 42] on button "[DATE]" at bounding box center [234, 35] width 59 height 25
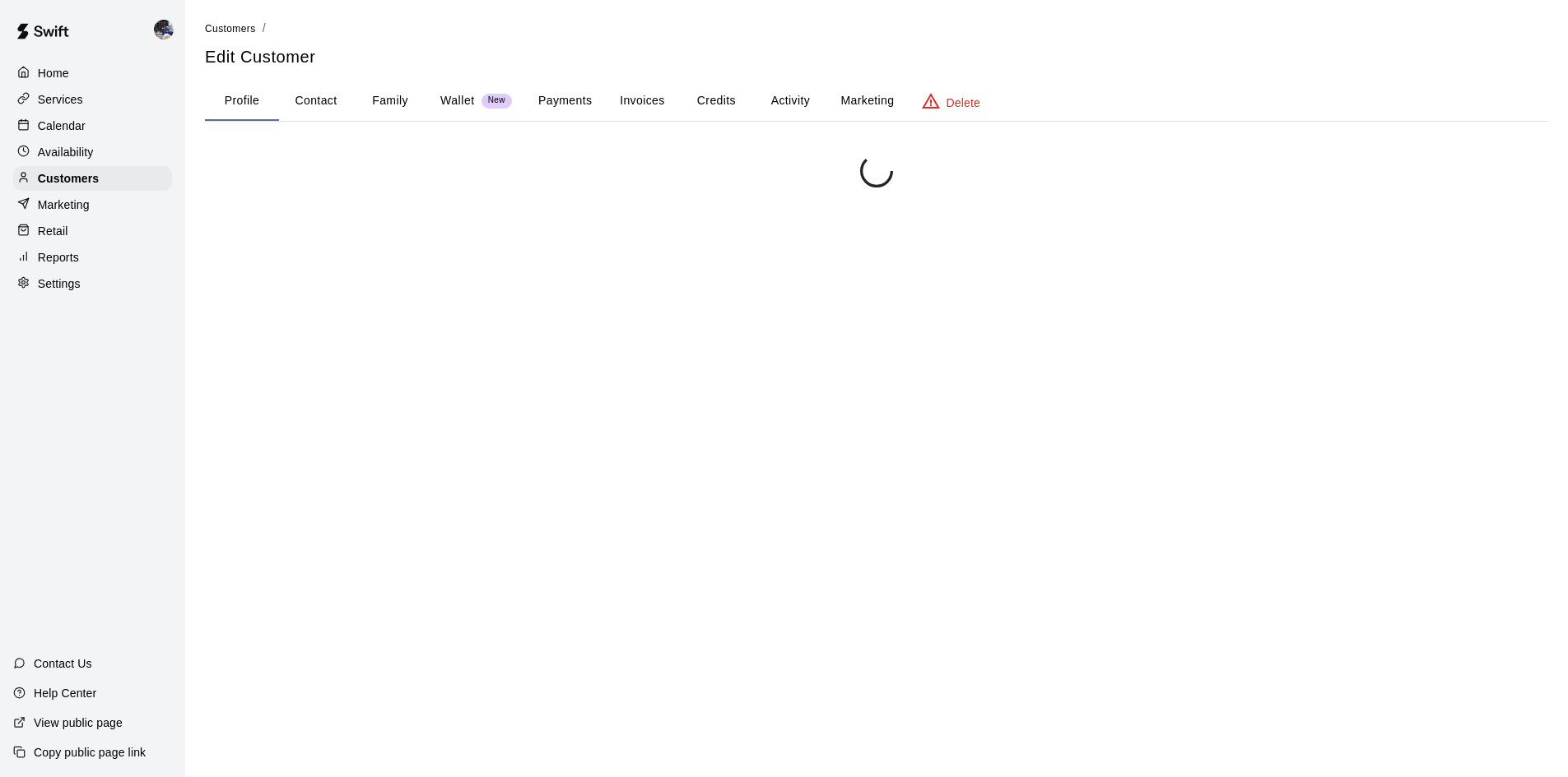
click at [802, 94] on button "Activity" at bounding box center [790, 100] width 74 height 39
click at [710, 90] on button "Credits" at bounding box center [716, 100] width 74 height 39
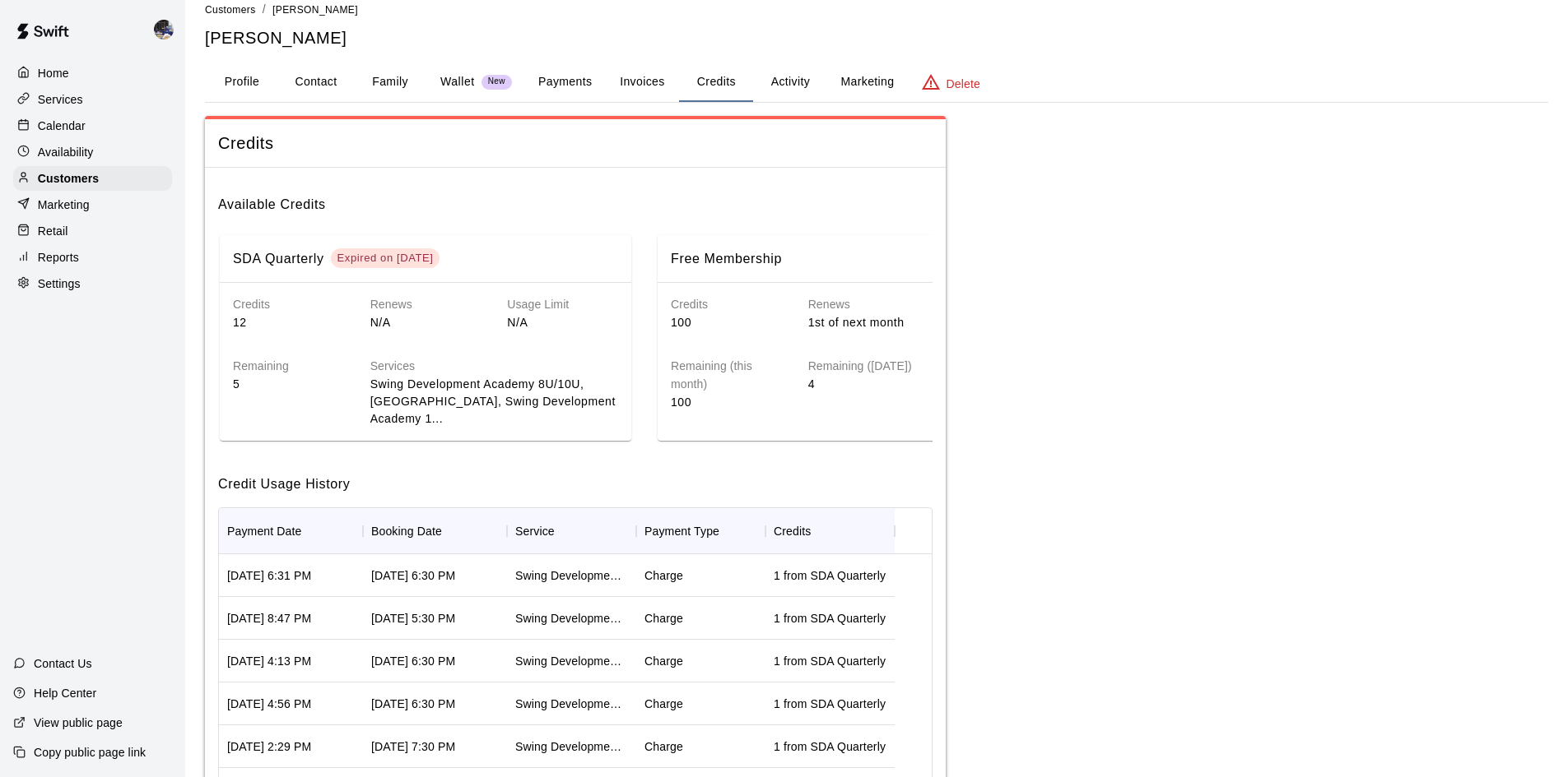
scroll to position [14, 0]
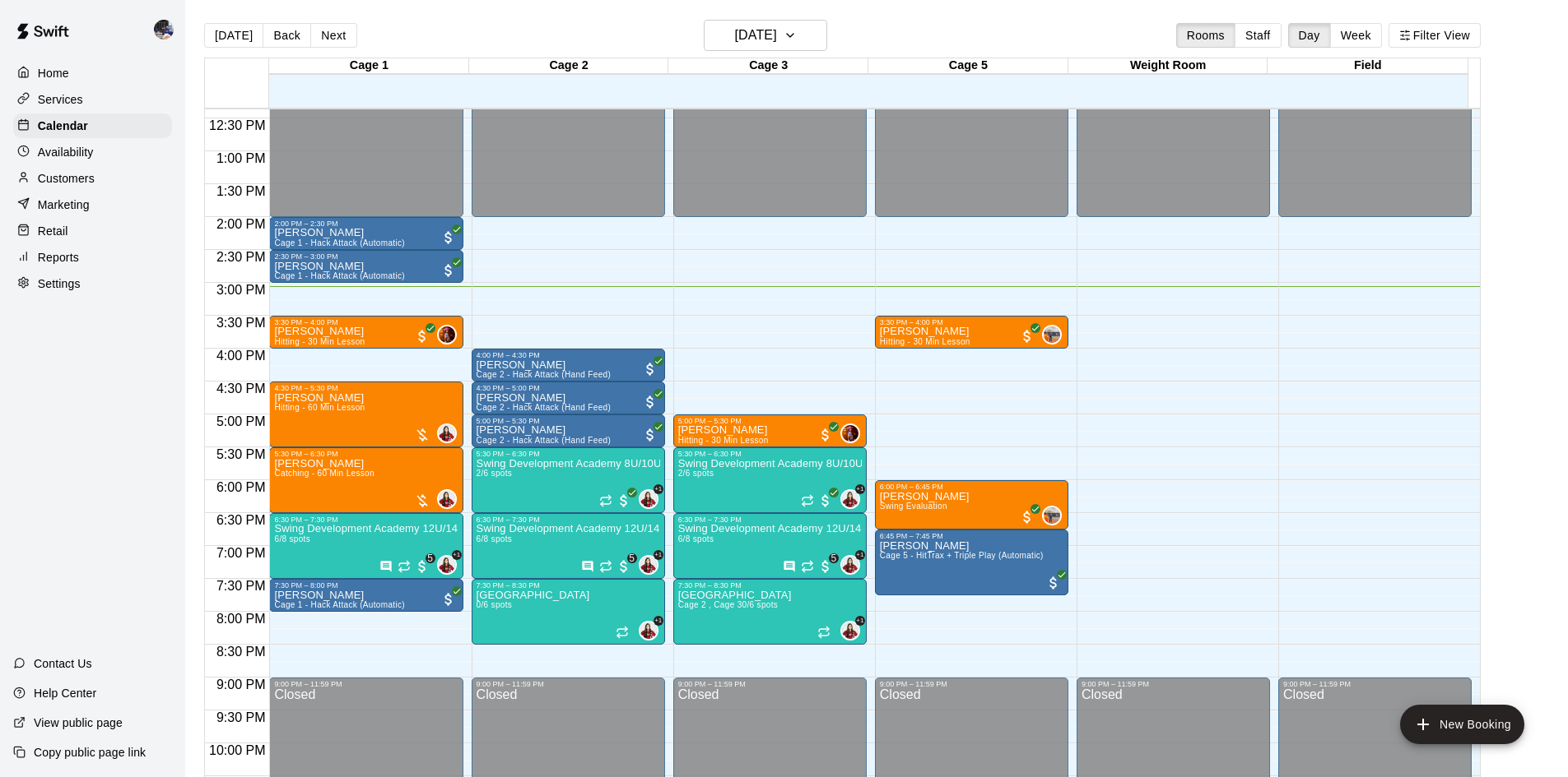
scroll to position [812, 0]
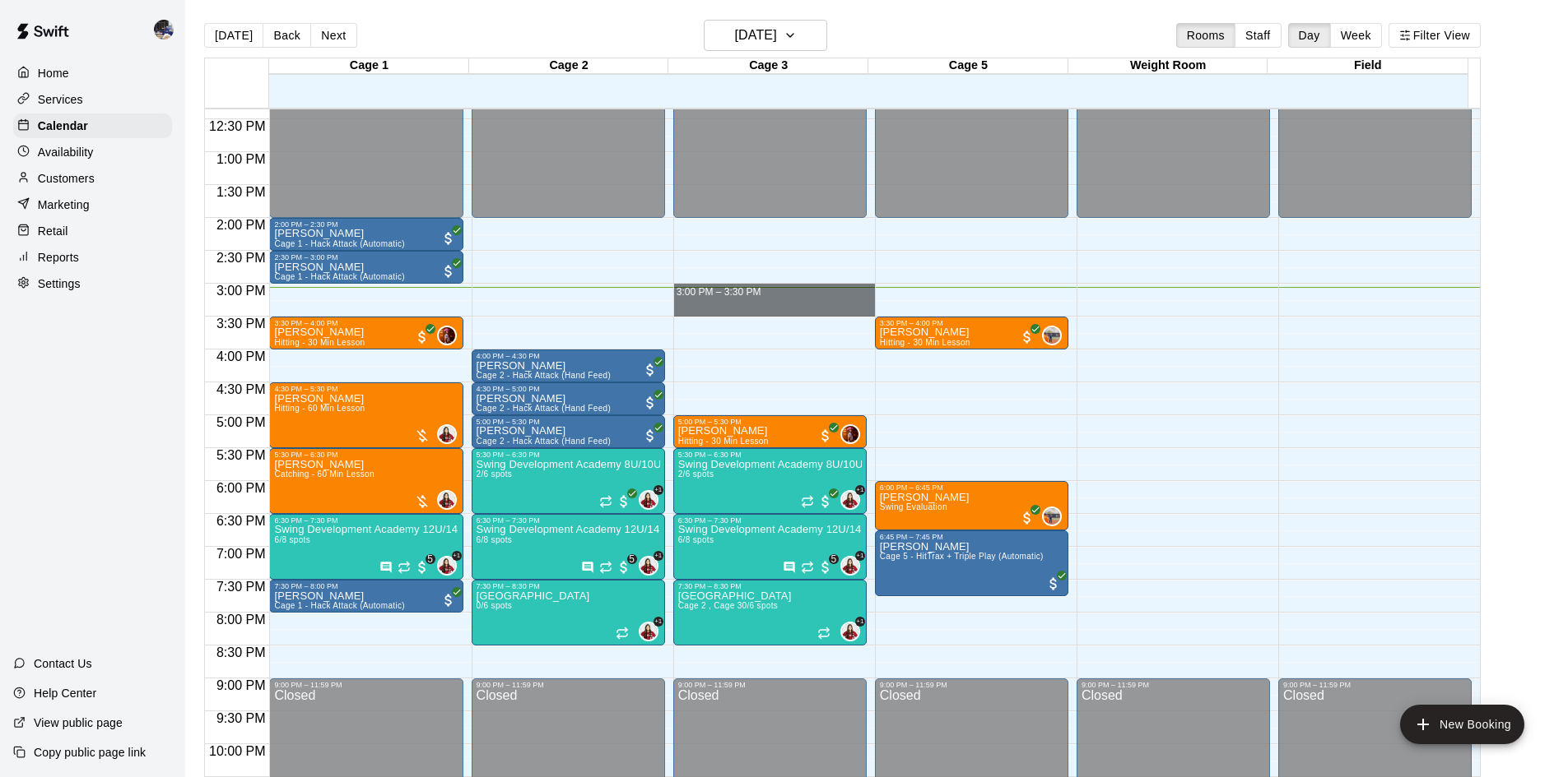
drag, startPoint x: 674, startPoint y: 288, endPoint x: 678, endPoint y: 304, distance: 16.5
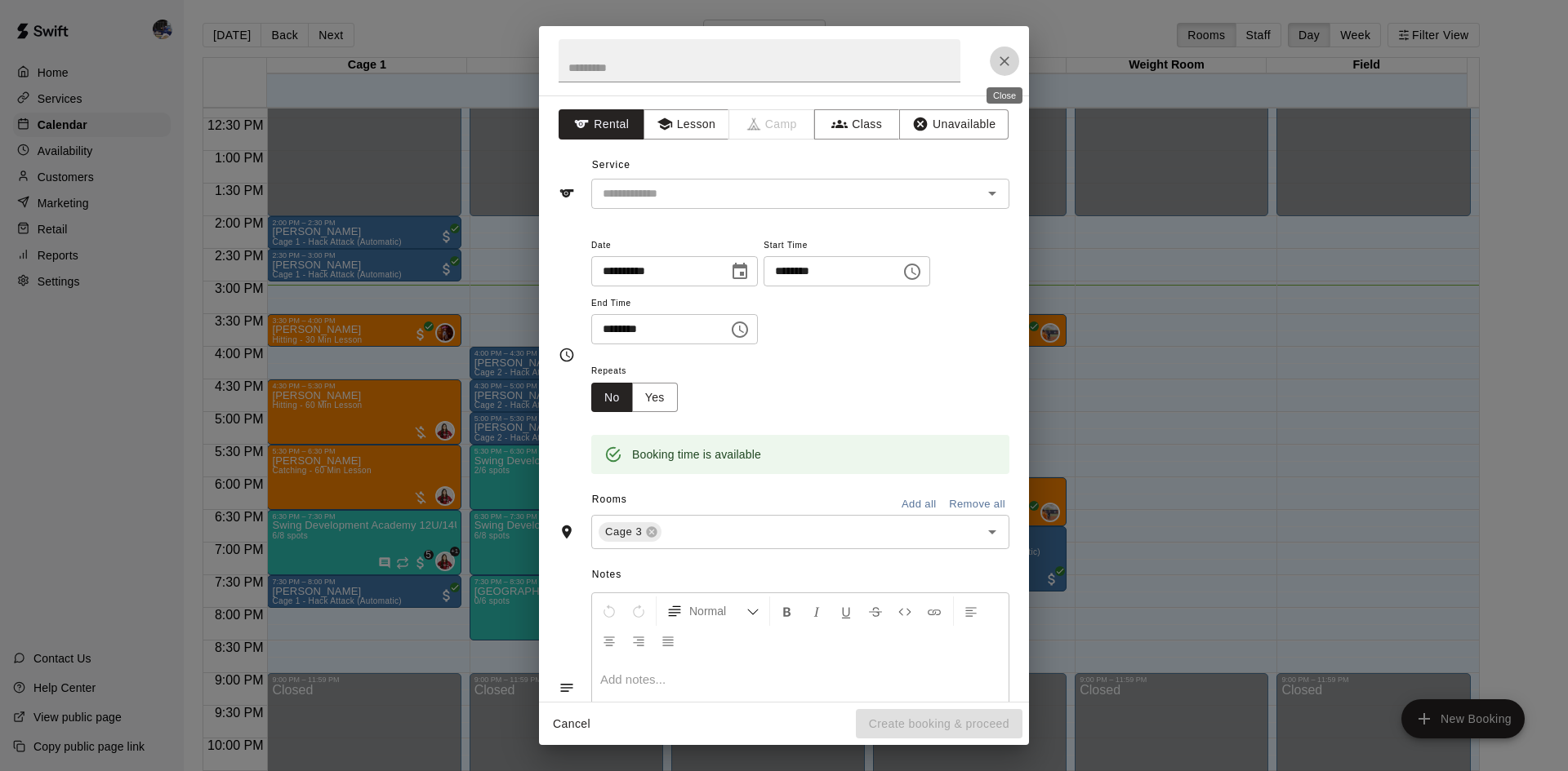
click at [1002, 55] on icon "Close" at bounding box center [1003, 61] width 16 height 16
